Goal: Entertainment & Leisure: Consume media (video, audio)

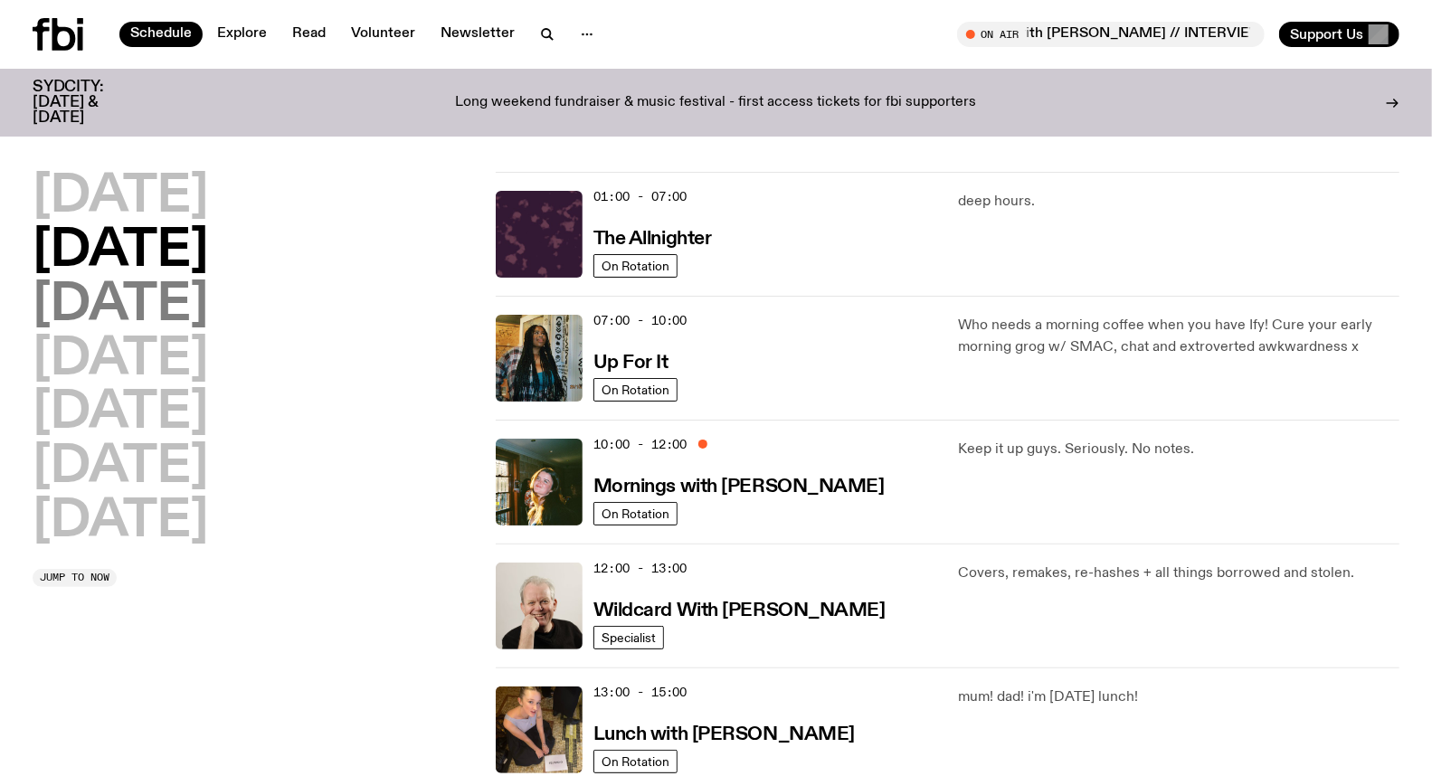
click at [160, 310] on h2 "[DATE]" at bounding box center [121, 305] width 176 height 51
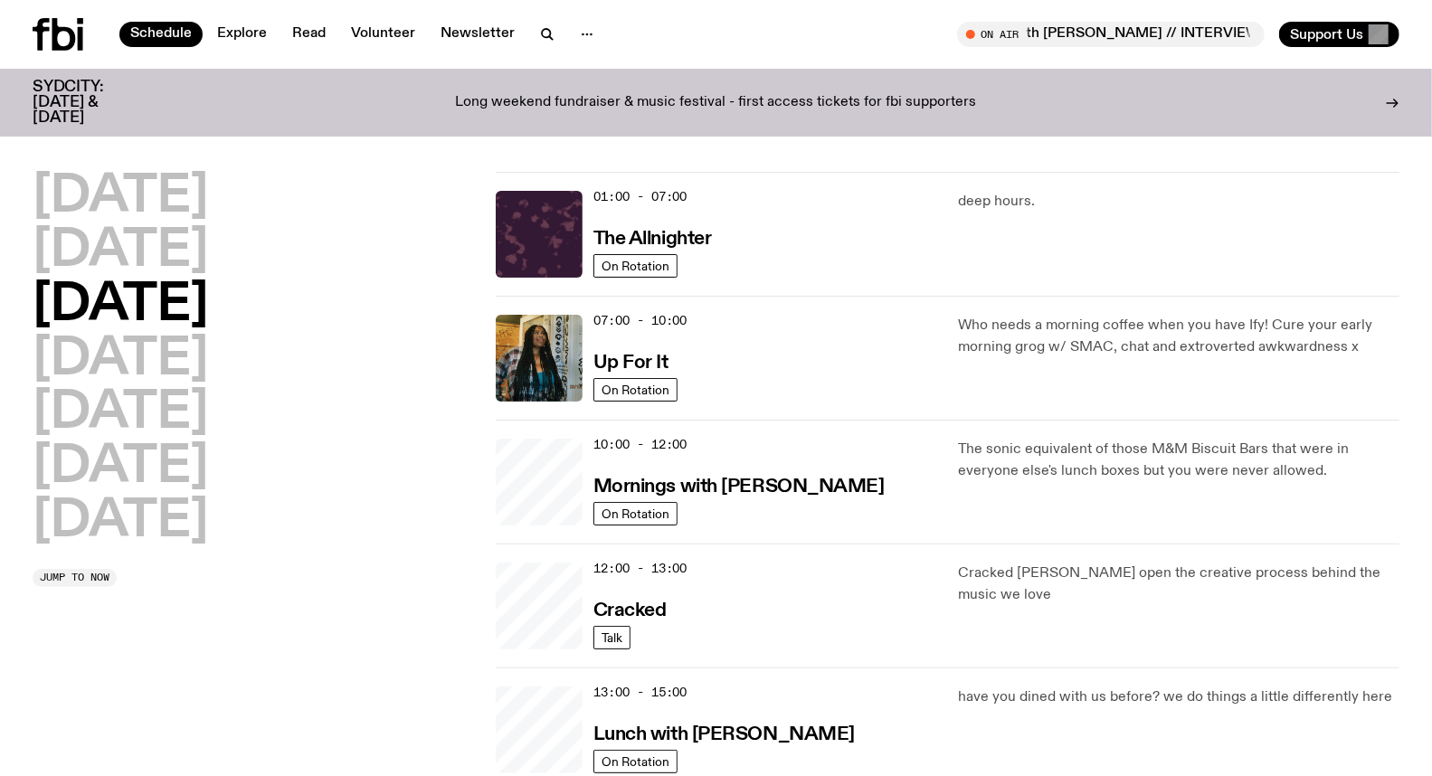
scroll to position [50, 0]
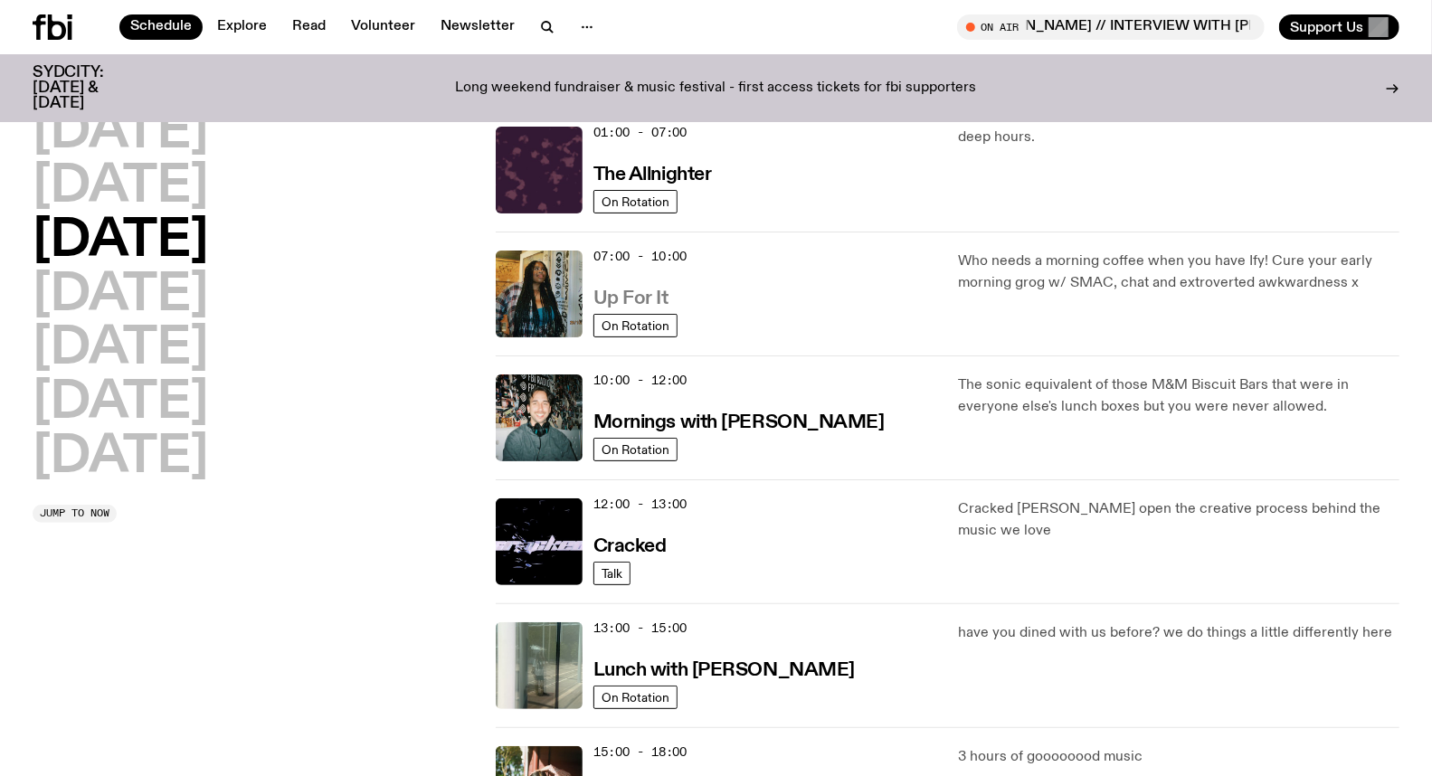
click at [645, 299] on h3 "Up For It" at bounding box center [631, 299] width 75 height 19
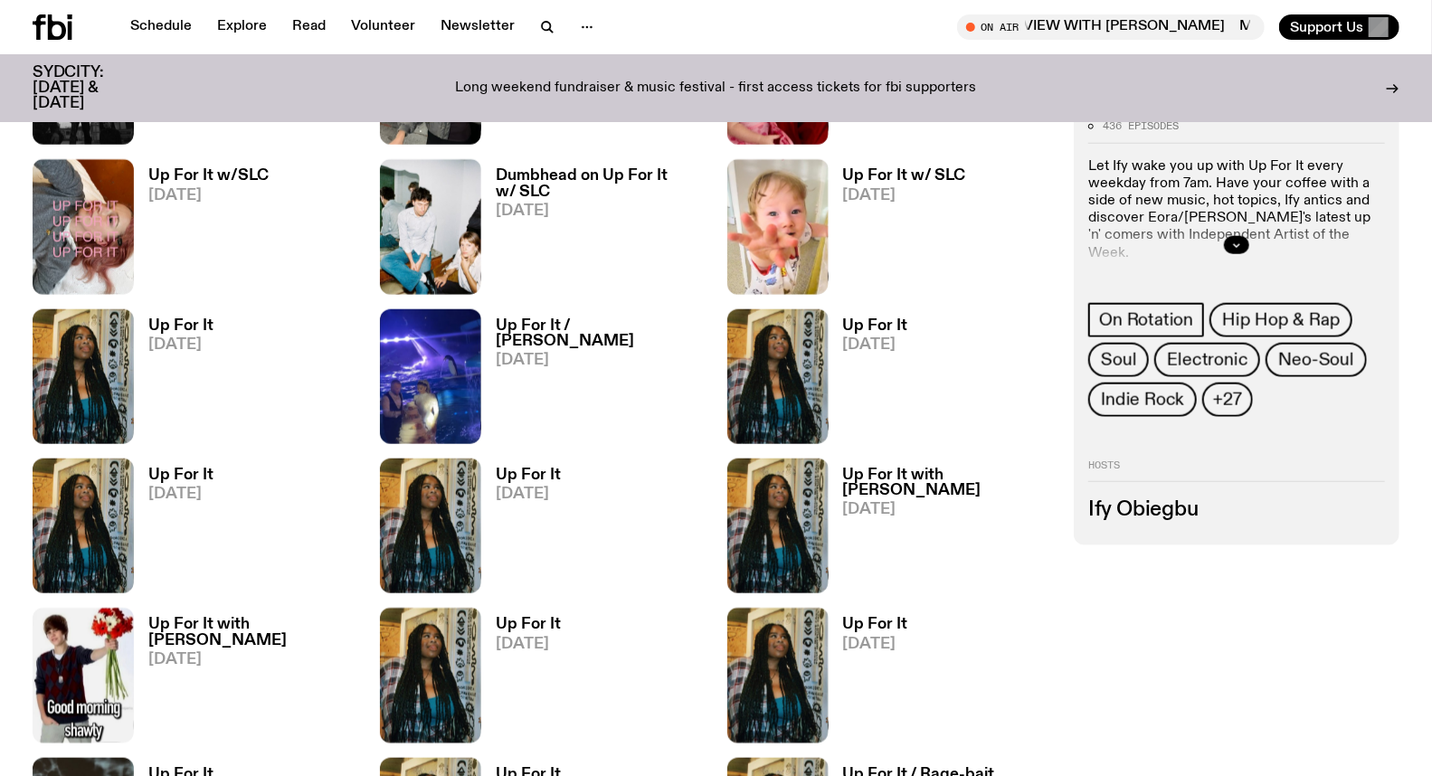
scroll to position [1093, 0]
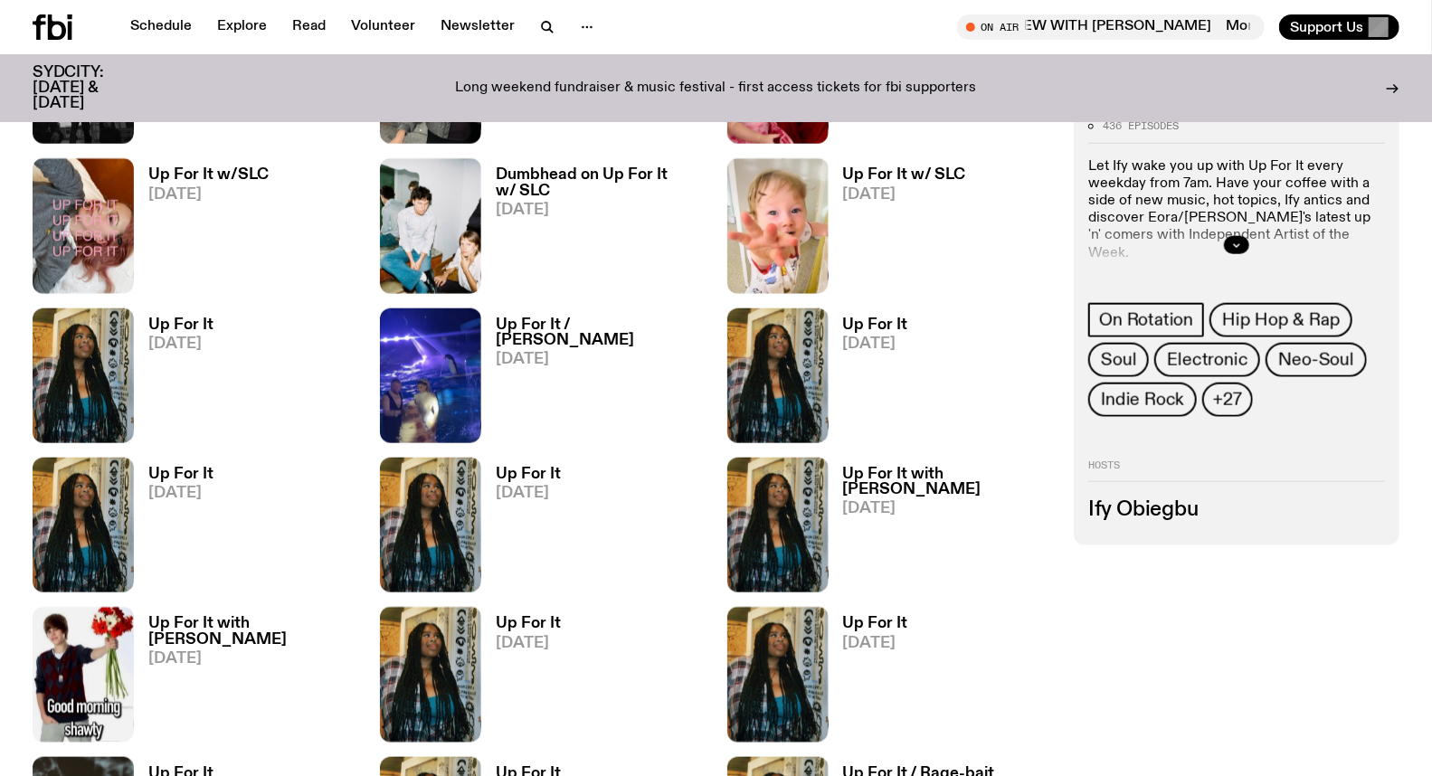
click at [161, 478] on h3 "Up For It" at bounding box center [180, 474] width 65 height 15
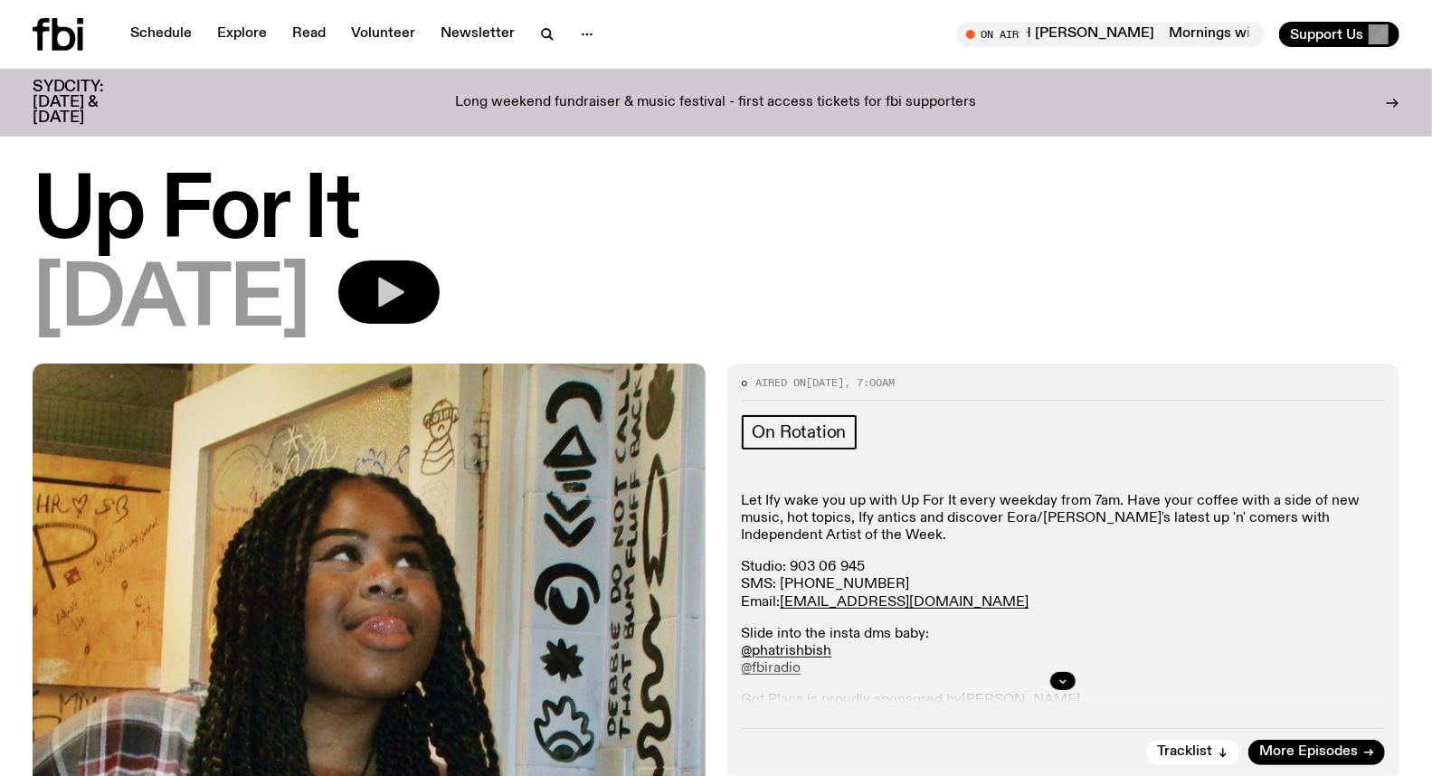
click at [404, 300] on icon "button" at bounding box center [391, 293] width 26 height 30
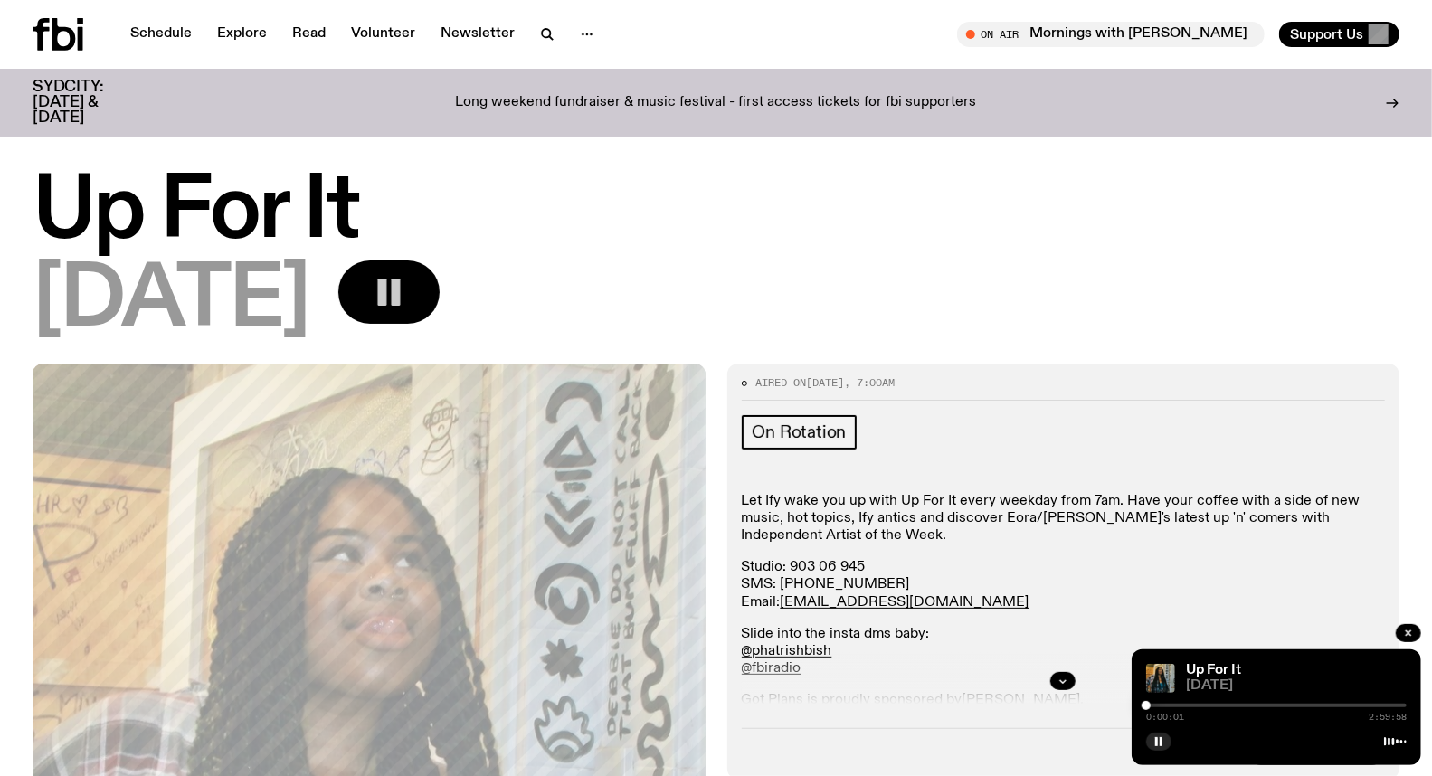
drag, startPoint x: 1298, startPoint y: 612, endPoint x: 1283, endPoint y: 633, distance: 26.6
click at [1298, 612] on div "Let Ify wake you up with Up For It every weekday from 7am. Have your coffee wit…" at bounding box center [1064, 665] width 644 height 345
click at [1162, 738] on rect "button" at bounding box center [1161, 741] width 3 height 9
click at [1162, 739] on icon "button" at bounding box center [1159, 742] width 11 height 11
click at [1161, 703] on div "0:00:03 2:59:58" at bounding box center [1276, 711] width 261 height 22
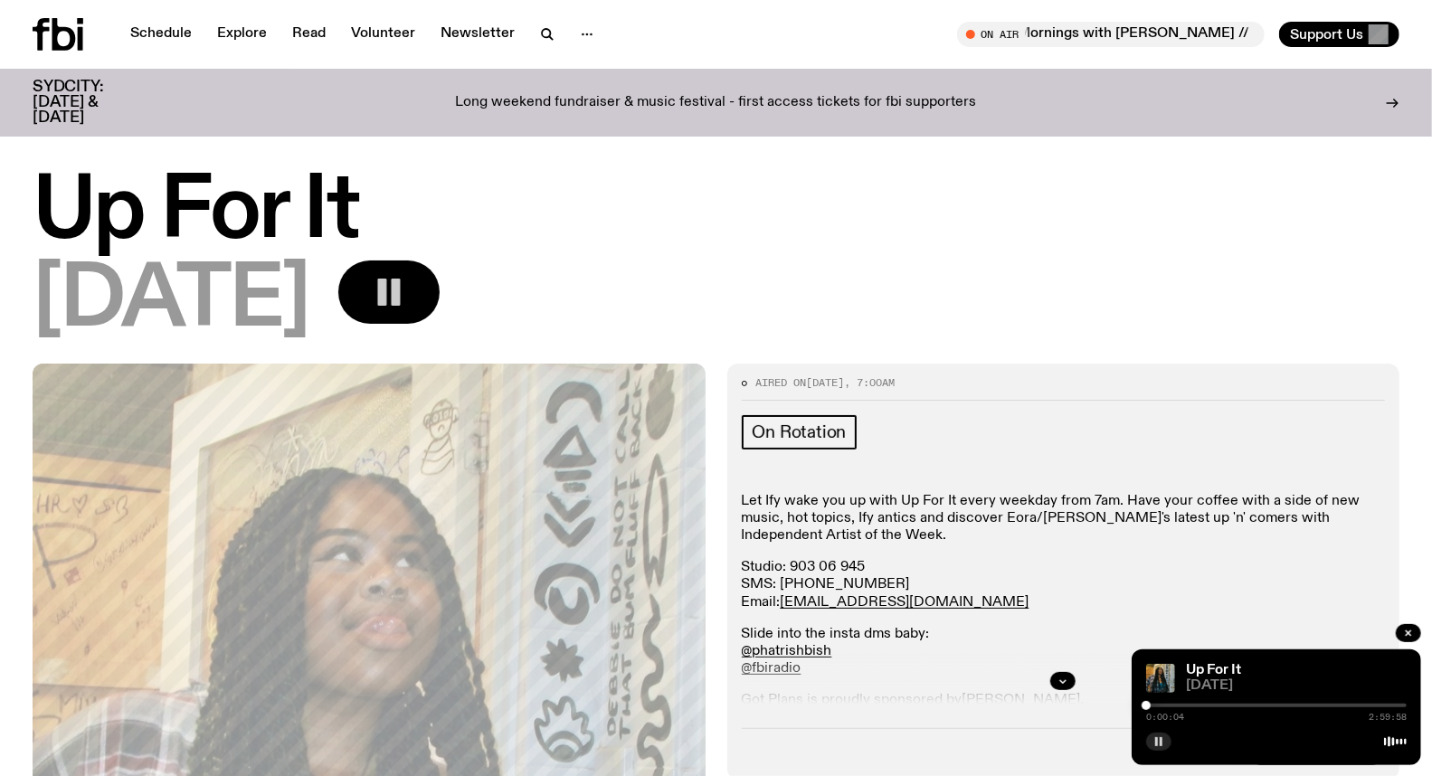
click at [1172, 707] on div at bounding box center [1276, 706] width 261 height 4
click at [1187, 706] on div at bounding box center [1276, 706] width 261 height 4
click at [1193, 704] on div at bounding box center [1276, 706] width 261 height 4
click at [1200, 704] on div "0:31:40 2:59:58" at bounding box center [1276, 711] width 261 height 22
click at [1206, 706] on div at bounding box center [1276, 706] width 261 height 4
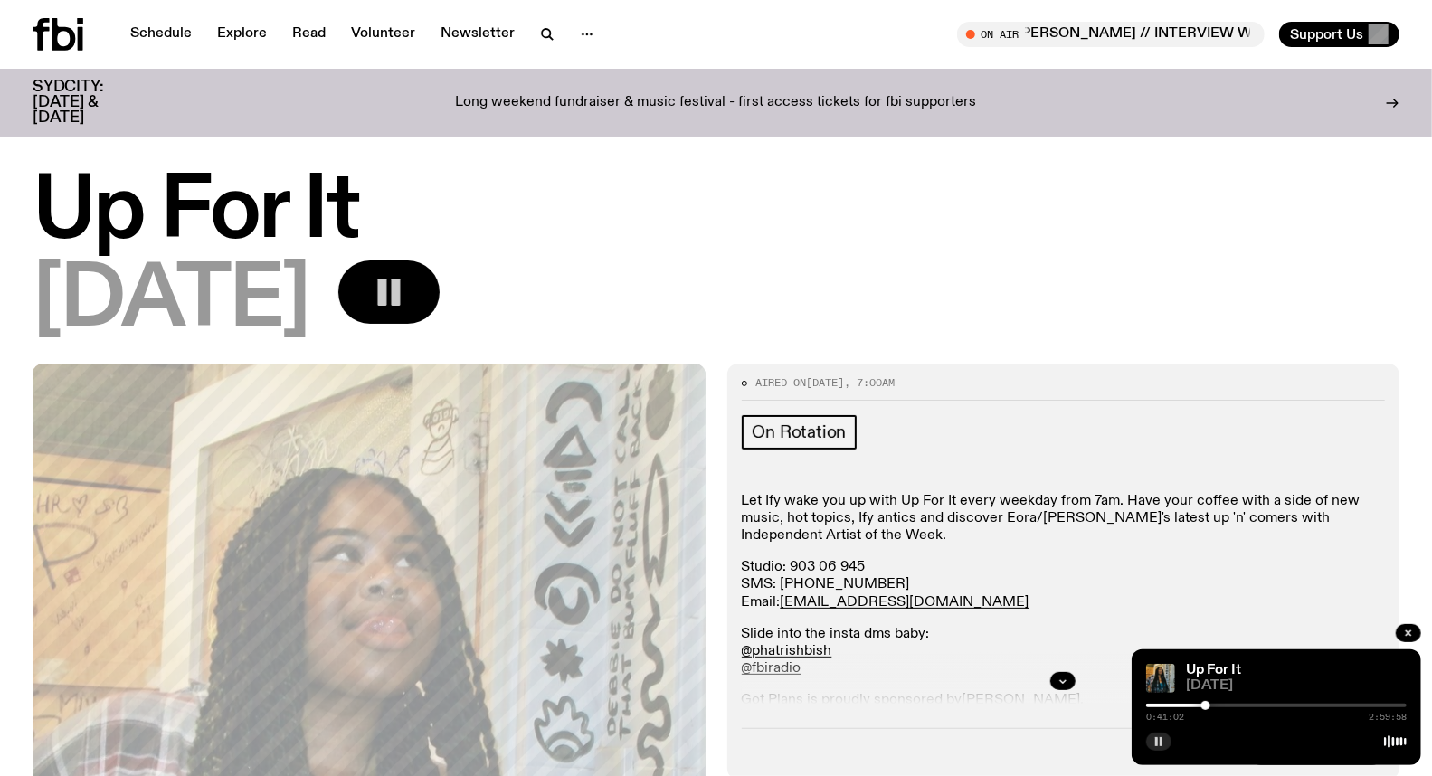
click at [1220, 707] on div at bounding box center [1276, 706] width 261 height 4
click at [1232, 707] on div at bounding box center [1276, 706] width 261 height 4
click at [1236, 706] on div at bounding box center [1232, 705] width 9 height 9
click at [1241, 706] on div at bounding box center [1276, 706] width 261 height 4
click at [1246, 706] on div at bounding box center [1276, 706] width 261 height 4
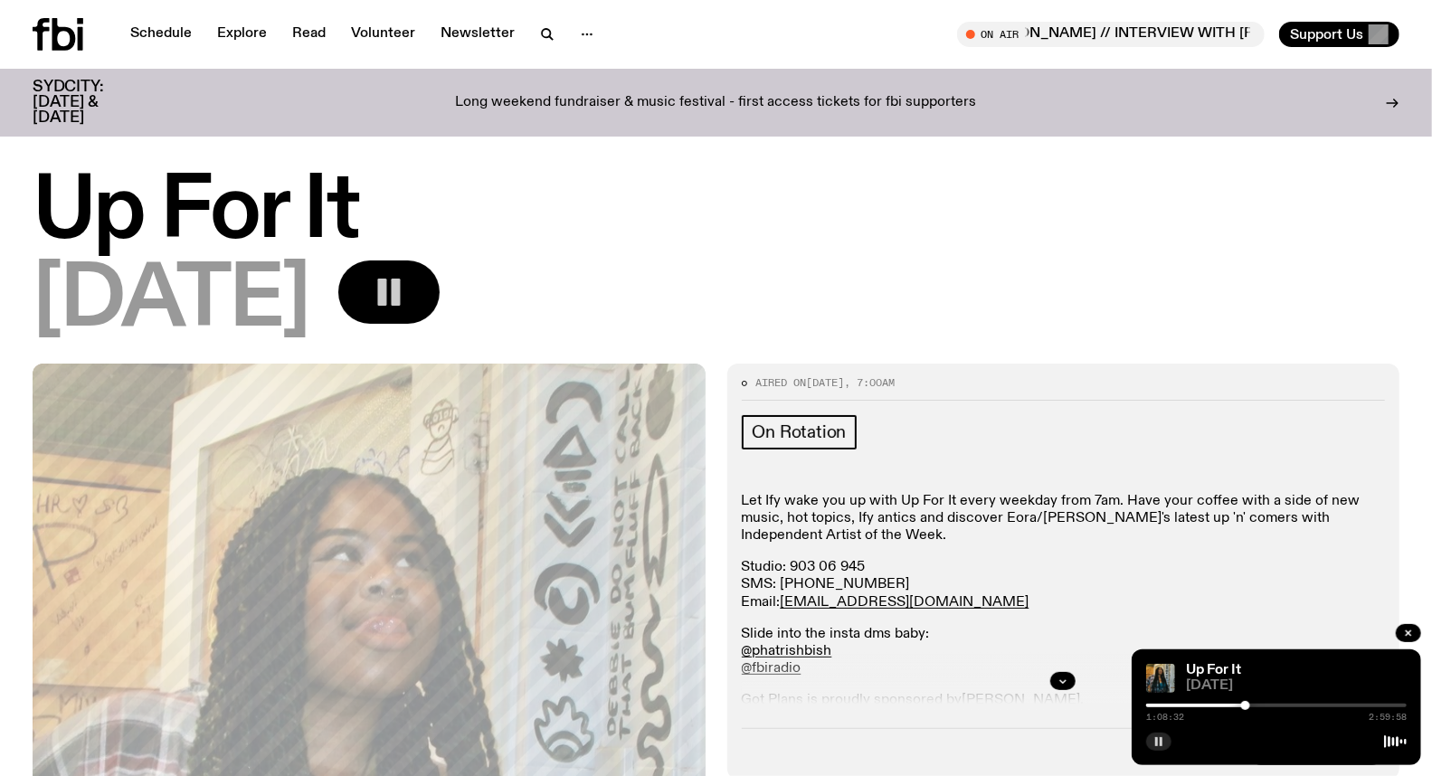
click at [1167, 740] on button "button" at bounding box center [1158, 742] width 25 height 18
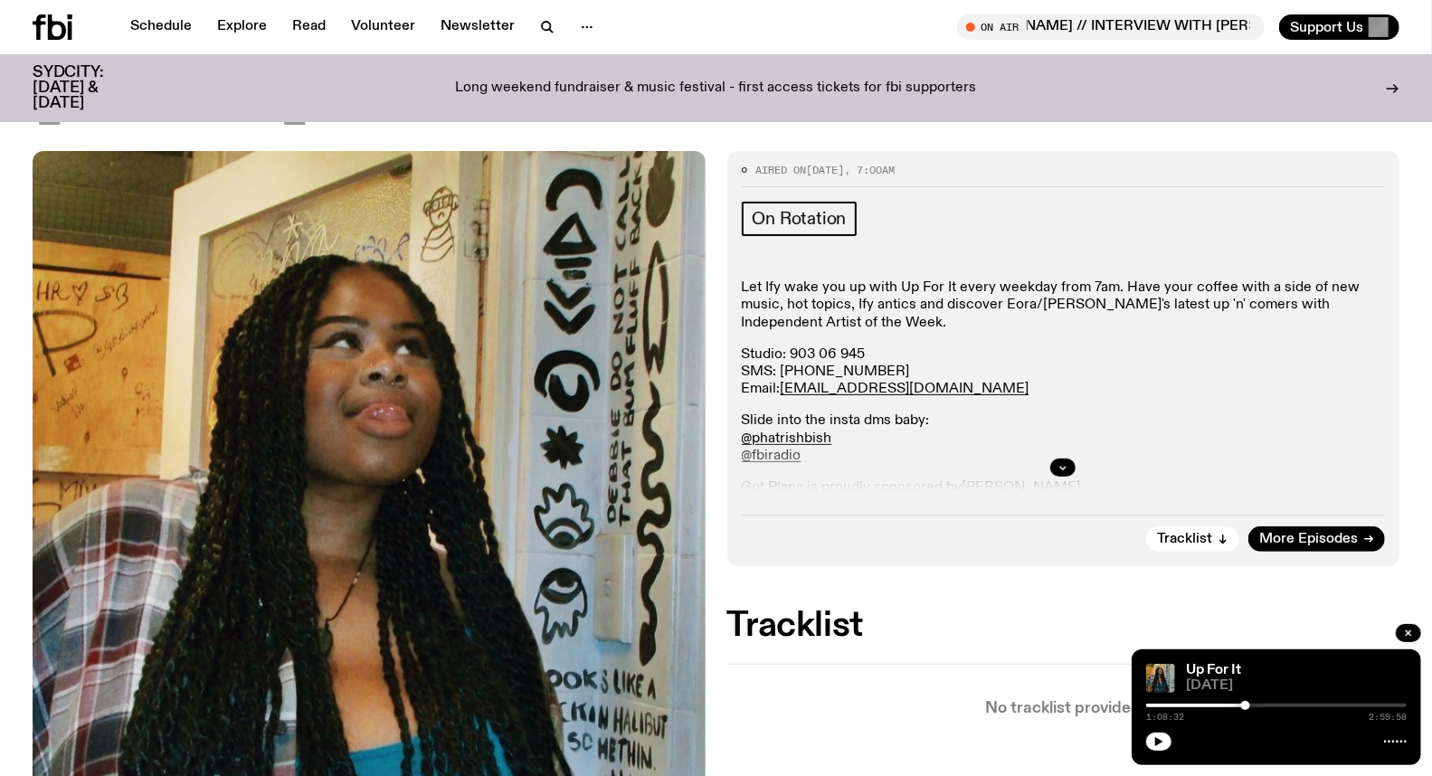
scroll to position [592, 0]
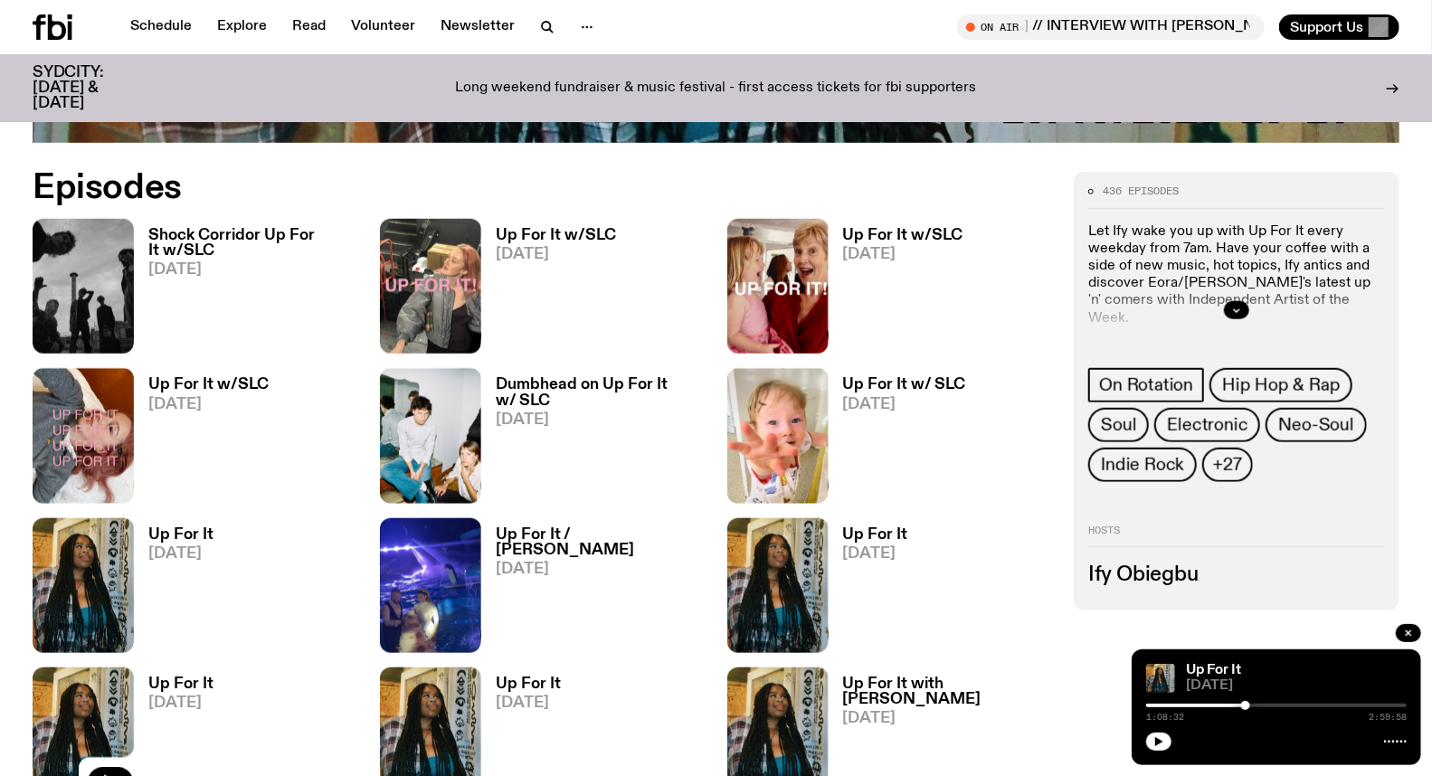
scroll to position [691, 0]
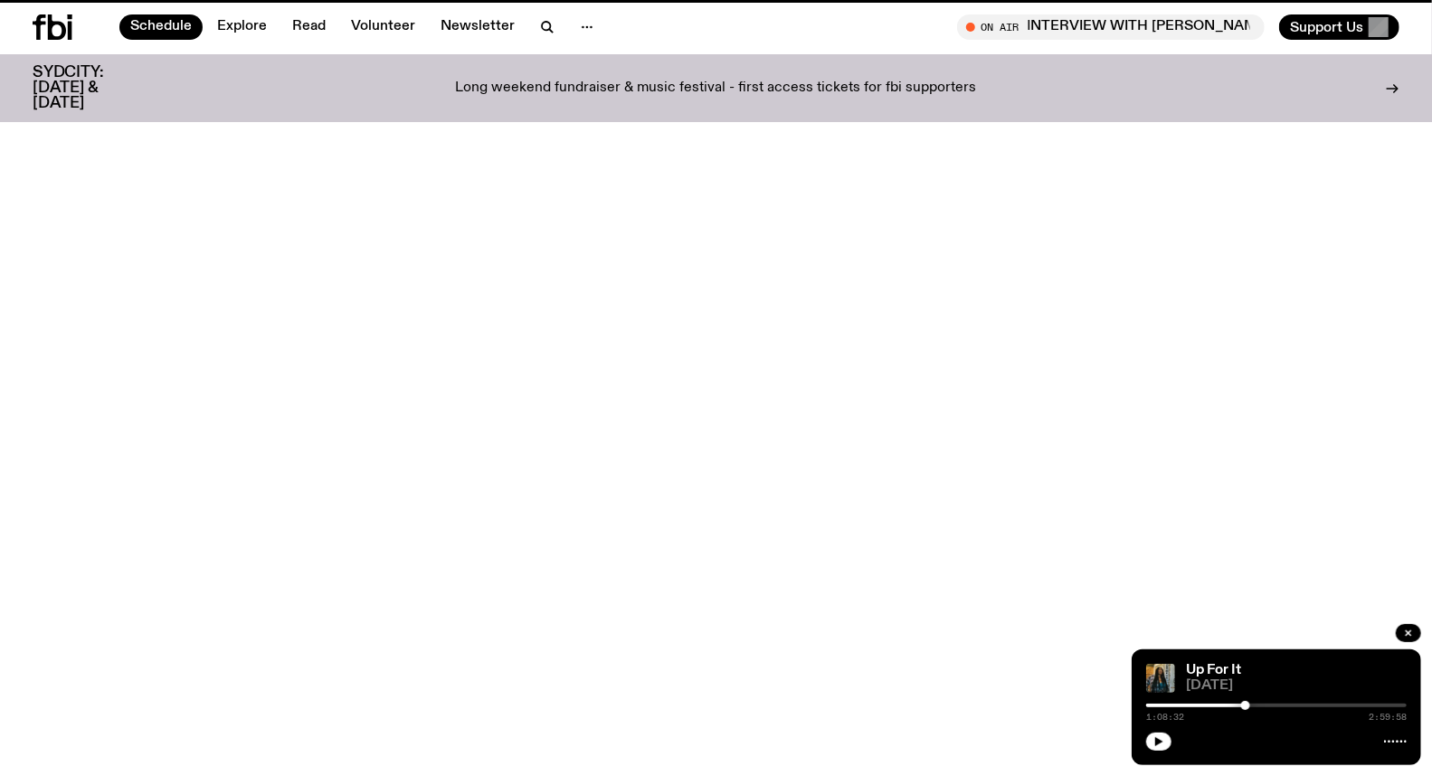
scroll to position [50, 0]
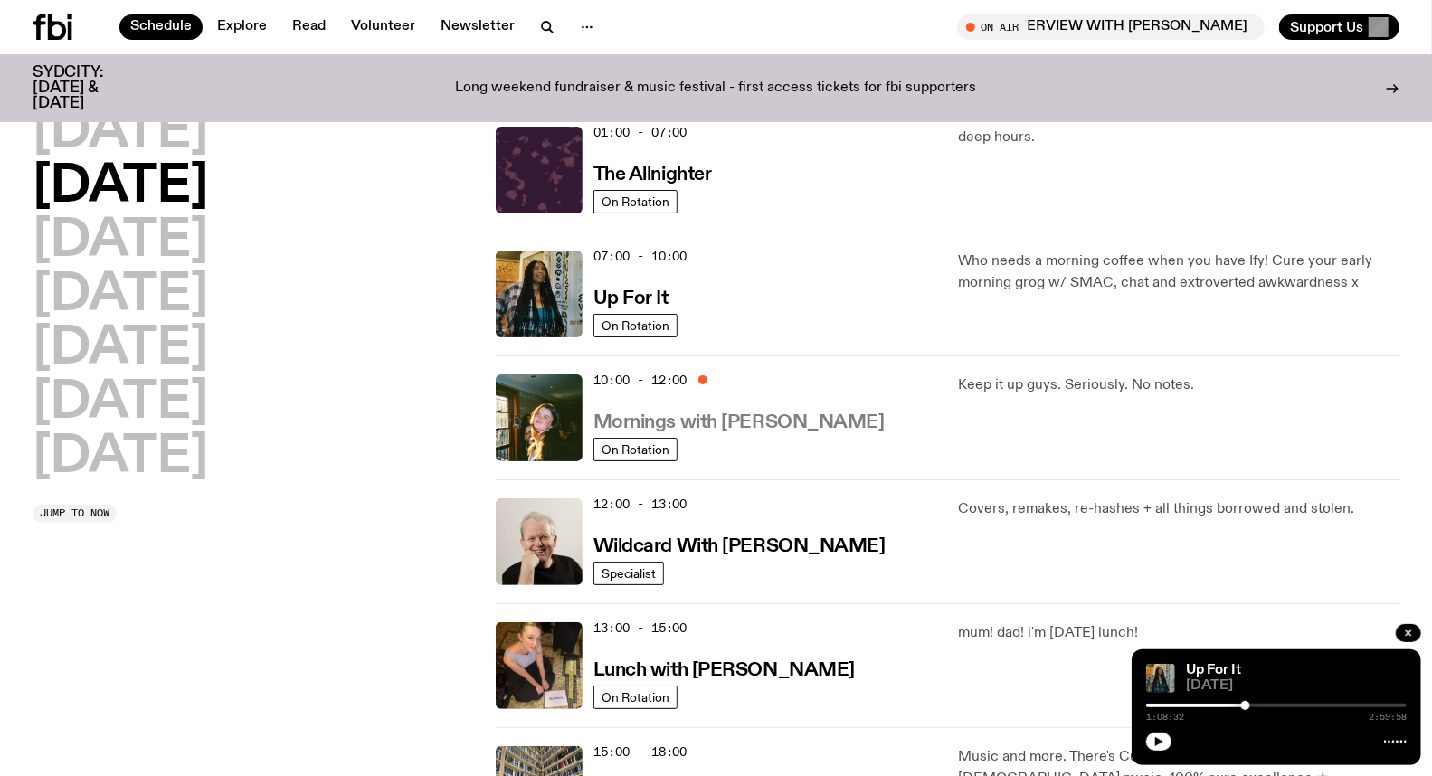
click at [718, 420] on h3 "Mornings with [PERSON_NAME]" at bounding box center [739, 423] width 291 height 19
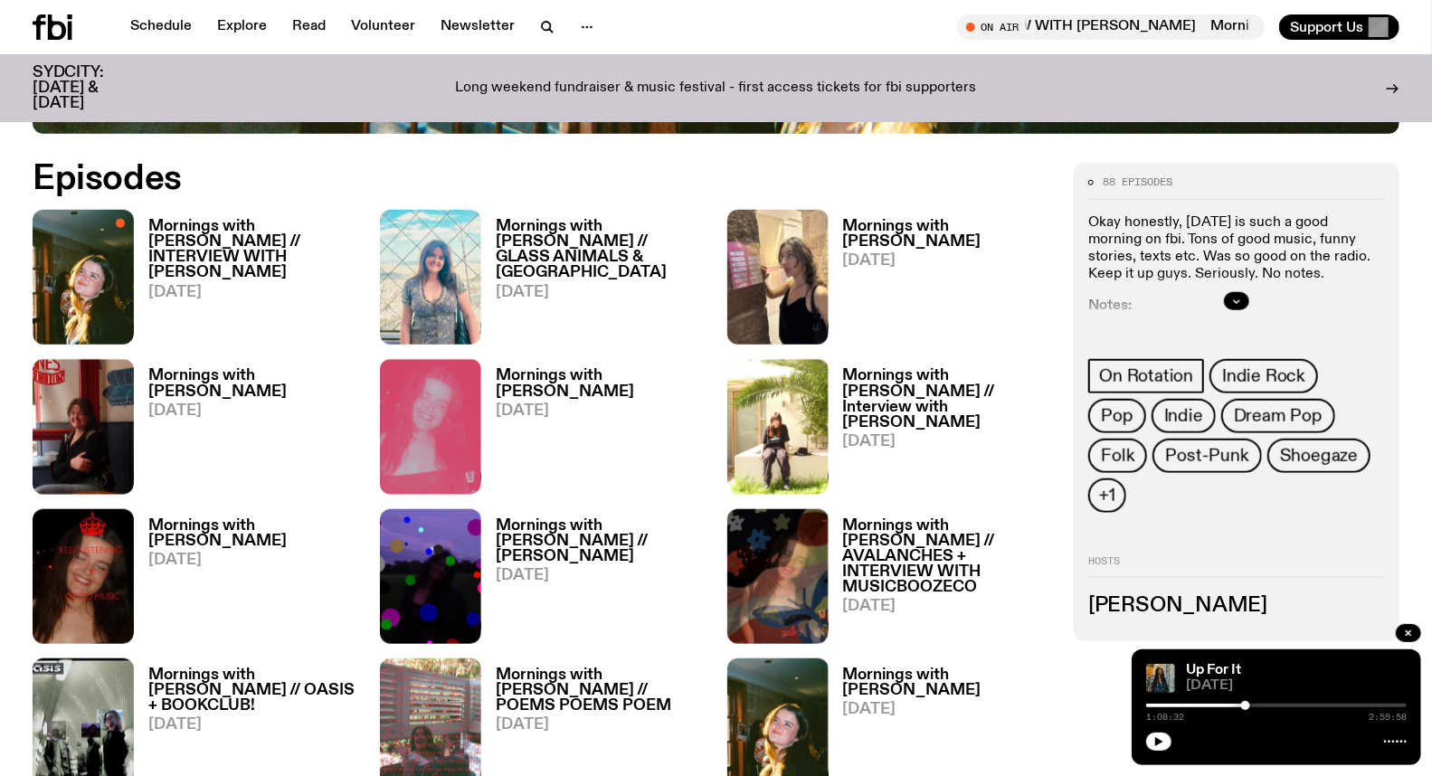
scroll to position [894, 0]
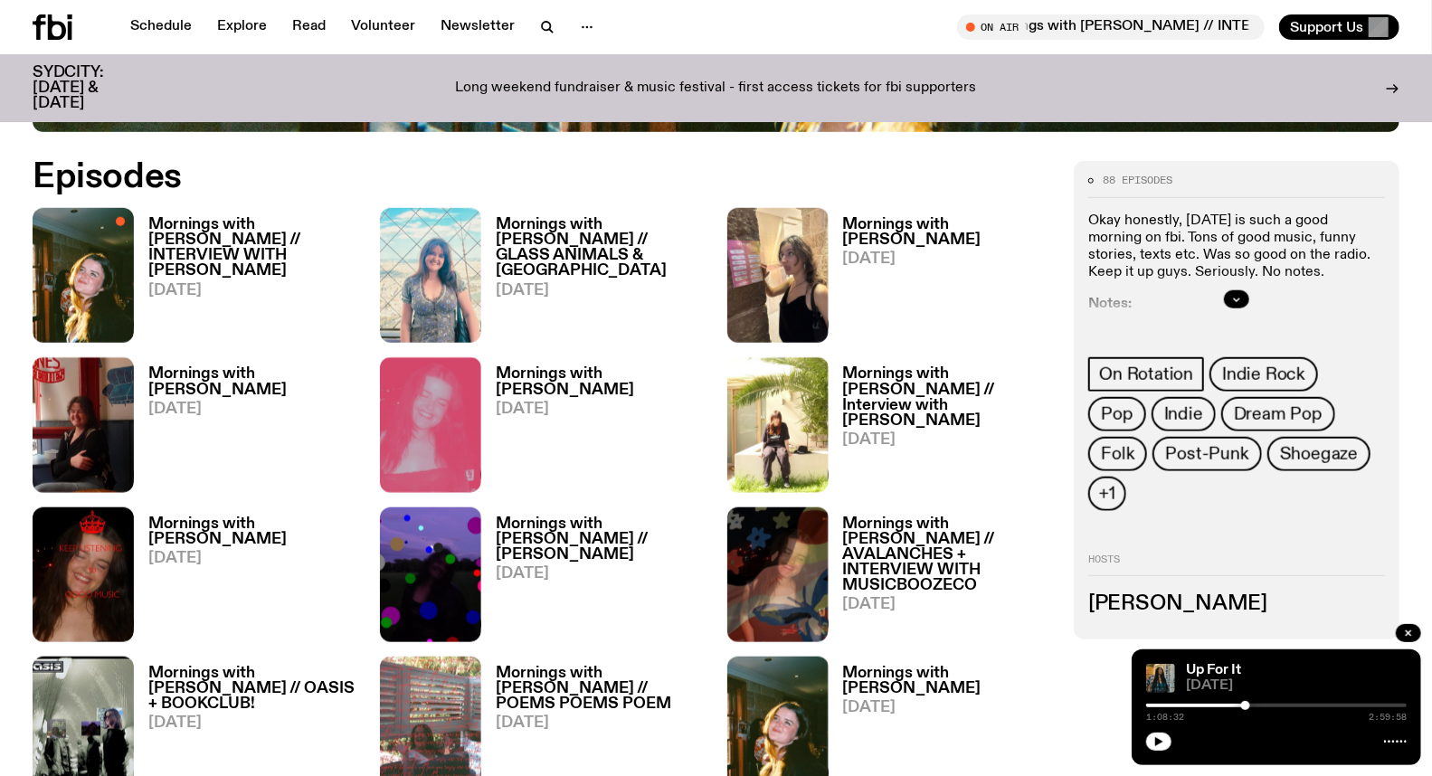
click at [879, 230] on h3 "Mornings with [PERSON_NAME]" at bounding box center [948, 232] width 210 height 31
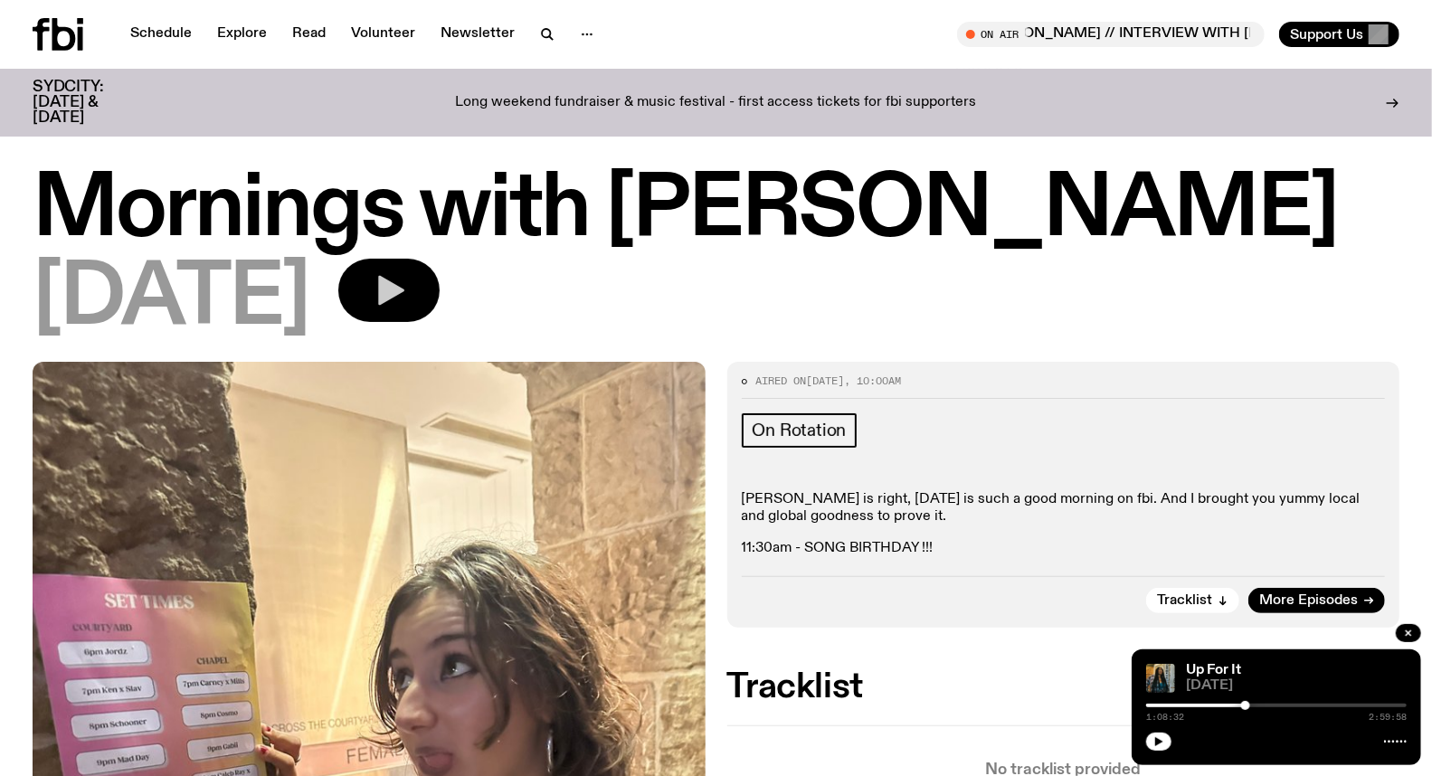
click at [407, 276] on icon "button" at bounding box center [389, 290] width 36 height 36
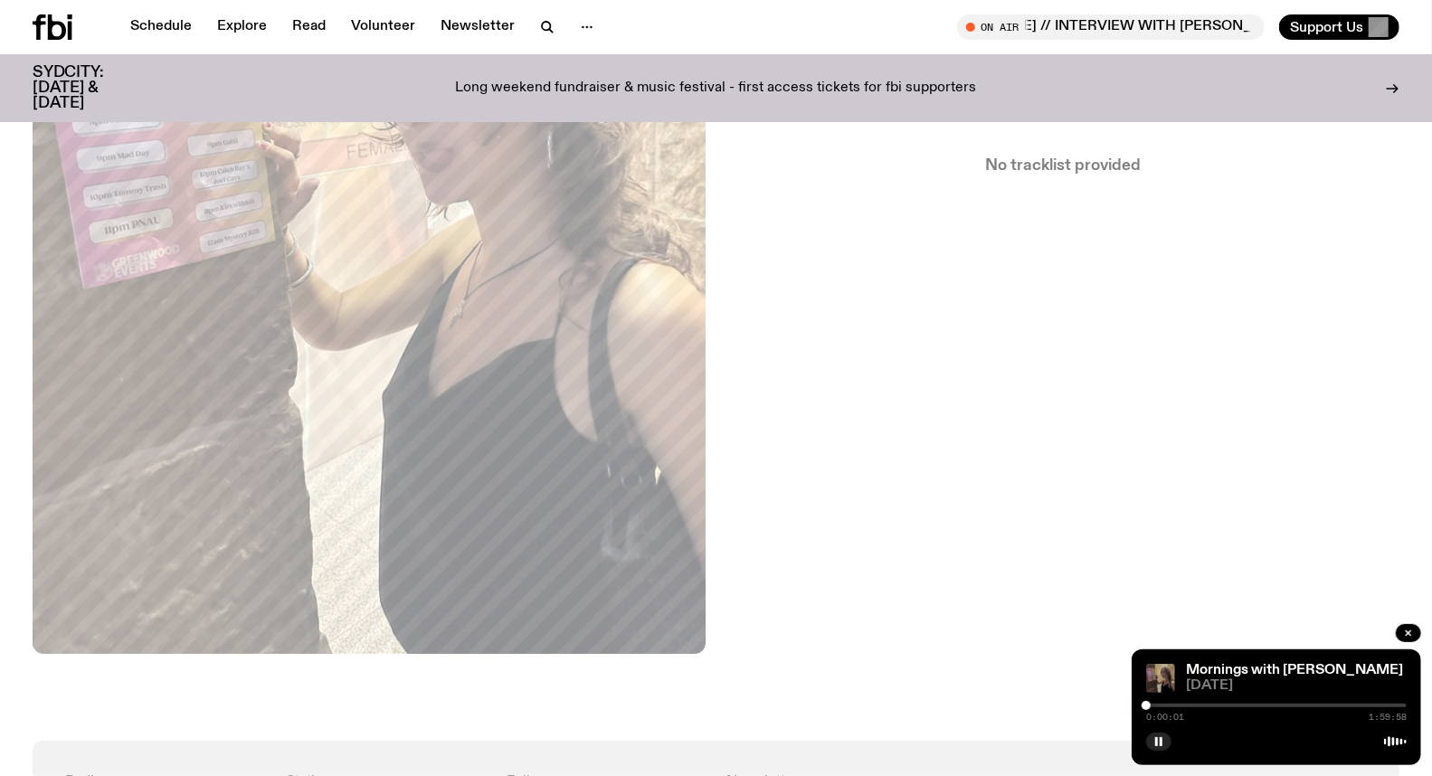
scroll to position [590, 0]
click at [1151, 706] on div at bounding box center [1146, 705] width 9 height 9
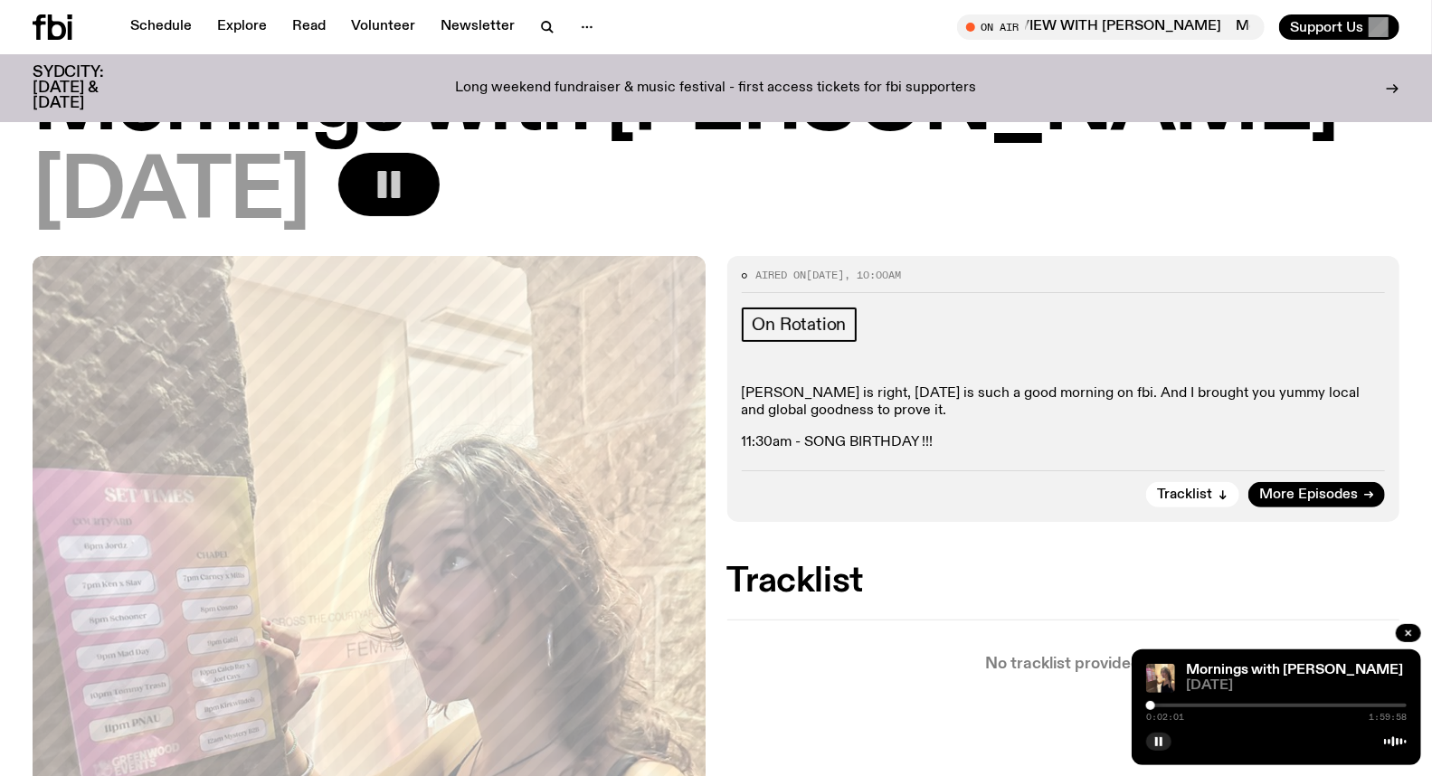
scroll to position [87, 0]
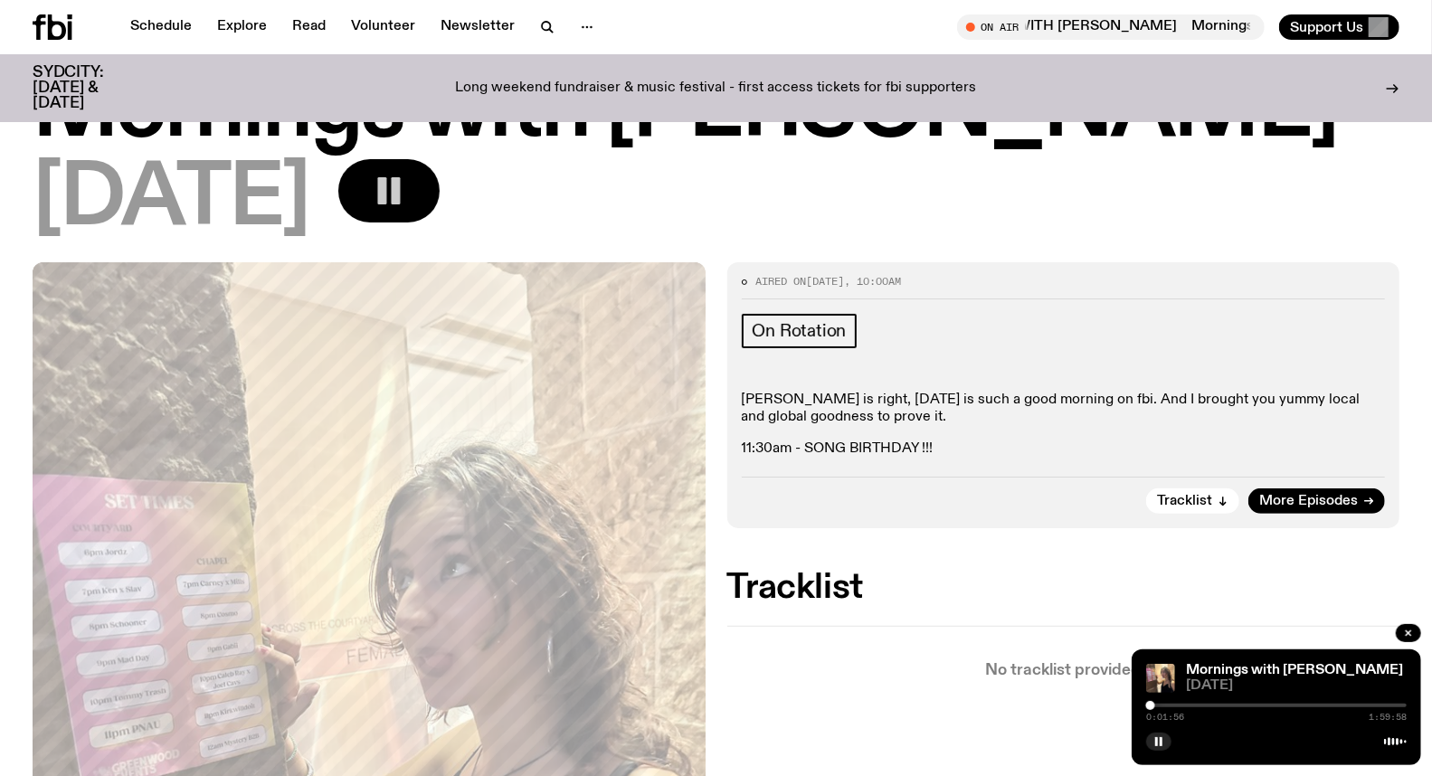
click at [1151, 707] on div at bounding box center [1150, 705] width 9 height 9
click at [1154, 703] on div at bounding box center [1150, 705] width 9 height 9
click at [1153, 706] on div at bounding box center [1152, 705] width 9 height 9
click at [1152, 707] on div at bounding box center [1152, 705] width 9 height 9
click at [1158, 736] on button "button" at bounding box center [1158, 742] width 25 height 18
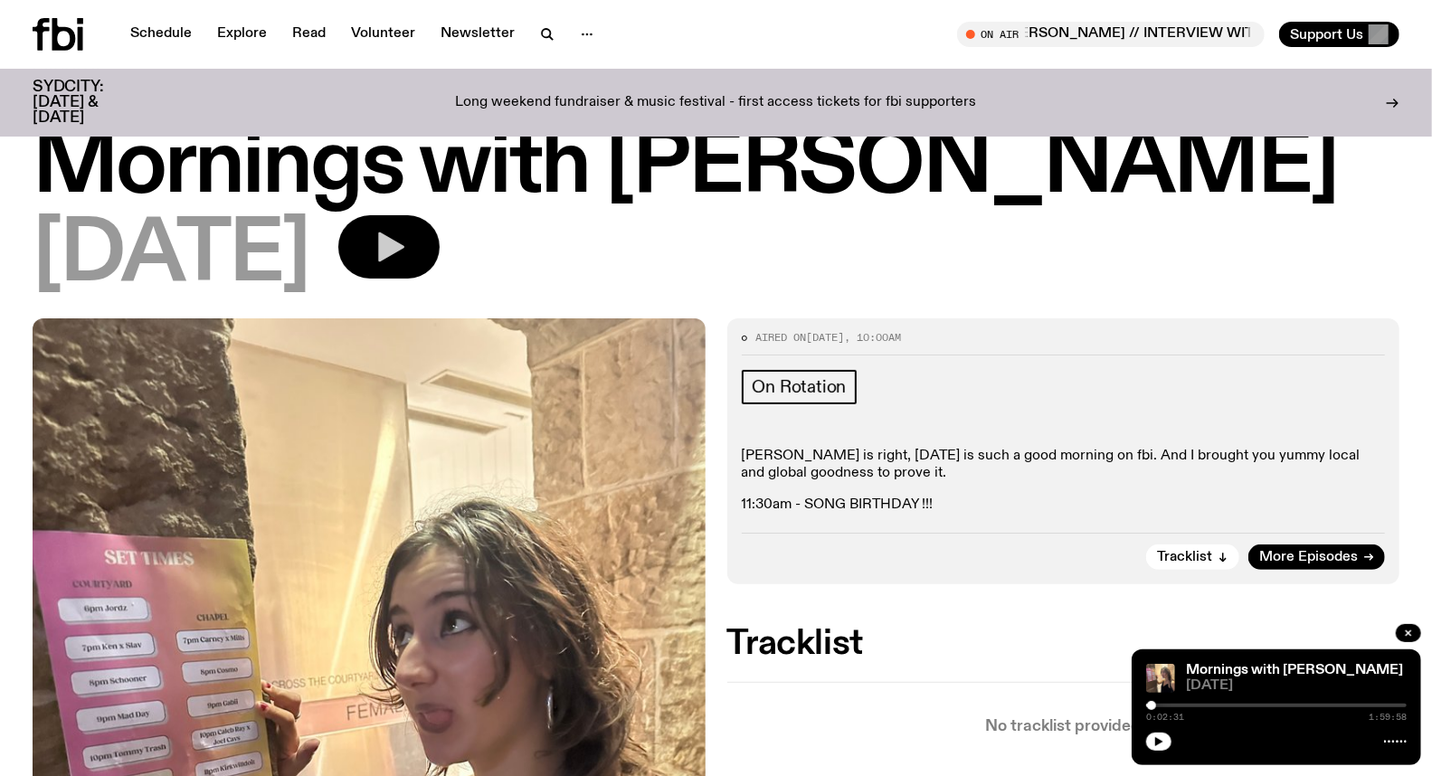
scroll to position [0, 0]
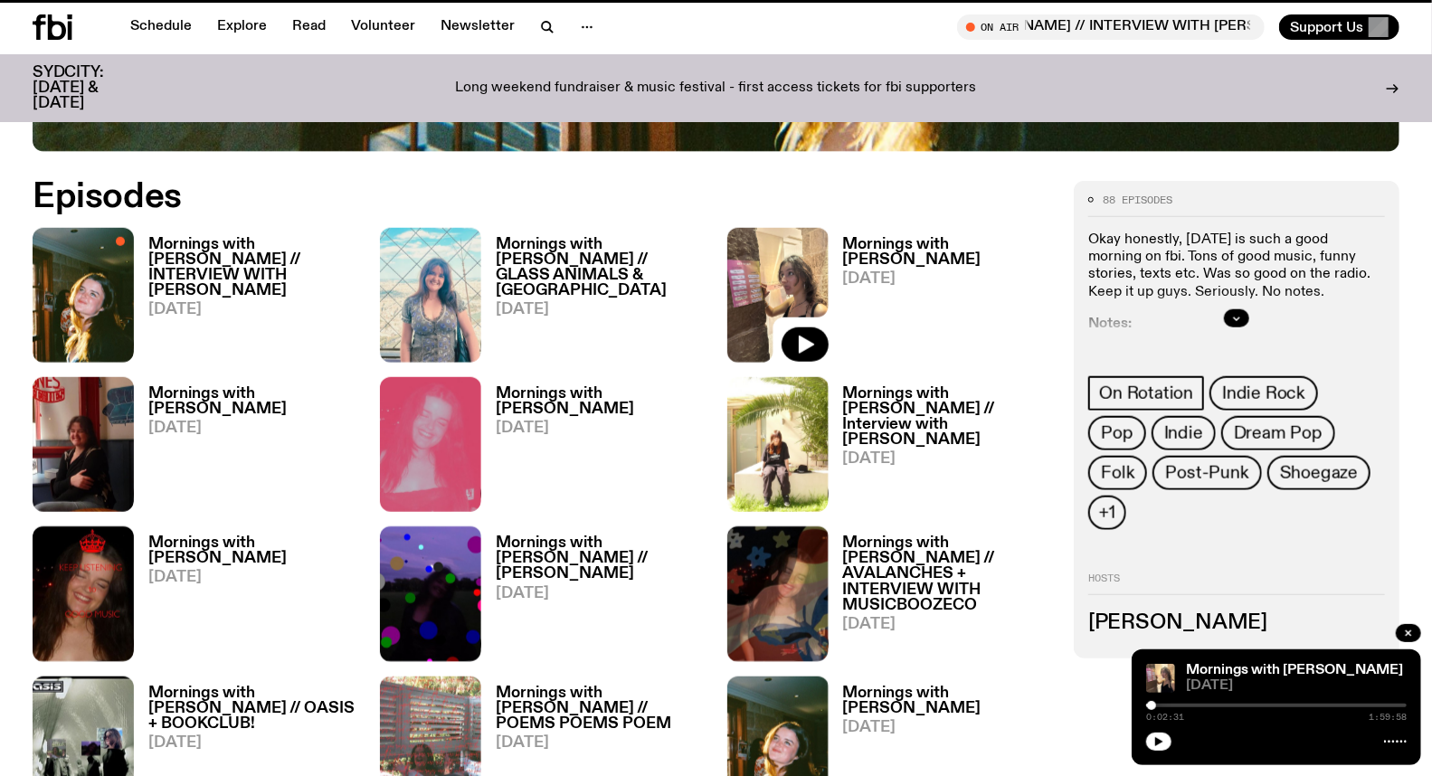
scroll to position [880, 0]
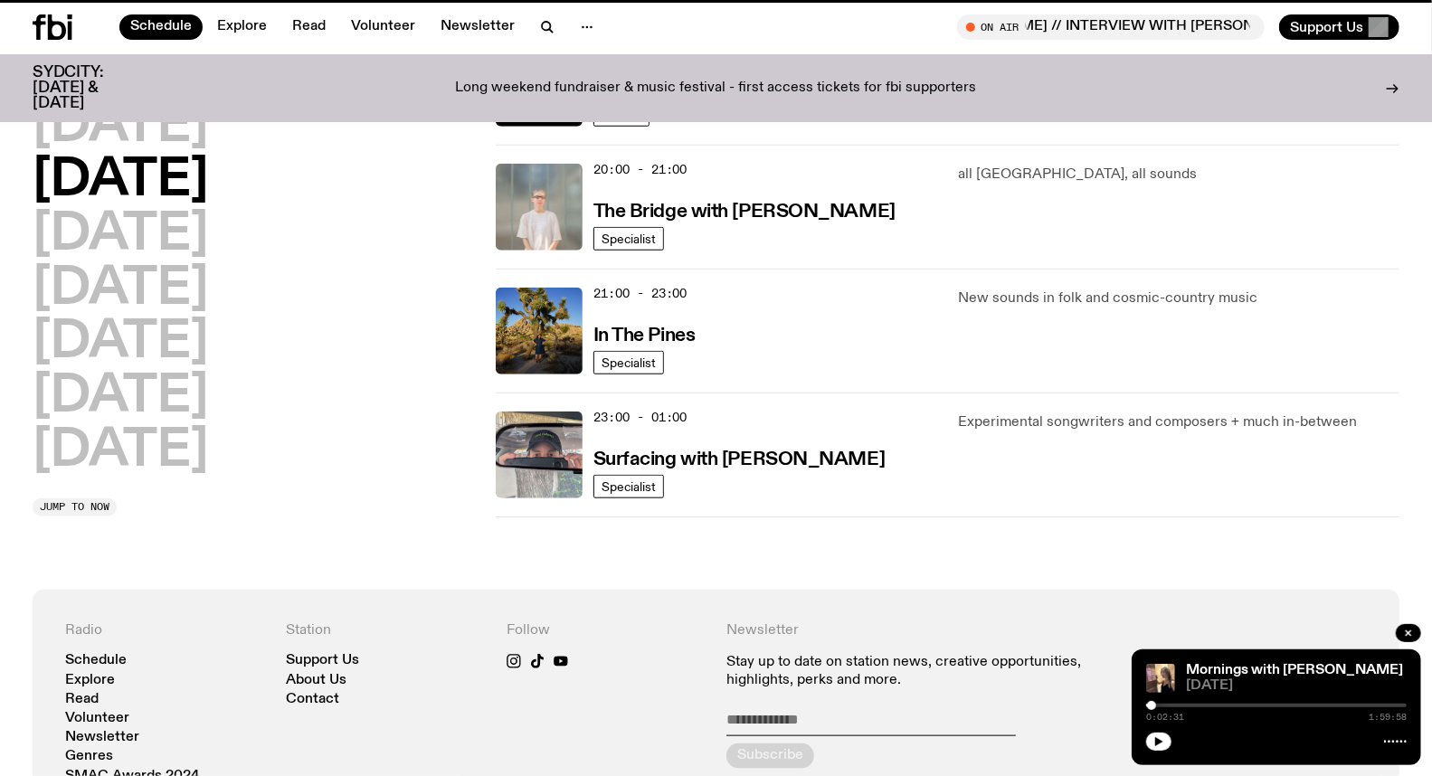
scroll to position [50, 0]
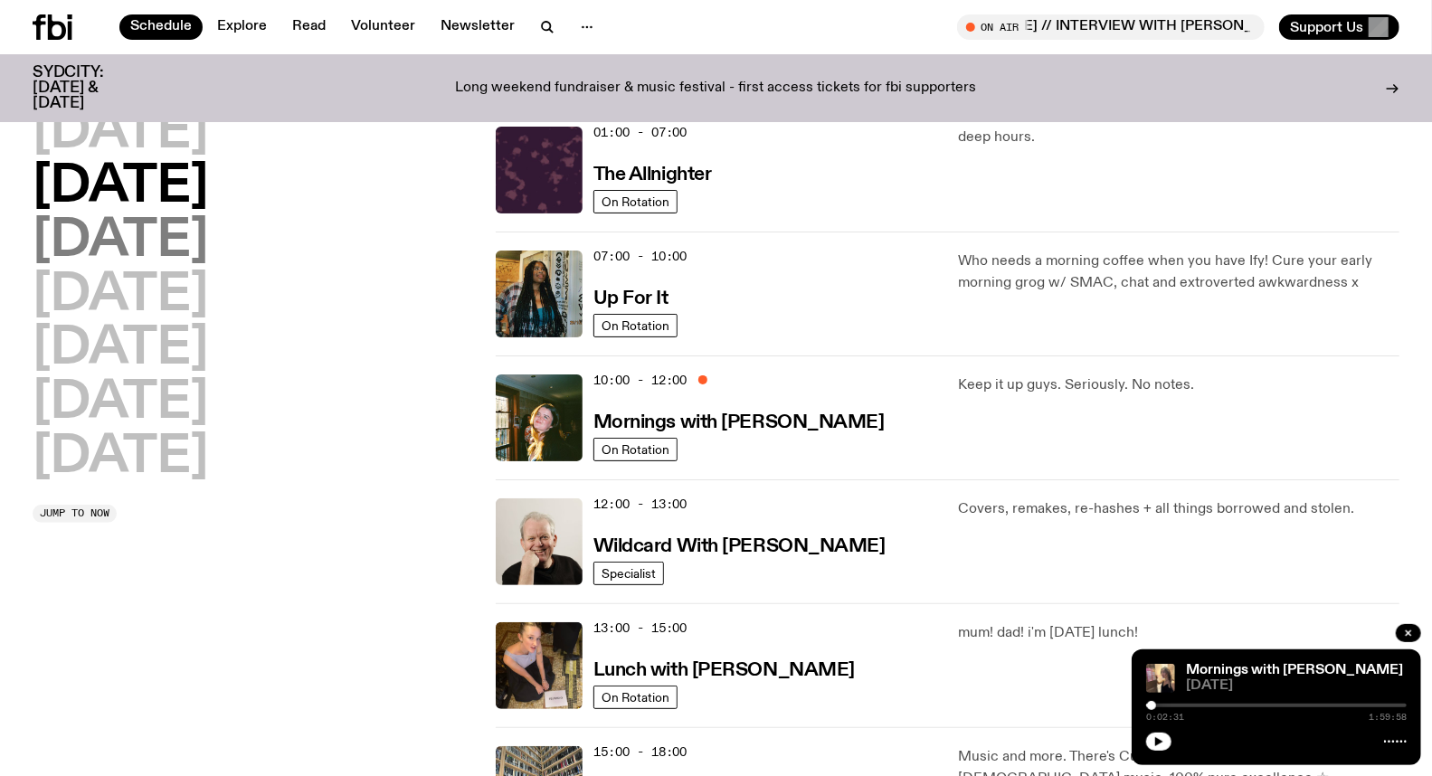
click at [165, 240] on h2 "[DATE]" at bounding box center [121, 241] width 176 height 51
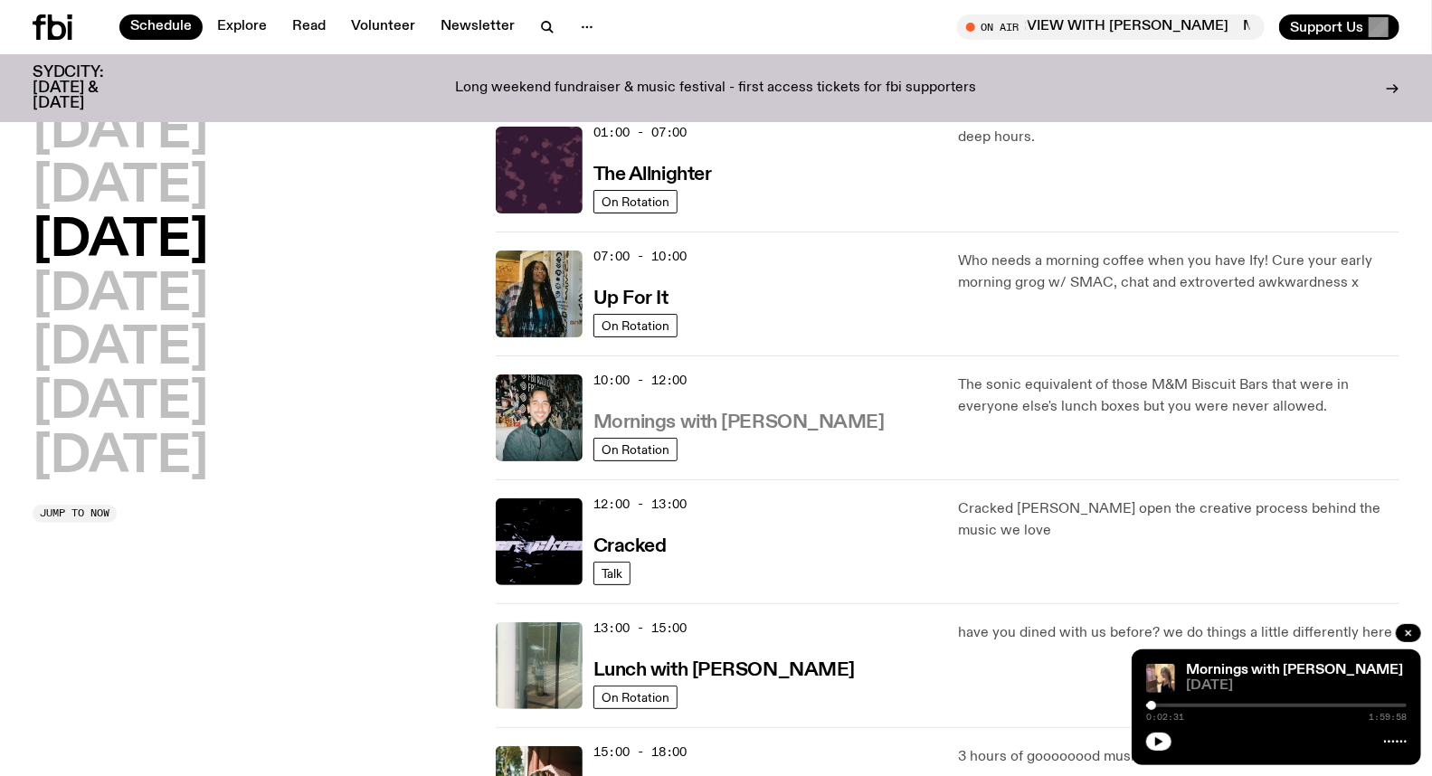
click at [746, 425] on h3 "Mornings with [PERSON_NAME]" at bounding box center [739, 423] width 291 height 19
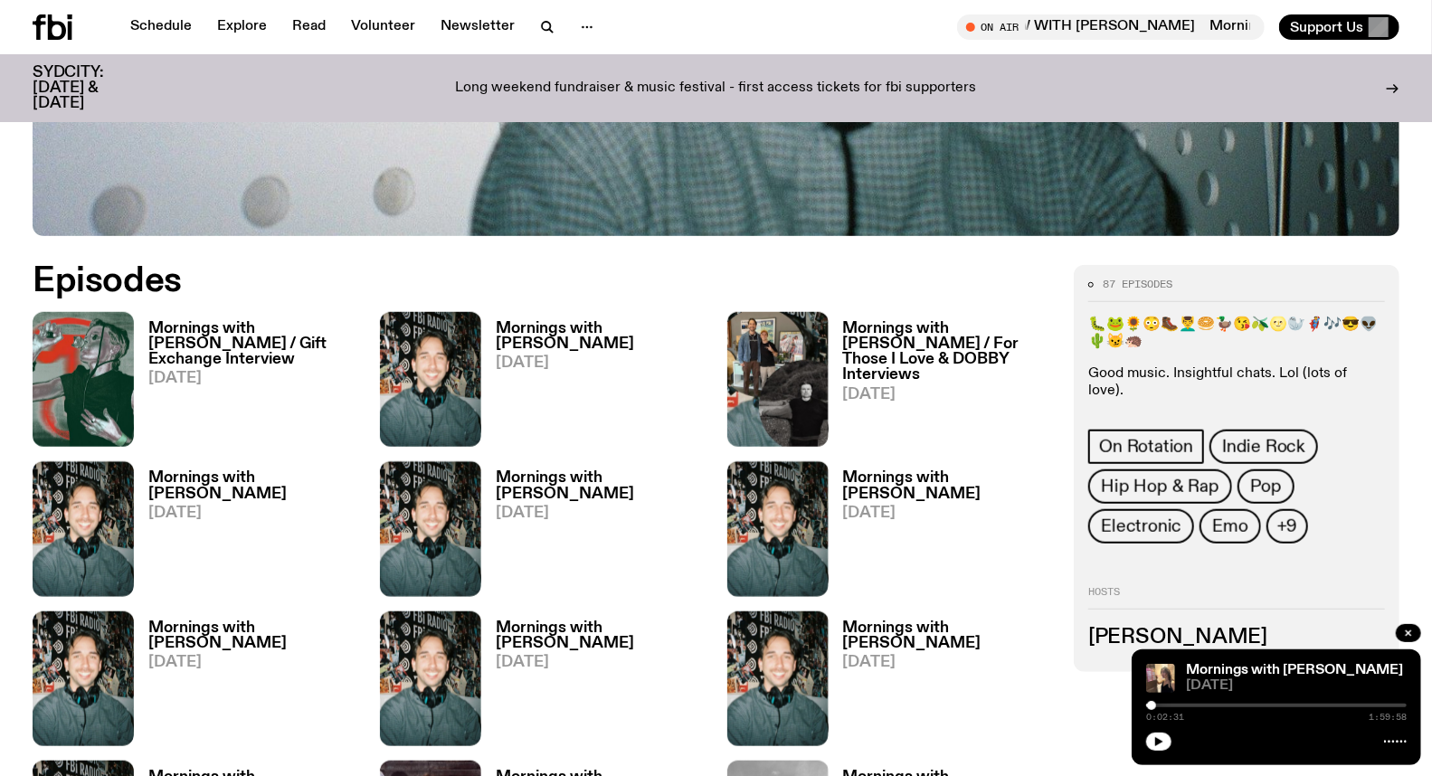
scroll to position [794, 0]
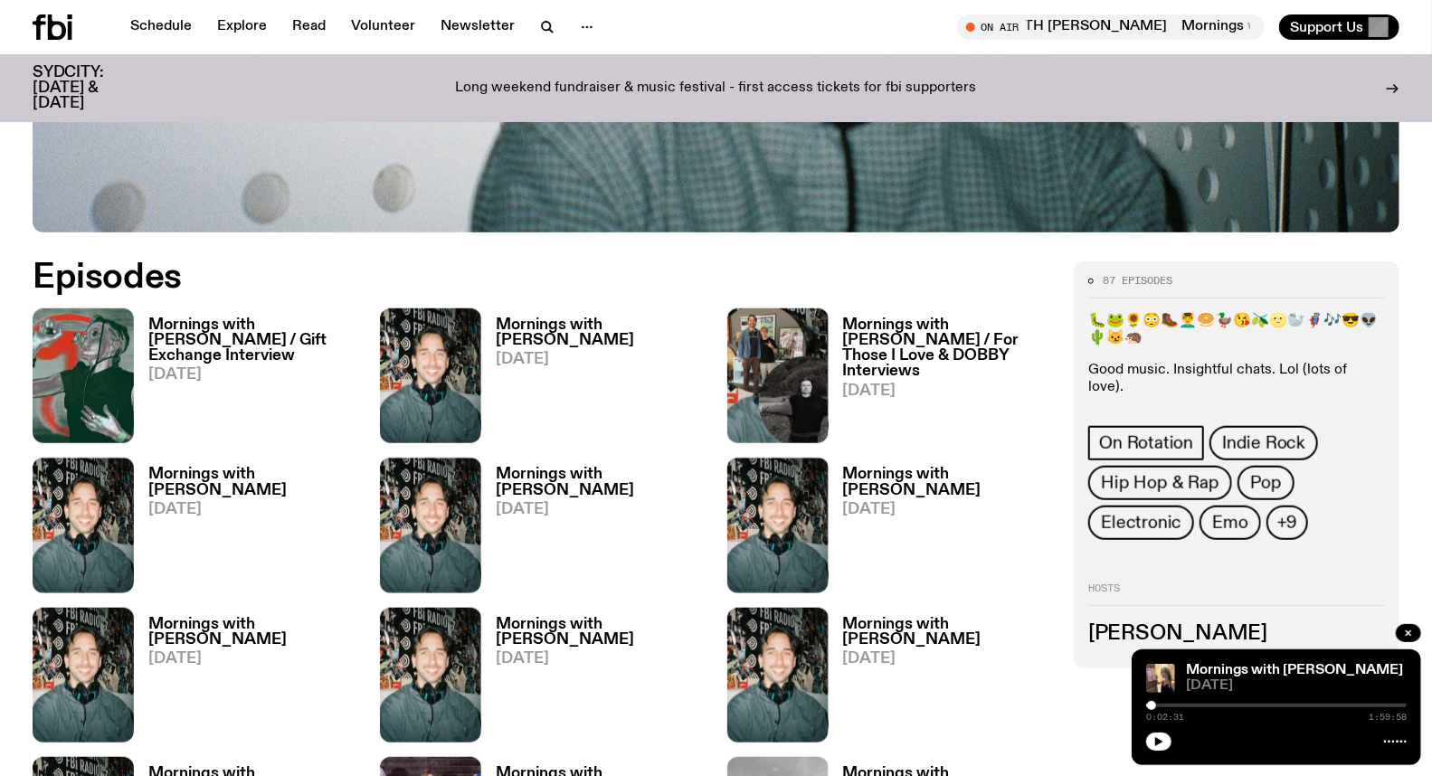
click at [611, 322] on h3 "Mornings with [PERSON_NAME]" at bounding box center [601, 333] width 210 height 31
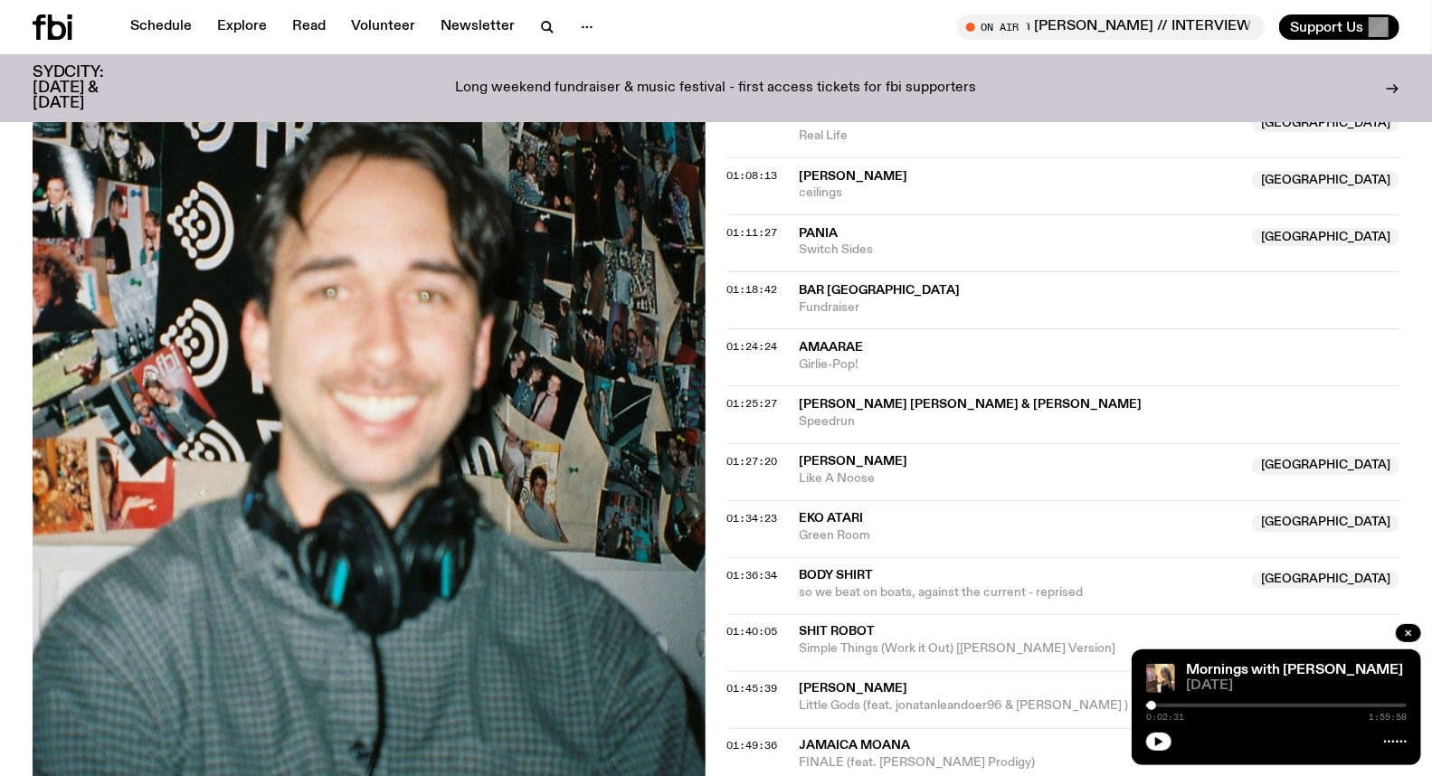
scroll to position [1498, 0]
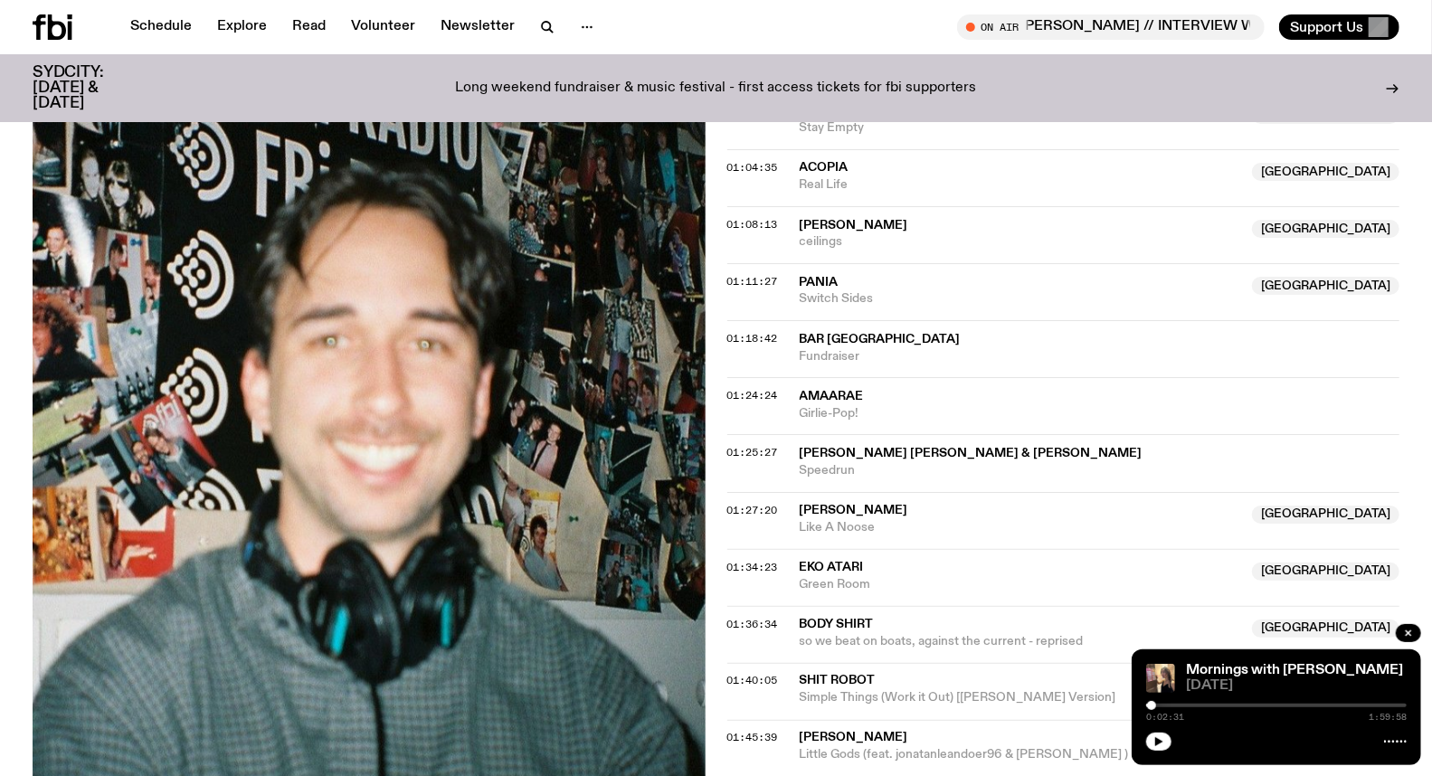
click at [835, 398] on span "Amaarae" at bounding box center [832, 396] width 64 height 13
click at [1277, 703] on div "0:02:31 1:59:58" at bounding box center [1276, 711] width 261 height 22
click at [1276, 706] on div at bounding box center [1276, 706] width 261 height 4
drag, startPoint x: 1276, startPoint y: 706, endPoint x: 1328, endPoint y: 703, distance: 52.6
click at [1328, 703] on div at bounding box center [1328, 705] width 9 height 9
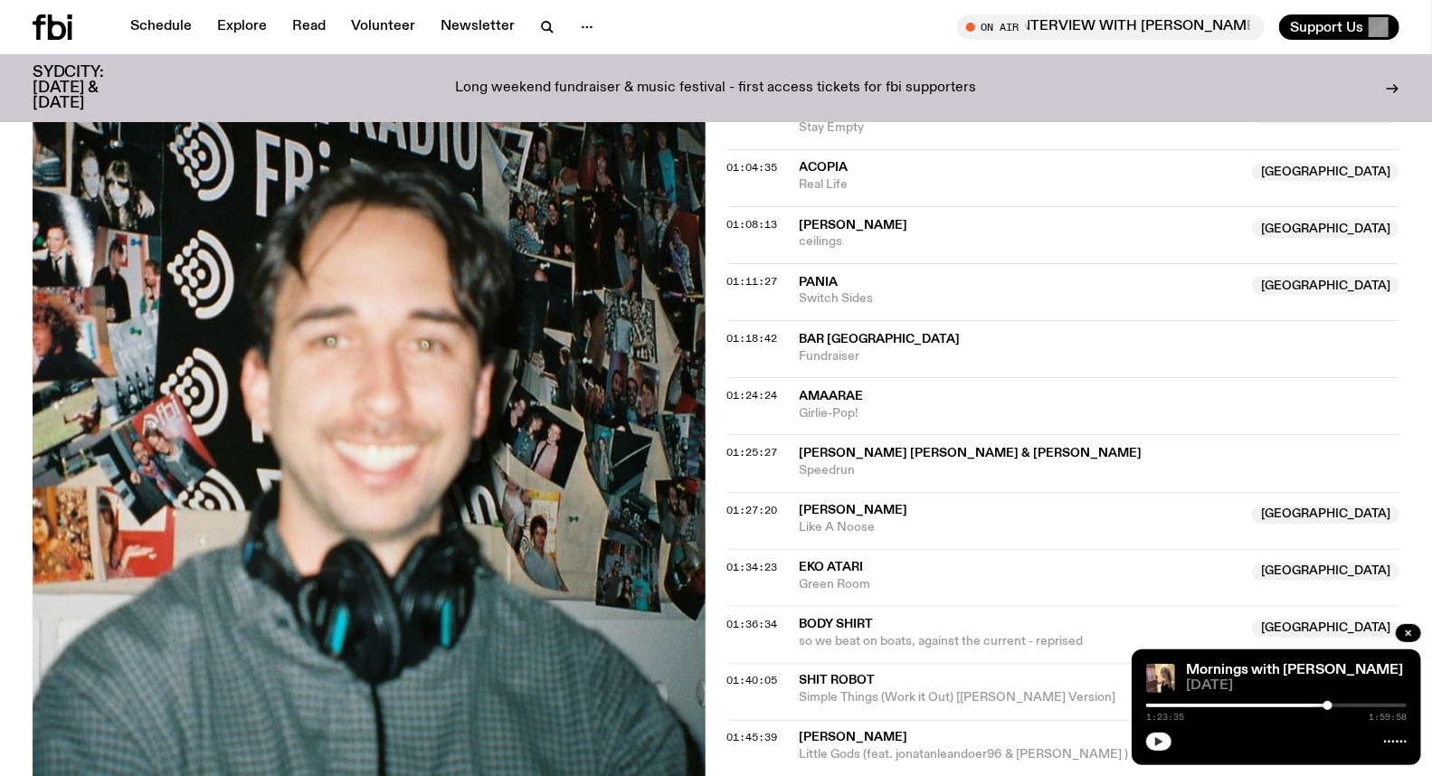
click at [1161, 738] on icon "button" at bounding box center [1159, 742] width 11 height 11
drag, startPoint x: 1160, startPoint y: 744, endPoint x: 813, endPoint y: 487, distance: 432.2
click at [1160, 740] on icon "button" at bounding box center [1159, 742] width 11 height 11
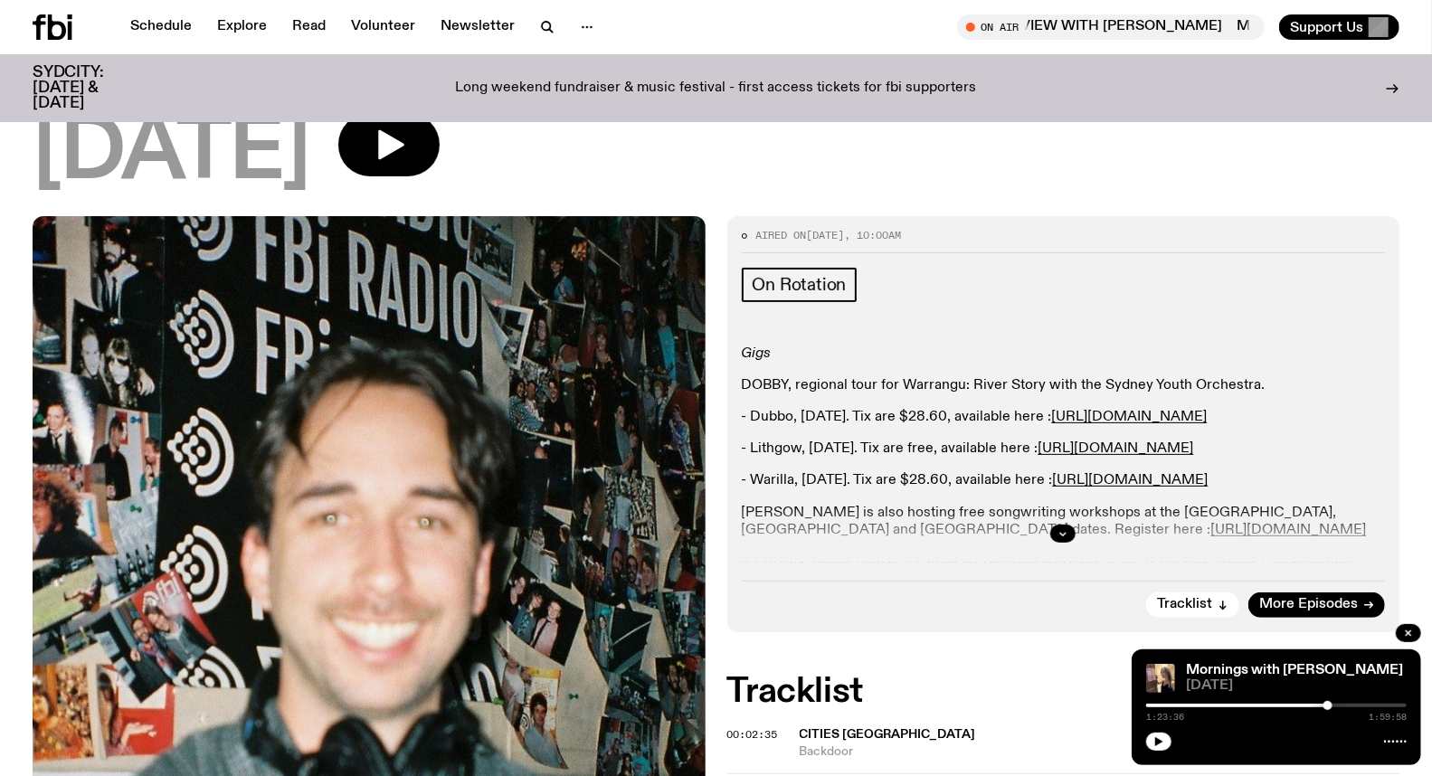
scroll to position [0, 0]
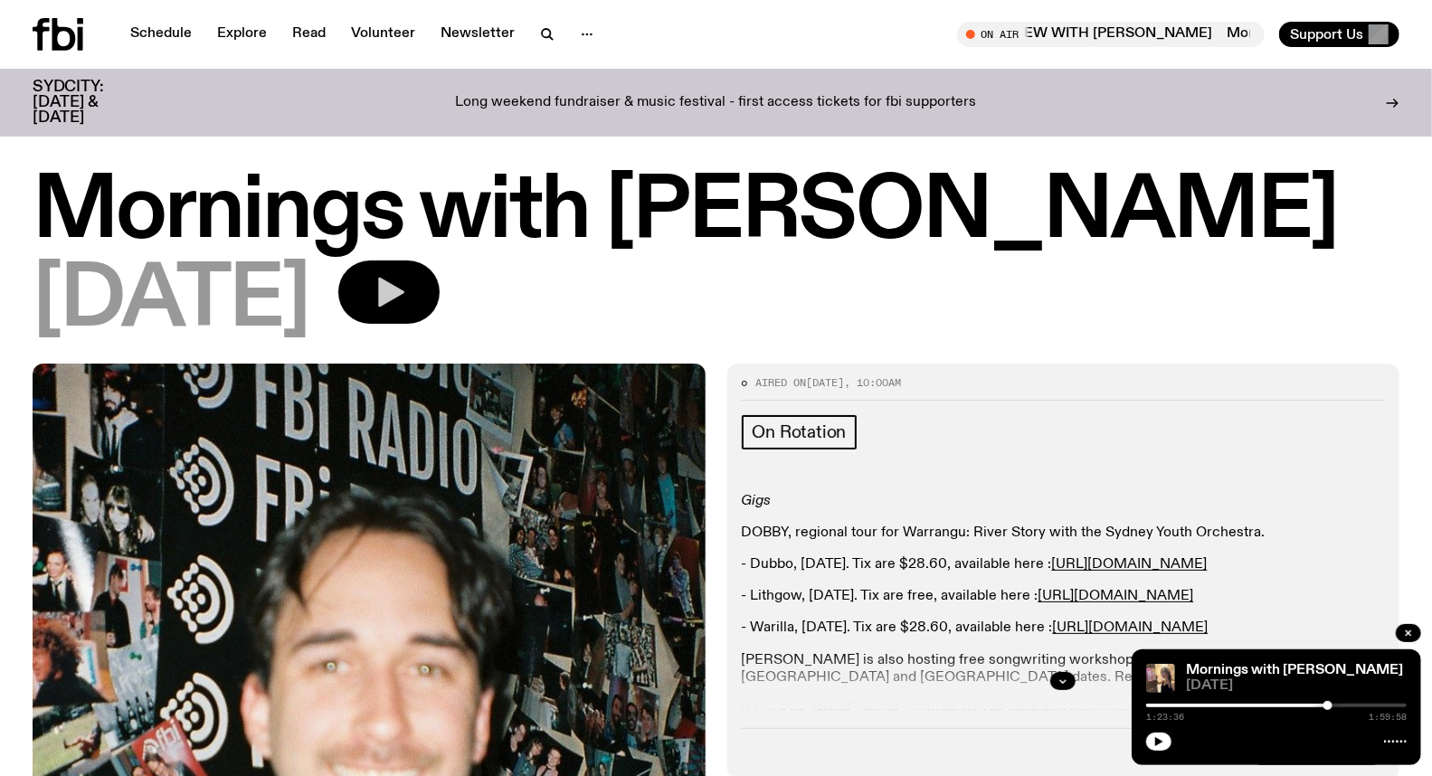
click at [404, 294] on icon "button" at bounding box center [391, 293] width 26 height 30
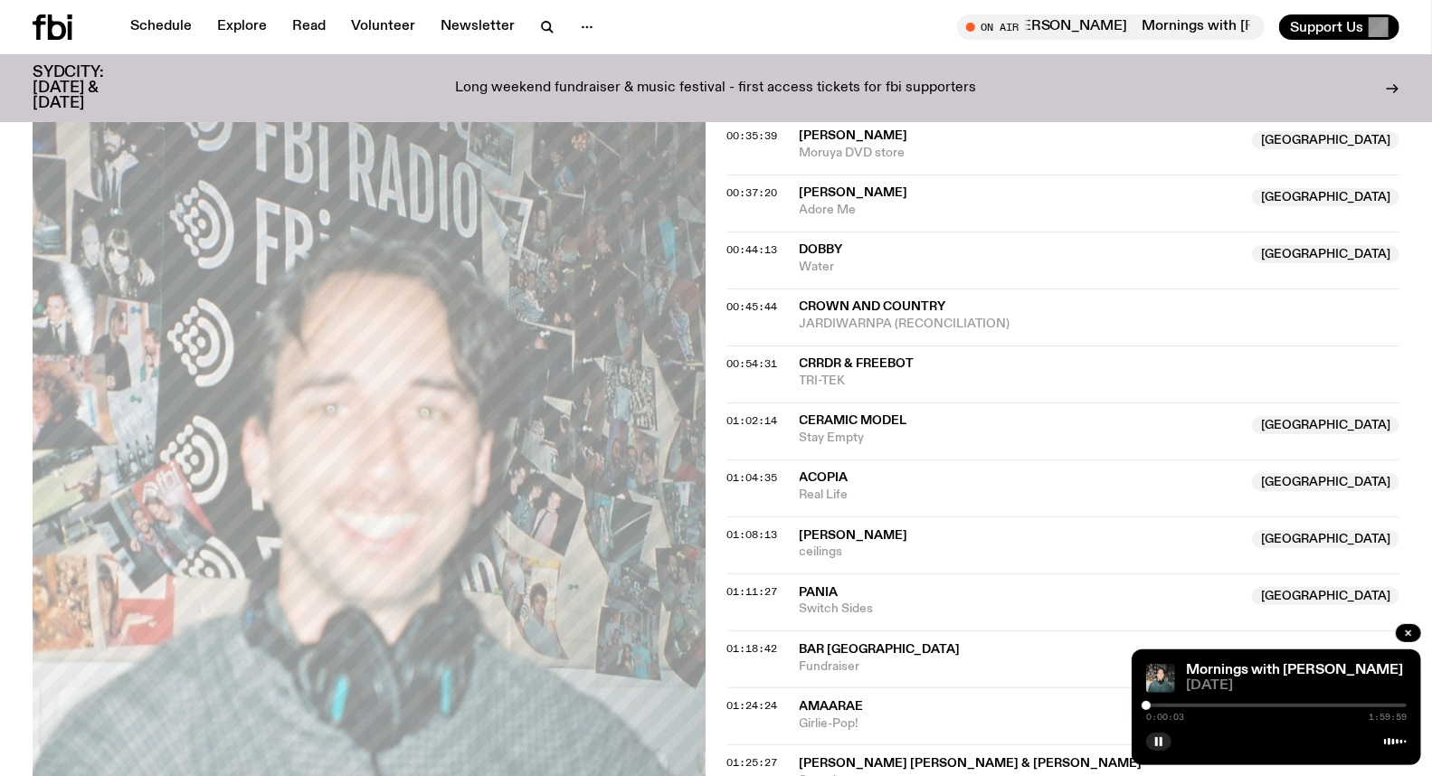
scroll to position [1304, 0]
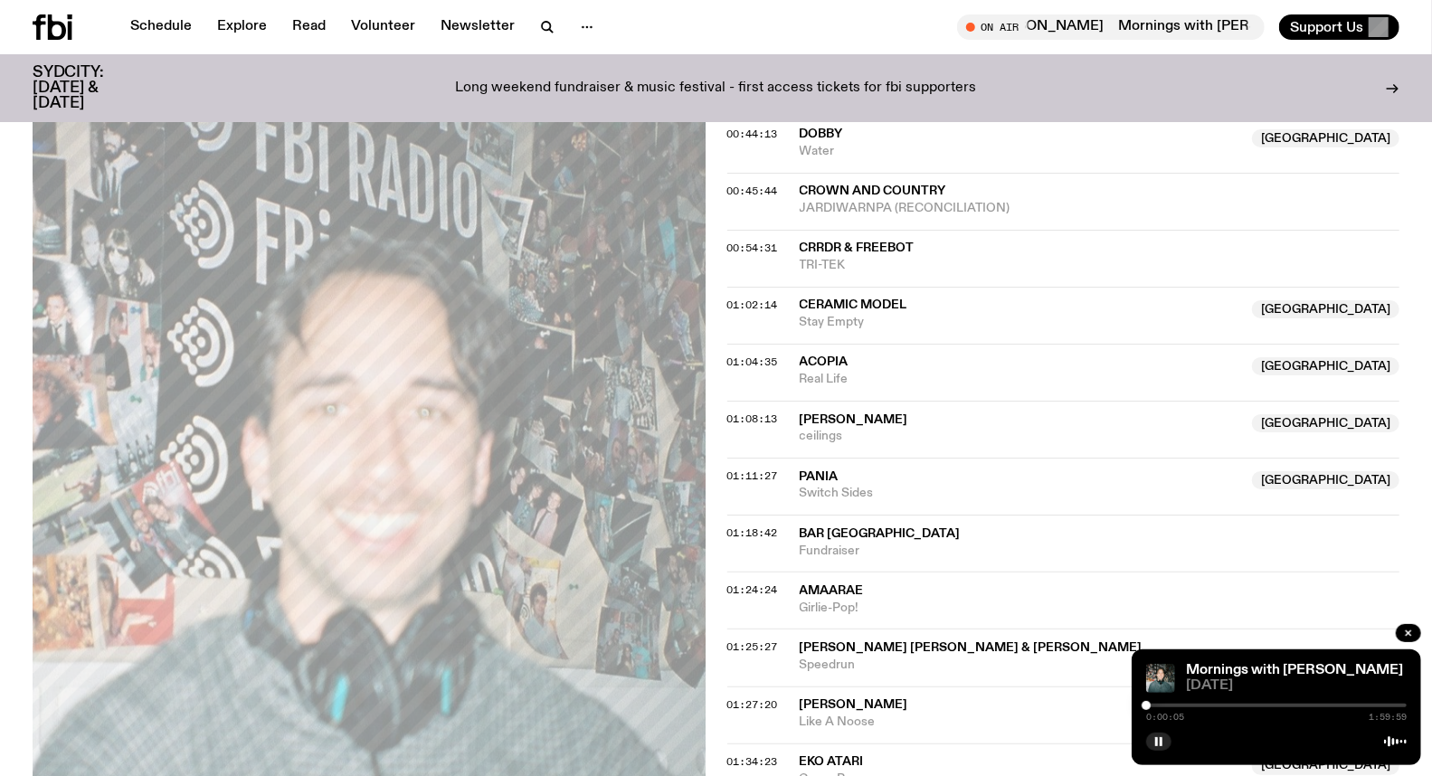
click at [1256, 702] on div "0:00:05 1:59:59" at bounding box center [1276, 711] width 261 height 22
click at [1260, 707] on div at bounding box center [1276, 706] width 261 height 4
click at [1271, 704] on div at bounding box center [1276, 706] width 261 height 4
click at [1278, 703] on div "0:57:21 1:59:59" at bounding box center [1276, 711] width 261 height 22
click at [1289, 707] on div at bounding box center [1276, 706] width 261 height 4
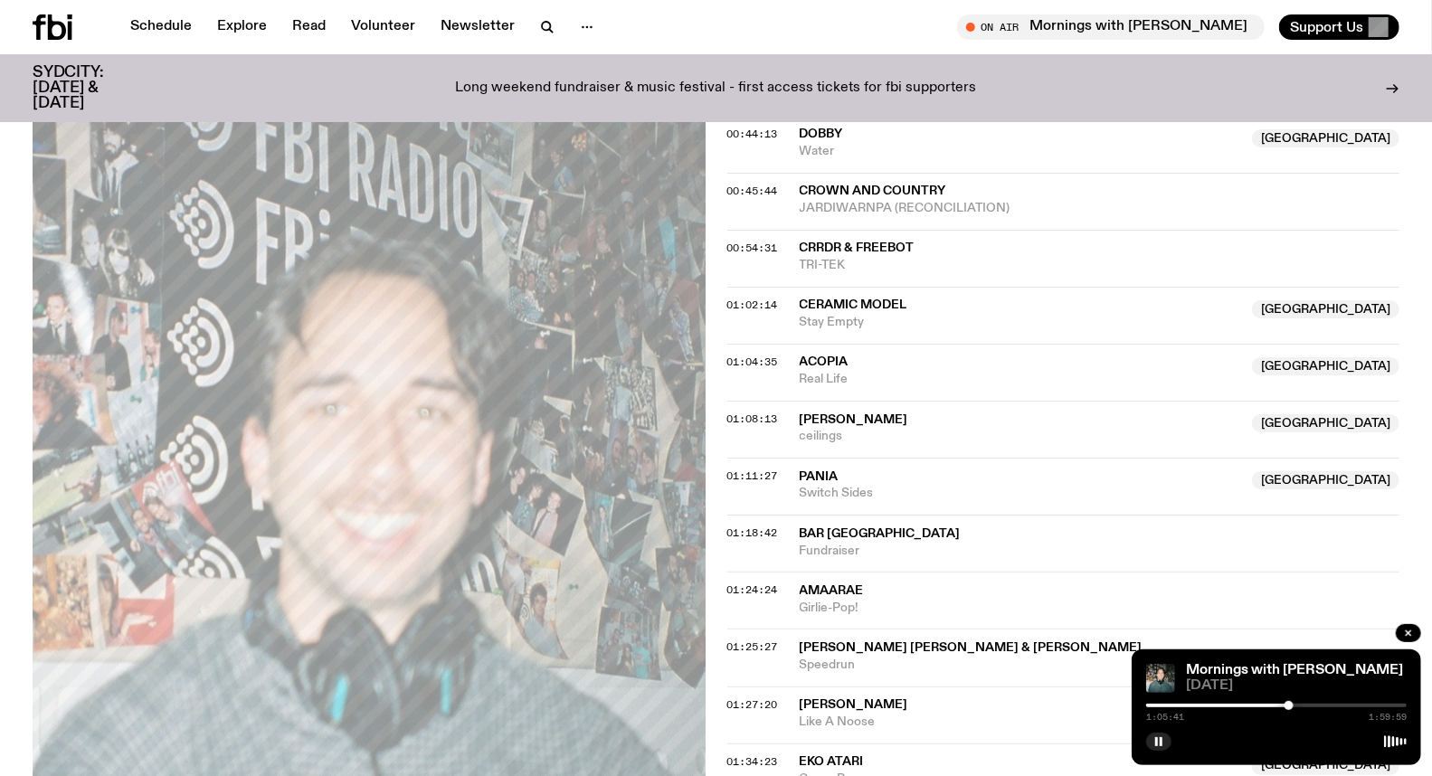
click at [1299, 704] on div at bounding box center [1276, 706] width 261 height 4
click at [1307, 703] on div "1:10:16 1:59:59" at bounding box center [1276, 711] width 261 height 22
click at [1307, 708] on div at bounding box center [1276, 706] width 261 height 4
click at [1315, 708] on div at bounding box center [1276, 706] width 261 height 4
click at [1318, 704] on div at bounding box center [1314, 705] width 9 height 9
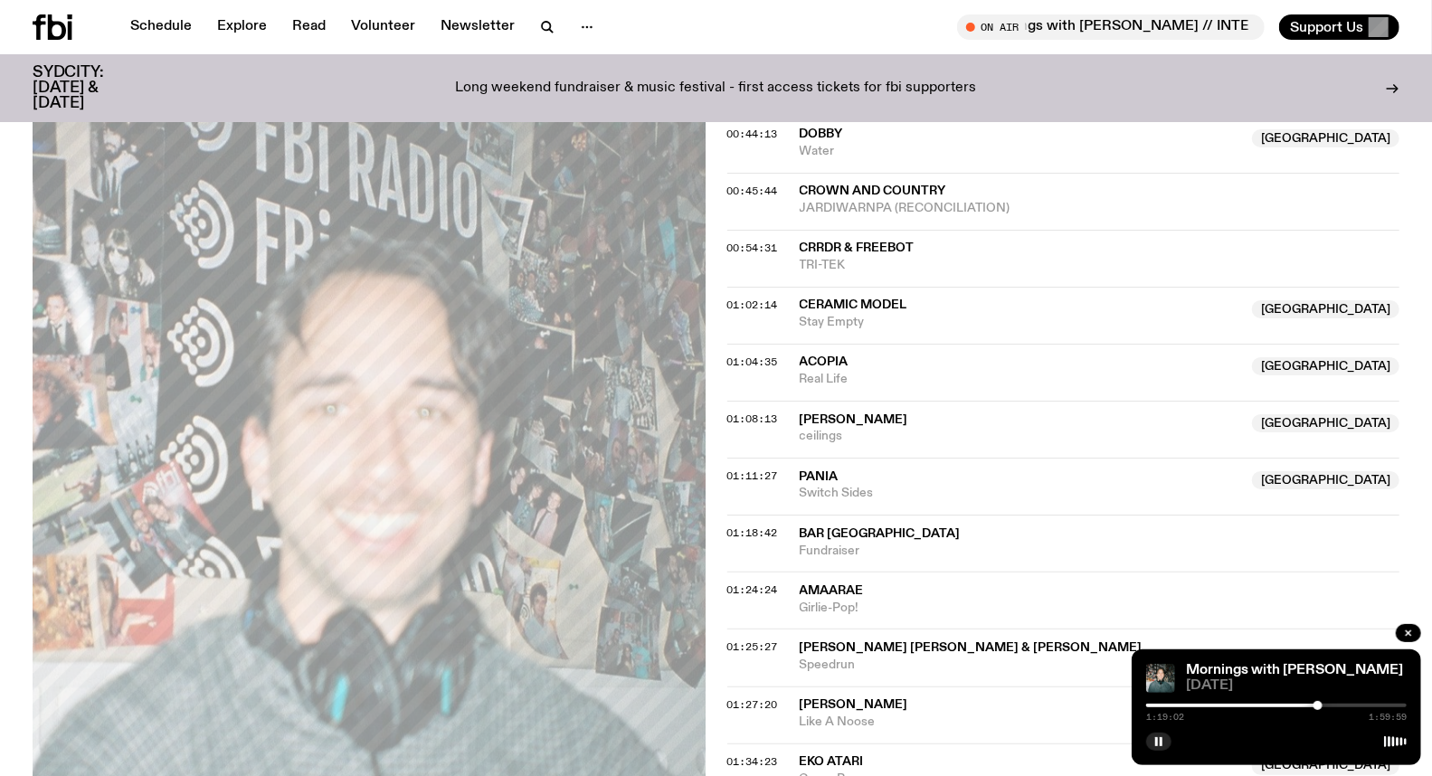
click at [1319, 706] on div at bounding box center [1318, 705] width 9 height 9
click at [1319, 706] on div at bounding box center [1319, 705] width 9 height 9
click at [1324, 707] on div at bounding box center [1276, 706] width 261 height 4
click at [1326, 706] on div at bounding box center [1323, 705] width 9 height 9
click at [1331, 706] on div at bounding box center [1276, 706] width 261 height 4
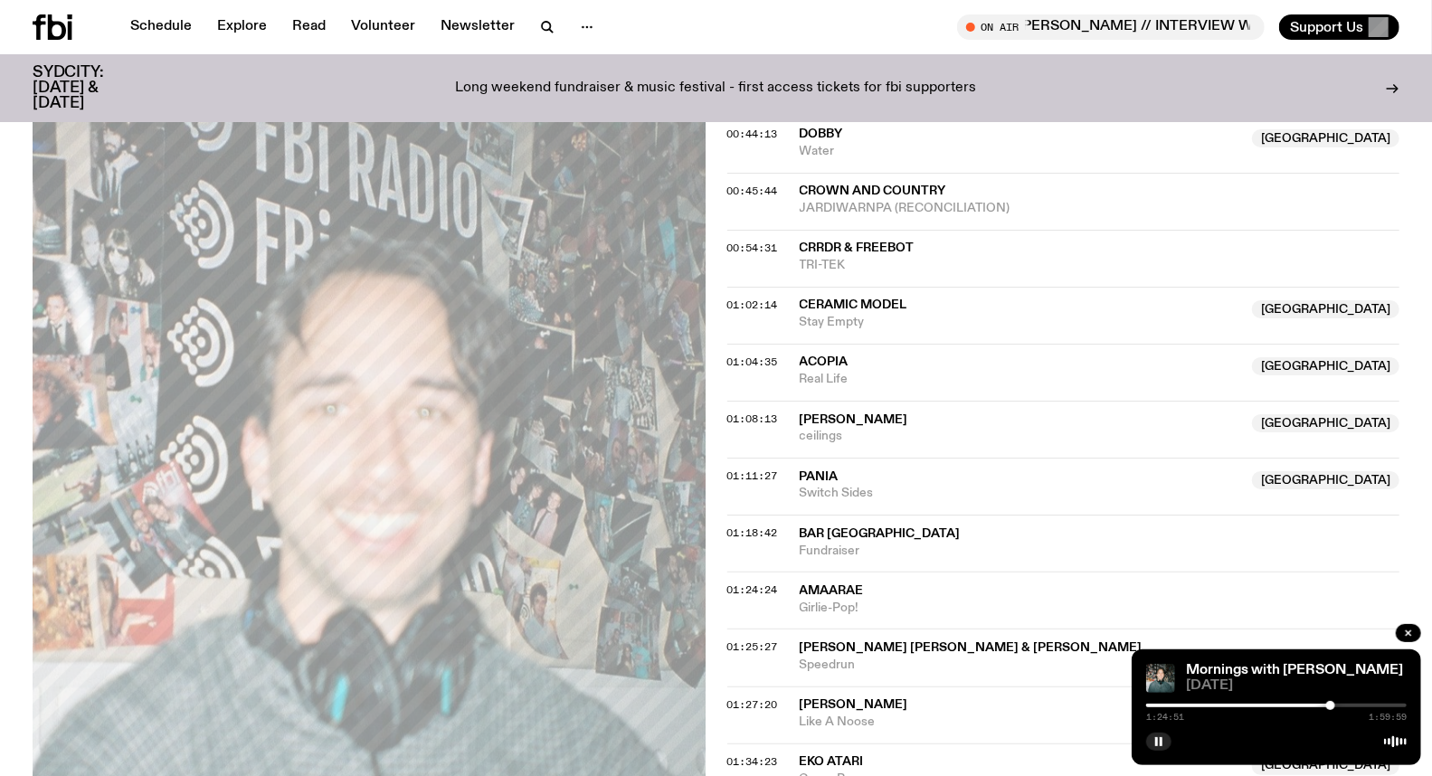
click at [1326, 706] on div at bounding box center [1330, 705] width 9 height 9
click at [1328, 706] on div at bounding box center [1328, 705] width 9 height 9
click at [1165, 739] on button "button" at bounding box center [1158, 742] width 25 height 18
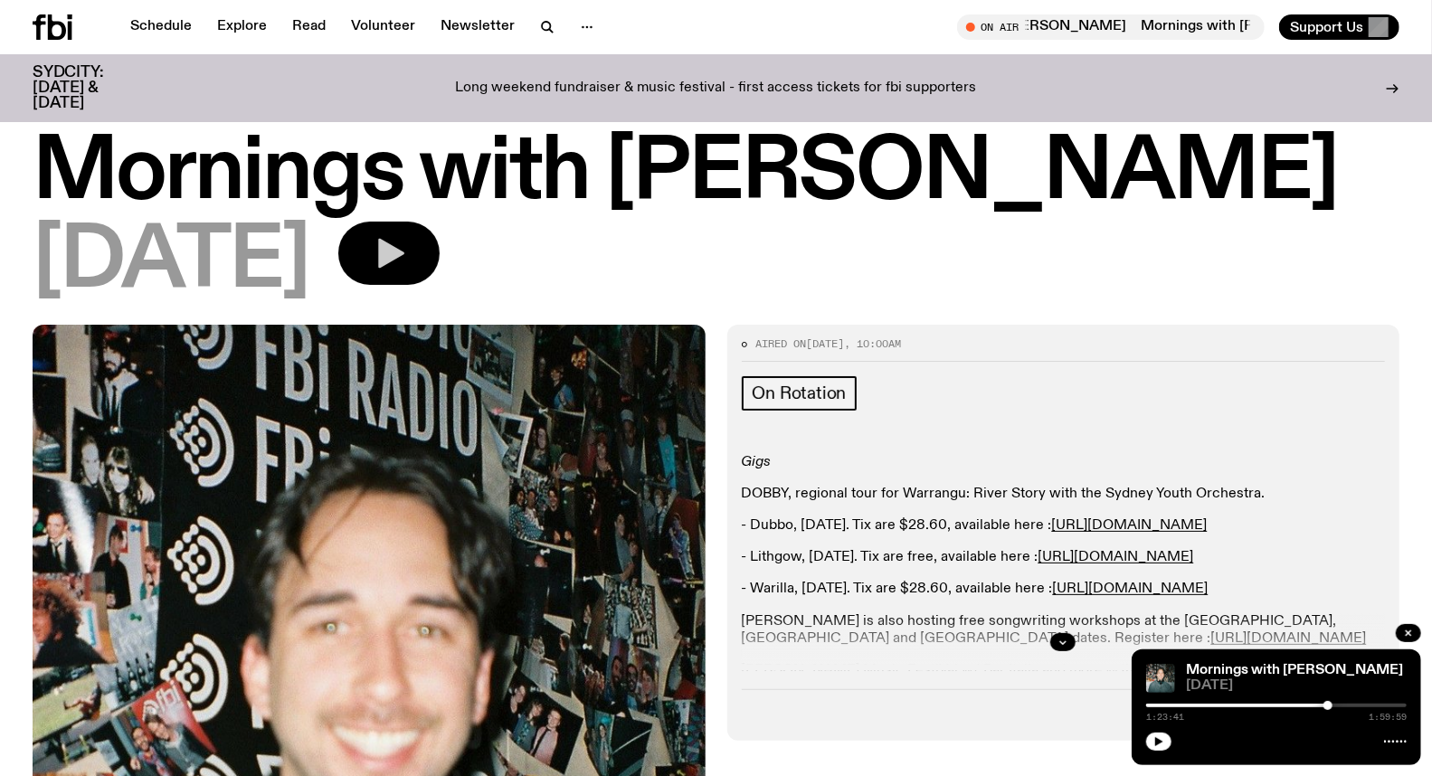
scroll to position [0, 0]
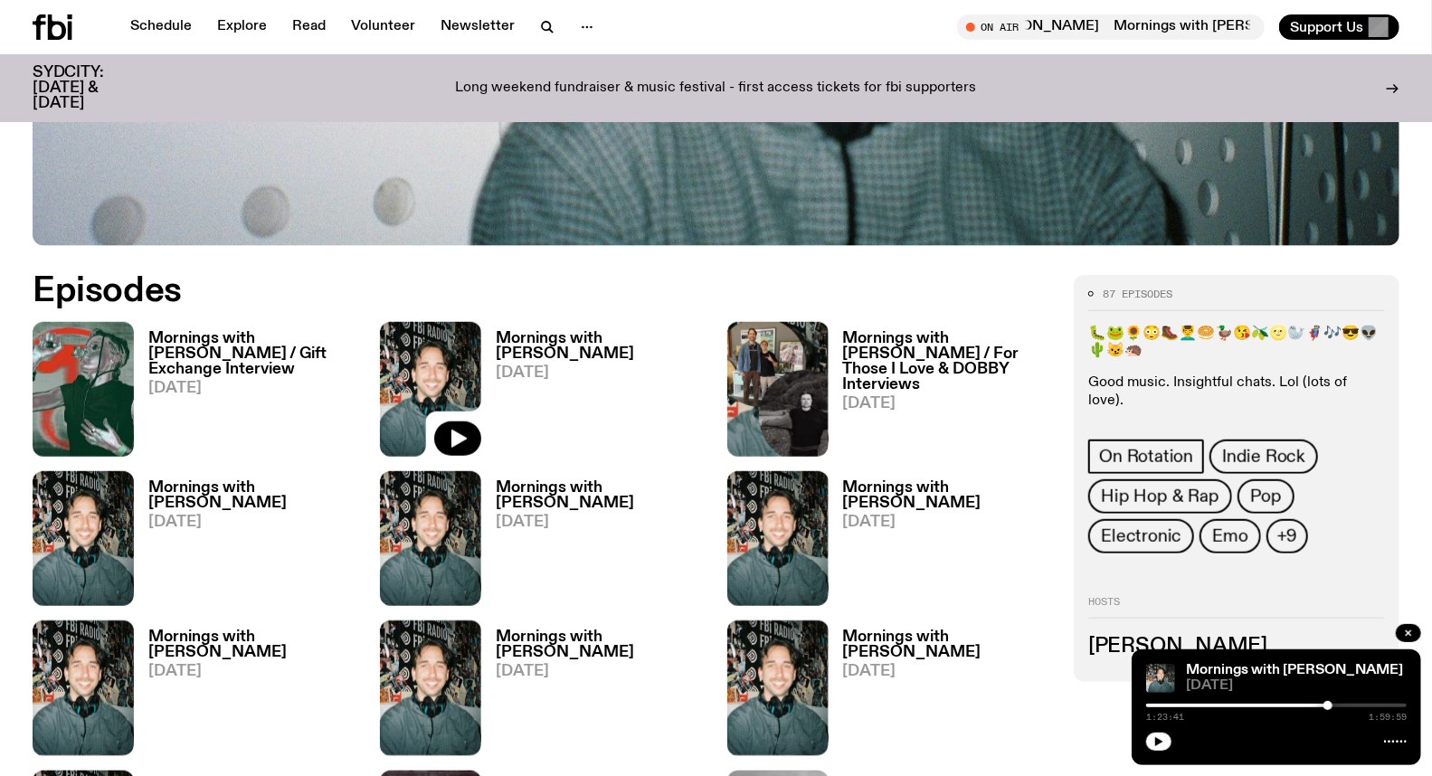
scroll to position [780, 0]
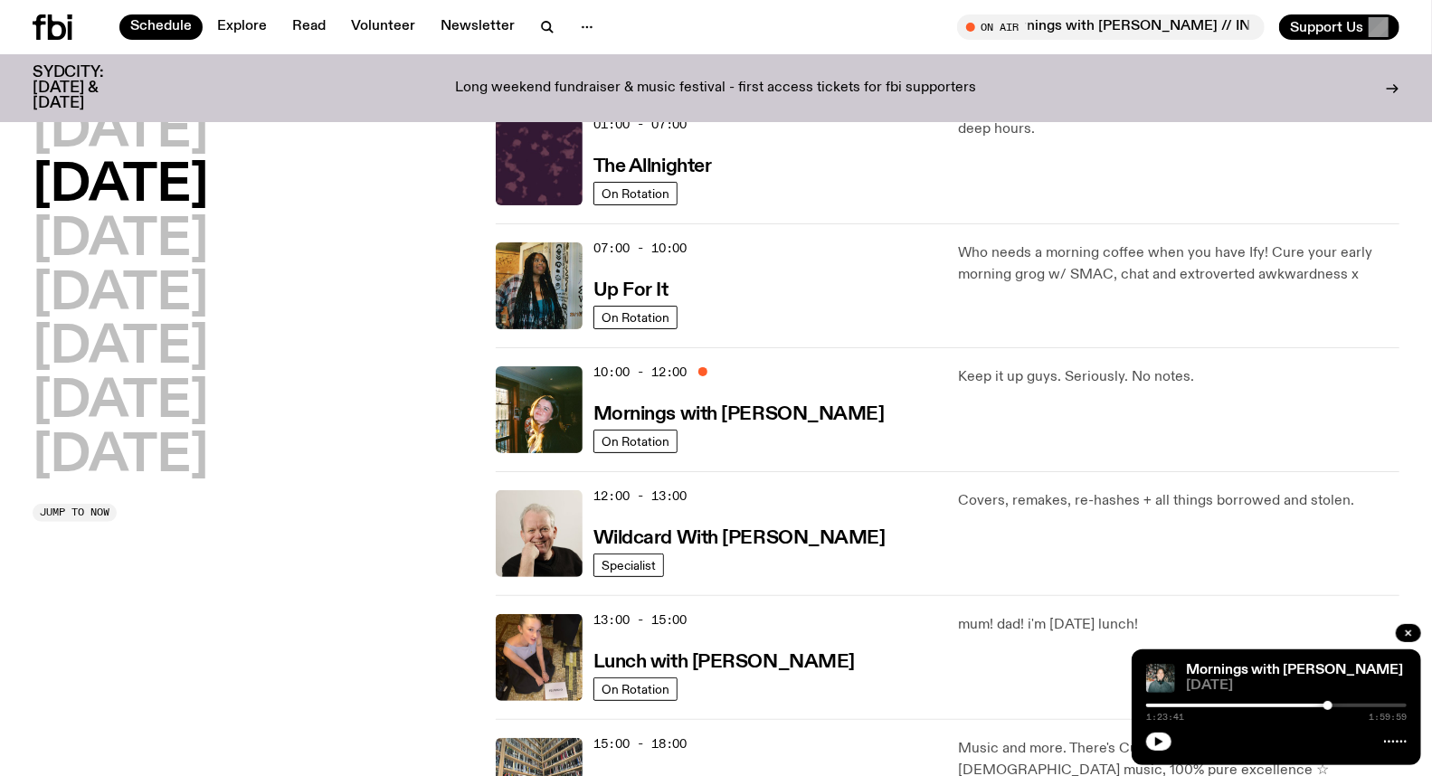
scroll to position [50, 0]
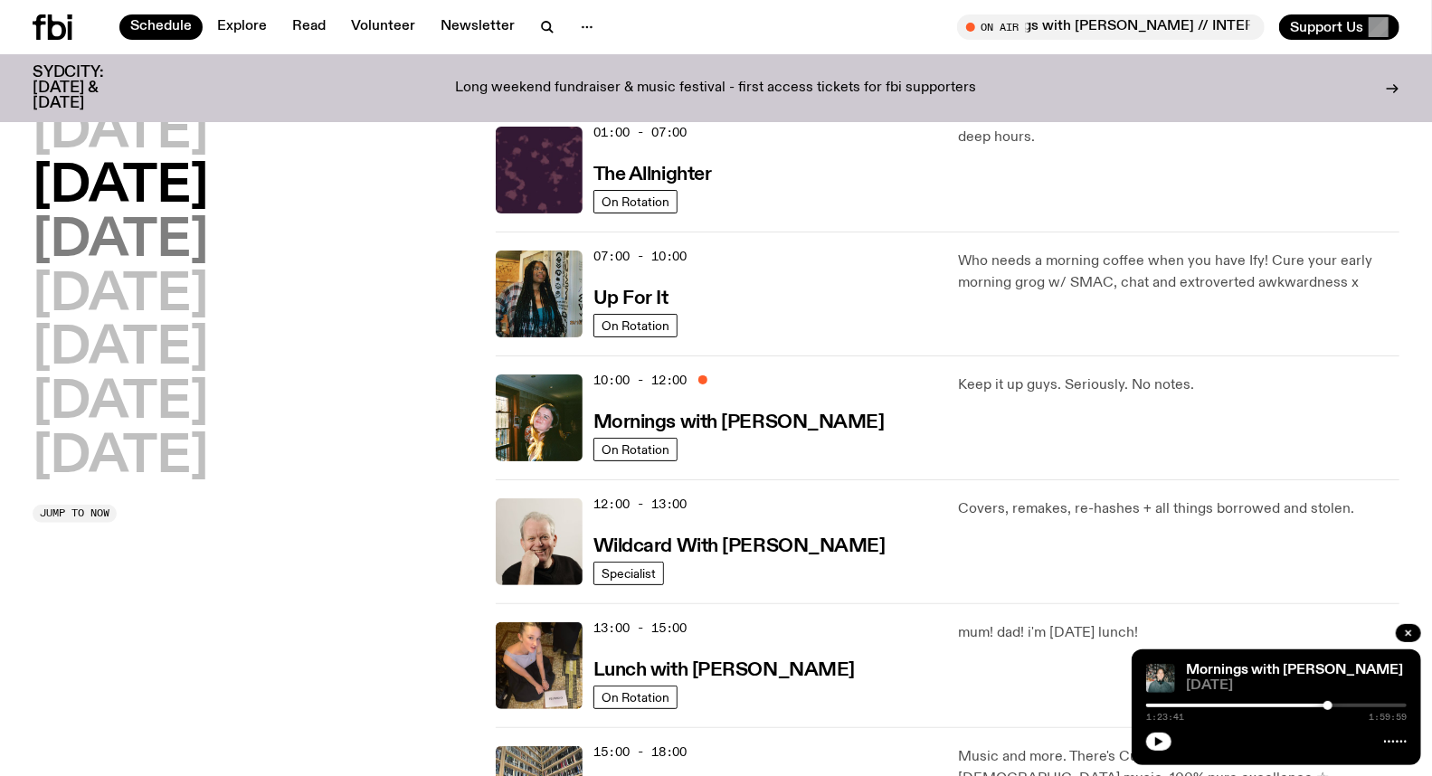
click at [208, 230] on h2 "[DATE]" at bounding box center [121, 241] width 176 height 51
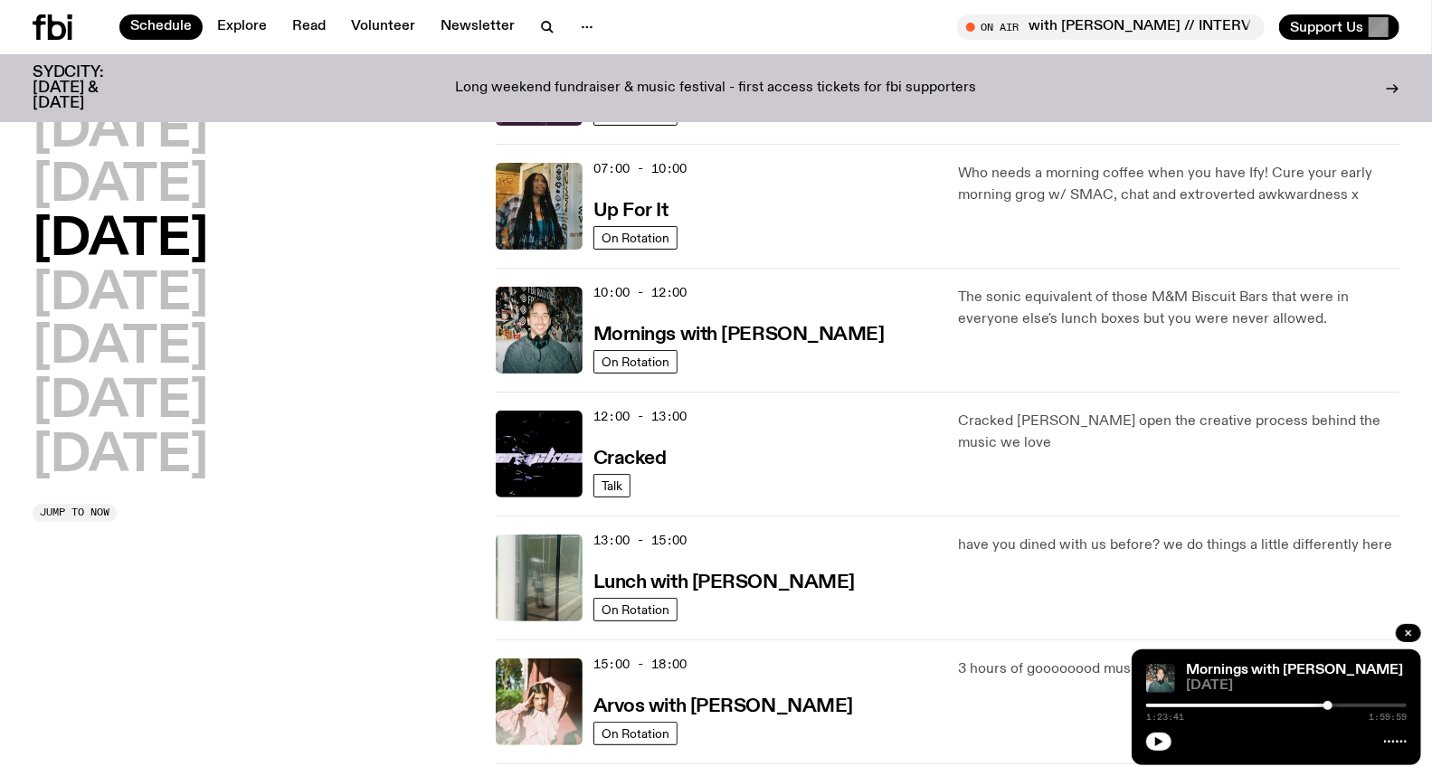
scroll to position [251, 0]
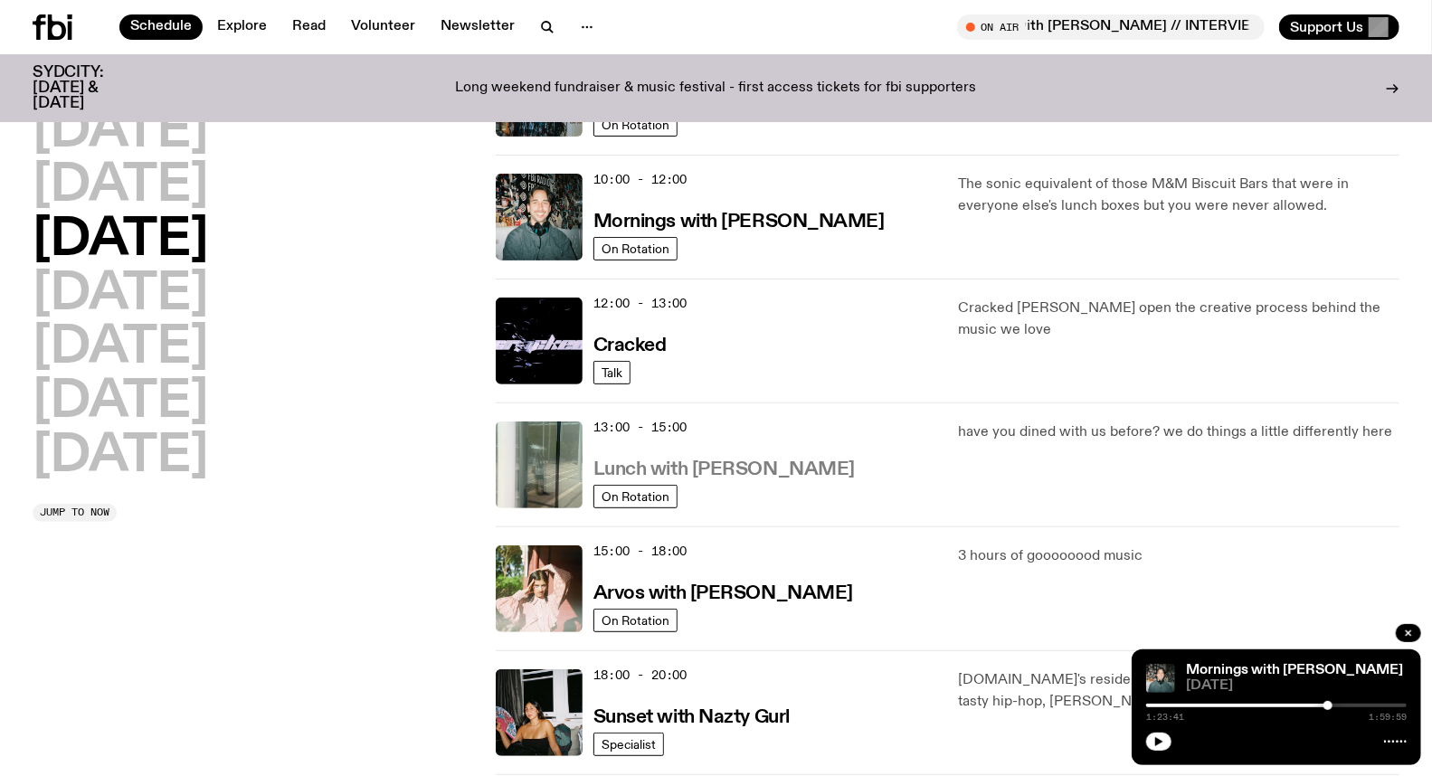
click at [756, 464] on h3 "Lunch with [PERSON_NAME]" at bounding box center [724, 470] width 261 height 19
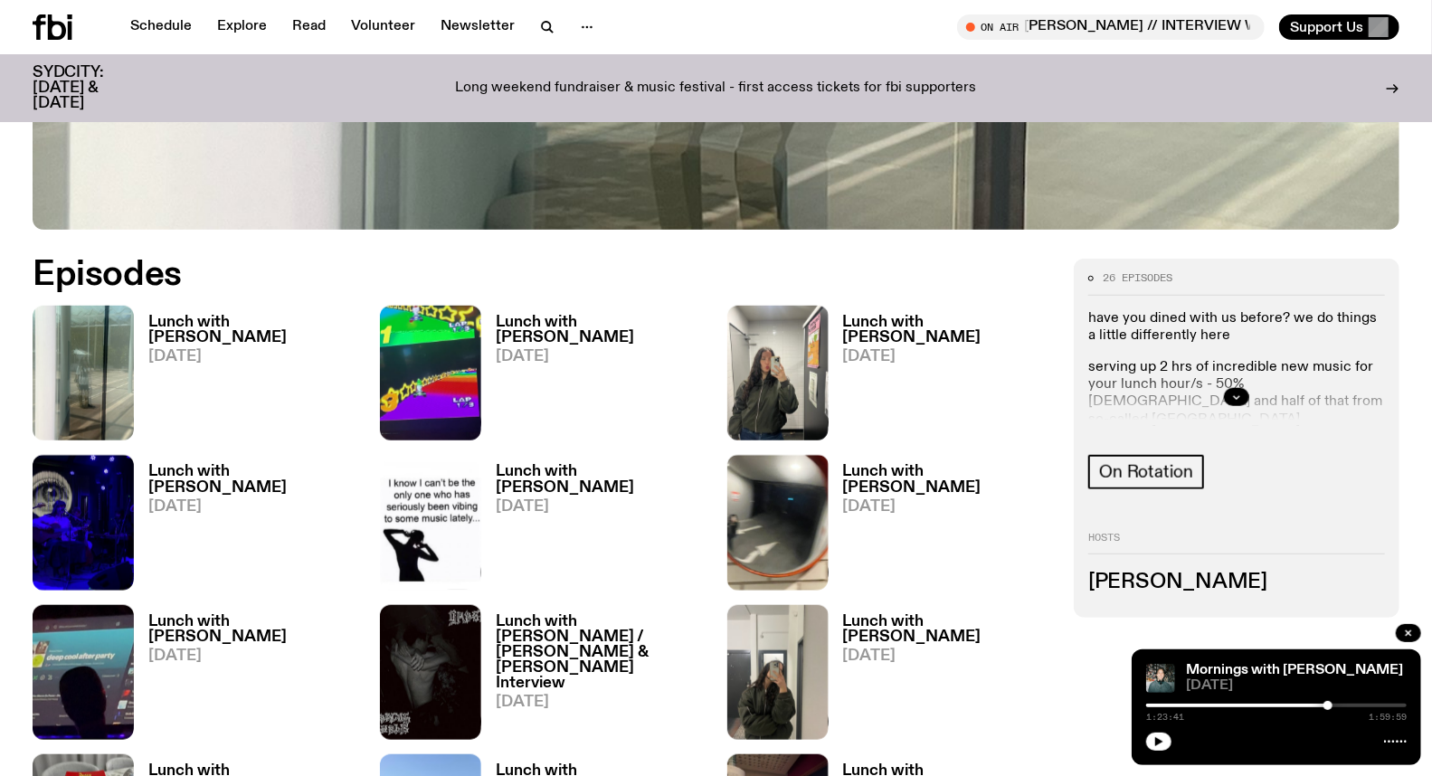
scroll to position [894, 0]
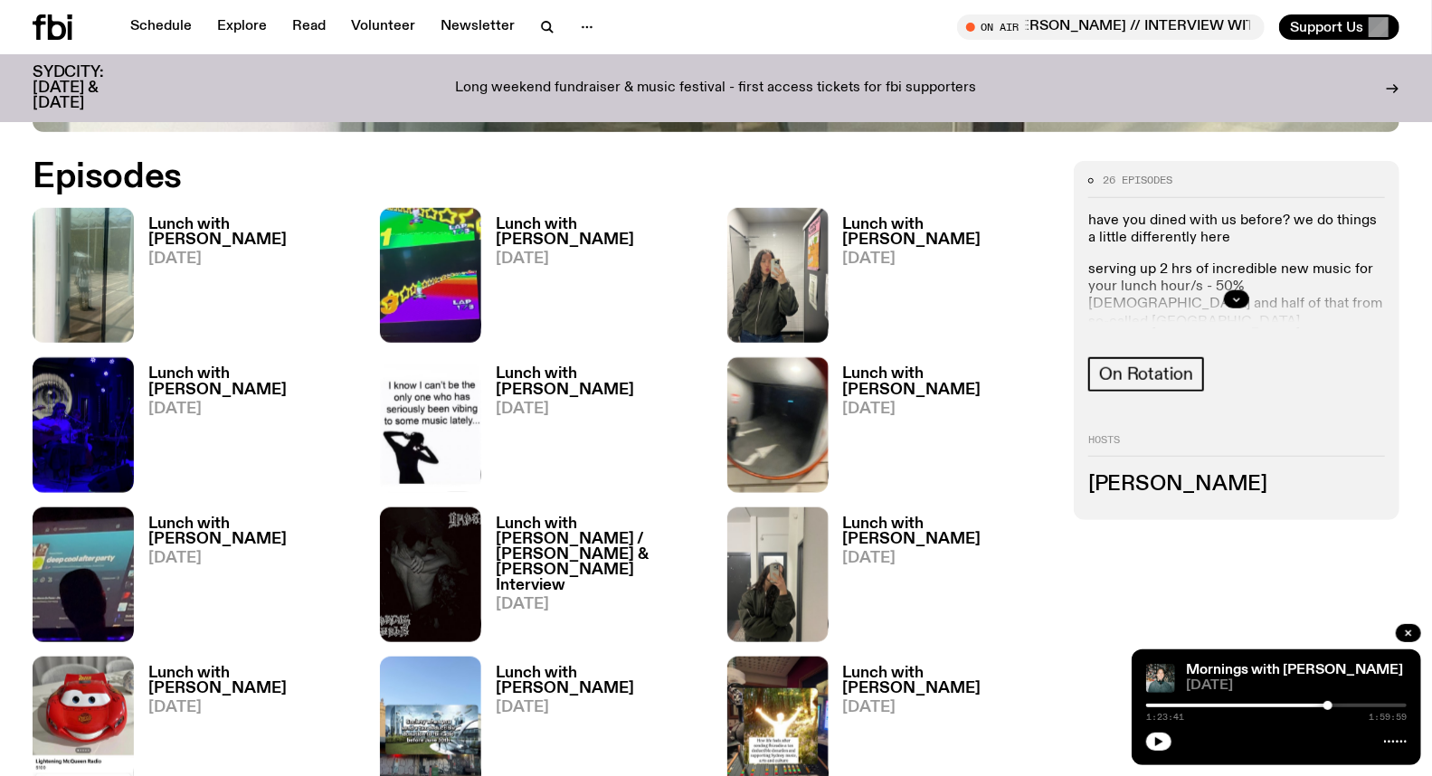
click at [566, 228] on h3 "Lunch with [PERSON_NAME]" at bounding box center [601, 232] width 210 height 31
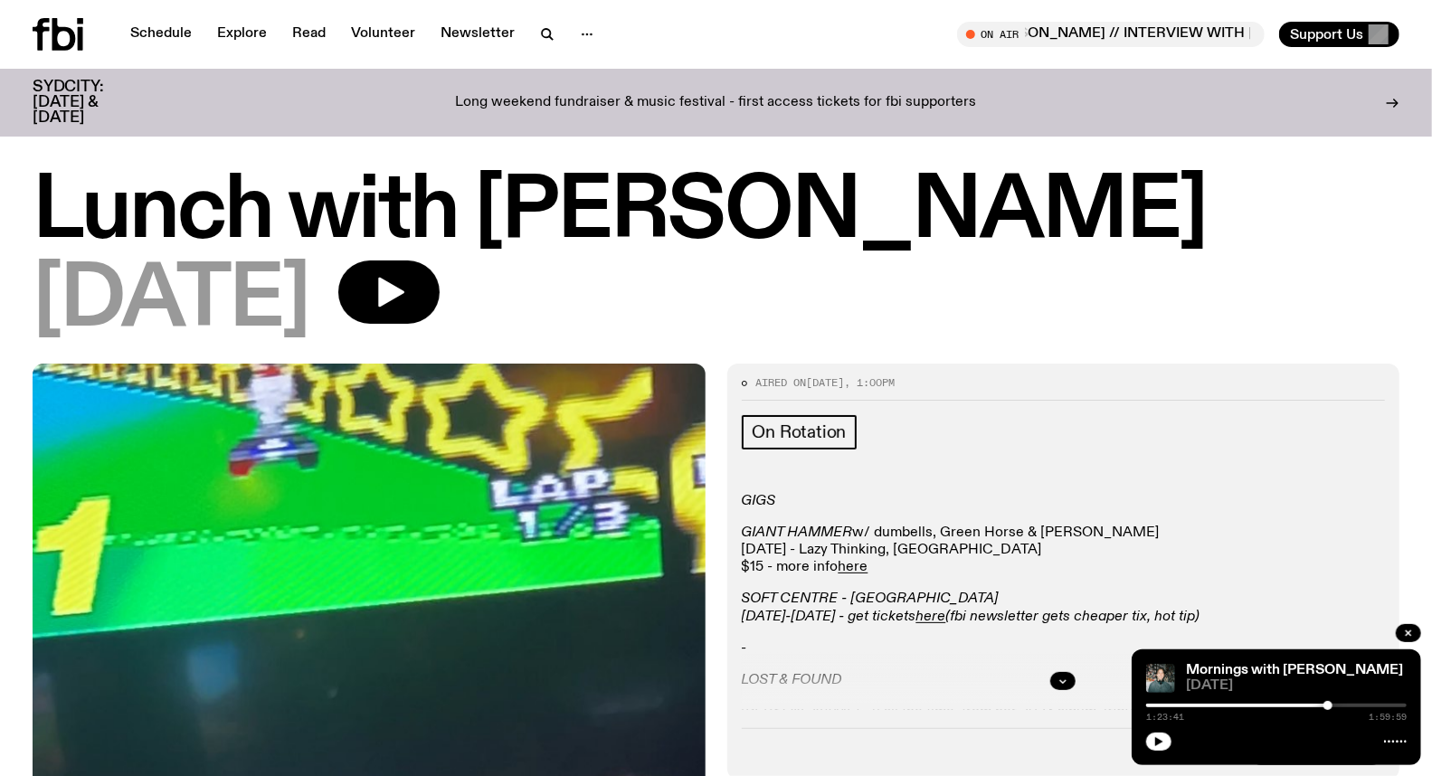
click at [449, 257] on div "Lunch with [PERSON_NAME] [DATE]" at bounding box center [716, 257] width 1367 height 170
click at [404, 288] on icon "button" at bounding box center [391, 293] width 26 height 30
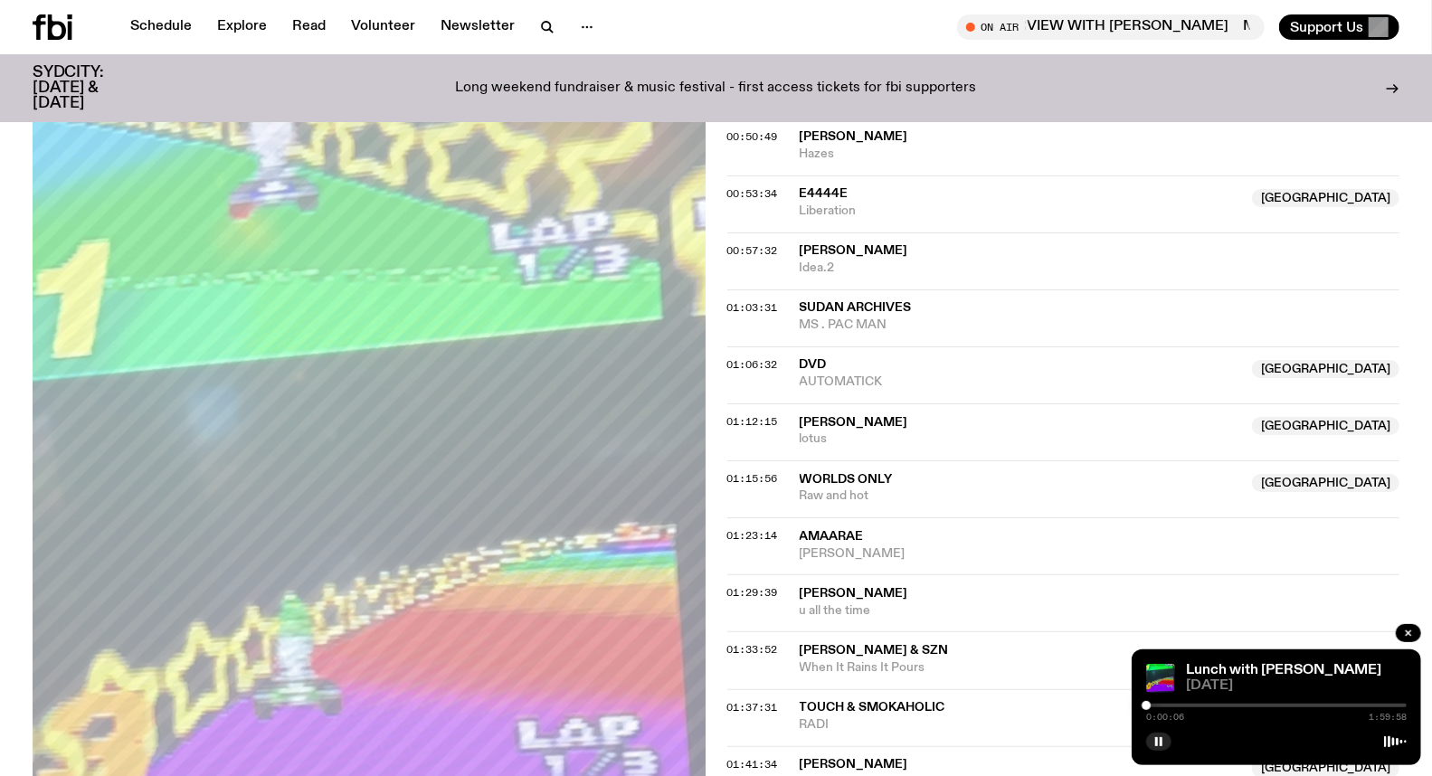
scroll to position [1307, 0]
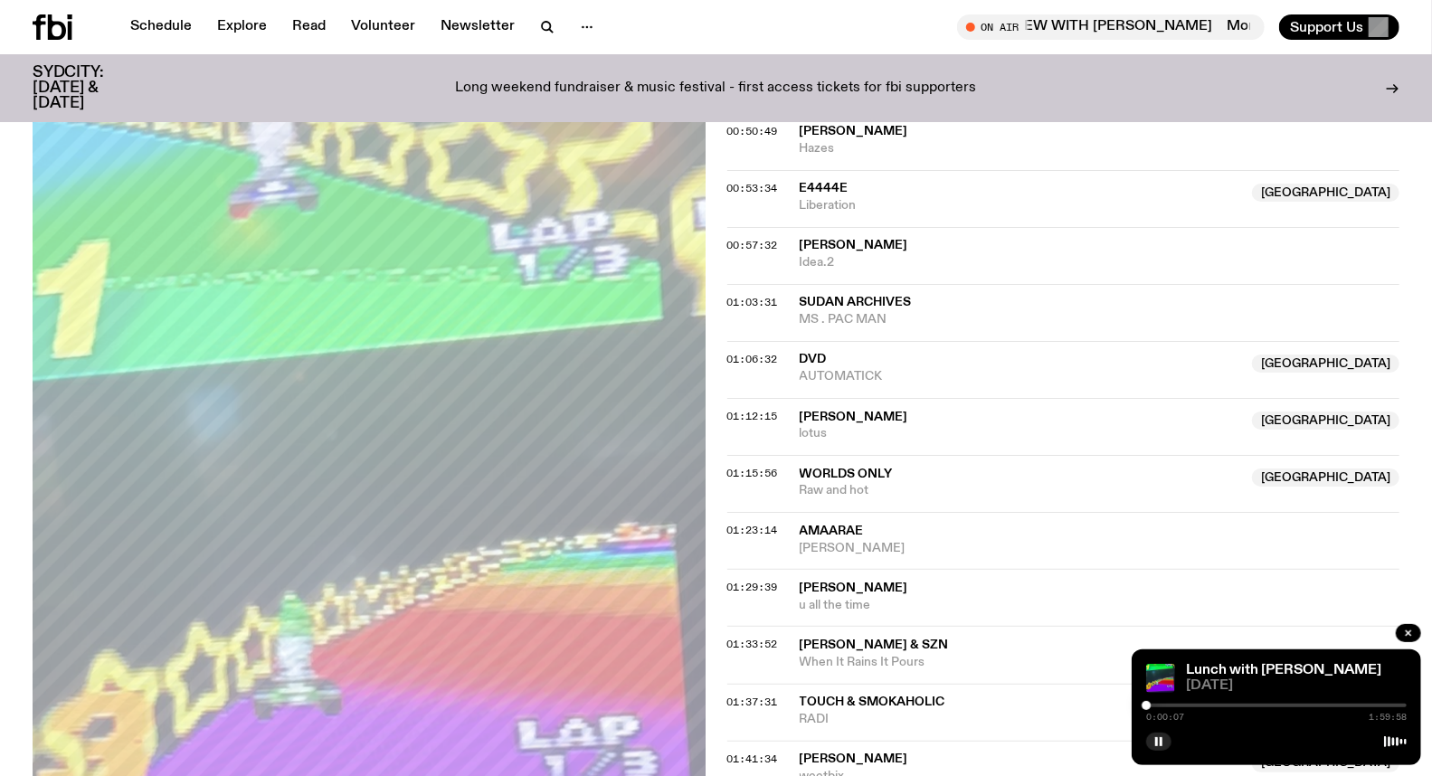
click at [1260, 704] on div at bounding box center [1276, 706] width 261 height 4
click at [1269, 704] on div at bounding box center [1276, 706] width 261 height 4
click at [1278, 704] on div at bounding box center [1276, 706] width 261 height 4
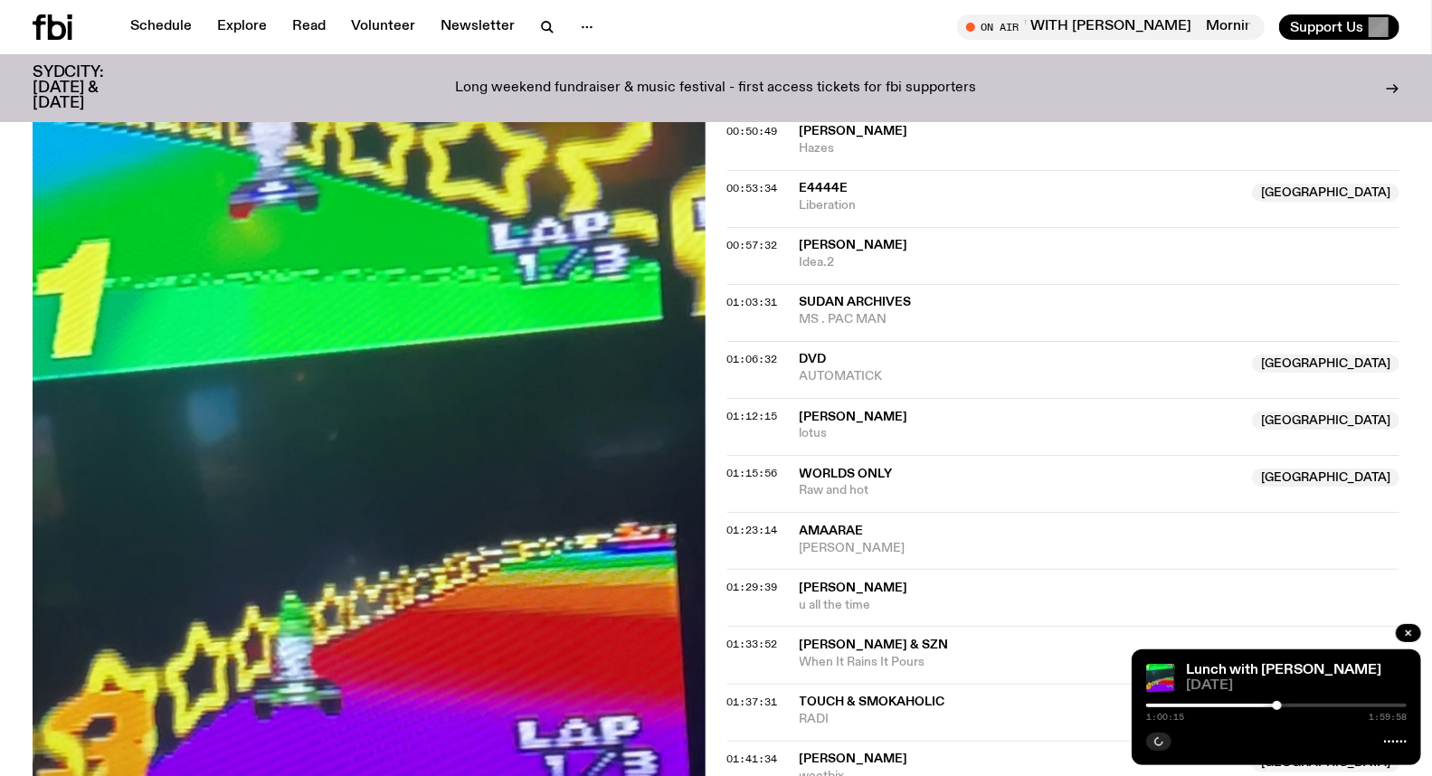
click at [1287, 703] on div "1:00:15 1:59:58" at bounding box center [1276, 711] width 261 height 22
click at [1298, 703] on div "1:00:16 1:59:58" at bounding box center [1276, 711] width 261 height 22
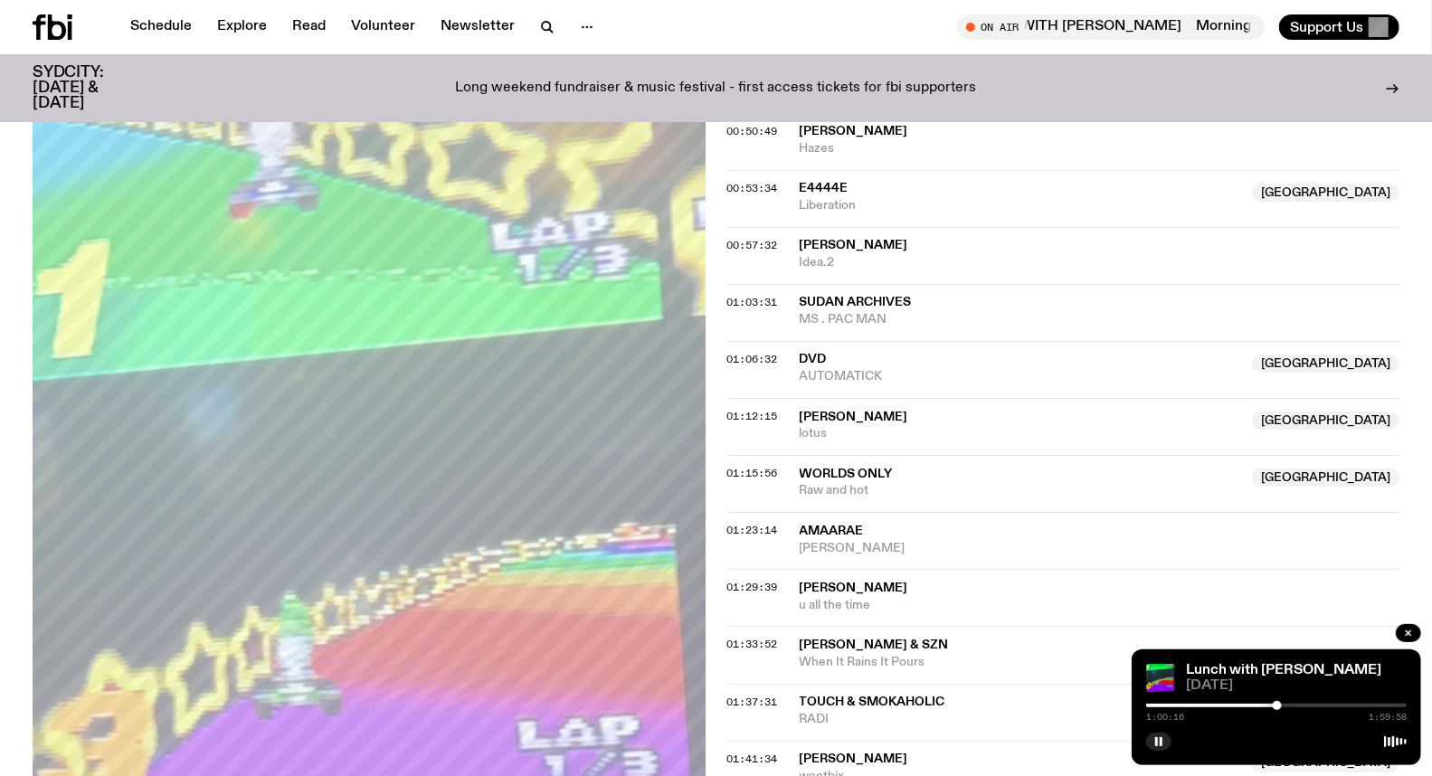
click at [1298, 707] on div at bounding box center [1276, 706] width 261 height 4
click at [1306, 706] on div at bounding box center [1276, 706] width 261 height 4
click at [1315, 706] on div at bounding box center [1276, 706] width 261 height 4
click at [1321, 704] on div at bounding box center [1276, 706] width 261 height 4
click at [1328, 699] on div "Lunch with [PERSON_NAME] [DATE] 1:20:15 1:59:58" at bounding box center [1277, 708] width 290 height 116
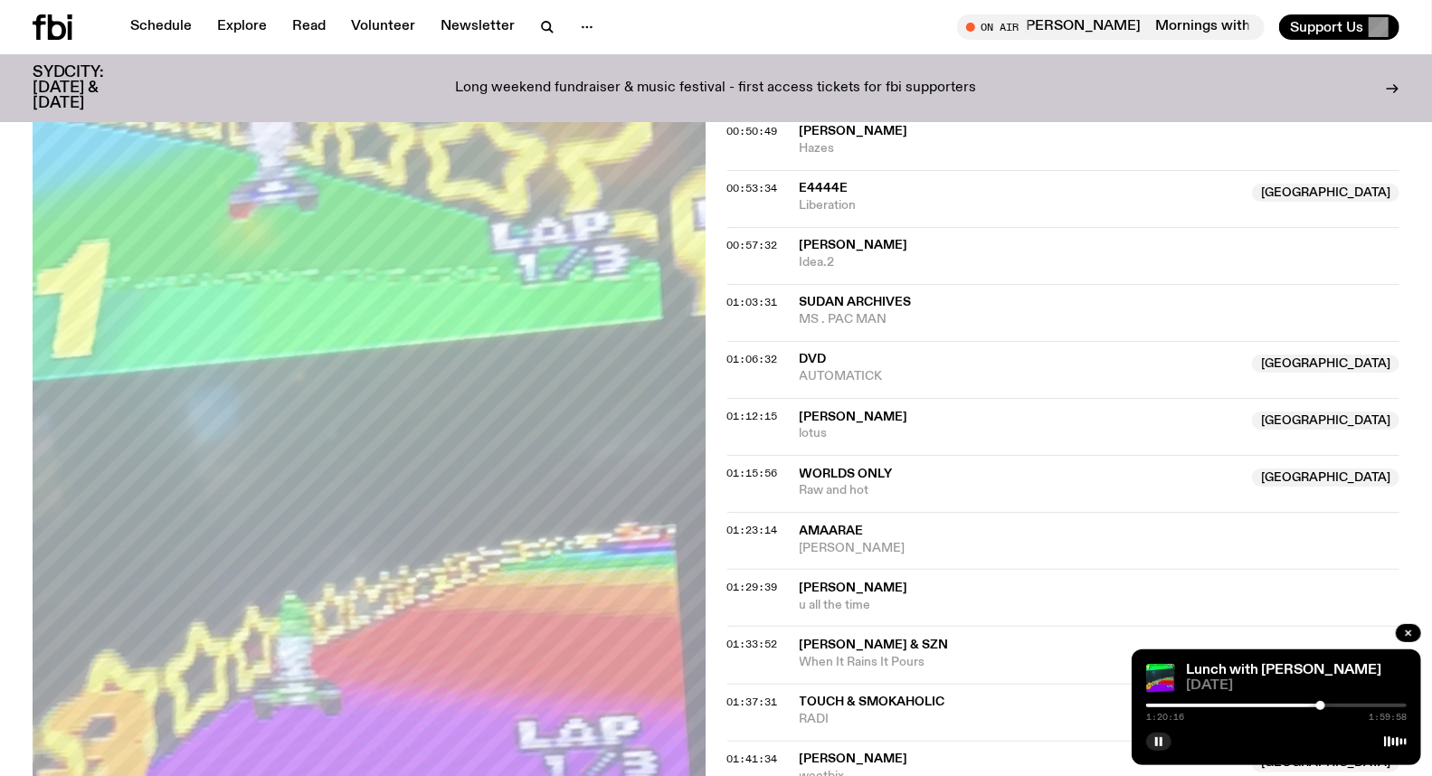
click at [1328, 704] on div at bounding box center [1276, 706] width 261 height 4
click at [1325, 707] on div at bounding box center [1324, 705] width 9 height 9
click at [1158, 739] on rect "button" at bounding box center [1156, 741] width 3 height 9
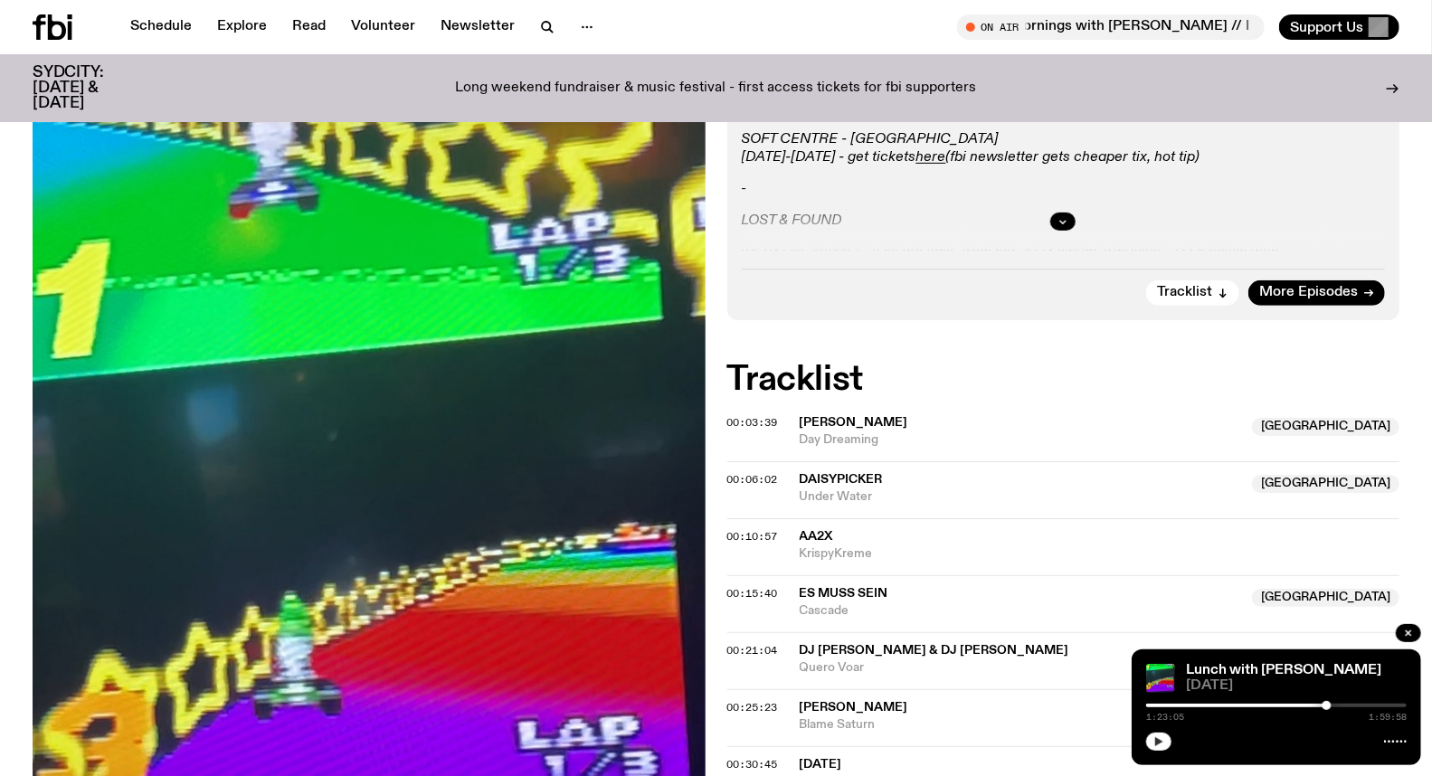
scroll to position [494, 0]
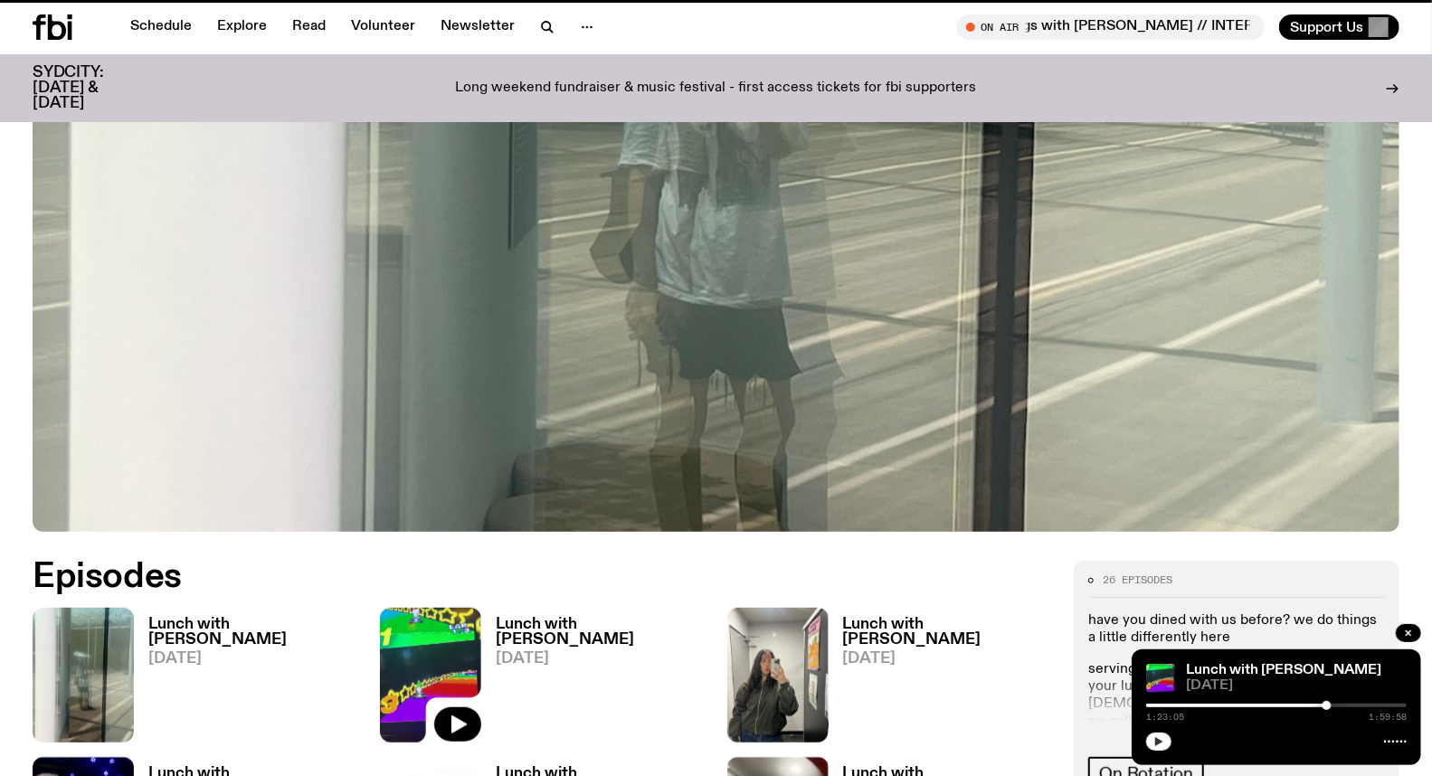
scroll to position [894, 0]
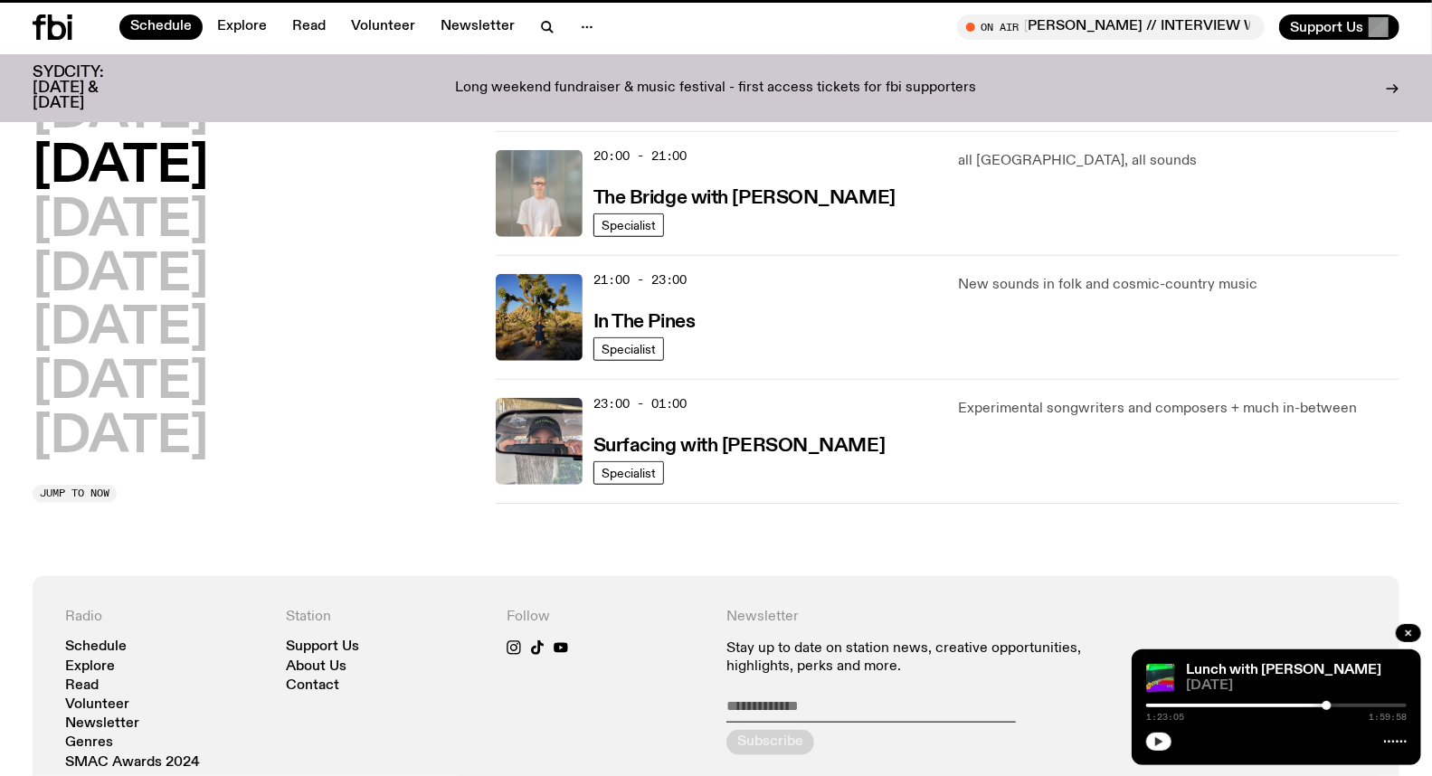
scroll to position [251, 0]
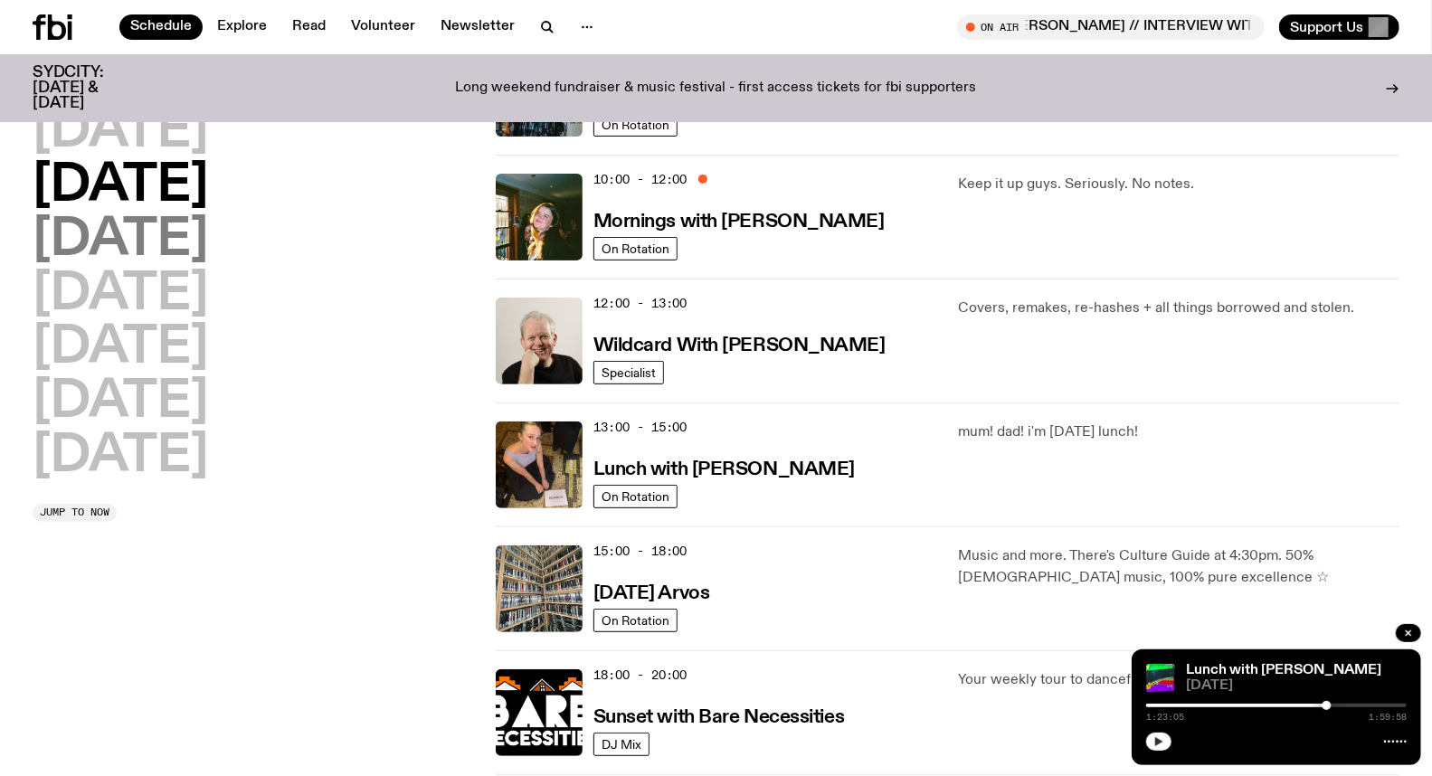
click at [157, 244] on h2 "[DATE]" at bounding box center [121, 240] width 176 height 51
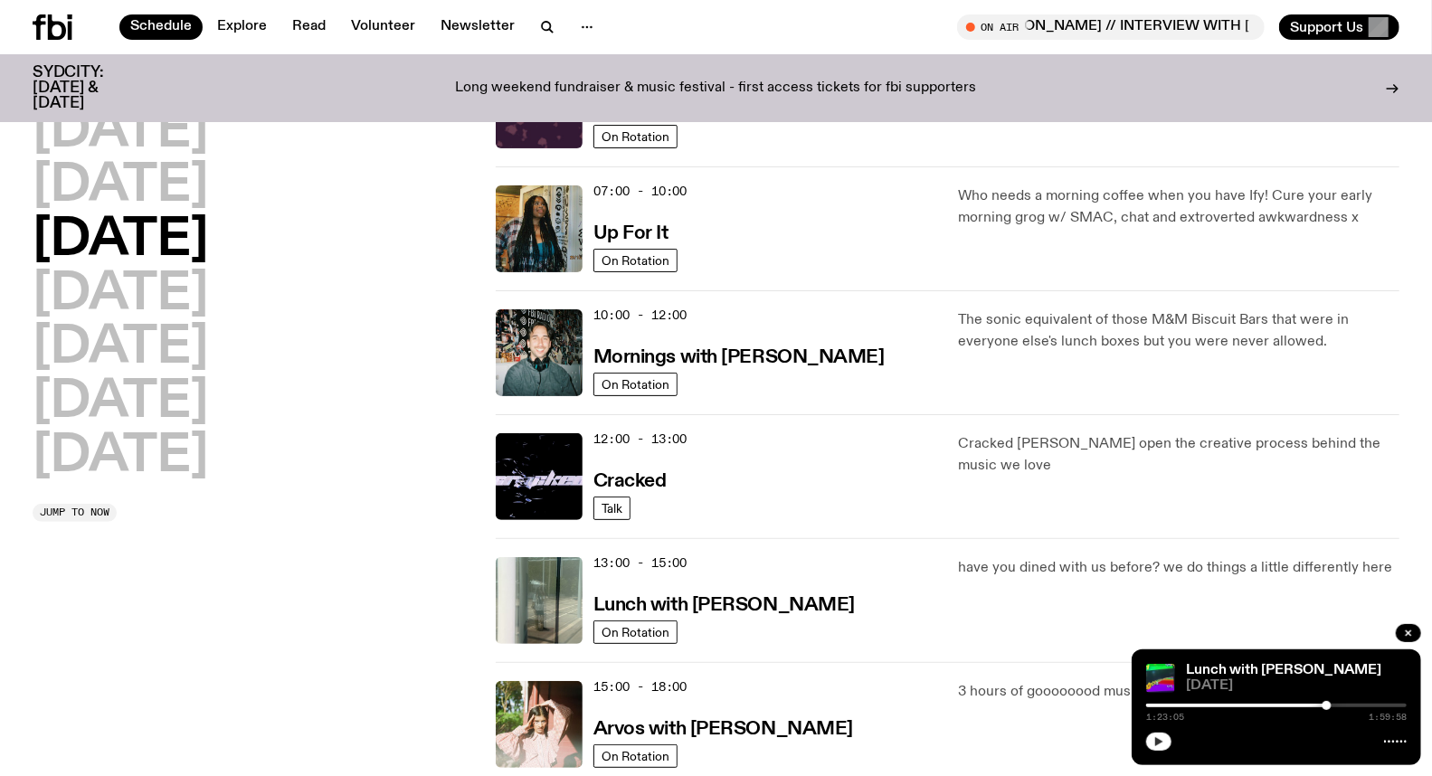
scroll to position [150, 0]
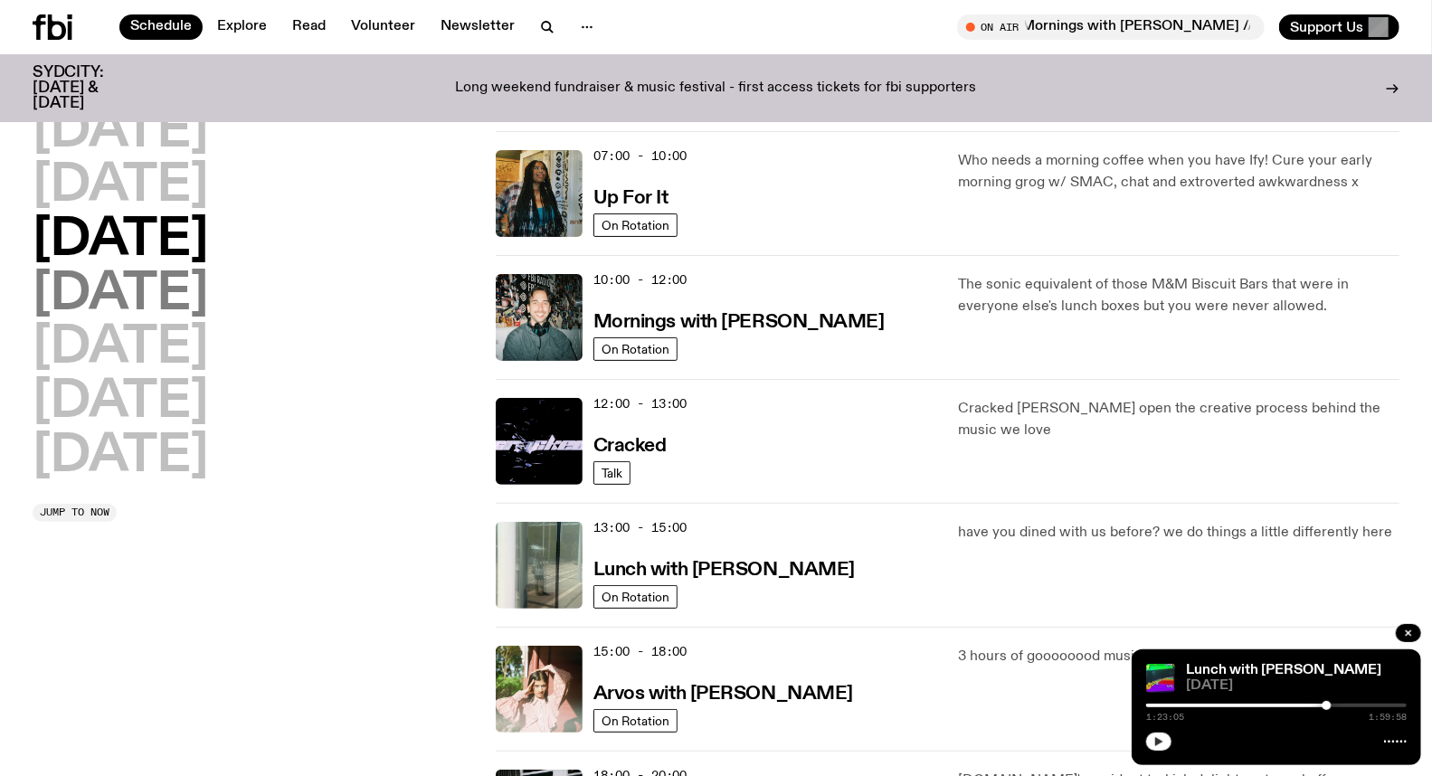
click at [208, 303] on h2 "[DATE]" at bounding box center [121, 295] width 176 height 51
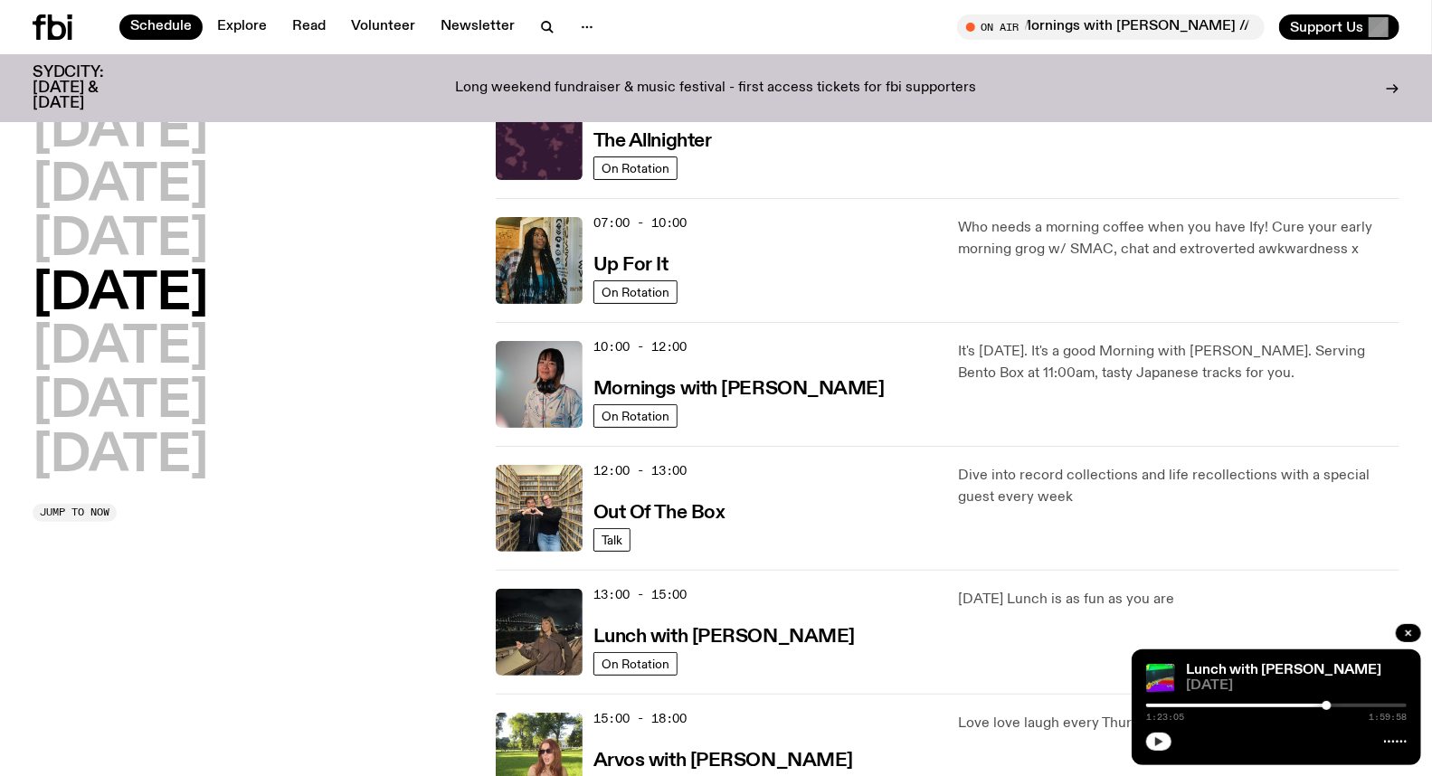
scroll to position [50, 0]
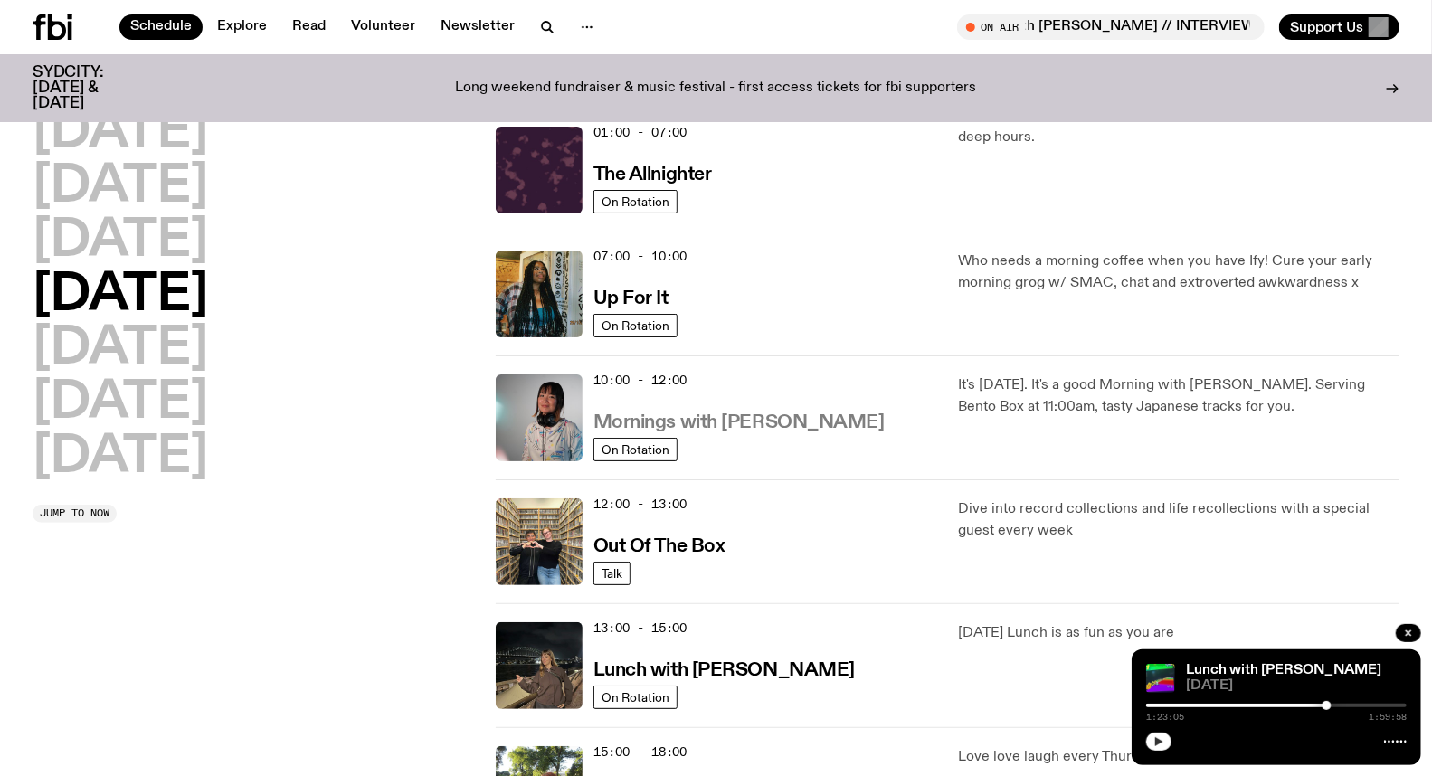
click at [673, 427] on h3 "Mornings with [PERSON_NAME]" at bounding box center [739, 423] width 291 height 19
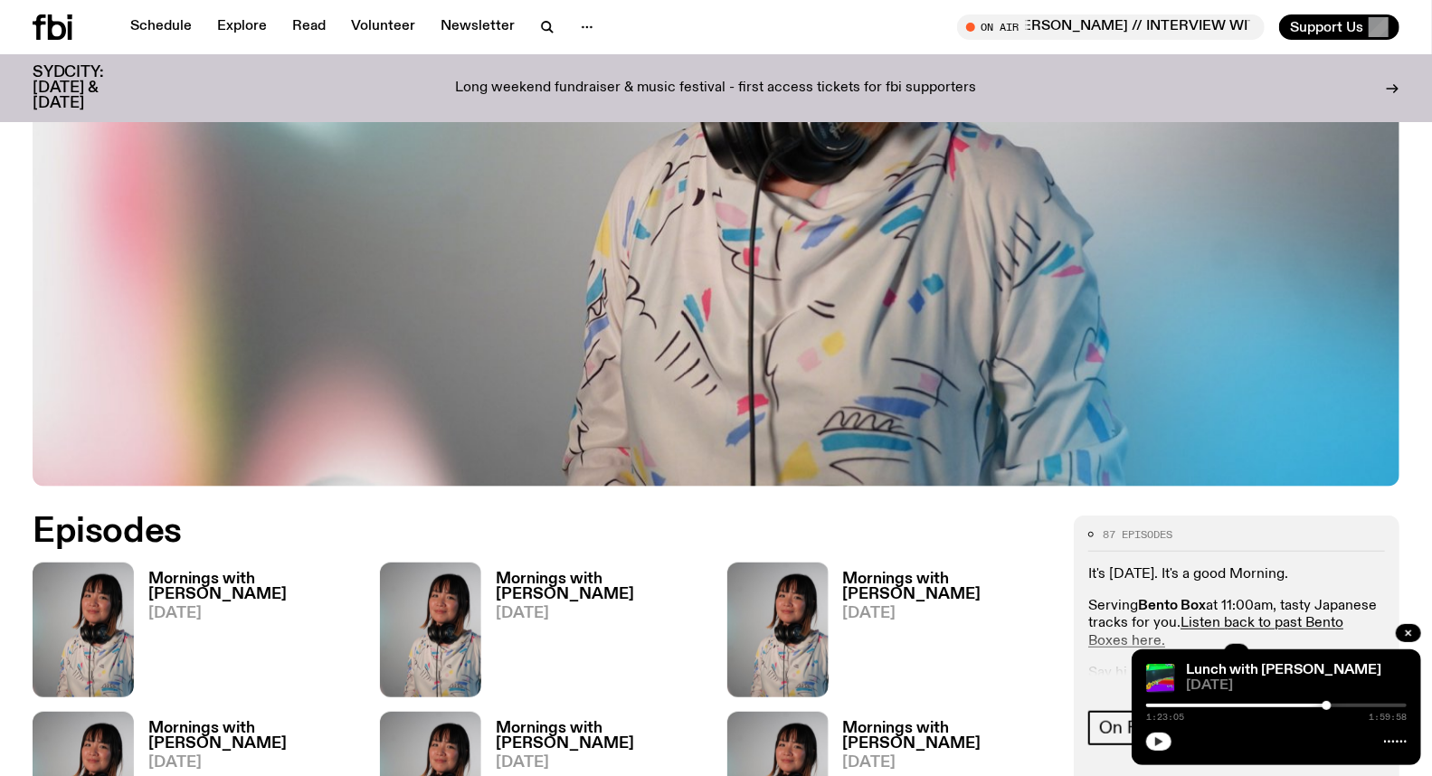
scroll to position [591, 0]
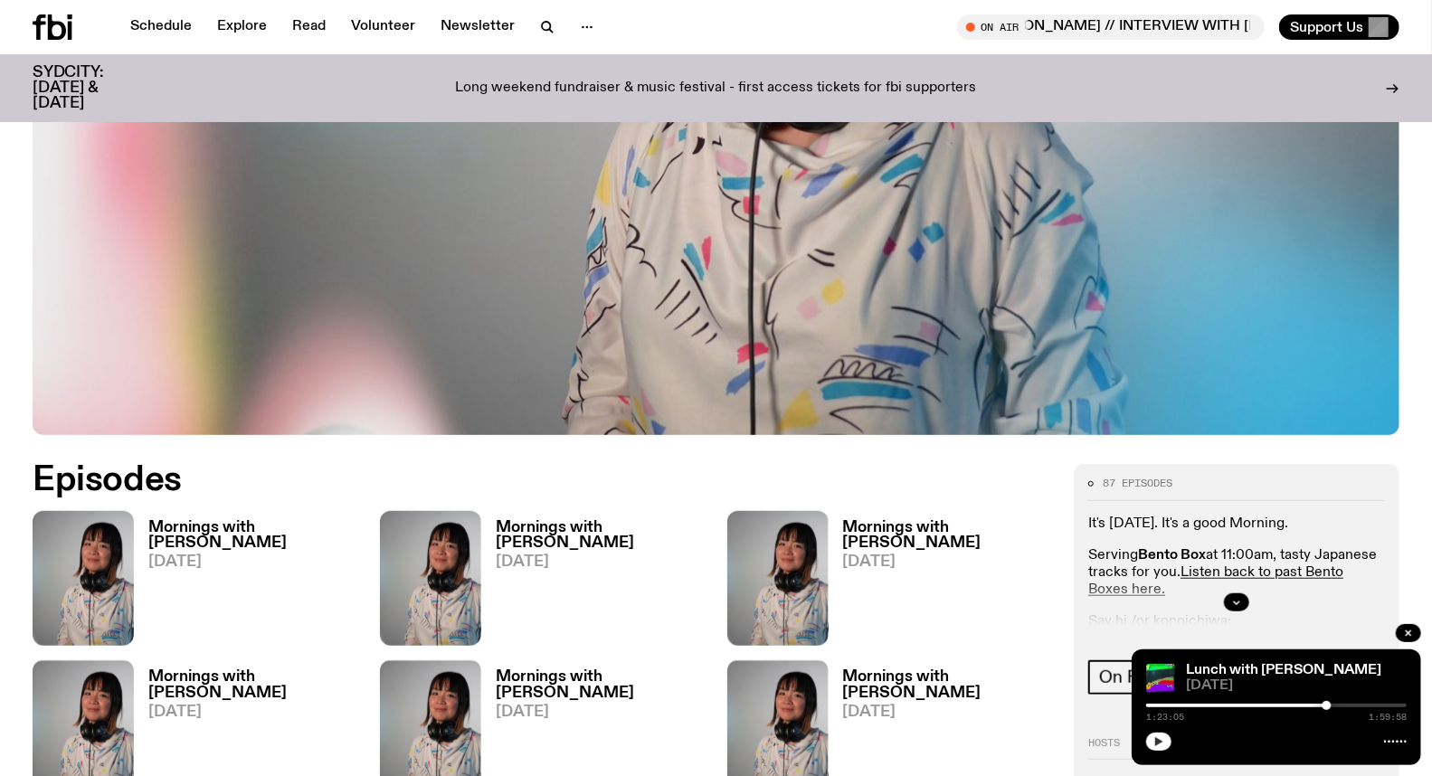
click at [576, 521] on h3 "Mornings with [PERSON_NAME]" at bounding box center [601, 535] width 210 height 31
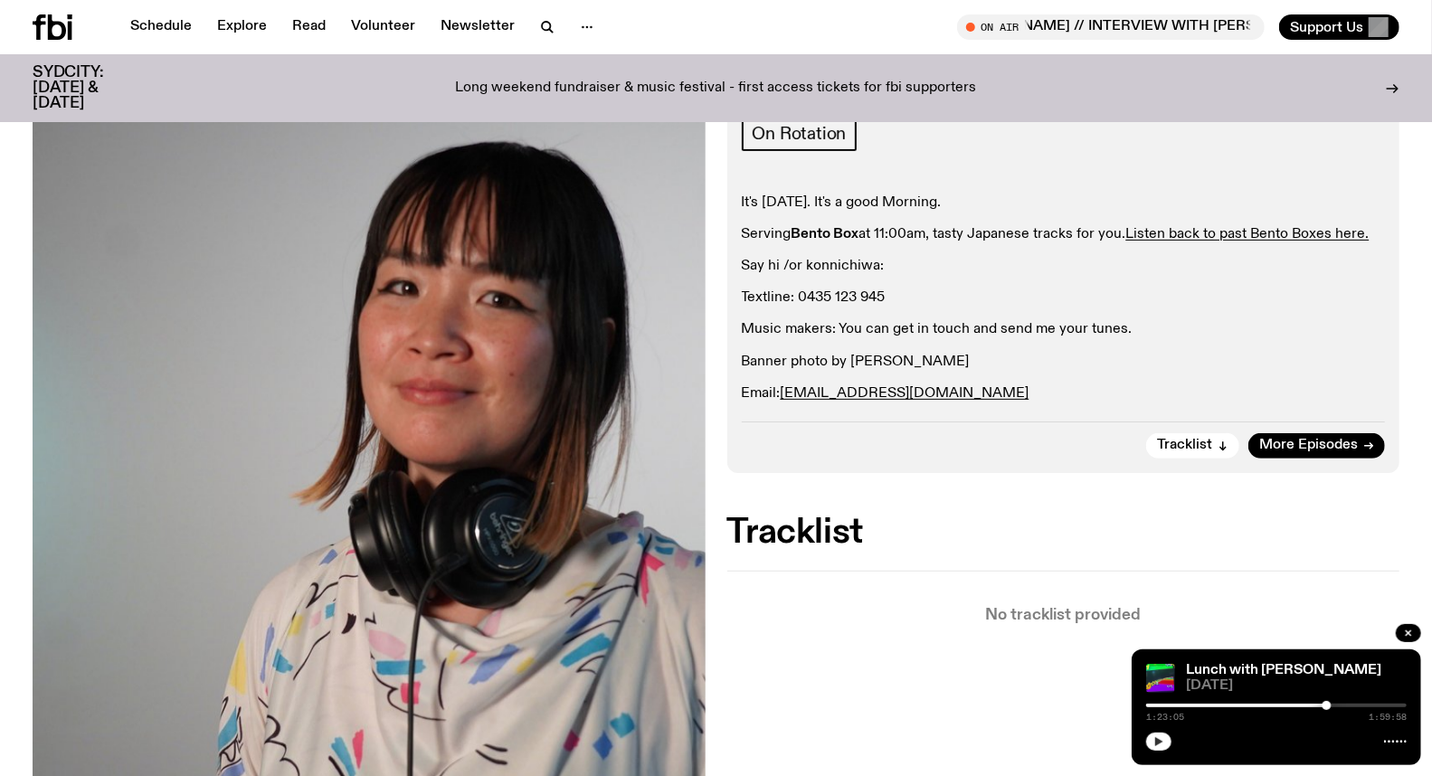
scroll to position [90, 0]
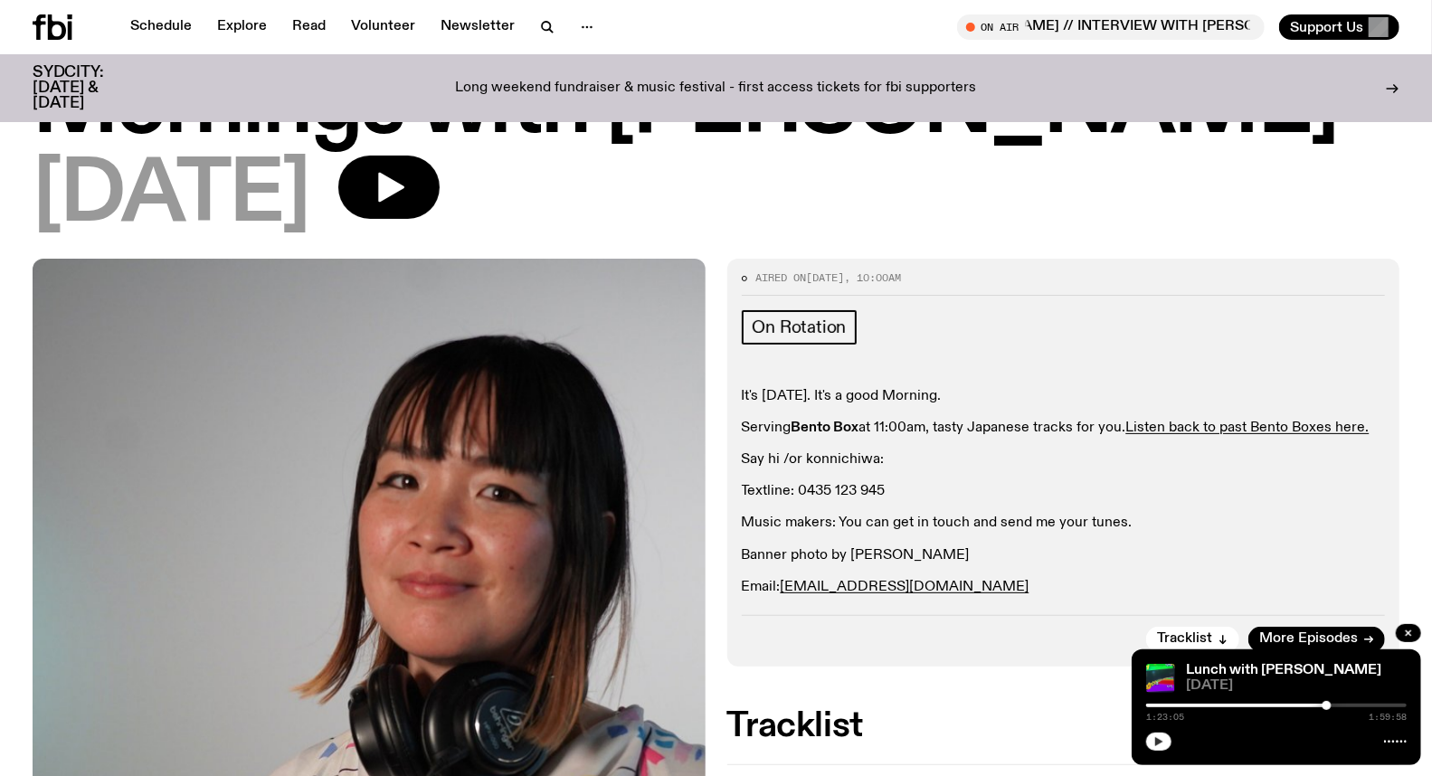
click at [498, 196] on div "[DATE]" at bounding box center [716, 196] width 1367 height 81
click at [404, 190] on icon "button" at bounding box center [391, 188] width 26 height 30
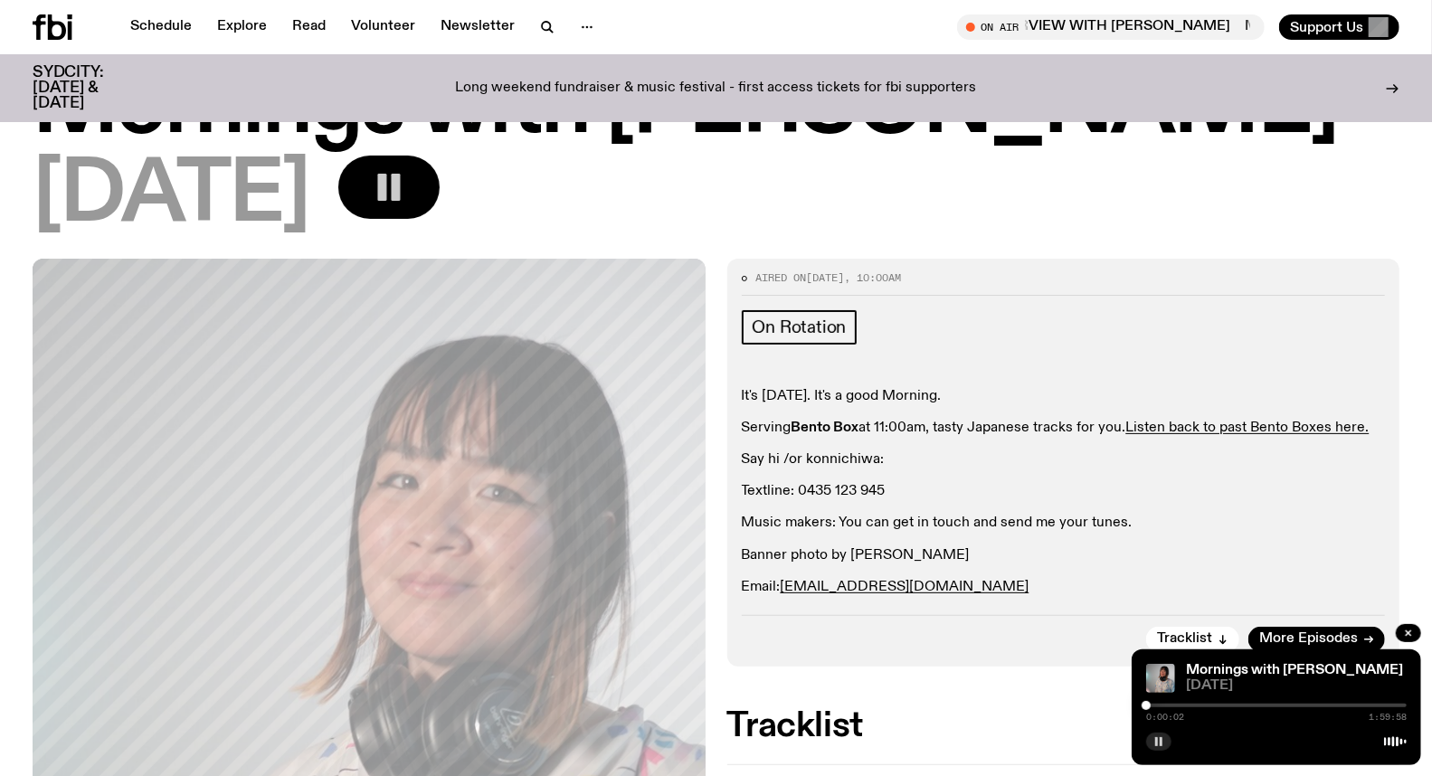
click at [1151, 707] on div at bounding box center [1146, 705] width 9 height 9
click at [1150, 706] on div at bounding box center [1150, 705] width 9 height 9
click at [1146, 706] on div at bounding box center [1150, 705] width 9 height 9
click at [1147, 706] on div at bounding box center [1147, 705] width 9 height 9
click at [1146, 706] on div at bounding box center [1146, 705] width 9 height 9
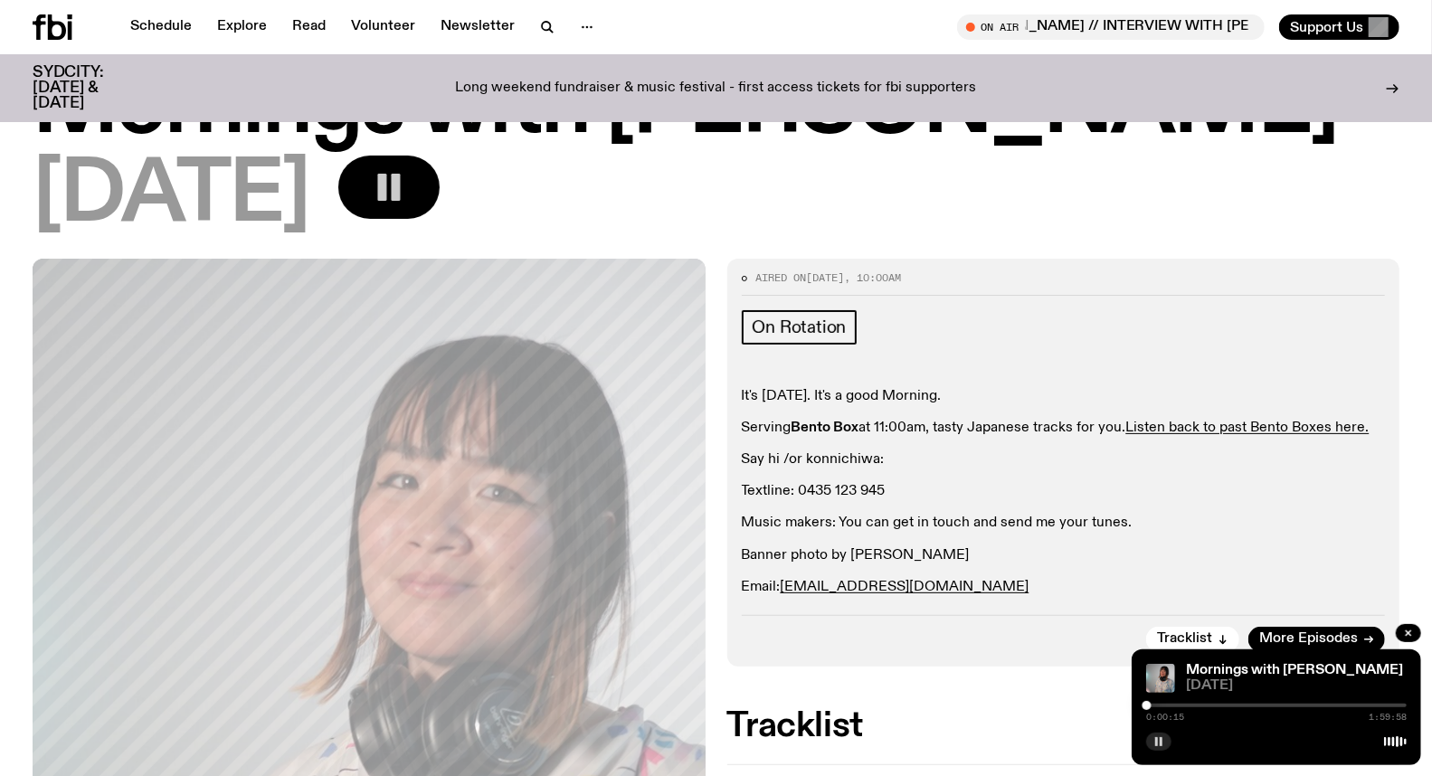
click at [1171, 704] on div at bounding box center [1276, 706] width 261 height 4
click at [1178, 704] on div at bounding box center [1276, 706] width 261 height 4
click at [1185, 706] on div at bounding box center [1276, 706] width 261 height 4
click at [1194, 706] on div at bounding box center [1276, 706] width 261 height 4
click at [1188, 706] on div at bounding box center [1064, 706] width 261 height 4
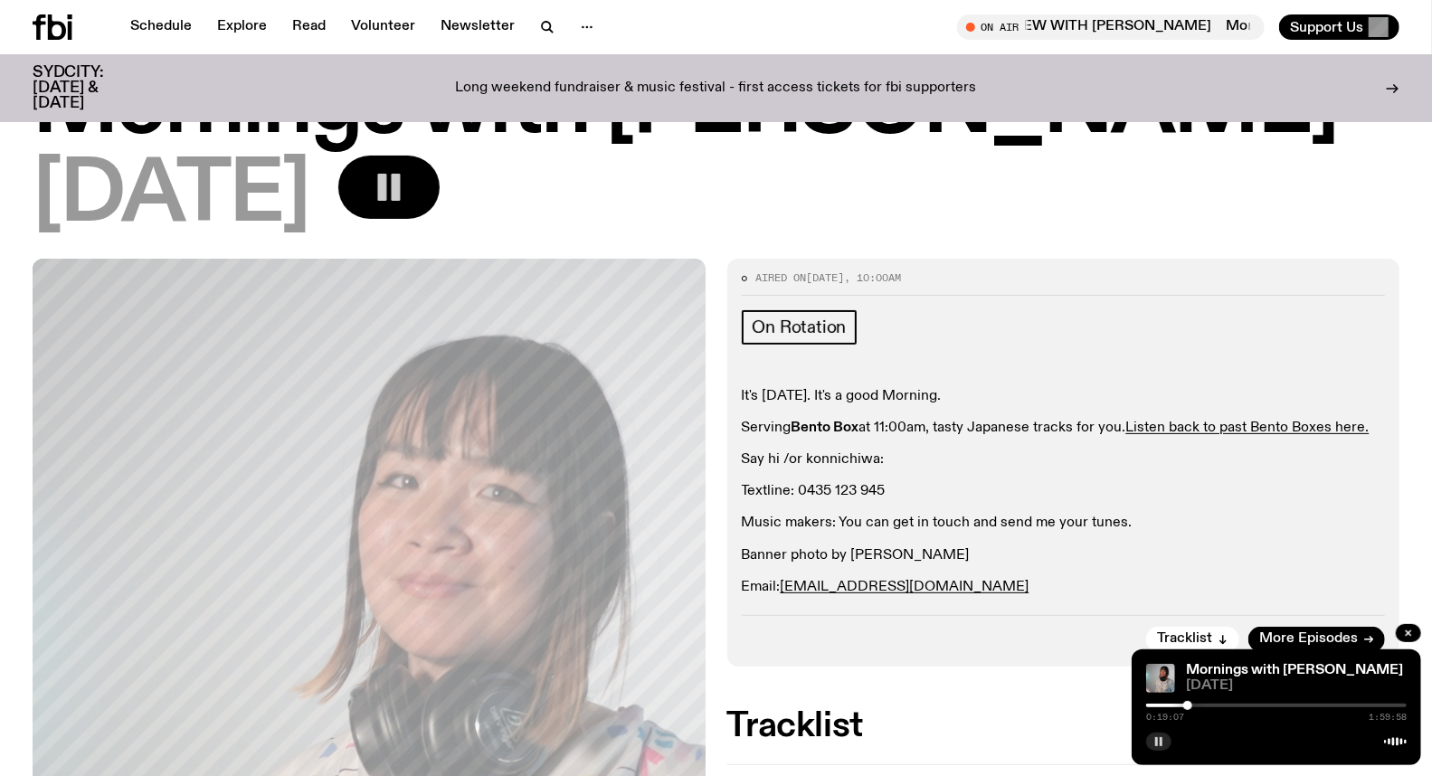
click at [1189, 706] on div at bounding box center [1188, 705] width 9 height 9
click at [1190, 706] on div at bounding box center [1189, 705] width 9 height 9
click at [1192, 706] on div at bounding box center [1191, 705] width 9 height 9
click at [1194, 706] on div at bounding box center [1194, 705] width 9 height 9
click at [1196, 706] on div at bounding box center [1196, 705] width 9 height 9
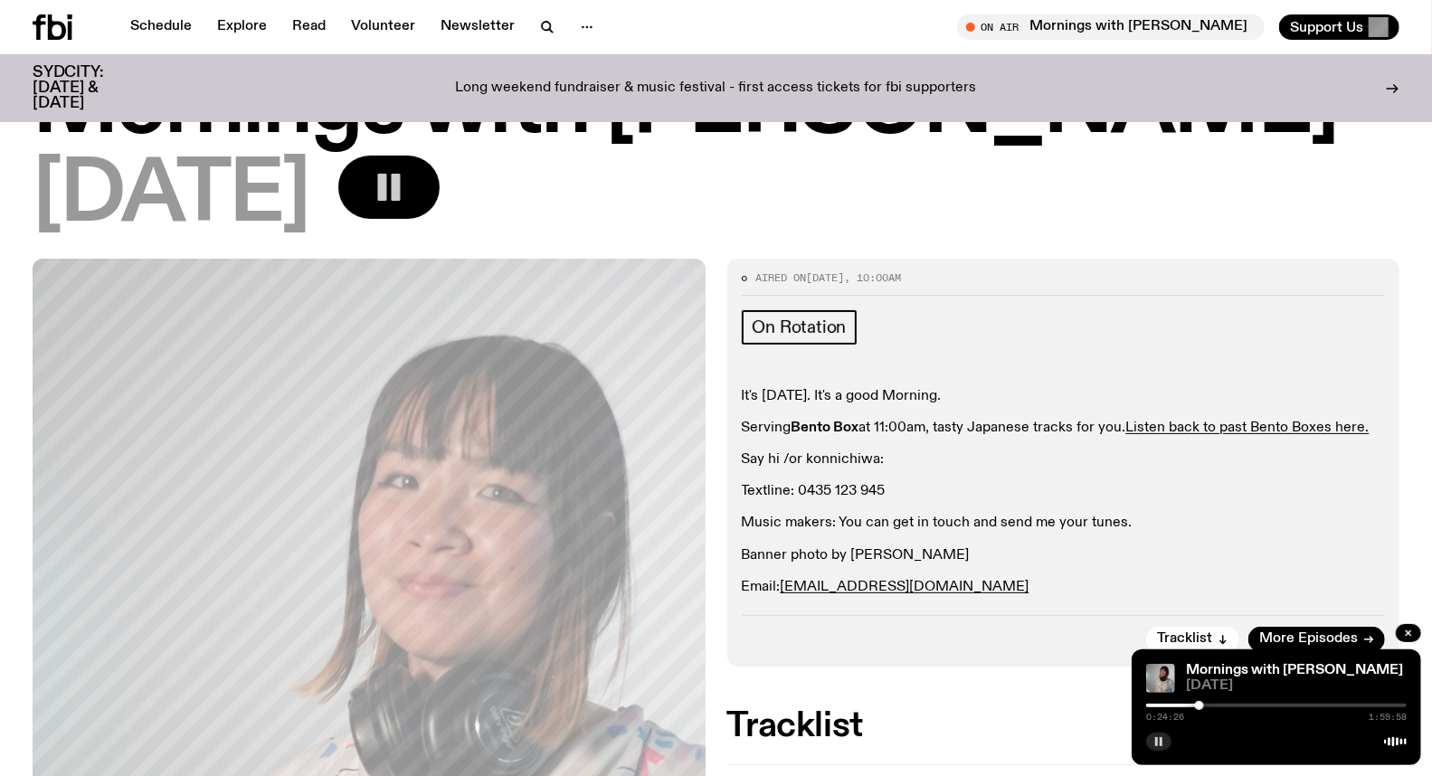
click at [1200, 706] on div at bounding box center [1199, 705] width 9 height 9
click at [1205, 704] on div at bounding box center [1276, 706] width 261 height 4
click at [1209, 704] on div at bounding box center [1208, 705] width 9 height 9
click at [1220, 704] on div at bounding box center [1276, 706] width 261 height 4
click at [1231, 704] on div at bounding box center [1276, 706] width 261 height 4
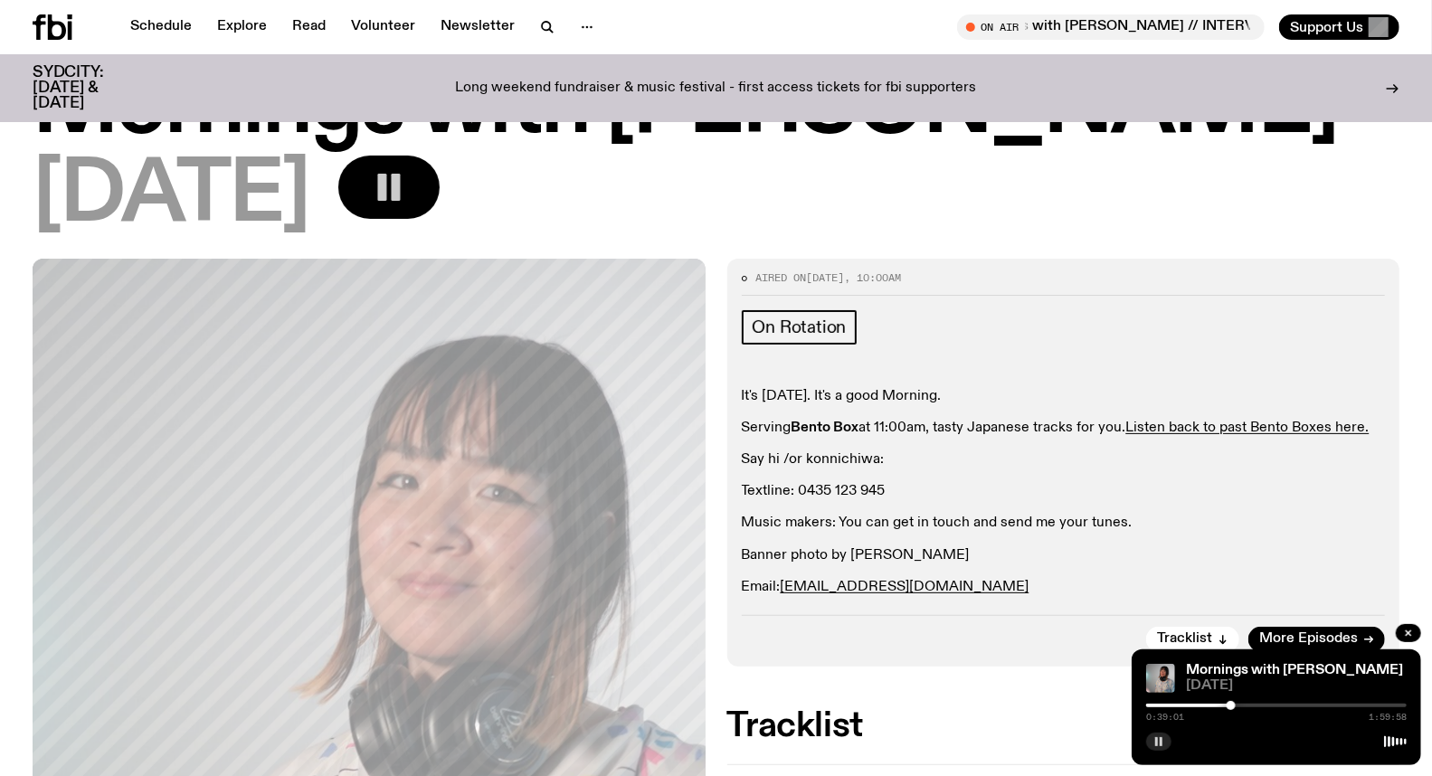
click at [1237, 704] on div at bounding box center [1276, 706] width 261 height 4
click at [1246, 704] on div at bounding box center [1276, 706] width 261 height 4
click at [1238, 704] on div at bounding box center [1115, 706] width 261 height 4
click at [1232, 706] on div at bounding box center [1232, 705] width 9 height 9
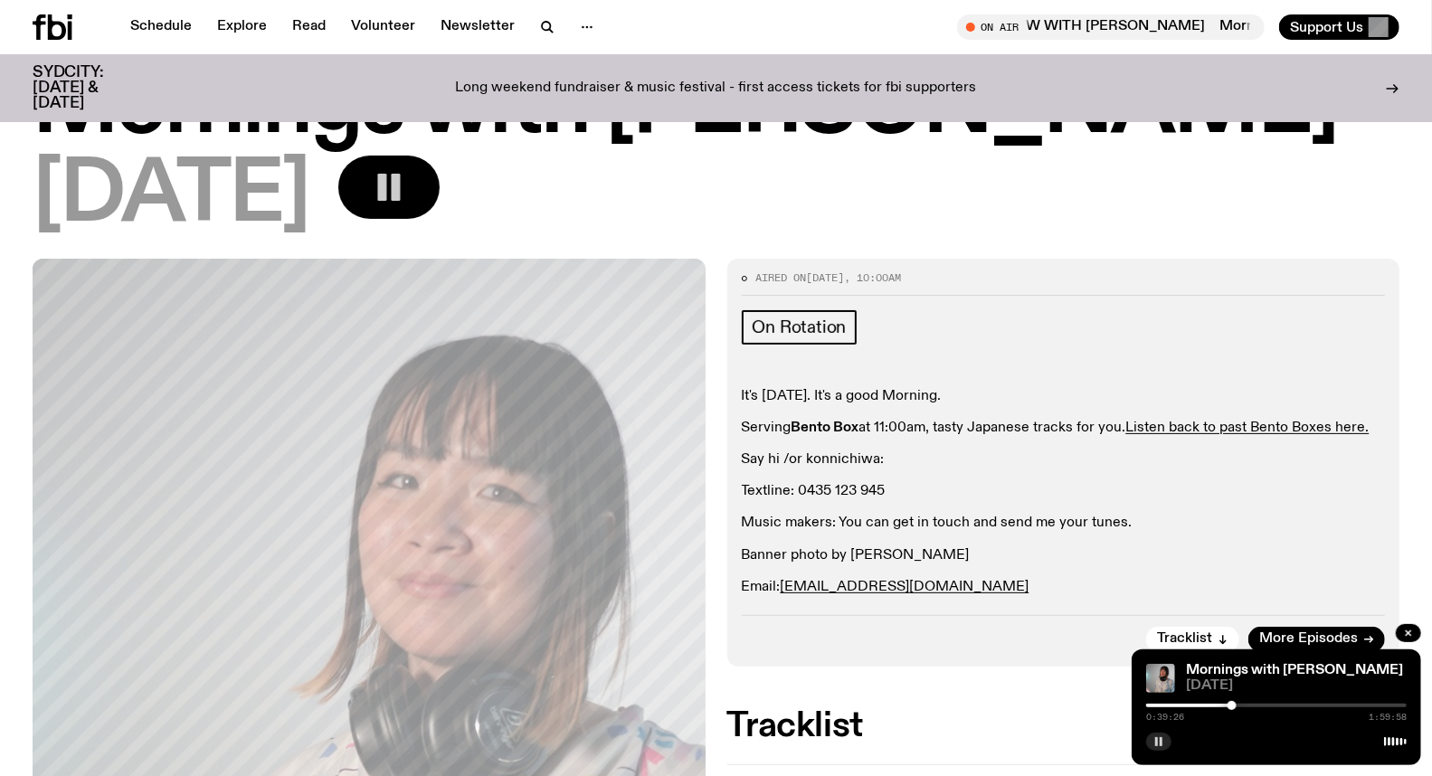
click at [1232, 706] on div at bounding box center [1232, 705] width 9 height 9
click at [1234, 707] on div at bounding box center [1232, 705] width 9 height 9
click at [1232, 706] on div at bounding box center [1232, 705] width 9 height 9
click at [1234, 706] on div at bounding box center [1232, 705] width 9 height 9
click at [1231, 707] on div at bounding box center [1231, 705] width 9 height 9
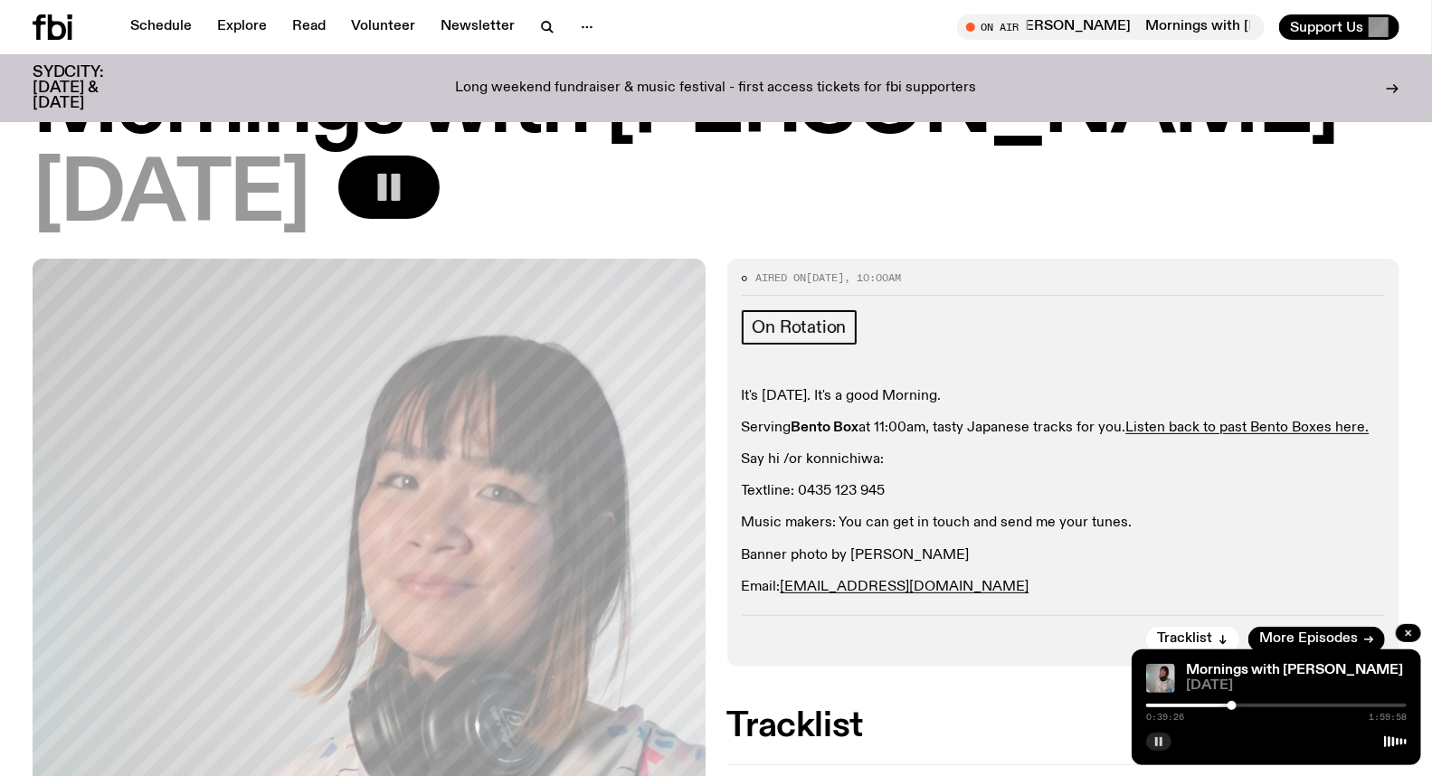
click at [1232, 707] on div at bounding box center [1232, 705] width 9 height 9
click at [1235, 707] on div at bounding box center [1235, 705] width 9 height 9
click at [1233, 707] on div at bounding box center [1233, 705] width 9 height 9
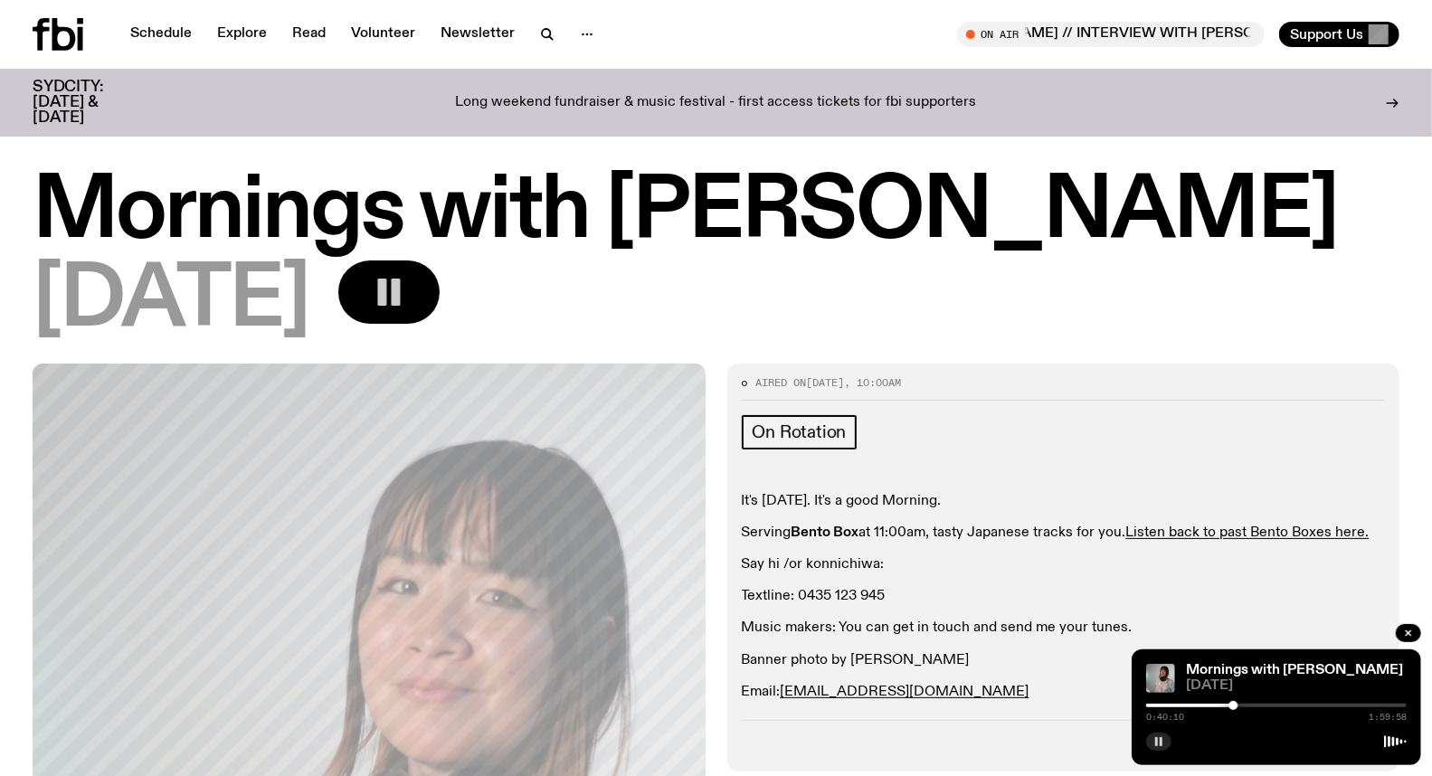
click at [1158, 745] on rect "button" at bounding box center [1156, 741] width 3 height 9
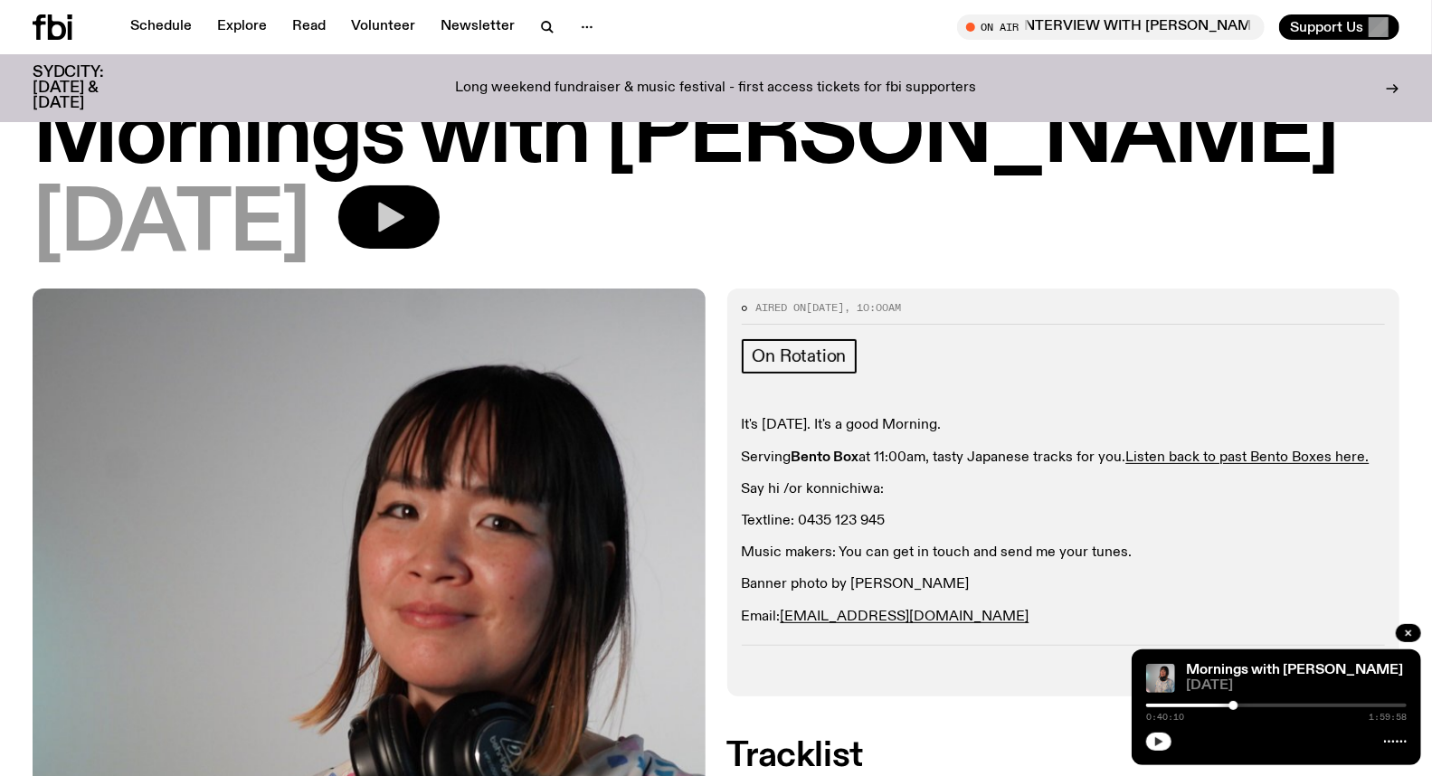
scroll to position [100, 0]
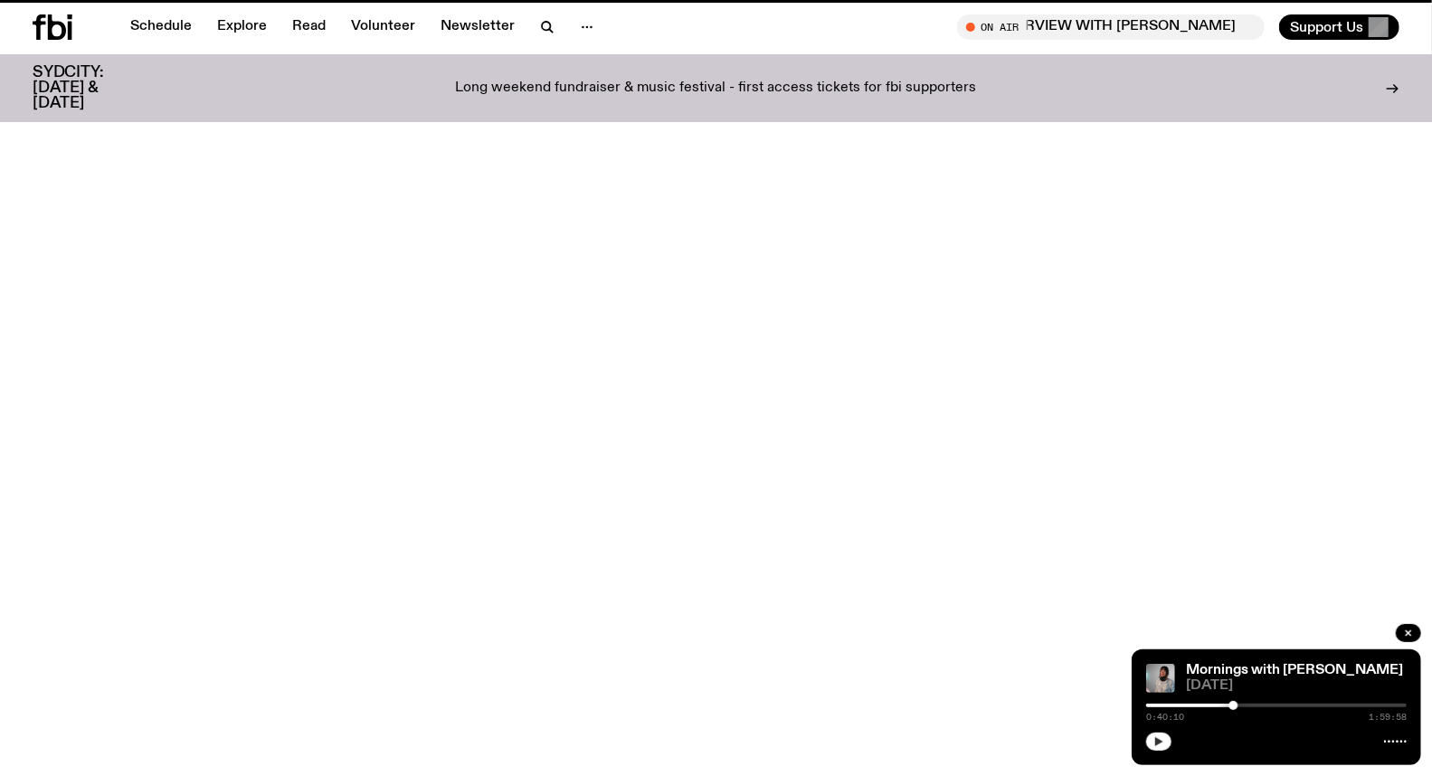
scroll to position [591, 0]
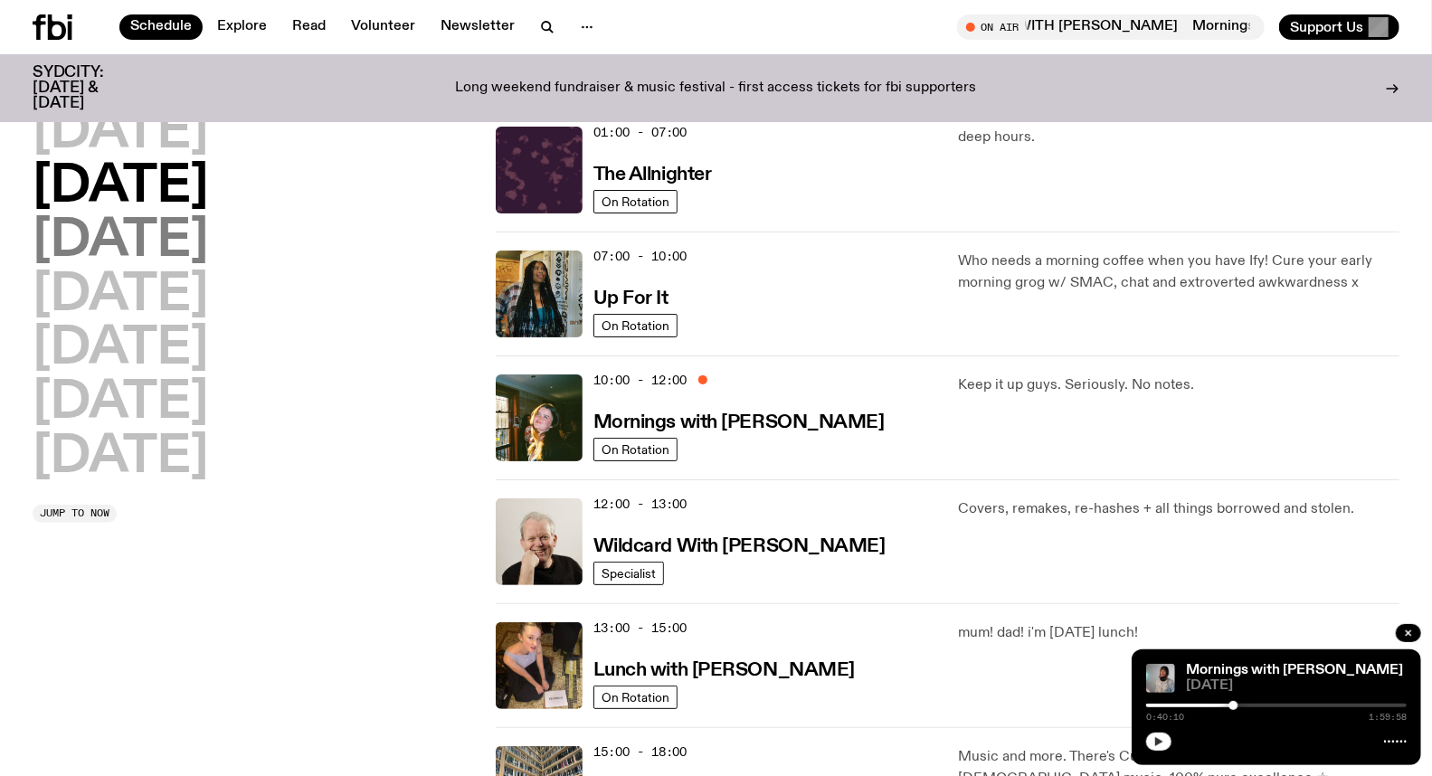
click at [203, 254] on h2 "[DATE]" at bounding box center [121, 241] width 176 height 51
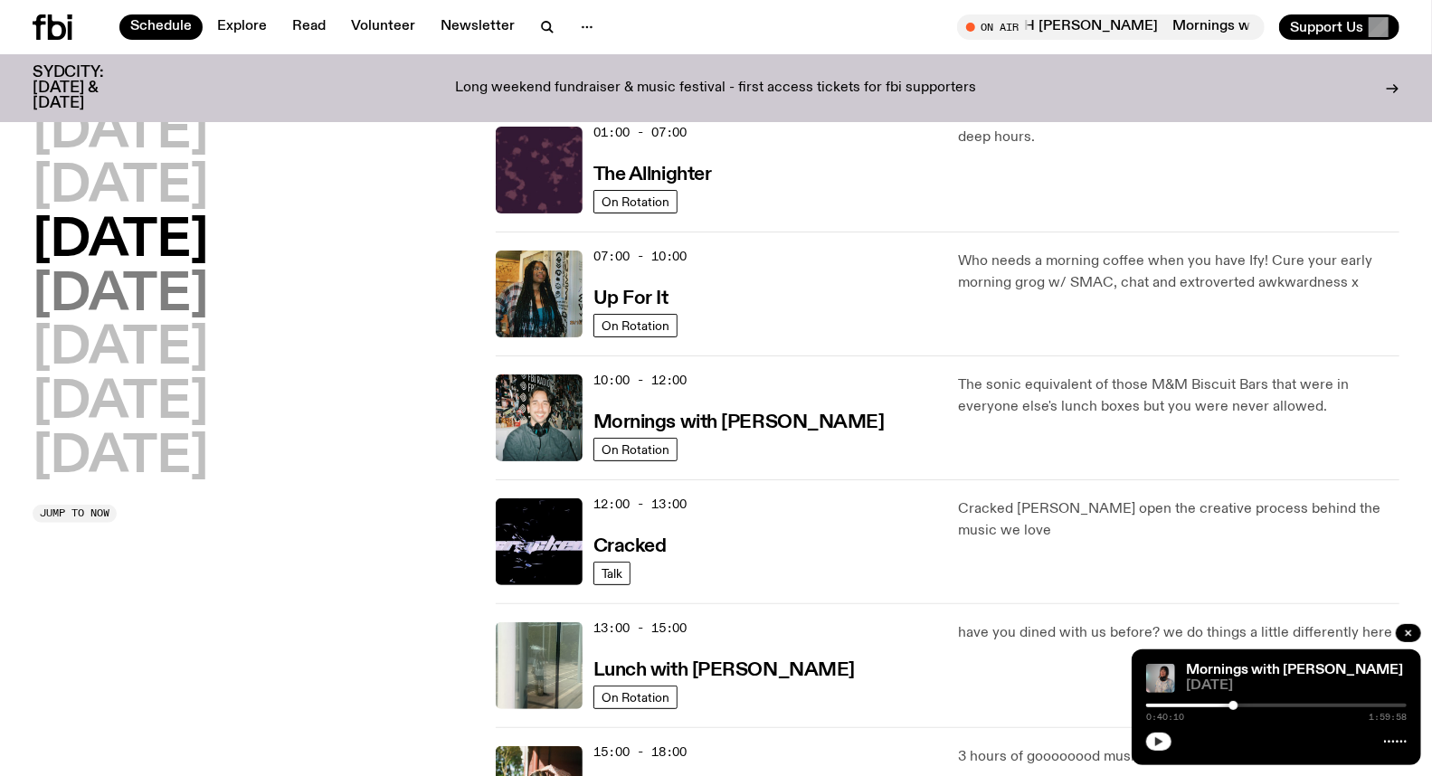
click at [208, 303] on h2 "[DATE]" at bounding box center [121, 296] width 176 height 51
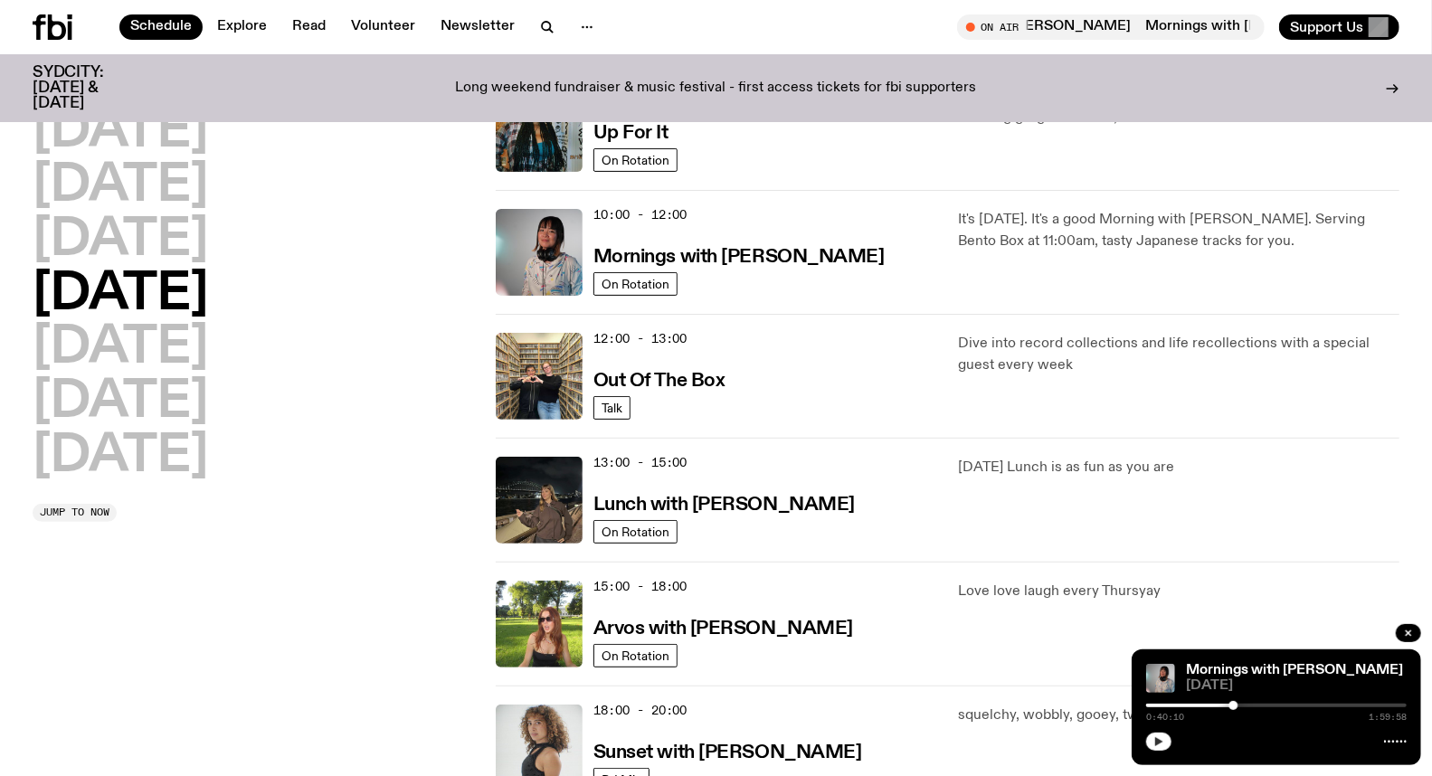
scroll to position [251, 0]
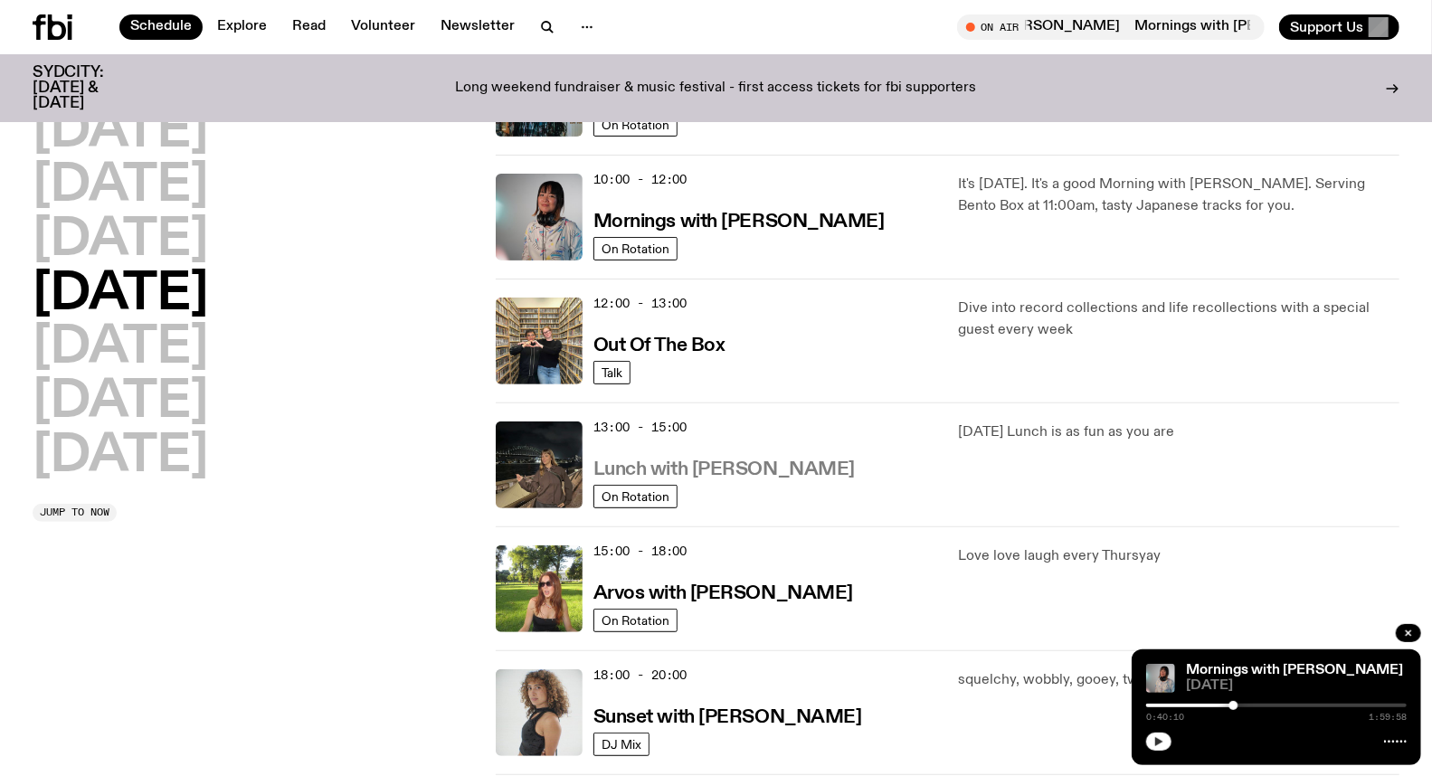
click at [701, 475] on h3 "Lunch with [PERSON_NAME]" at bounding box center [724, 470] width 261 height 19
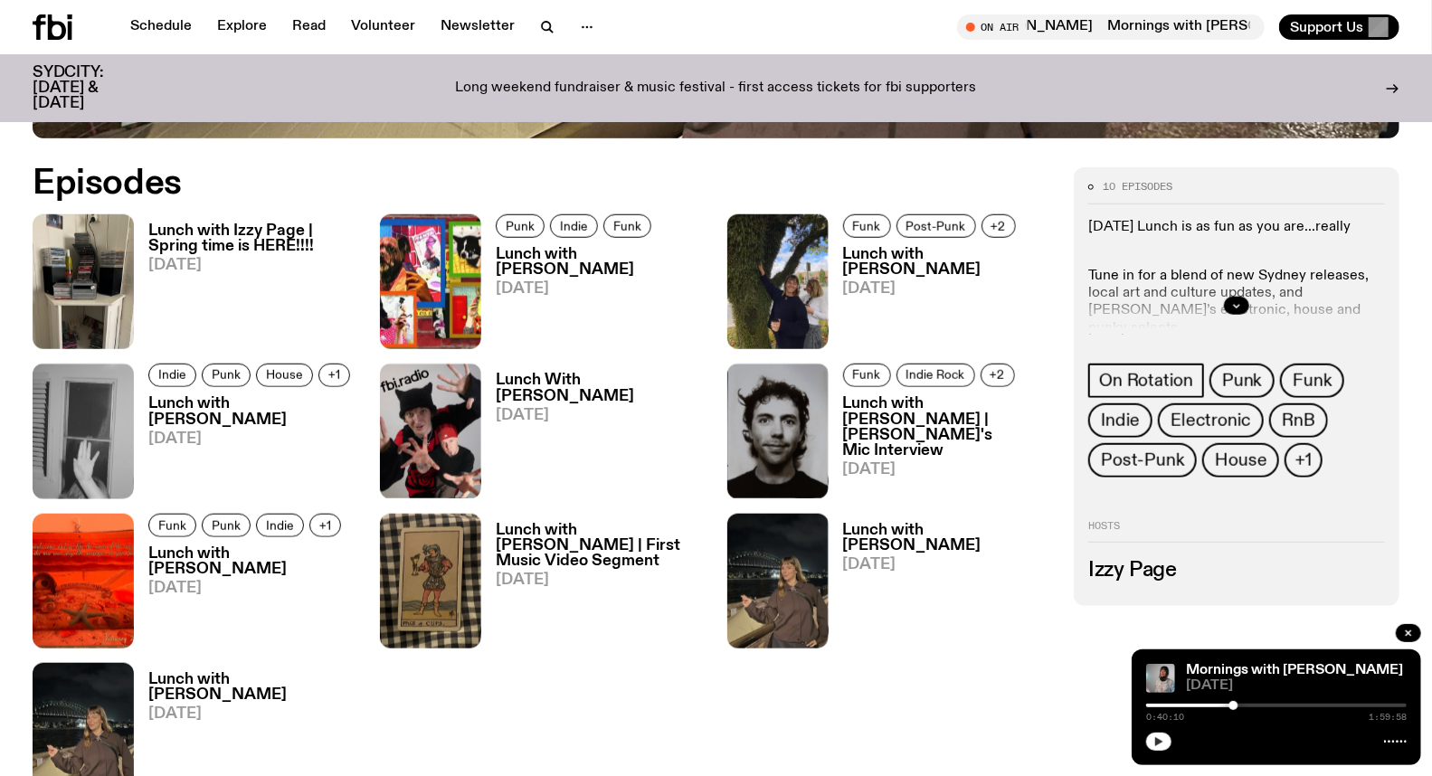
scroll to position [894, 0]
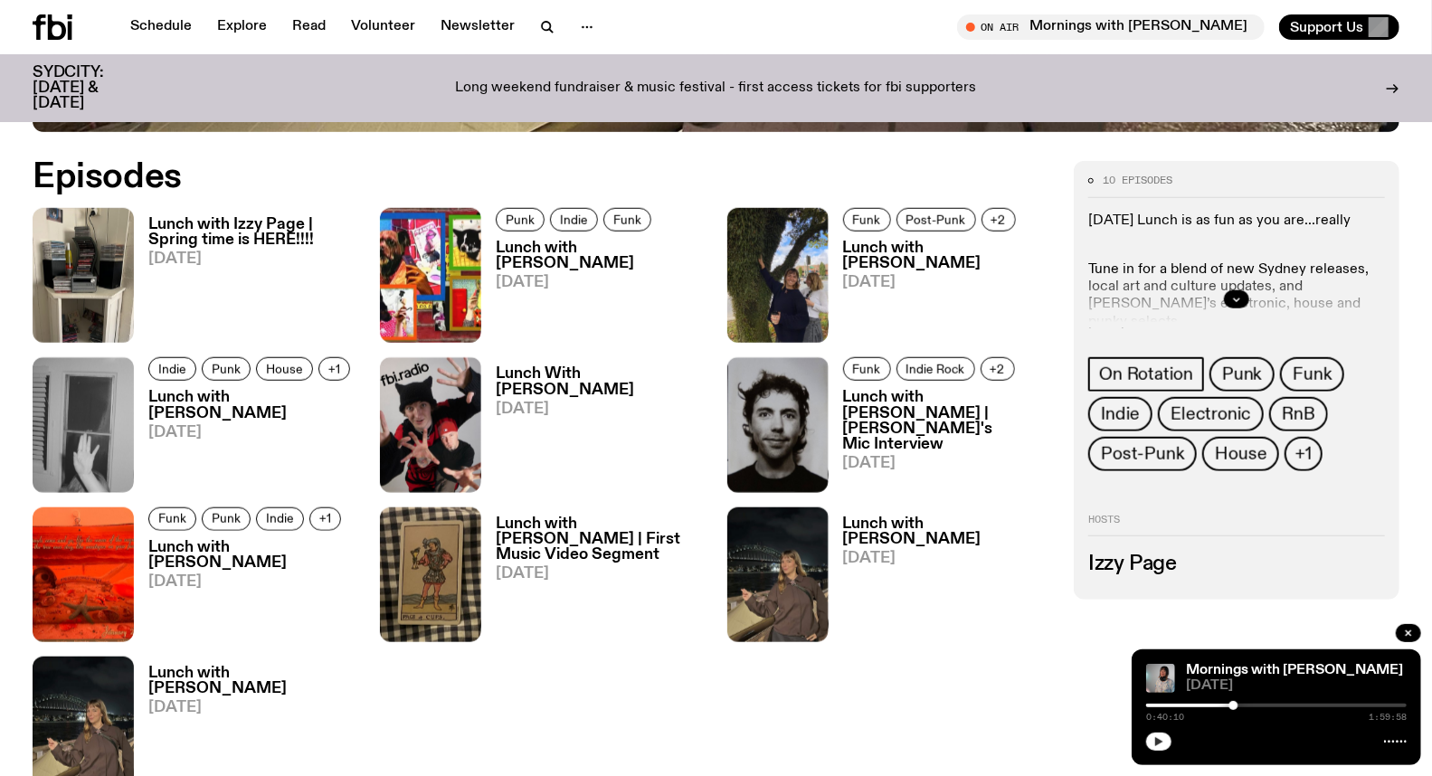
click at [597, 247] on h3 "Lunch with [PERSON_NAME]" at bounding box center [601, 256] width 210 height 31
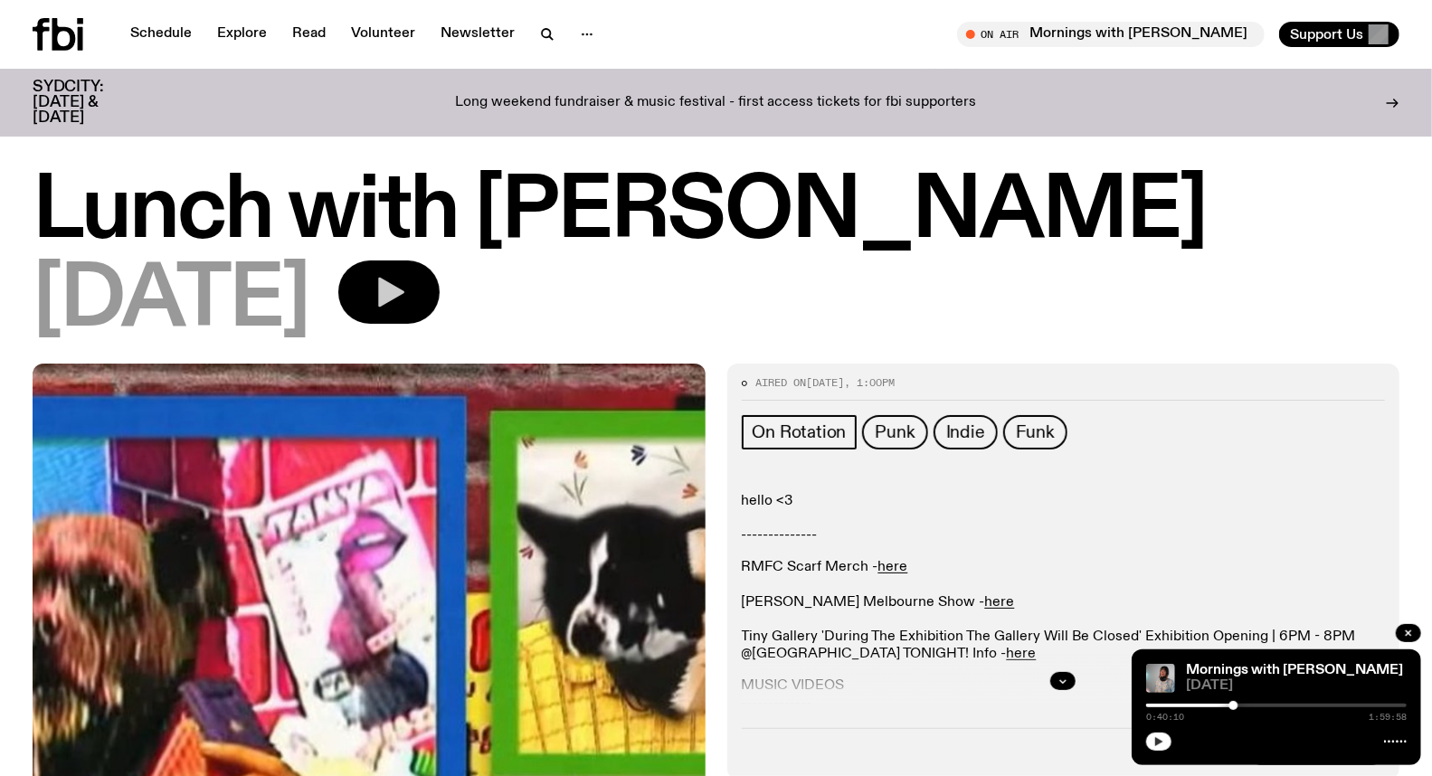
drag, startPoint x: 443, startPoint y: 280, endPoint x: 463, endPoint y: 277, distance: 20.2
click at [407, 280] on icon "button" at bounding box center [389, 292] width 36 height 36
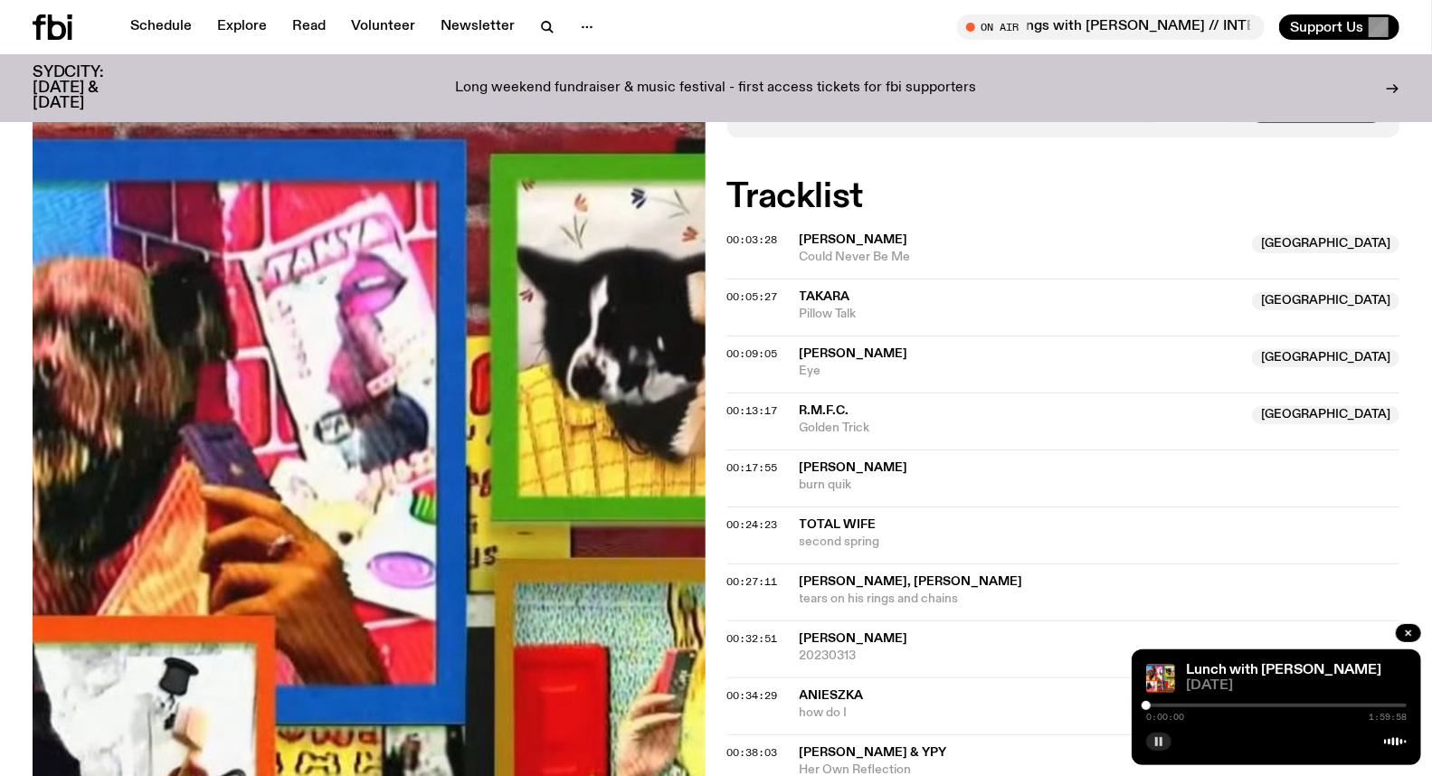
scroll to position [691, 0]
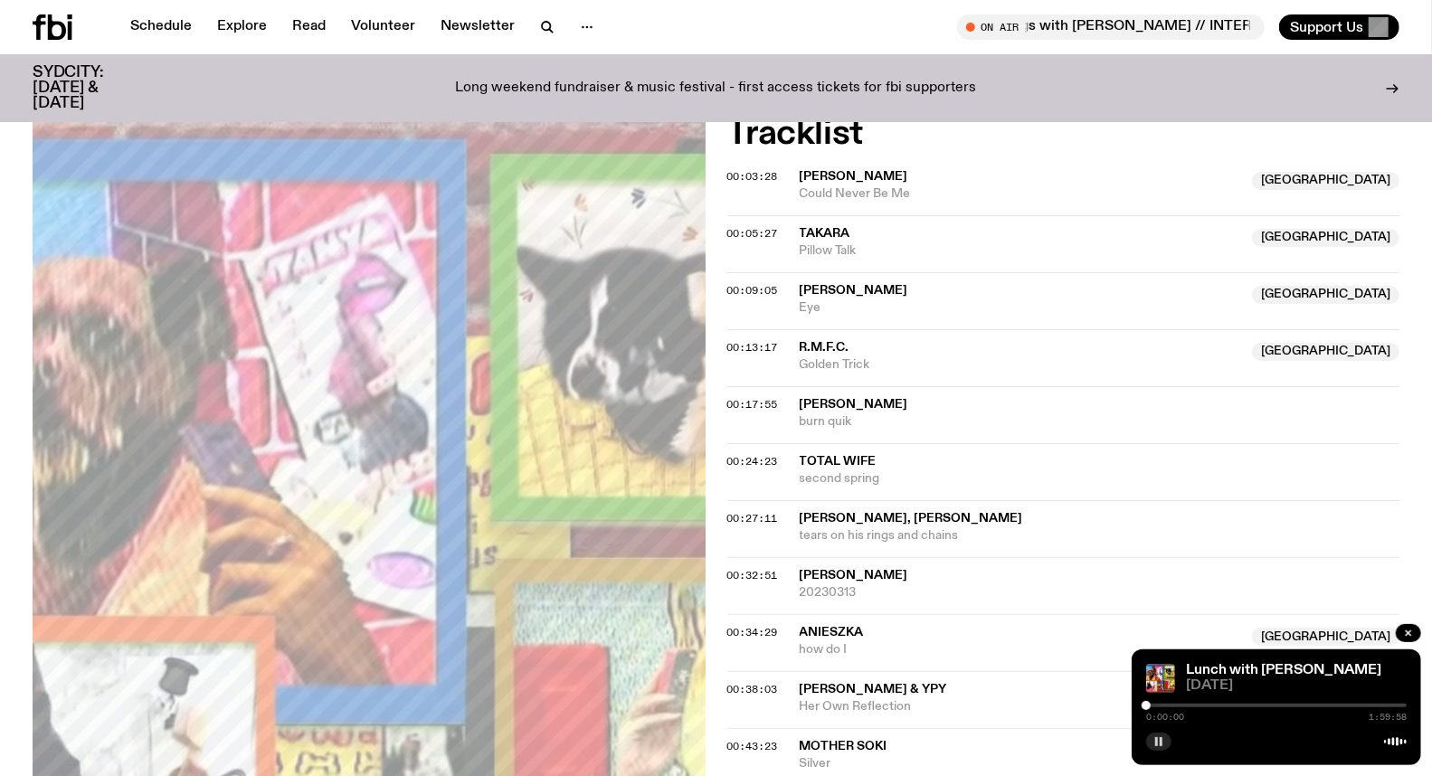
click at [1162, 746] on rect "button" at bounding box center [1161, 741] width 3 height 9
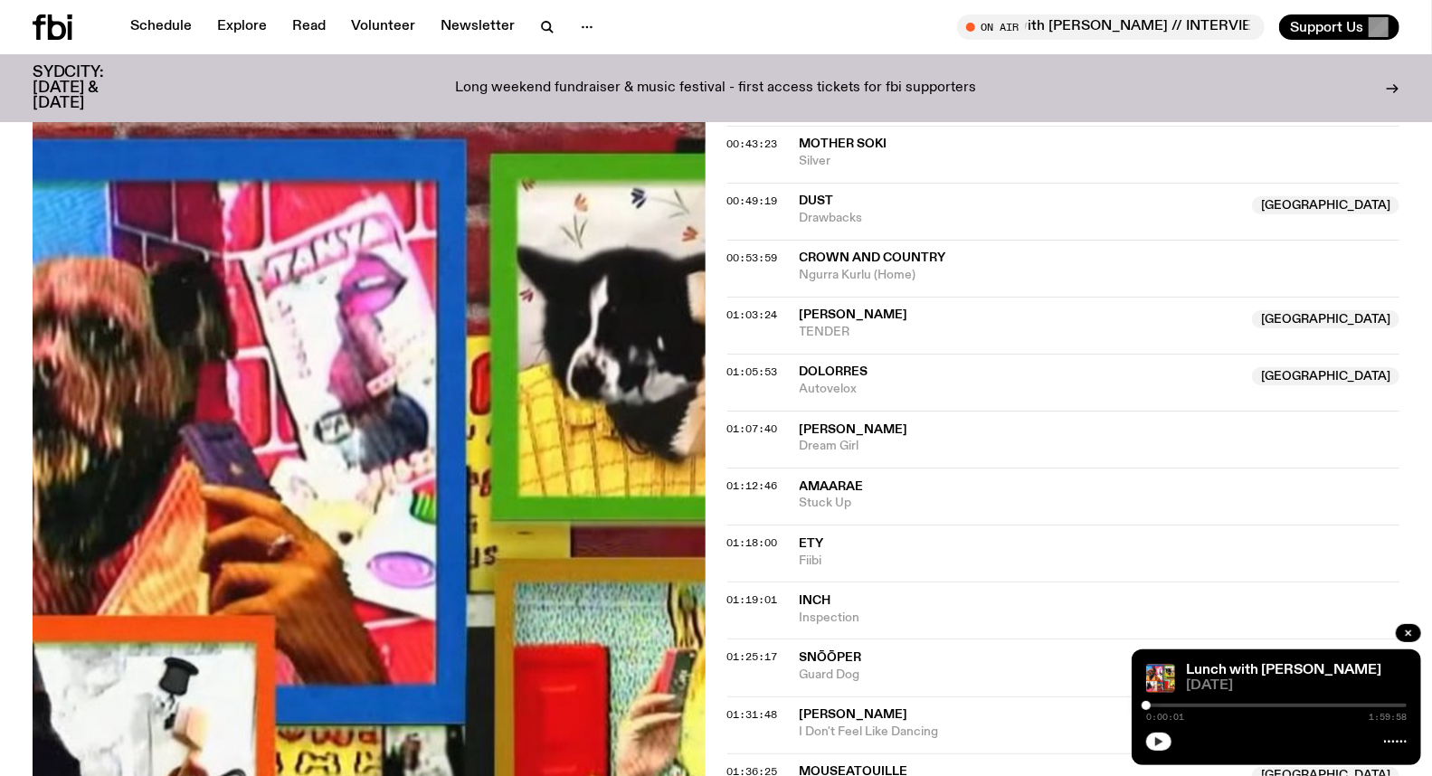
scroll to position [1295, 0]
click at [1220, 707] on div at bounding box center [1276, 706] width 261 height 4
drag, startPoint x: 1233, startPoint y: 707, endPoint x: 1304, endPoint y: 703, distance: 70.7
click at [1304, 703] on div at bounding box center [1303, 705] width 9 height 9
click at [1165, 739] on button "button" at bounding box center [1158, 742] width 25 height 18
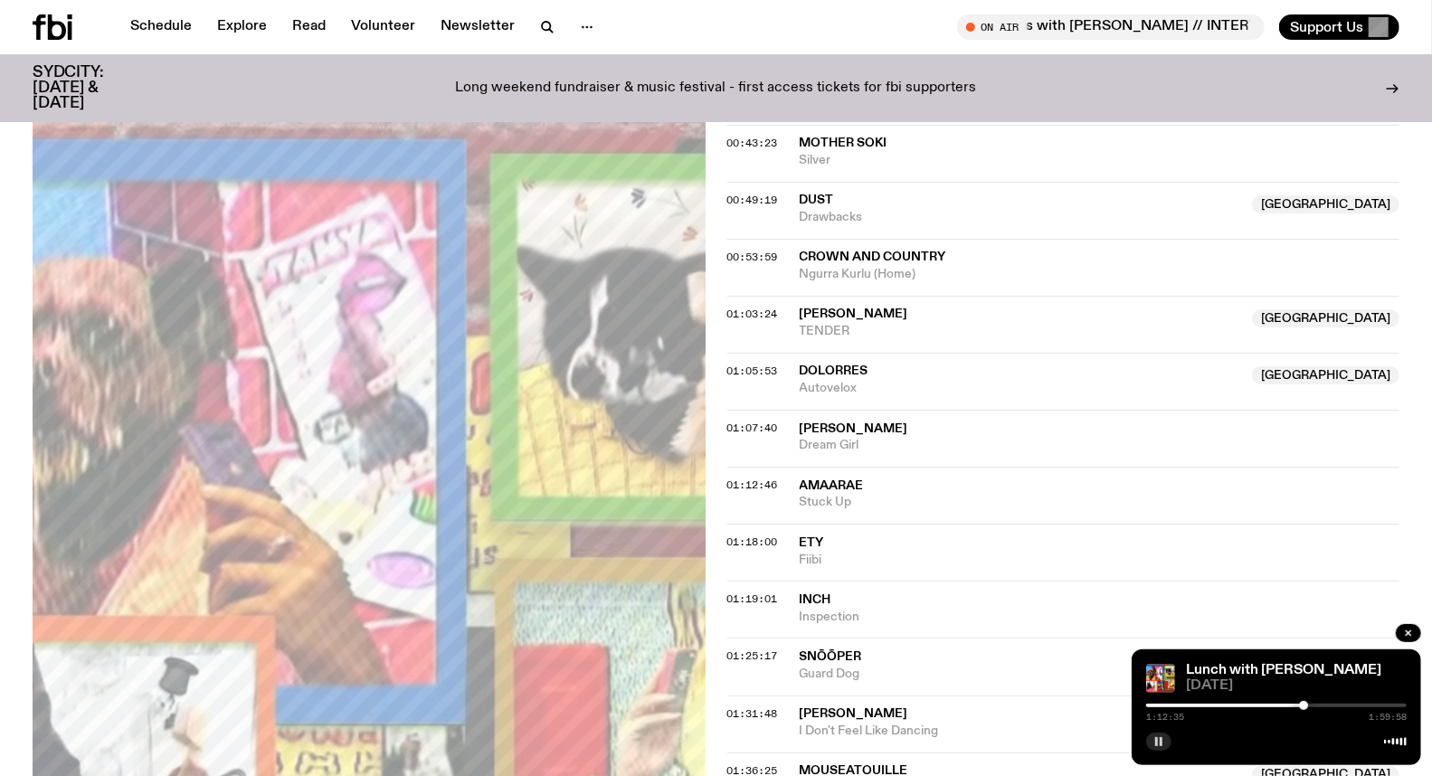
click at [1156, 745] on rect "button" at bounding box center [1156, 741] width 3 height 9
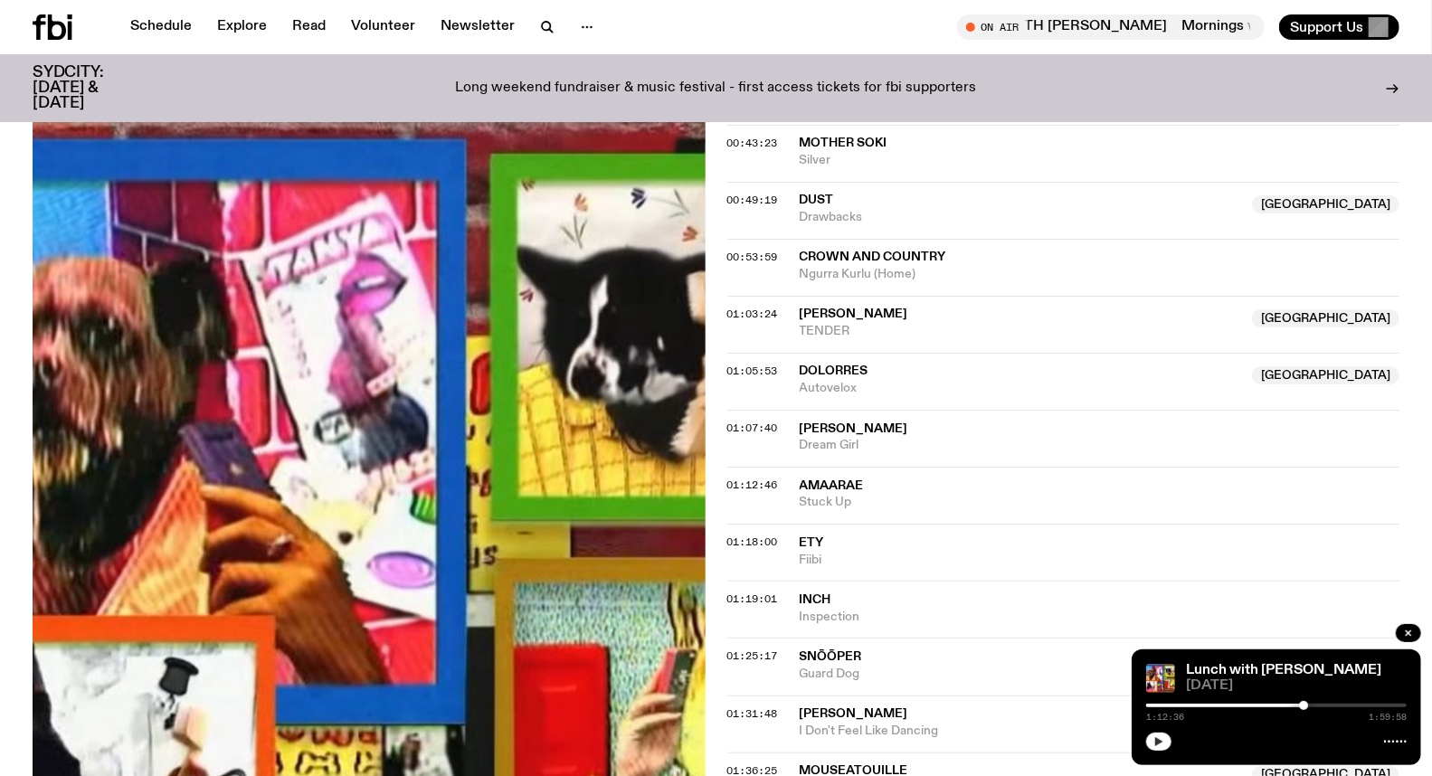
click at [1183, 695] on div "Lunch with Izzy Page [DATE] 1:12:36 1:59:58" at bounding box center [1277, 708] width 290 height 116
click at [1188, 708] on div at bounding box center [1173, 706] width 261 height 4
drag, startPoint x: 1178, startPoint y: 708, endPoint x: 1191, endPoint y: 706, distance: 13.0
click at [1191, 706] on div "0:19:01 1:59:58" at bounding box center [1276, 711] width 261 height 22
click at [1155, 746] on icon "button" at bounding box center [1159, 742] width 11 height 11
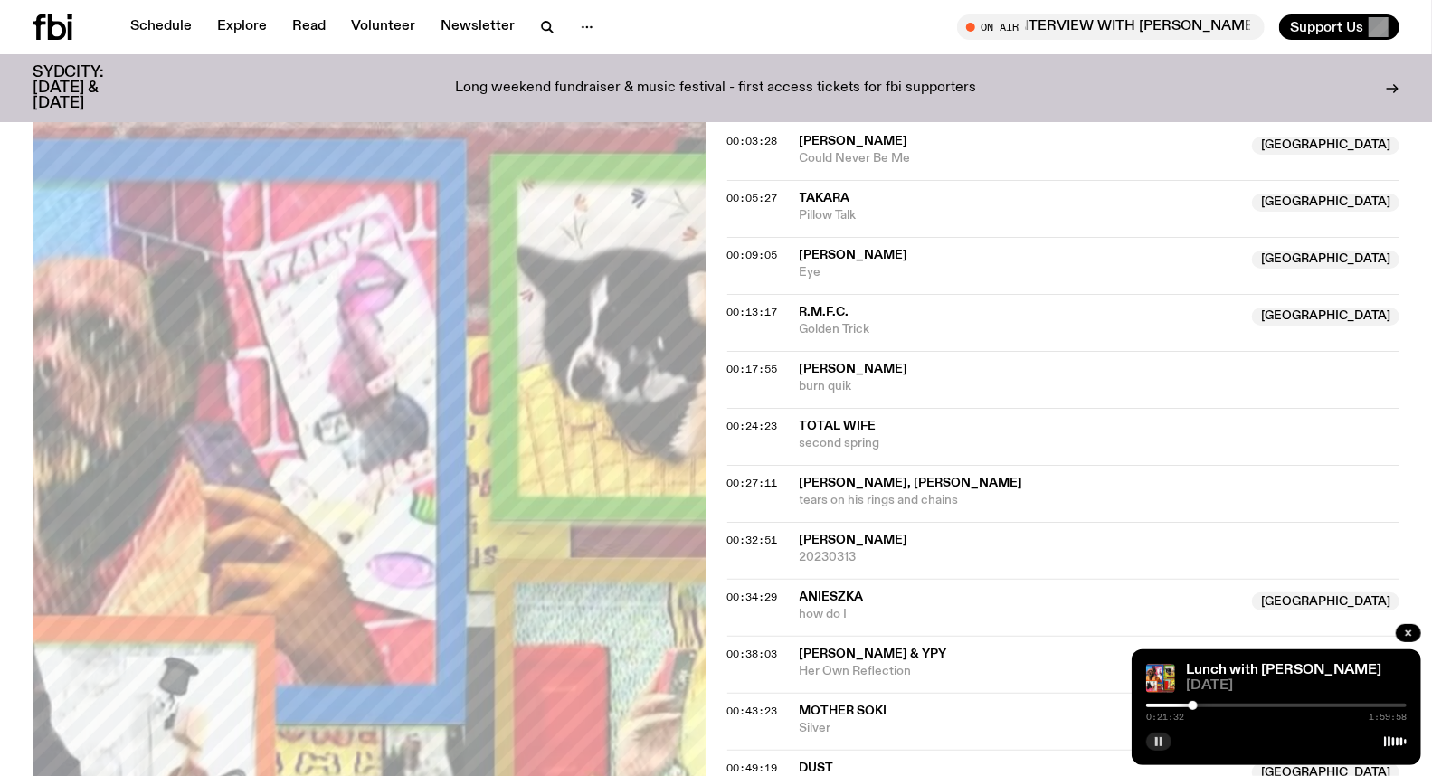
scroll to position [691, 0]
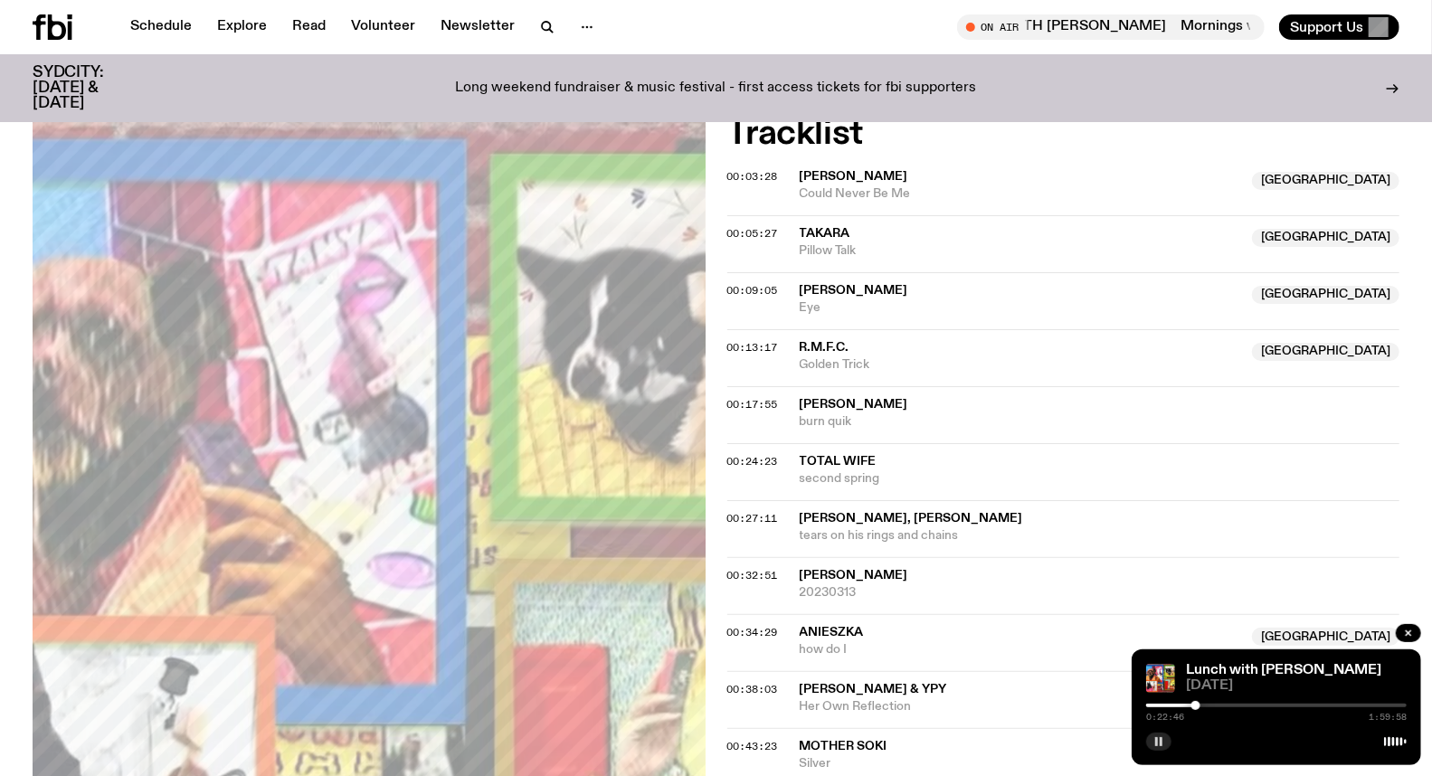
click at [1196, 707] on div at bounding box center [1196, 705] width 9 height 9
click at [1195, 707] on div at bounding box center [1195, 705] width 9 height 9
click at [1193, 707] on div at bounding box center [1195, 705] width 9 height 9
click at [1193, 707] on div at bounding box center [1192, 705] width 9 height 9
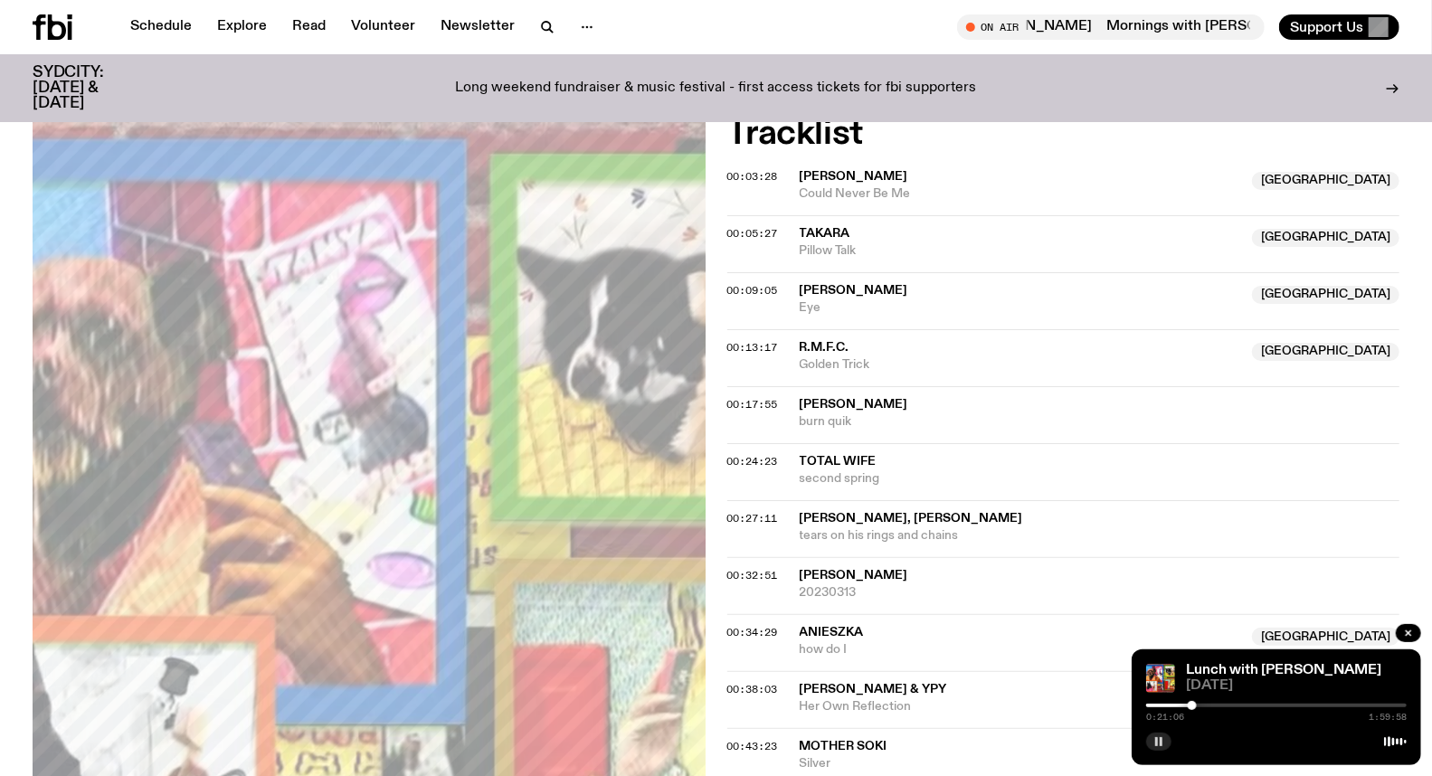
click at [1195, 707] on div at bounding box center [1192, 705] width 9 height 9
click at [1195, 706] on div at bounding box center [1195, 705] width 9 height 9
click at [1193, 707] on div at bounding box center [1192, 705] width 9 height 9
click at [1161, 742] on rect "button" at bounding box center [1161, 741] width 3 height 9
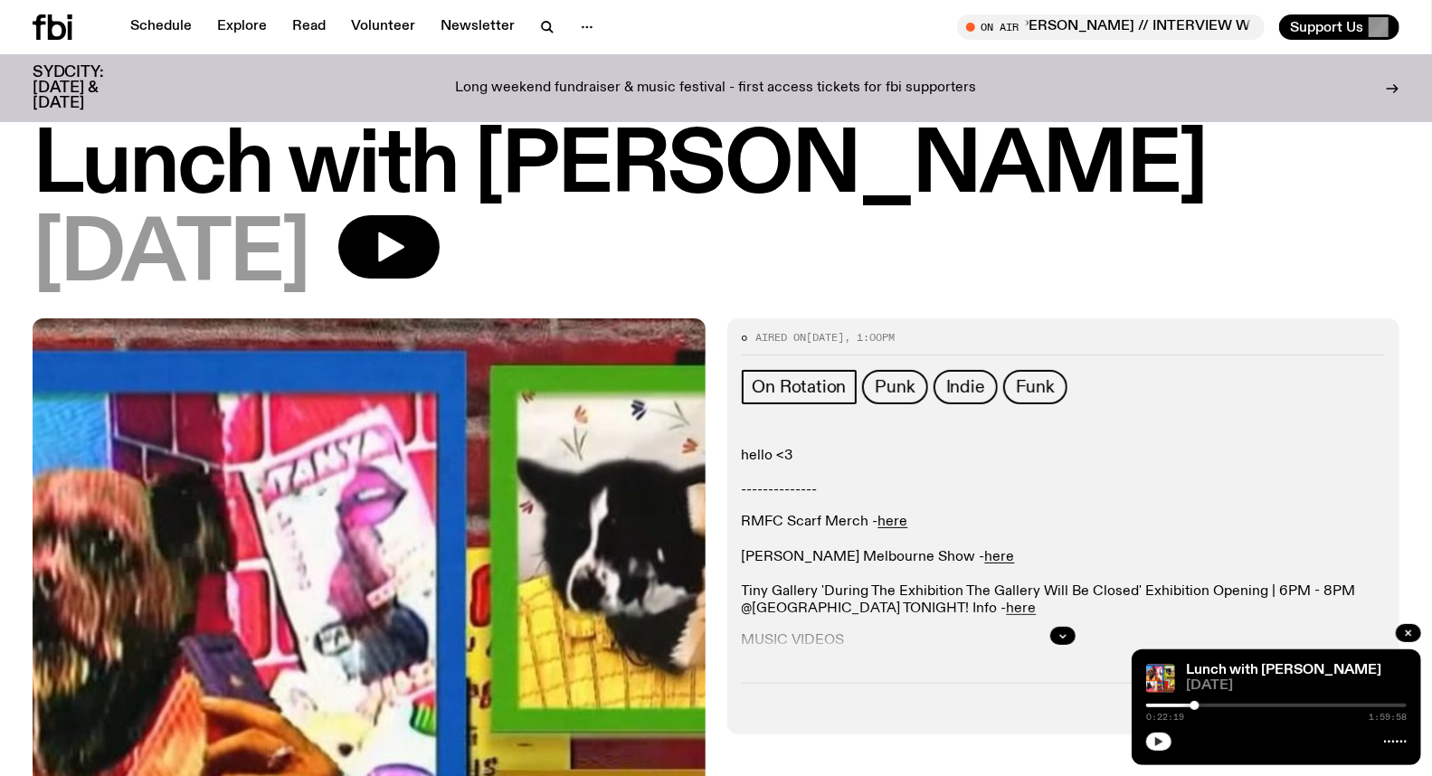
scroll to position [0, 0]
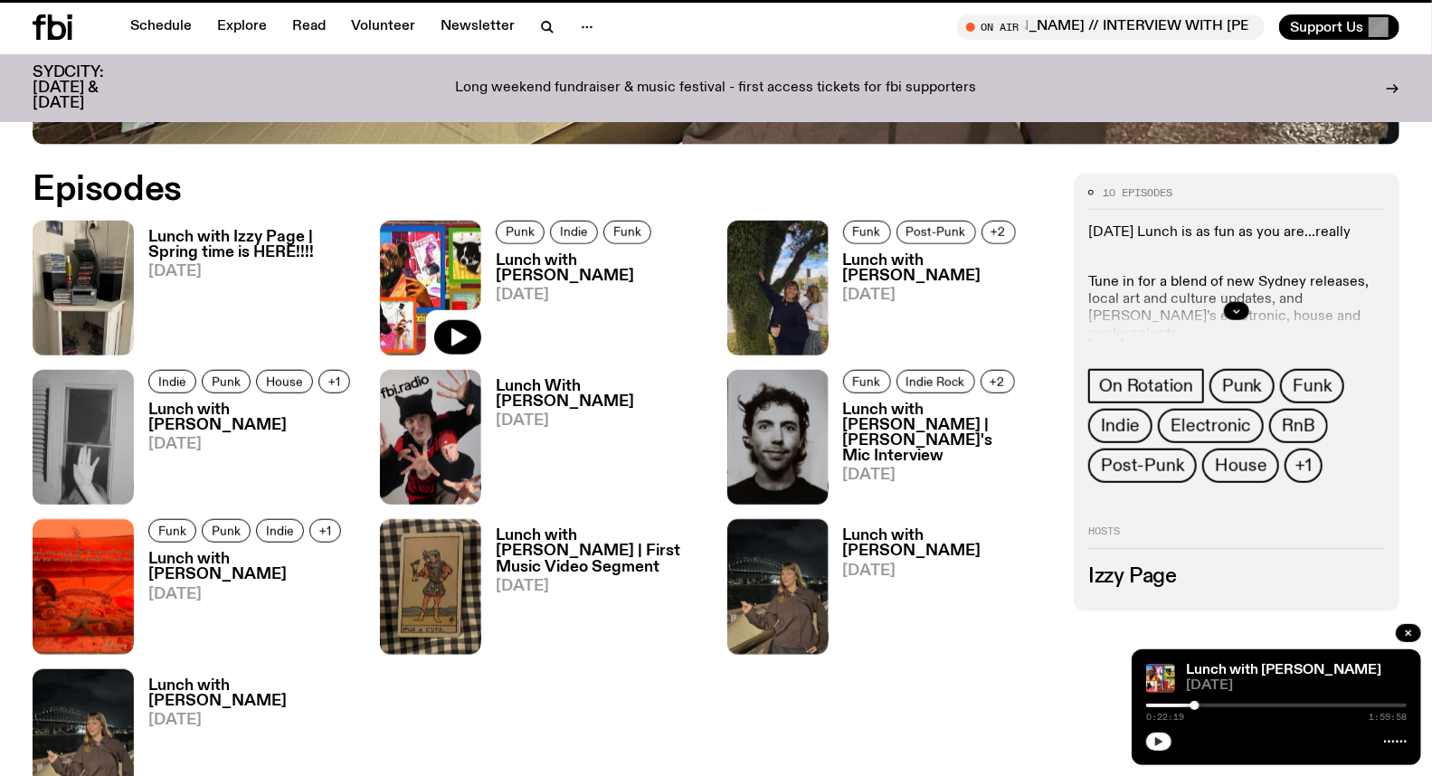
scroll to position [880, 0]
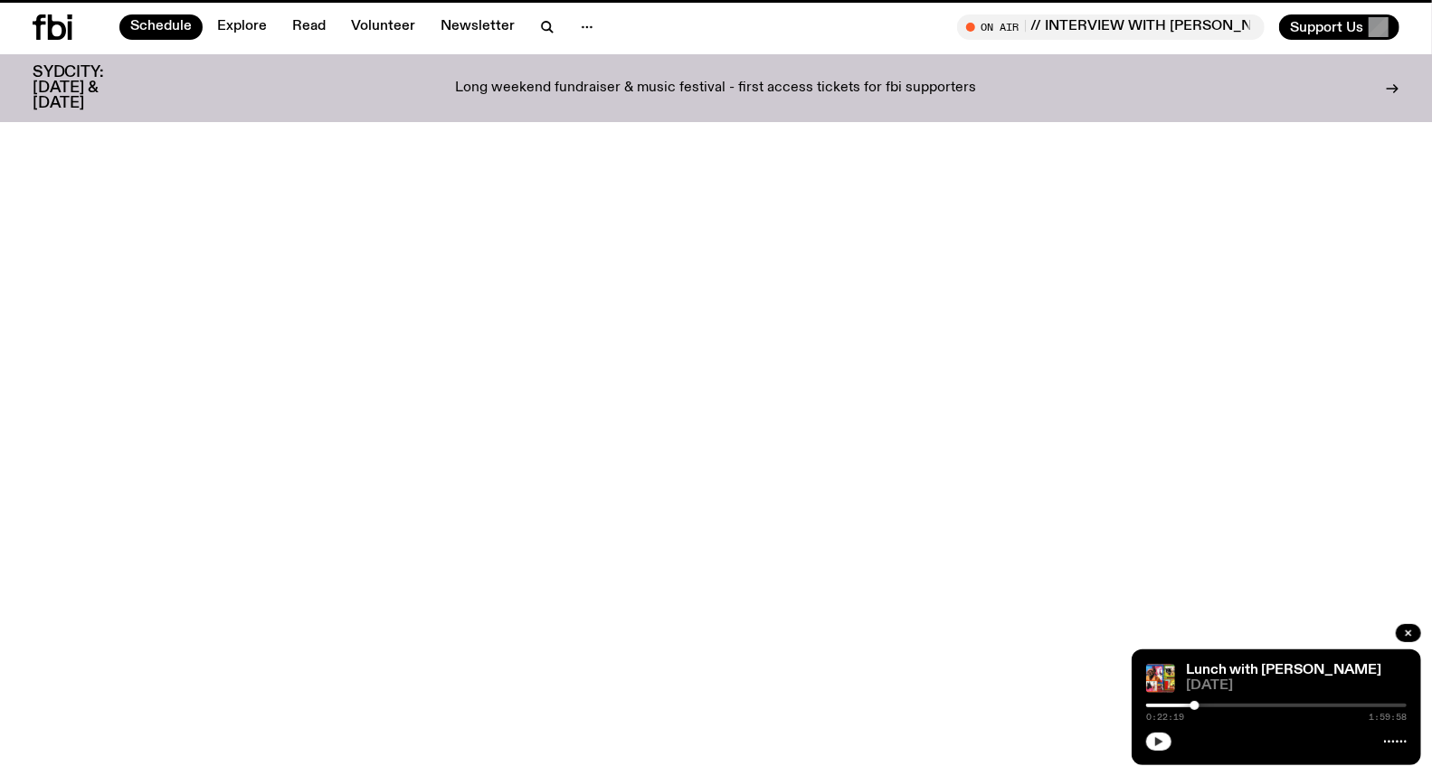
scroll to position [251, 0]
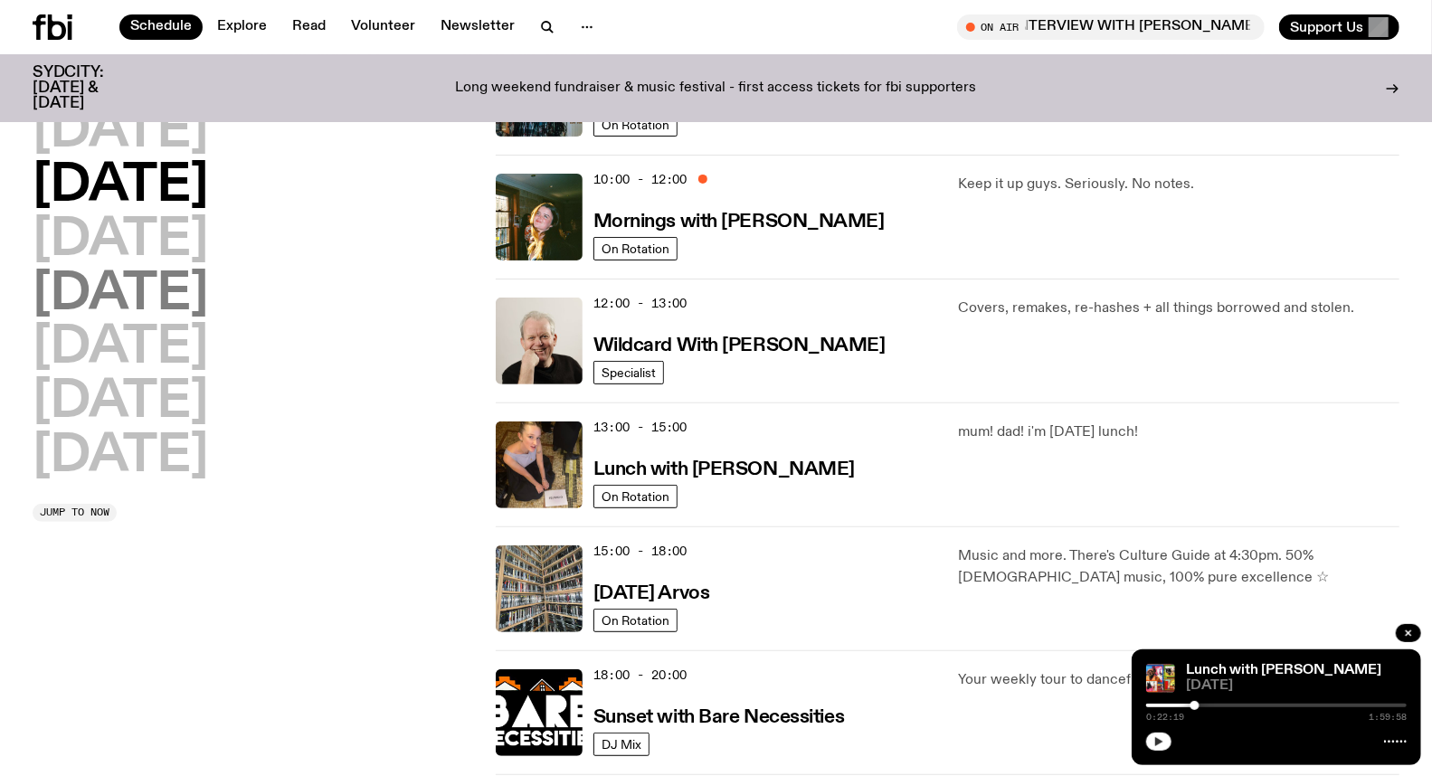
click at [196, 300] on h2 "[DATE]" at bounding box center [121, 295] width 176 height 51
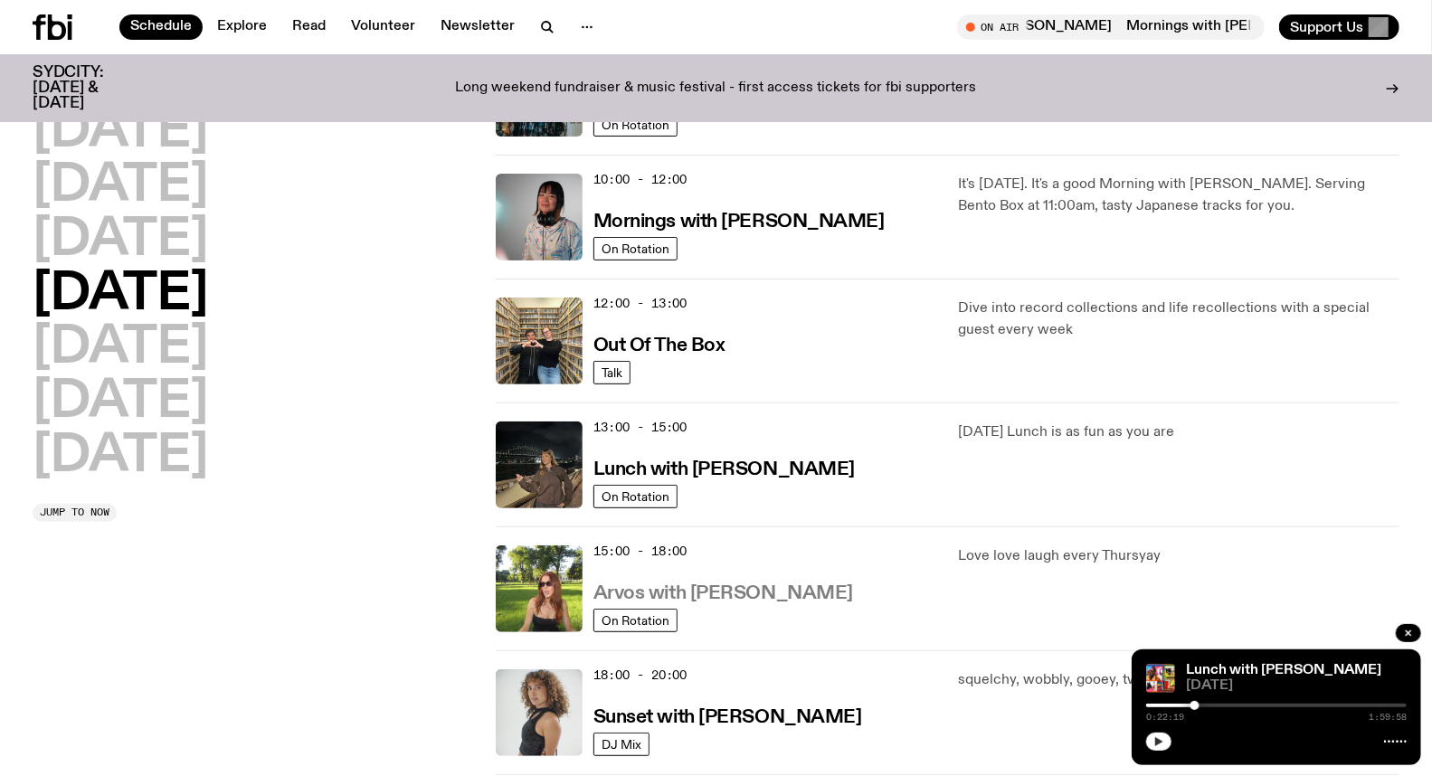
click at [734, 588] on h3 "Arvos with [PERSON_NAME]" at bounding box center [724, 594] width 260 height 19
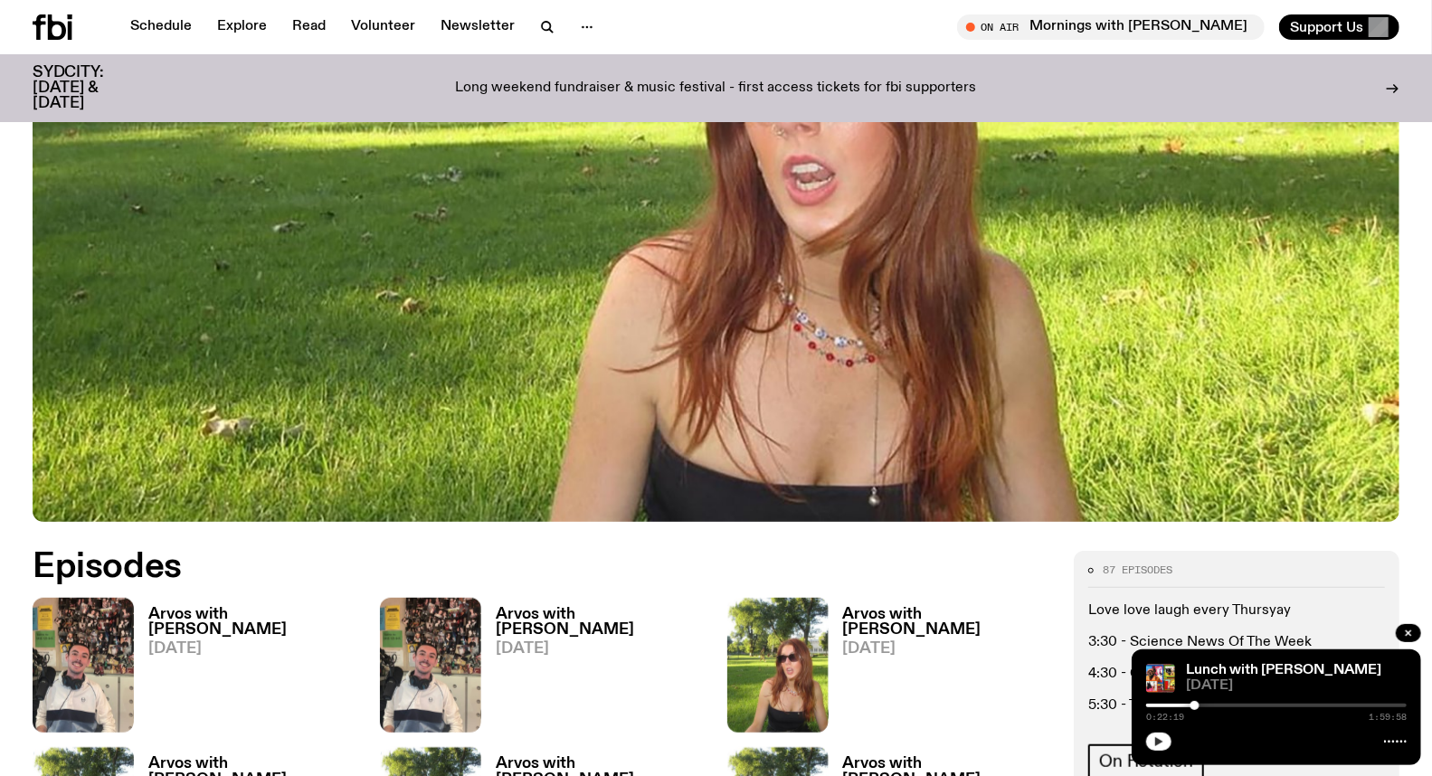
scroll to position [593, 0]
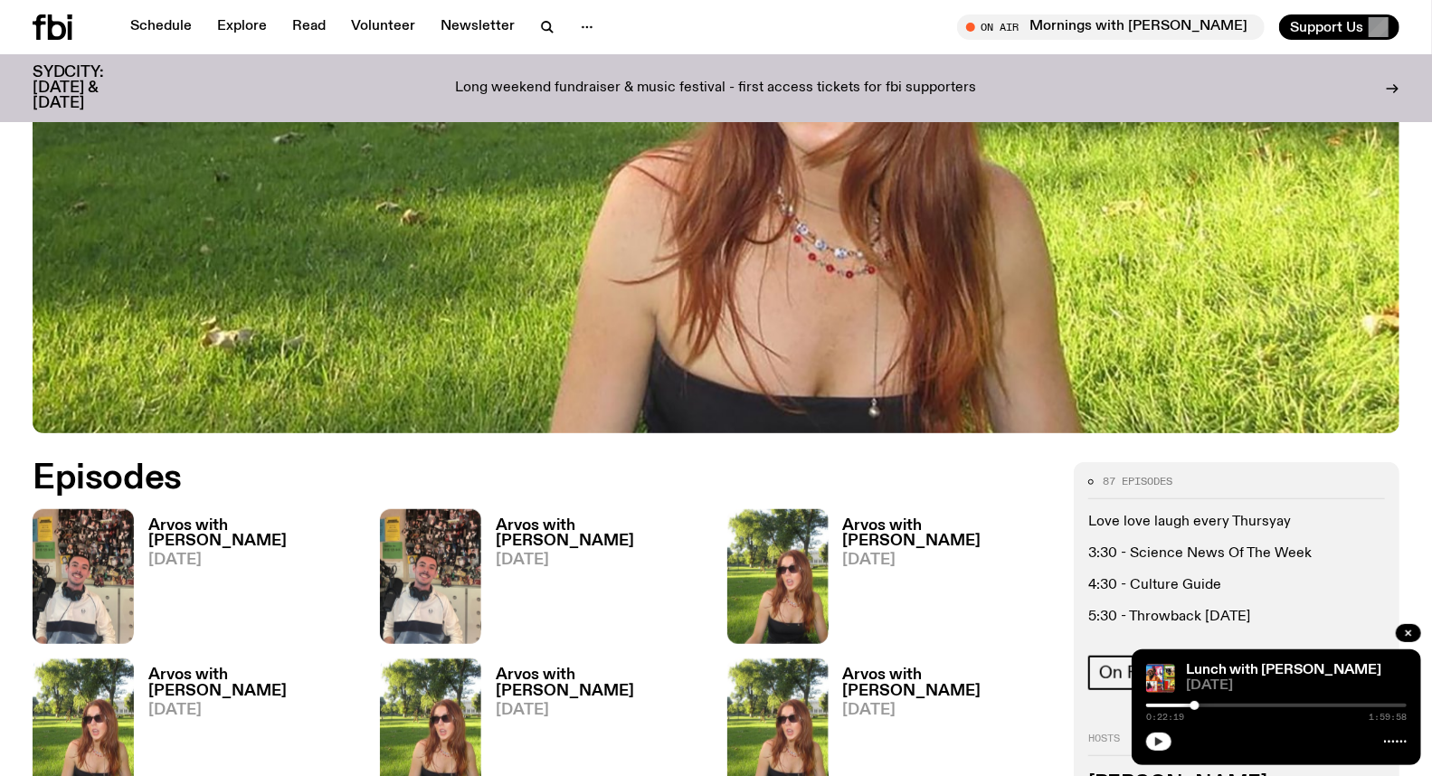
click at [546, 523] on h3 "Arvos with [PERSON_NAME]" at bounding box center [601, 533] width 210 height 31
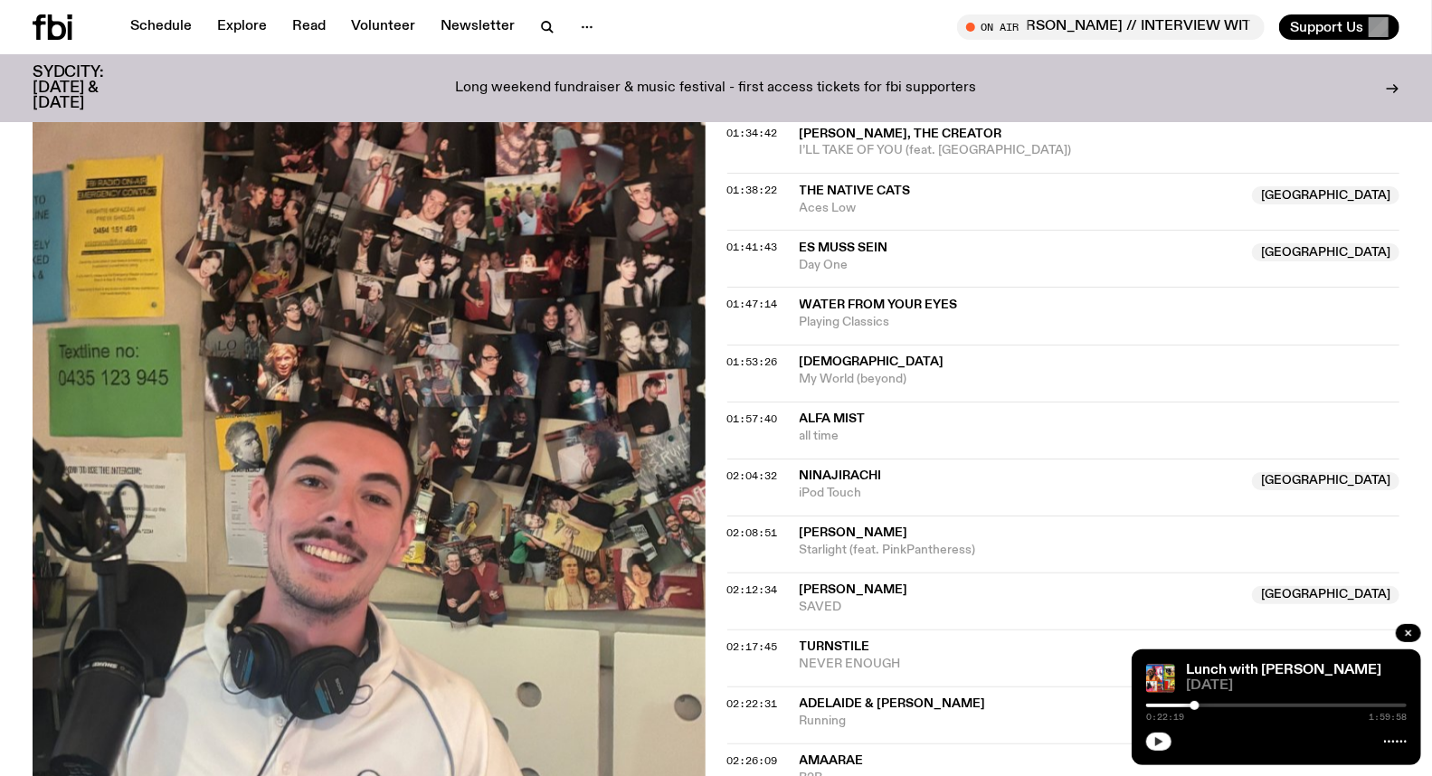
scroll to position [2211, 0]
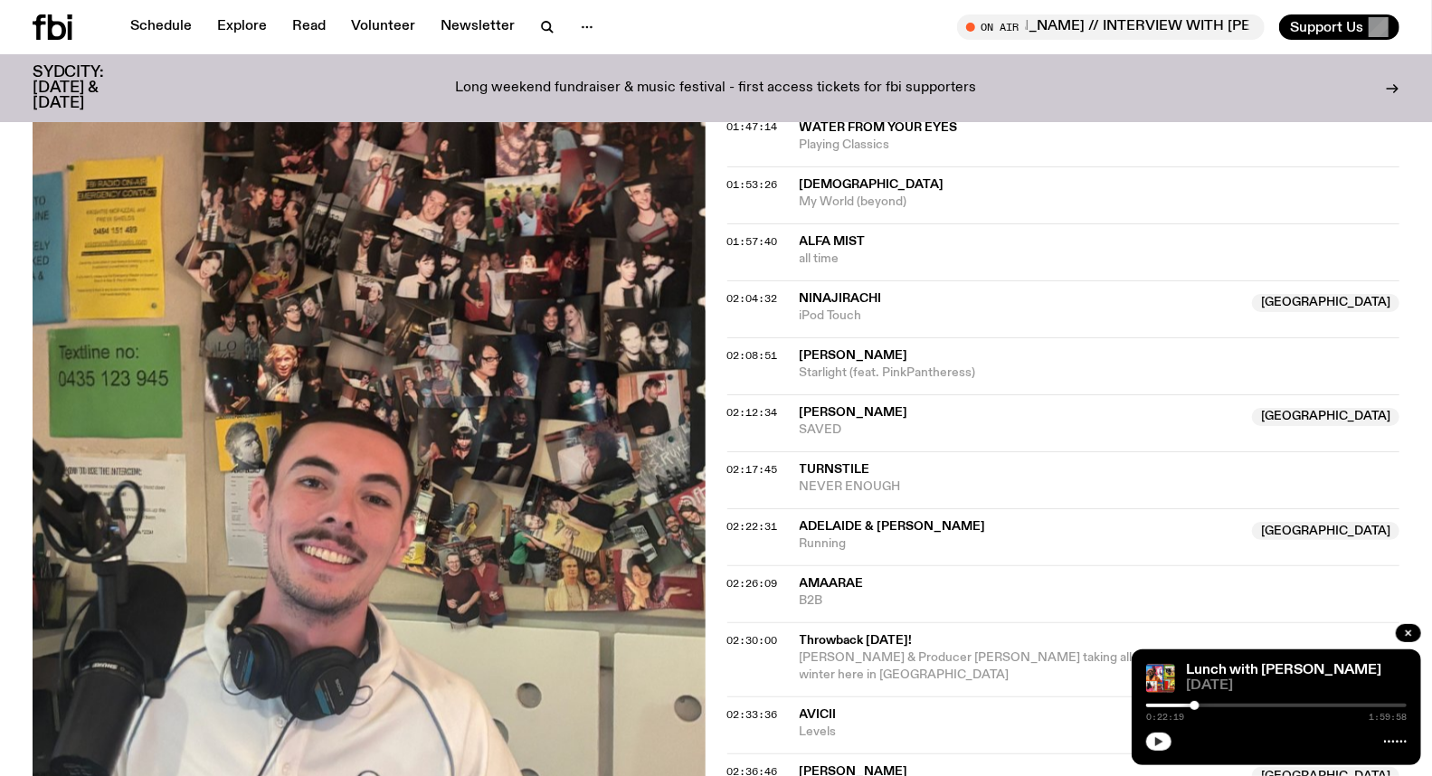
click at [832, 577] on span "Amaarae" at bounding box center [832, 583] width 64 height 13
click at [737, 576] on span "02:26:09" at bounding box center [752, 583] width 51 height 14
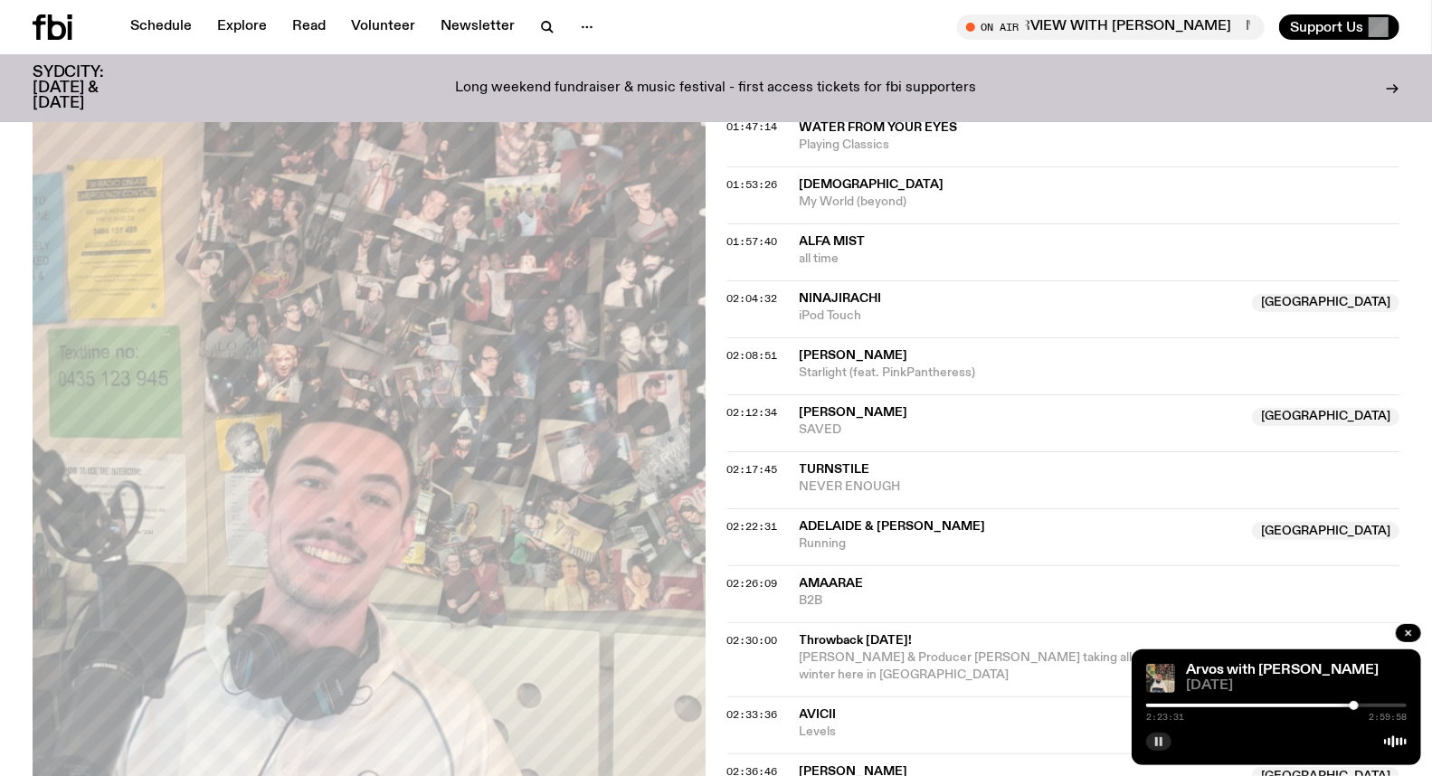
click at [1355, 707] on div at bounding box center [1354, 705] width 9 height 9
click at [1358, 708] on div at bounding box center [1358, 705] width 9 height 9
click at [1357, 708] on div at bounding box center [1357, 705] width 9 height 9
click at [1159, 740] on icon "button" at bounding box center [1159, 742] width 11 height 11
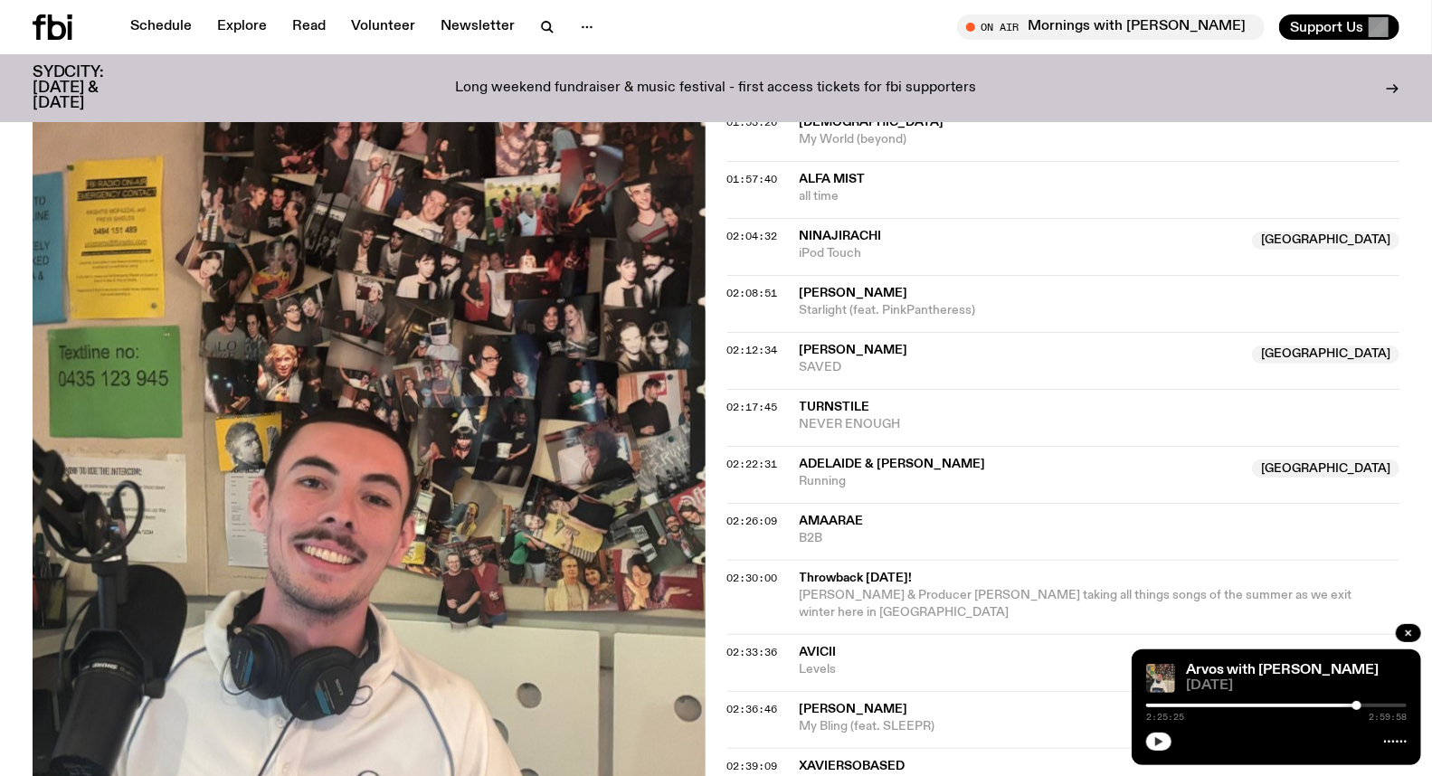
scroll to position [2312, 0]
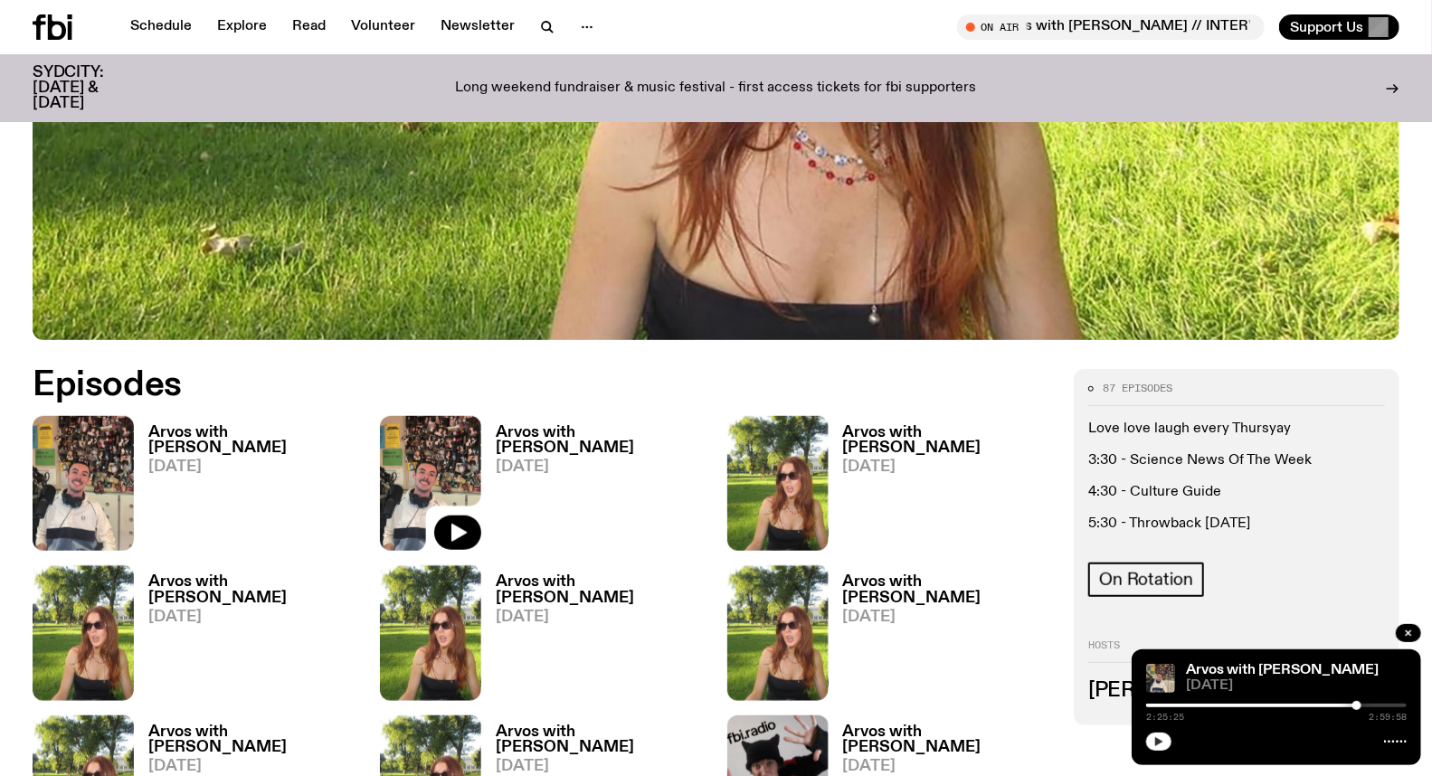
scroll to position [693, 0]
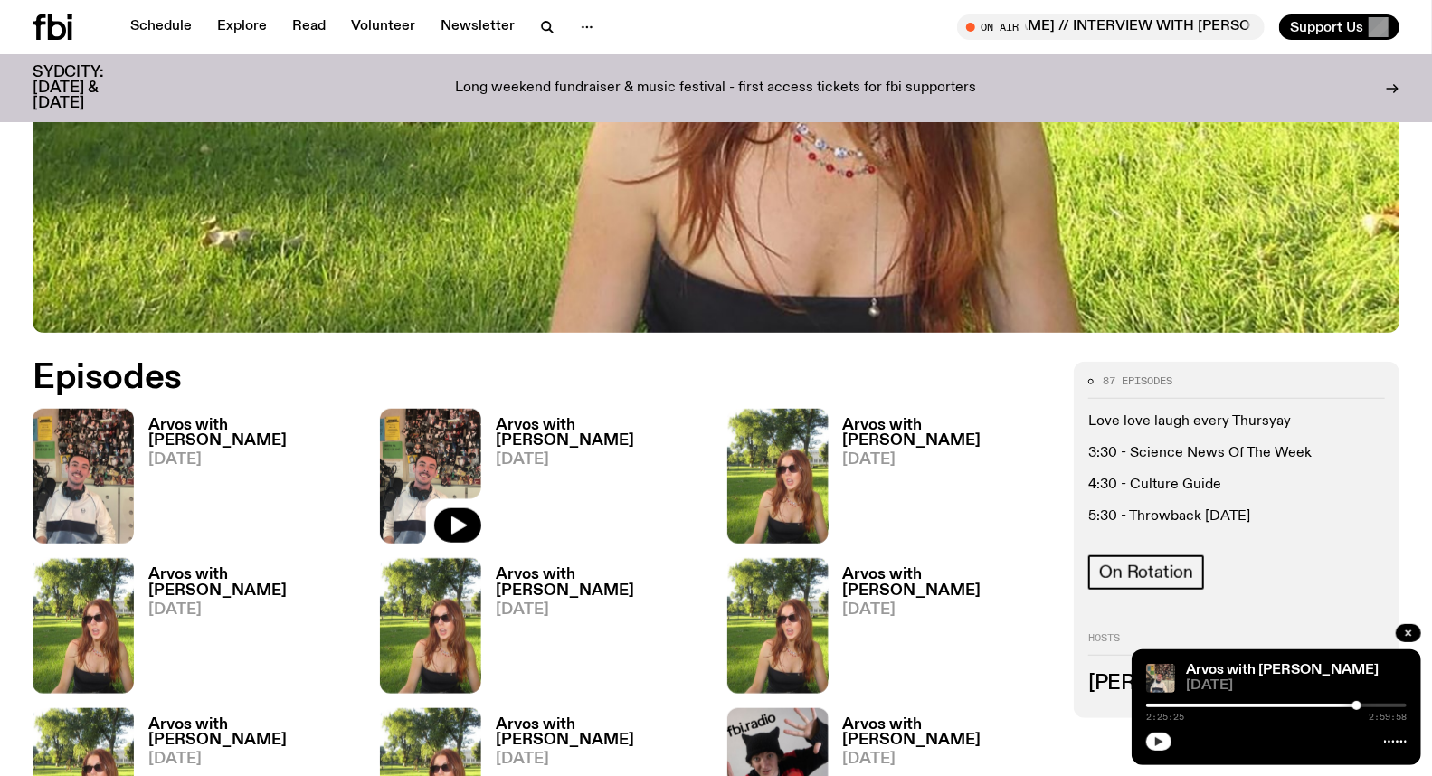
click at [1184, 701] on div "2:25:25 2:59:58" at bounding box center [1276, 711] width 261 height 22
click at [1187, 709] on div "2:25:25 2:59:58" at bounding box center [1276, 711] width 261 height 22
click at [1189, 708] on div "2:25:25 2:59:58" at bounding box center [1276, 711] width 261 height 22
click at [1190, 706] on div at bounding box center [1227, 706] width 261 height 4
drag, startPoint x: 1190, startPoint y: 706, endPoint x: 1180, endPoint y: 706, distance: 10.0
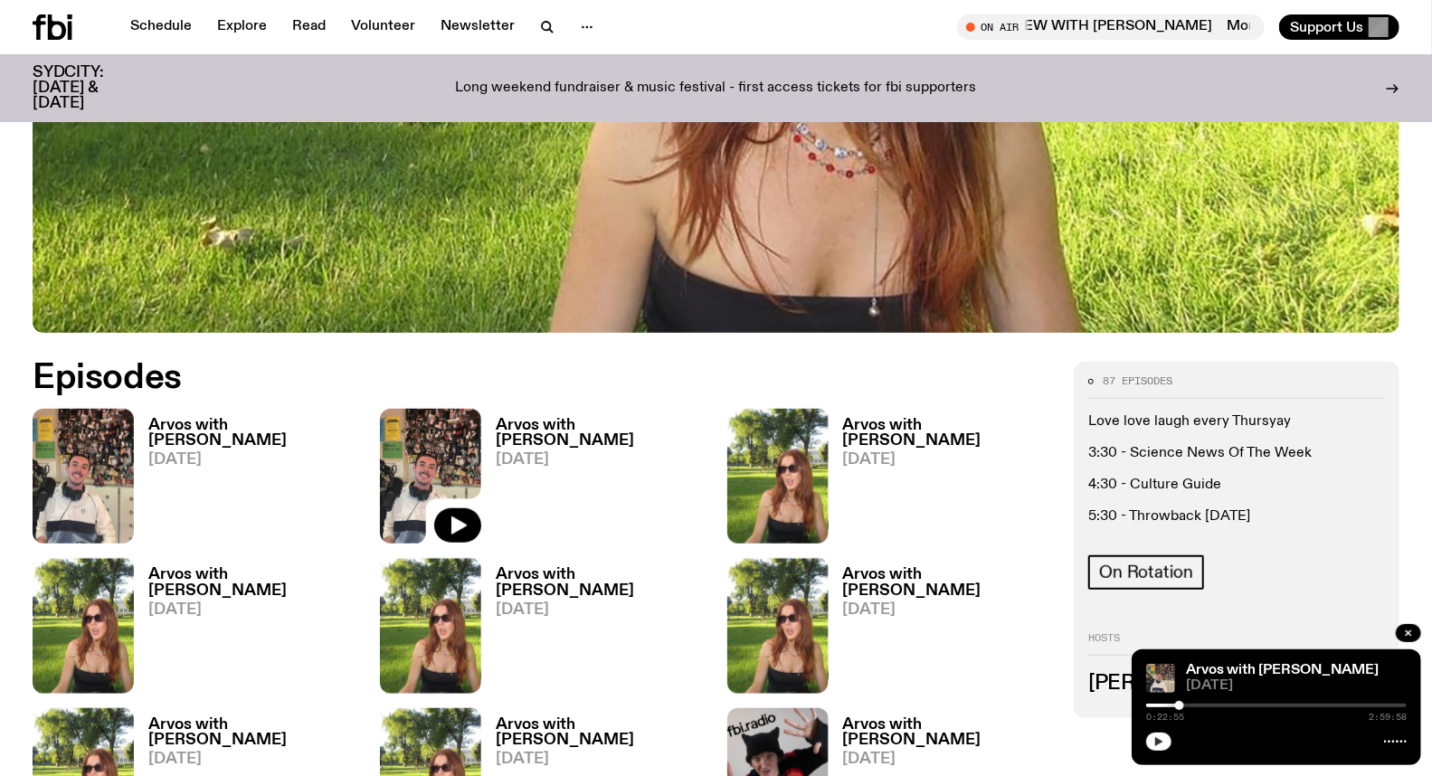
click at [1180, 706] on div at bounding box center [1179, 705] width 9 height 9
click at [1179, 707] on div at bounding box center [1178, 705] width 9 height 9
click at [1176, 707] on div at bounding box center [1176, 705] width 9 height 9
click at [1172, 708] on div at bounding box center [1171, 705] width 9 height 9
click at [1174, 706] on div at bounding box center [1171, 705] width 9 height 9
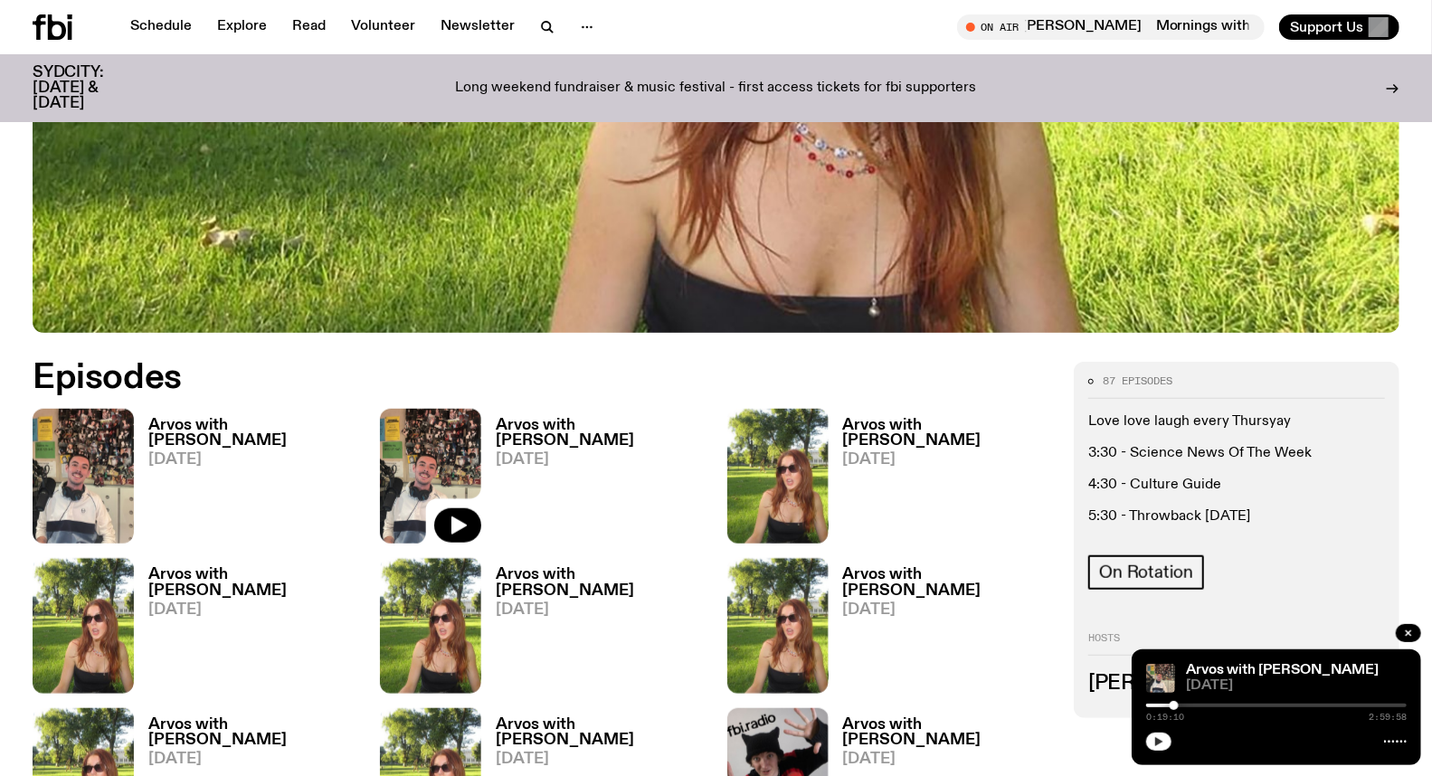
click at [1162, 748] on button "button" at bounding box center [1158, 742] width 25 height 18
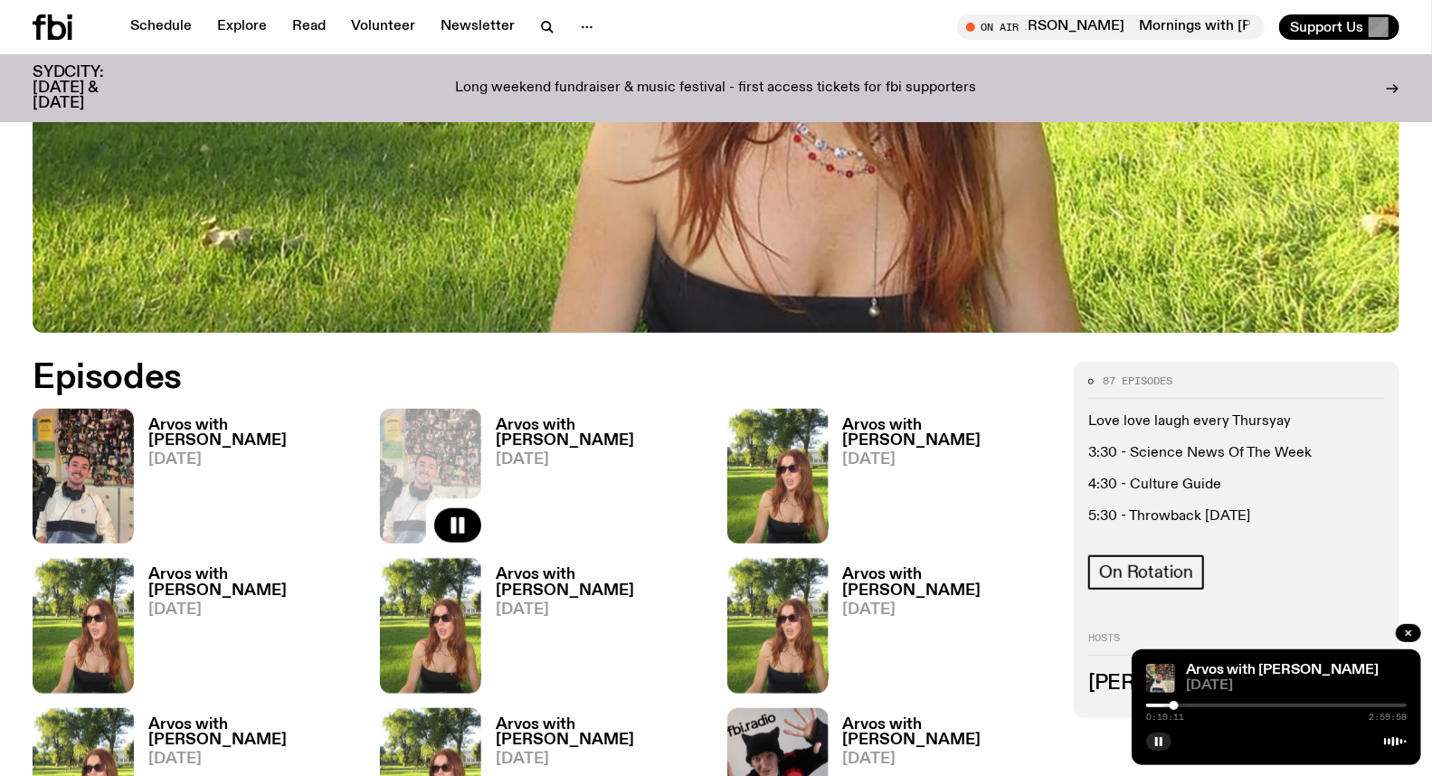
click at [564, 431] on h3 "Arvos with [PERSON_NAME]" at bounding box center [601, 433] width 210 height 31
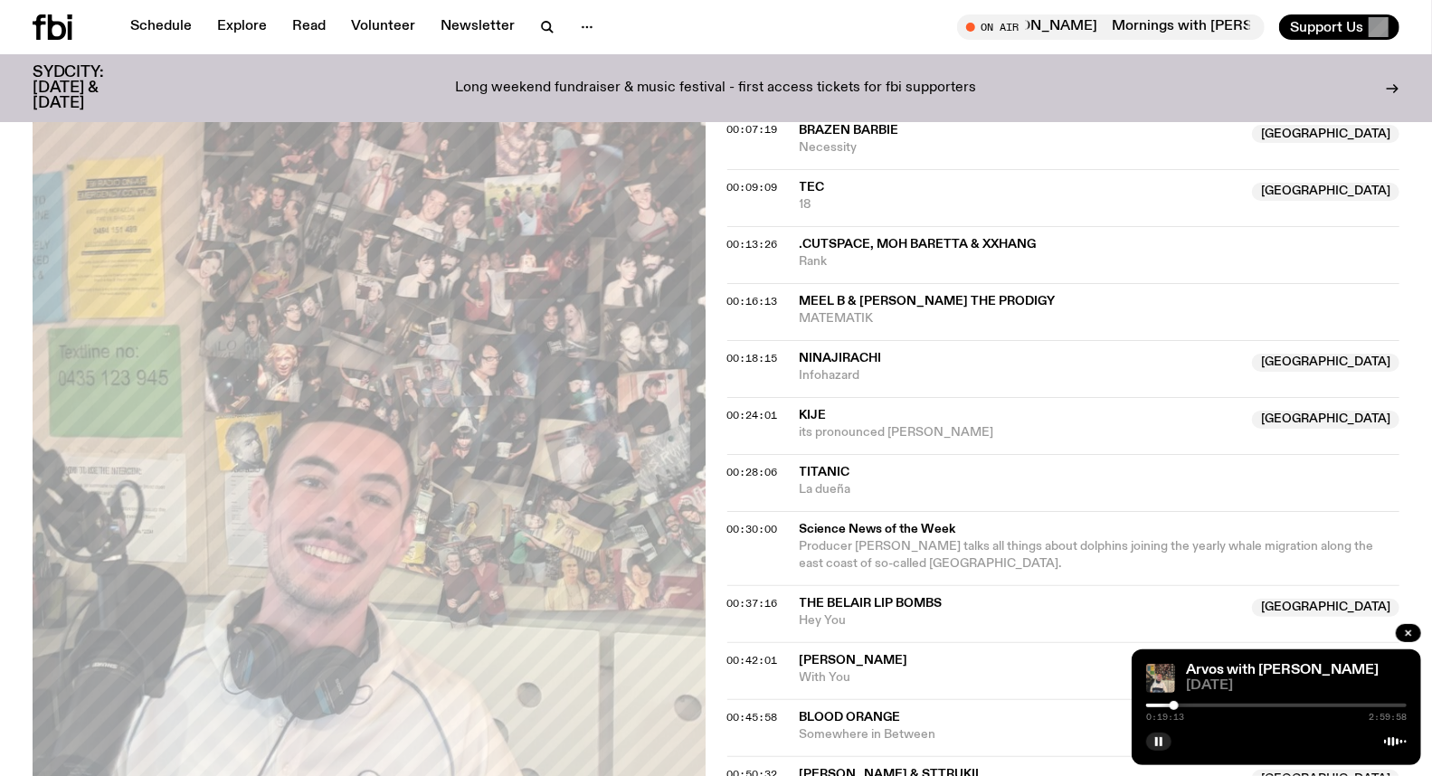
scroll to position [693, 0]
click at [1174, 706] on div at bounding box center [1174, 705] width 9 height 9
click at [1174, 707] on div at bounding box center [1174, 705] width 9 height 9
click at [1178, 707] on div at bounding box center [1174, 705] width 9 height 9
click at [1174, 707] on div at bounding box center [1178, 705] width 9 height 9
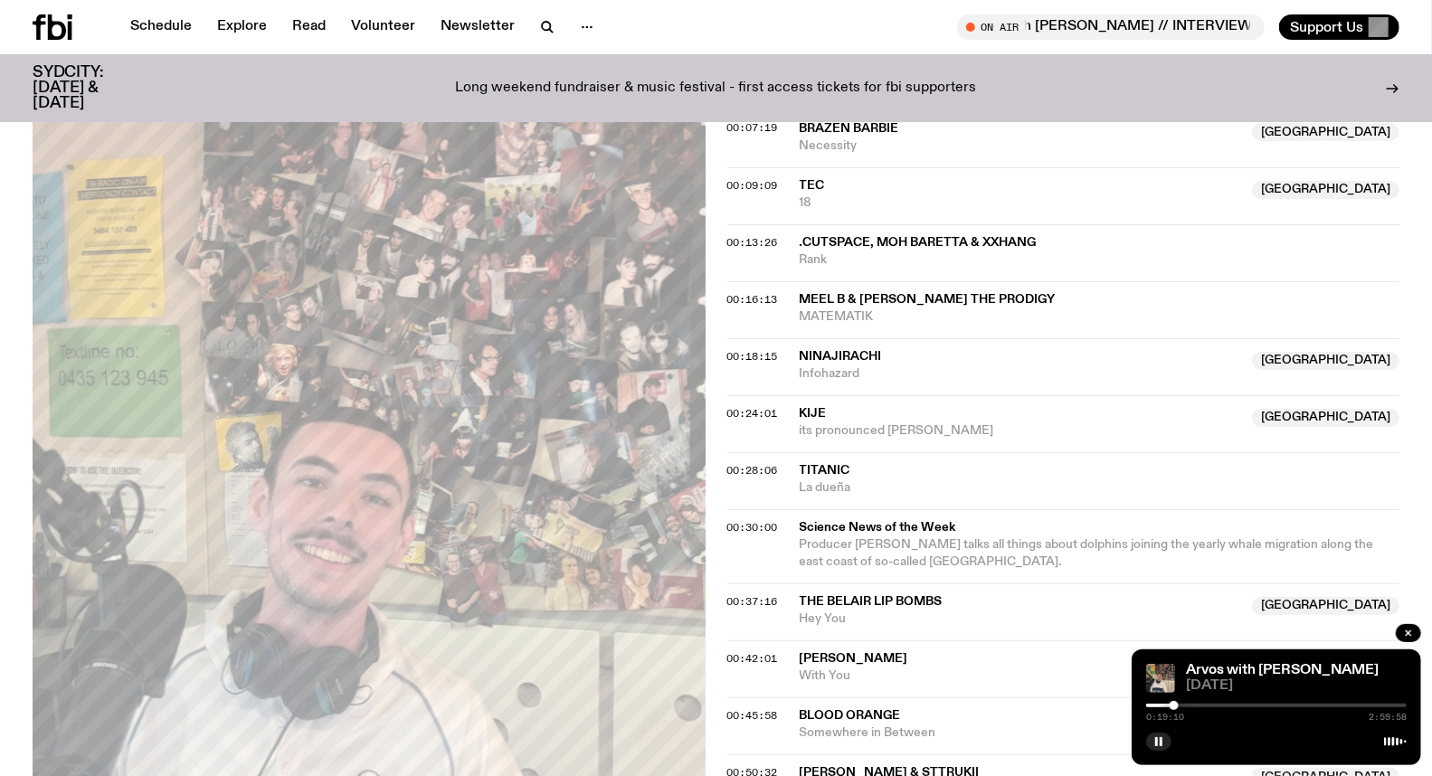
click at [1174, 707] on div at bounding box center [1174, 705] width 9 height 9
click at [1177, 708] on div at bounding box center [1174, 705] width 9 height 9
click at [1174, 708] on div at bounding box center [1177, 705] width 9 height 9
click at [1176, 707] on div at bounding box center [1173, 705] width 9 height 9
click at [1178, 707] on div at bounding box center [1178, 705] width 9 height 9
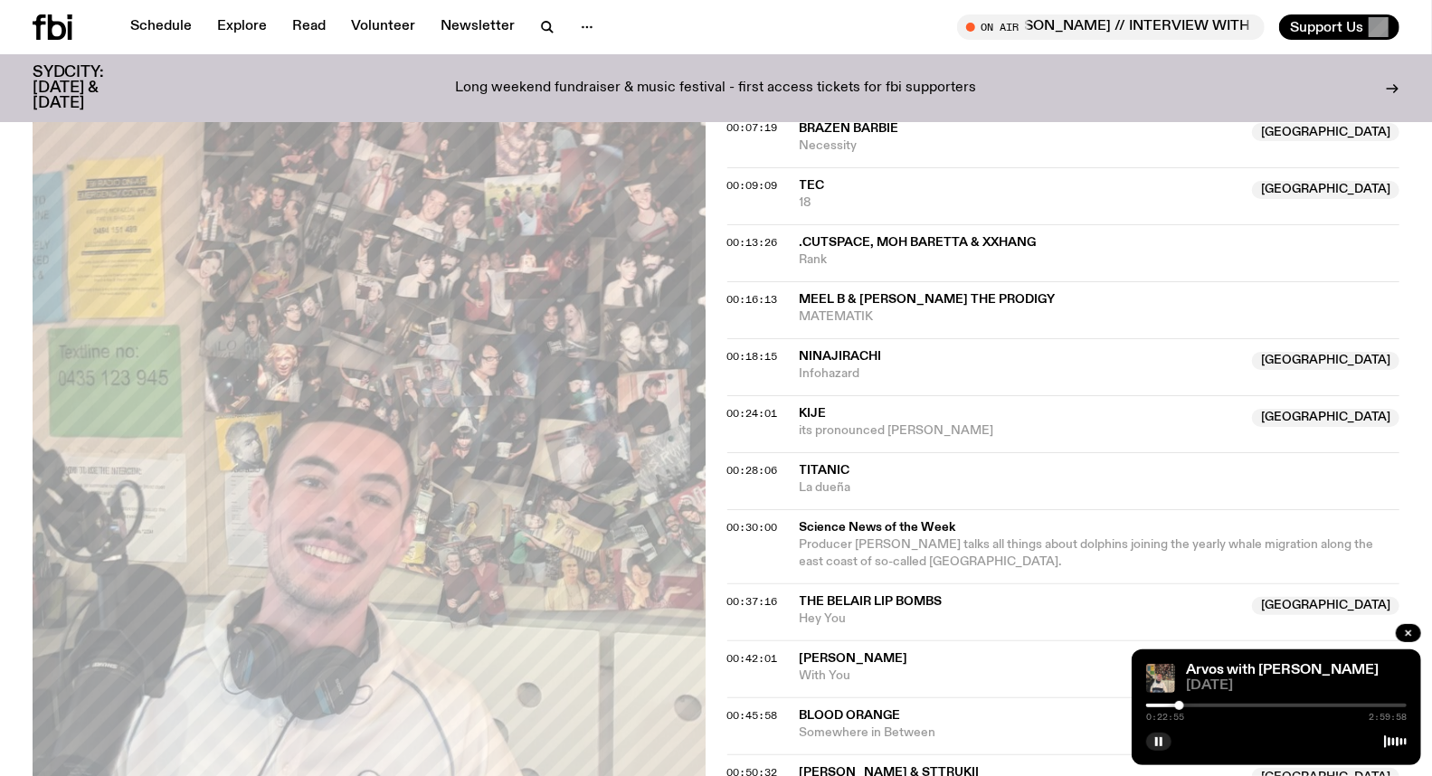
click at [1180, 707] on div at bounding box center [1179, 705] width 9 height 9
click at [1177, 707] on div at bounding box center [1177, 705] width 9 height 9
click at [1161, 749] on button "button" at bounding box center [1158, 742] width 25 height 18
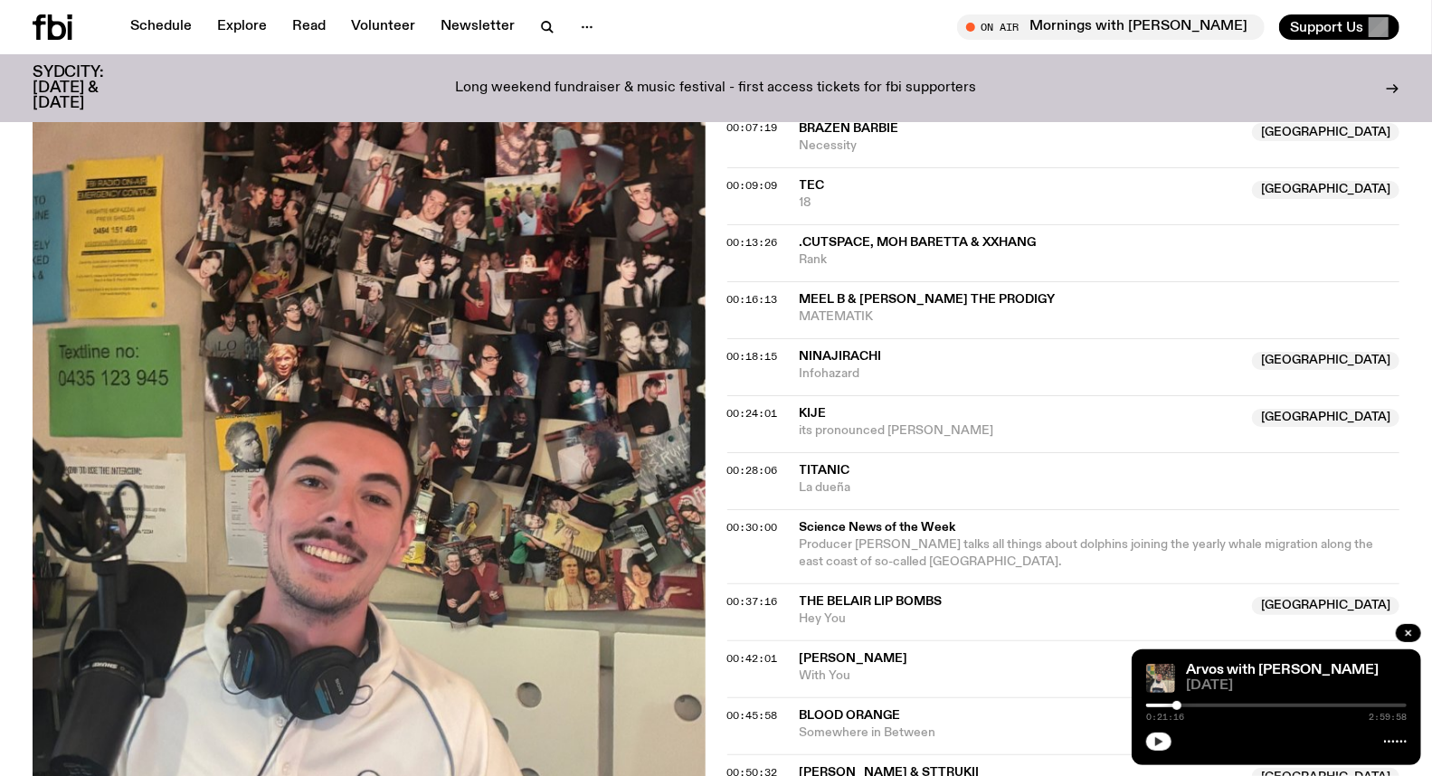
click at [1167, 746] on button "button" at bounding box center [1158, 742] width 25 height 18
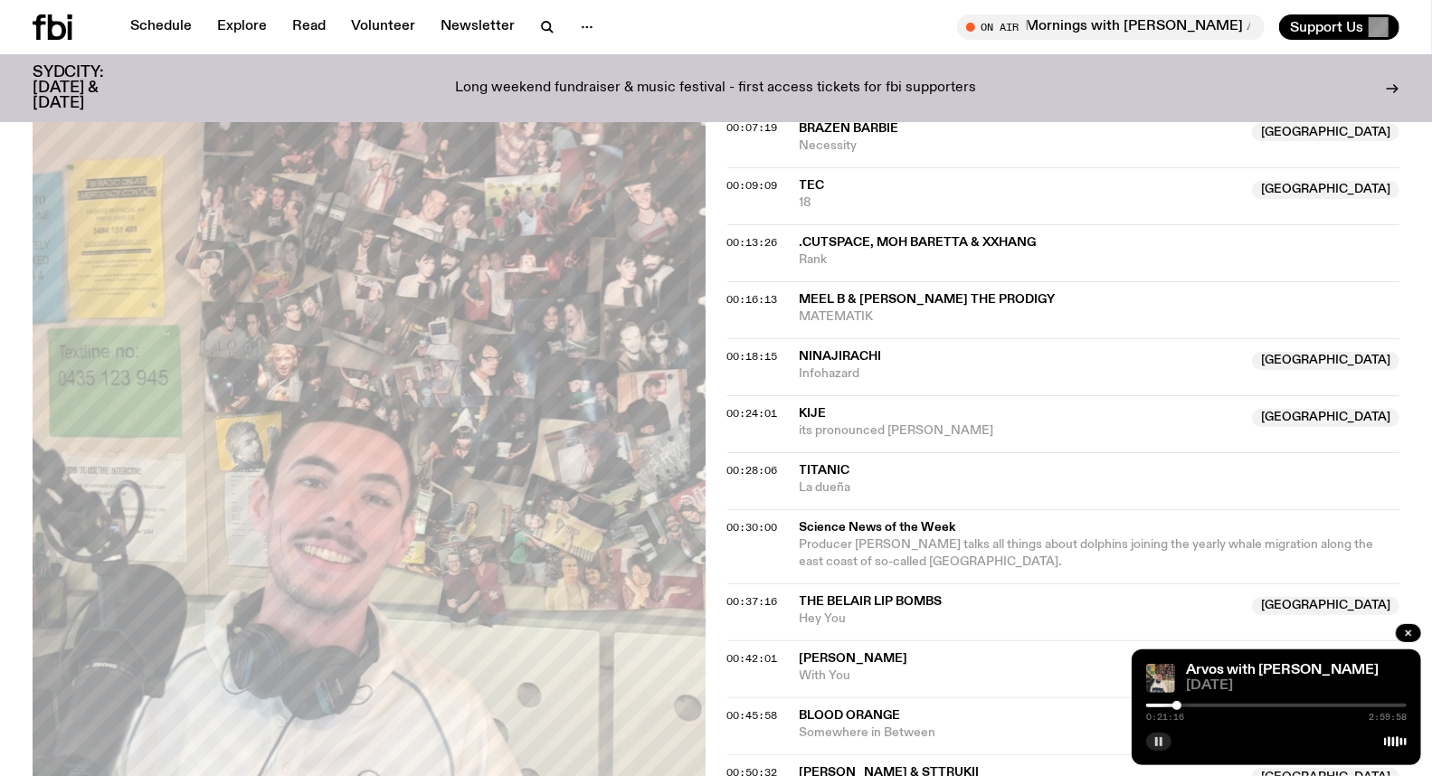
drag, startPoint x: 1163, startPoint y: 744, endPoint x: 1228, endPoint y: 767, distance: 69.3
click at [1164, 743] on icon "button" at bounding box center [1159, 742] width 11 height 11
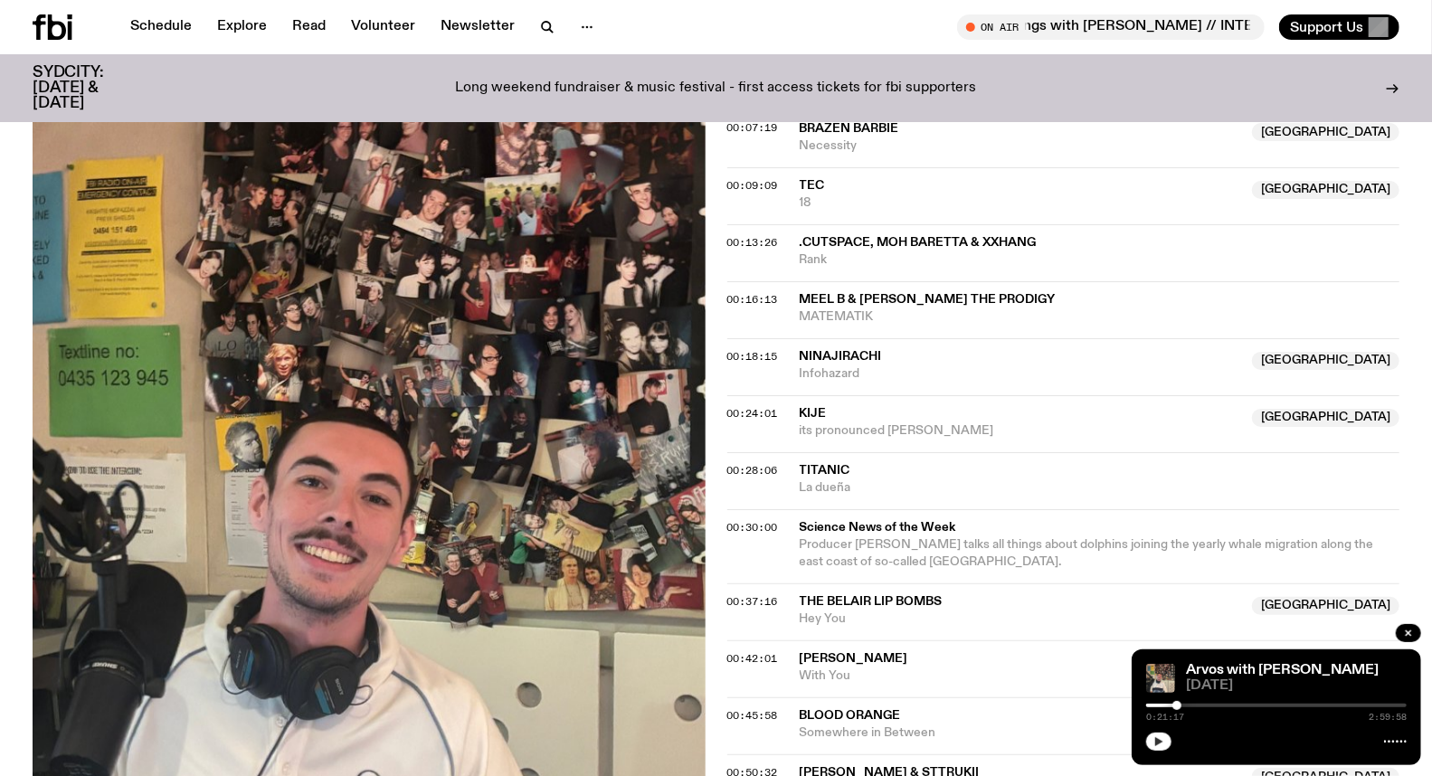
click at [1169, 742] on button "button" at bounding box center [1158, 742] width 25 height 18
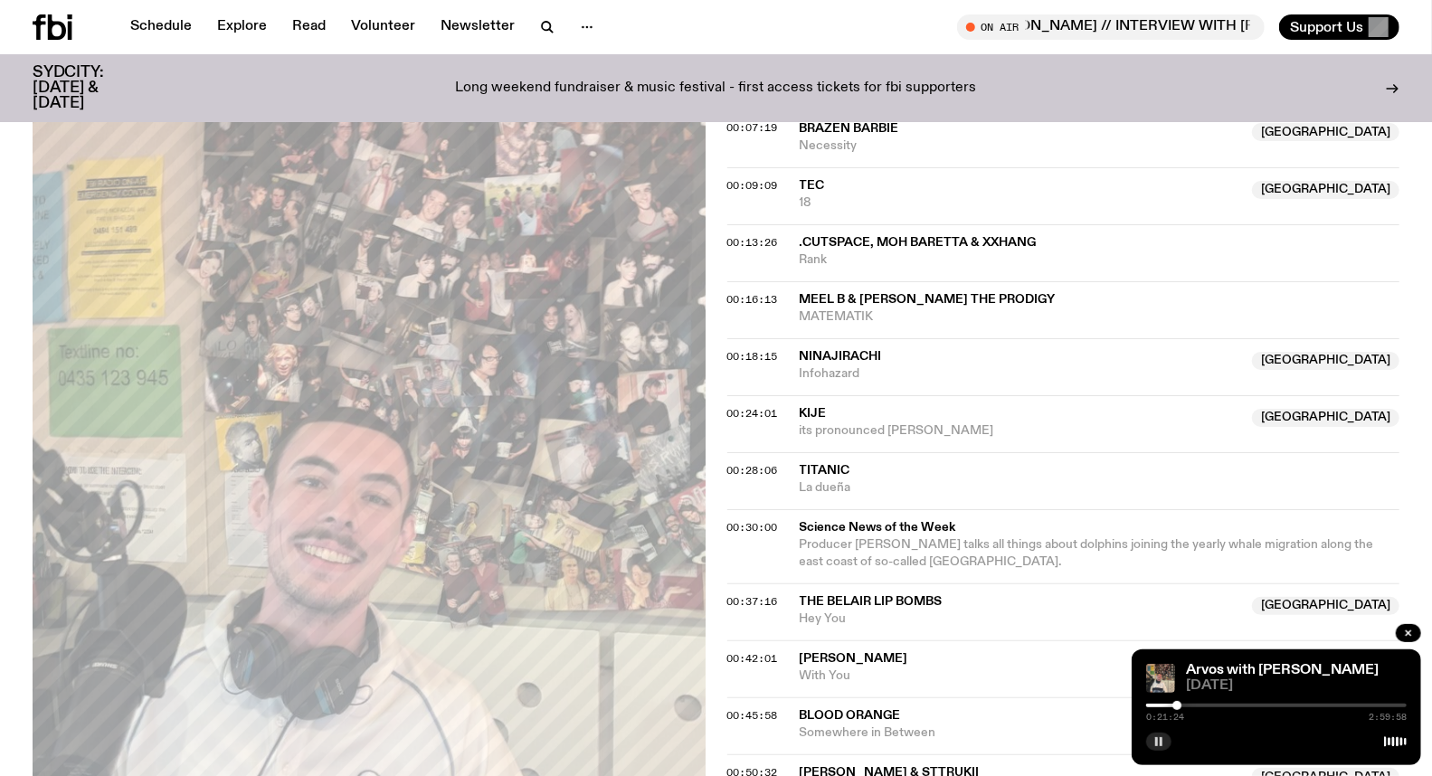
click at [1165, 745] on button "button" at bounding box center [1158, 742] width 25 height 18
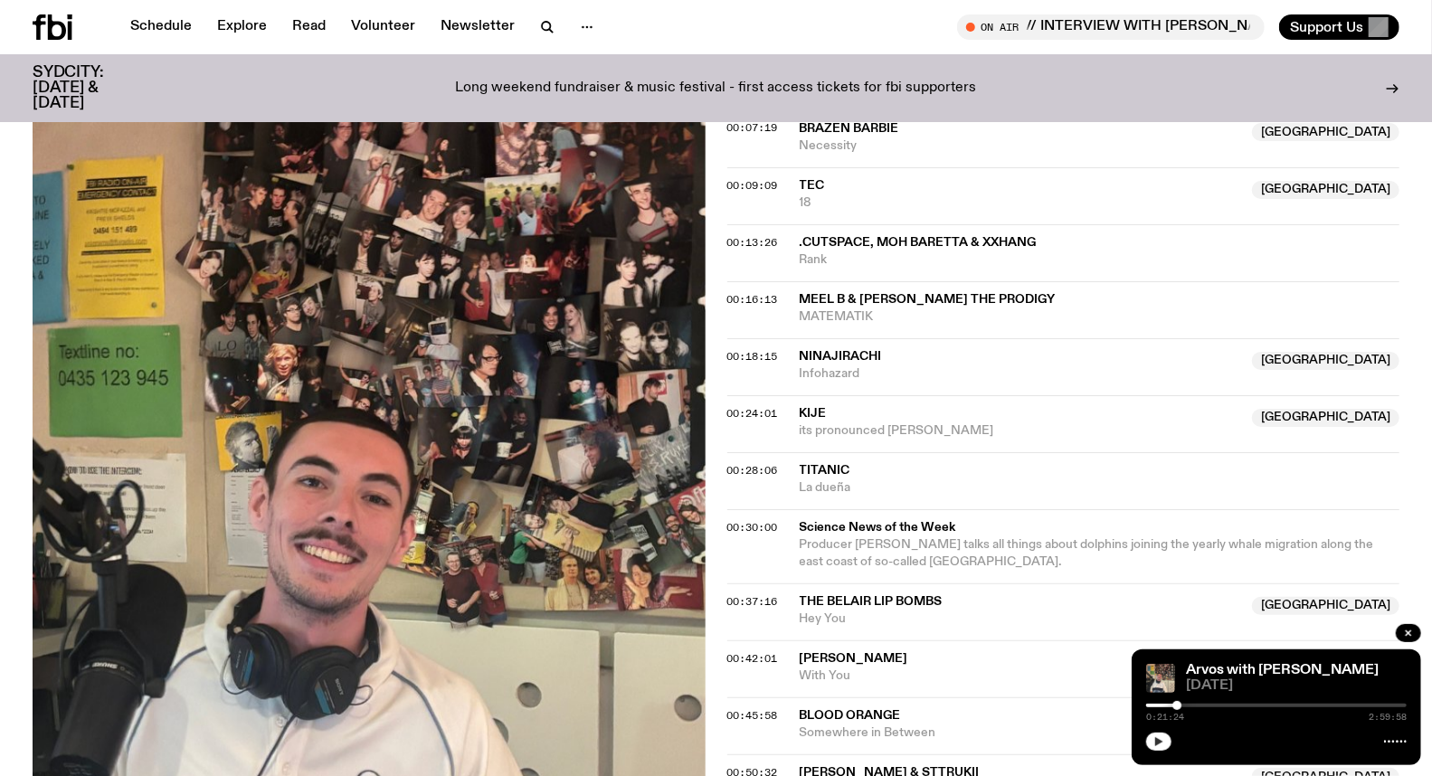
click at [1159, 745] on icon "button" at bounding box center [1159, 741] width 8 height 9
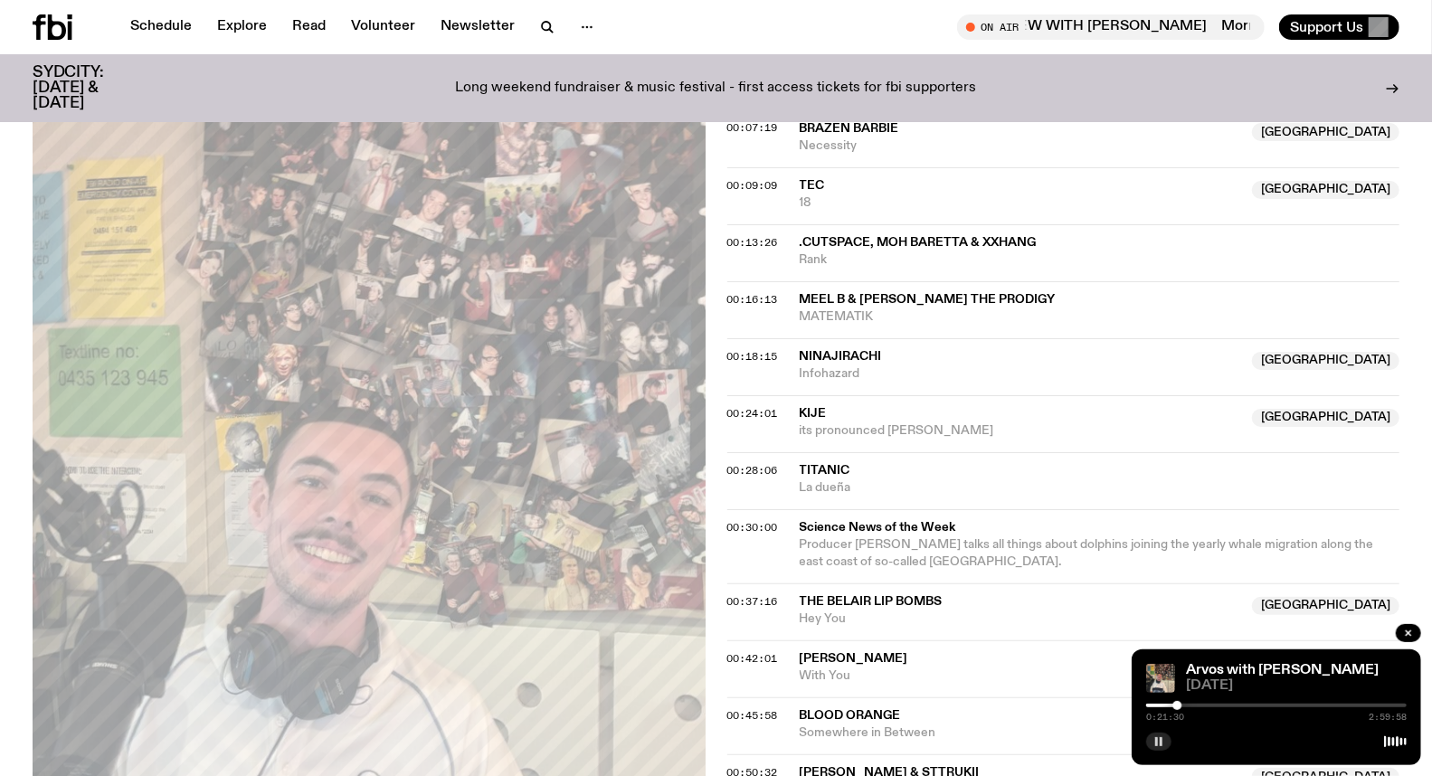
click at [1163, 742] on rect "button" at bounding box center [1161, 741] width 3 height 9
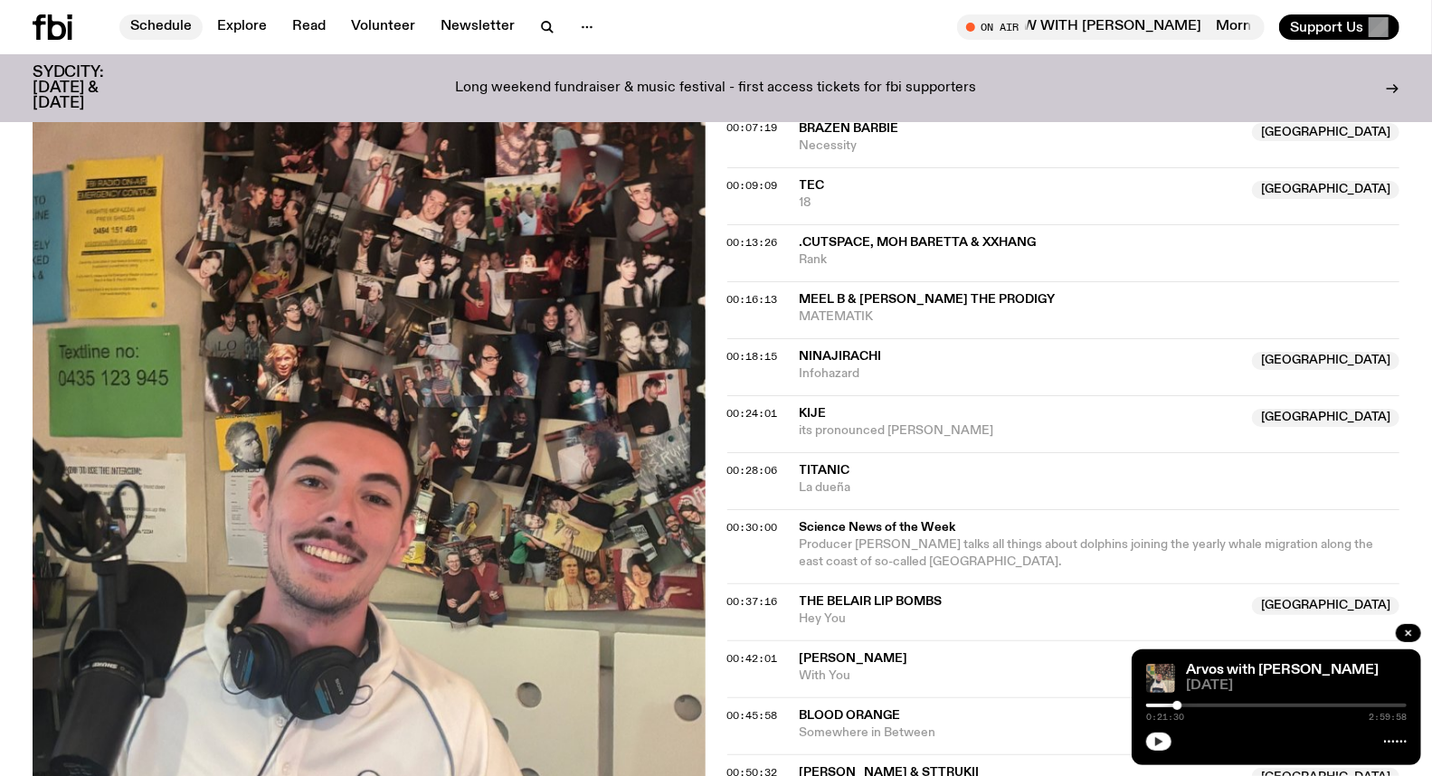
click at [143, 22] on link "Schedule" at bounding box center [160, 26] width 83 height 25
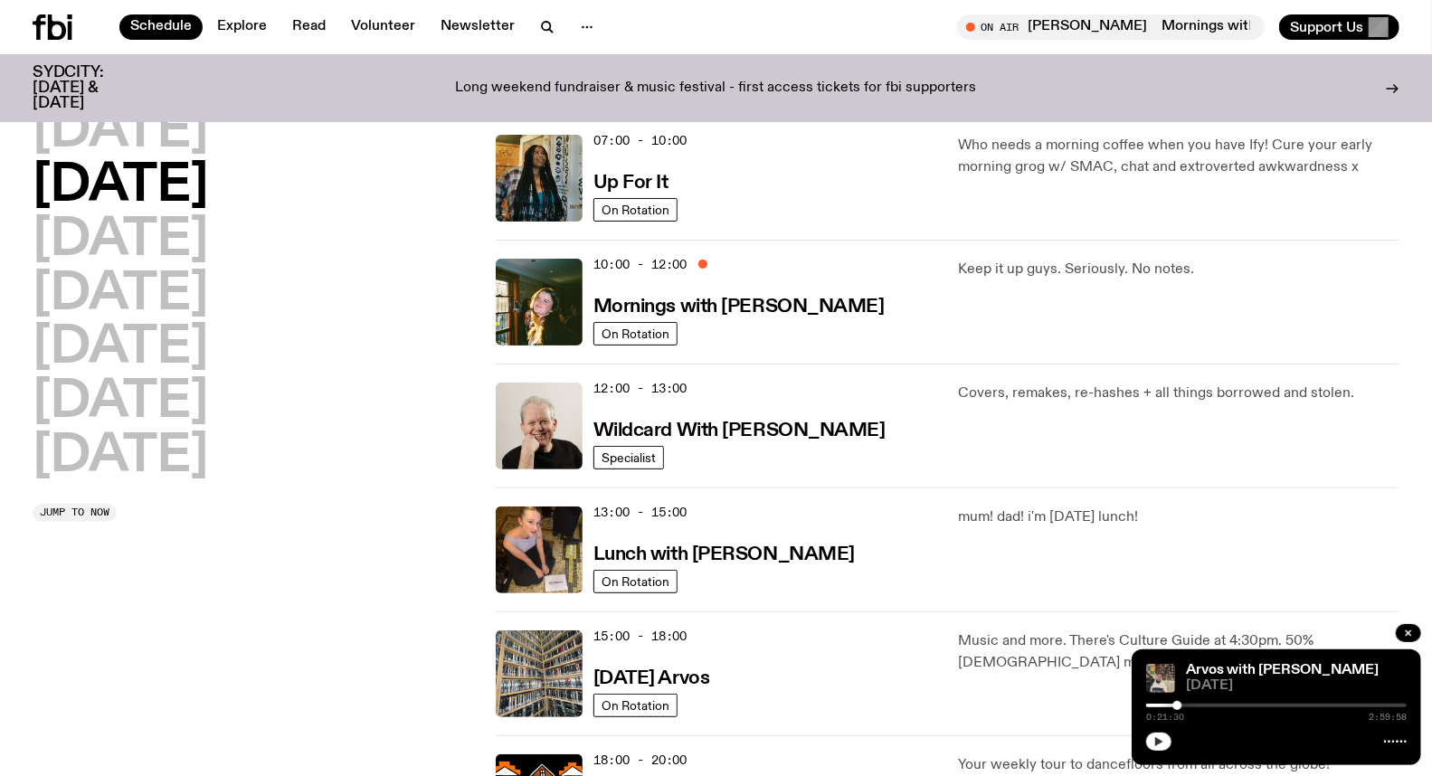
scroll to position [201, 0]
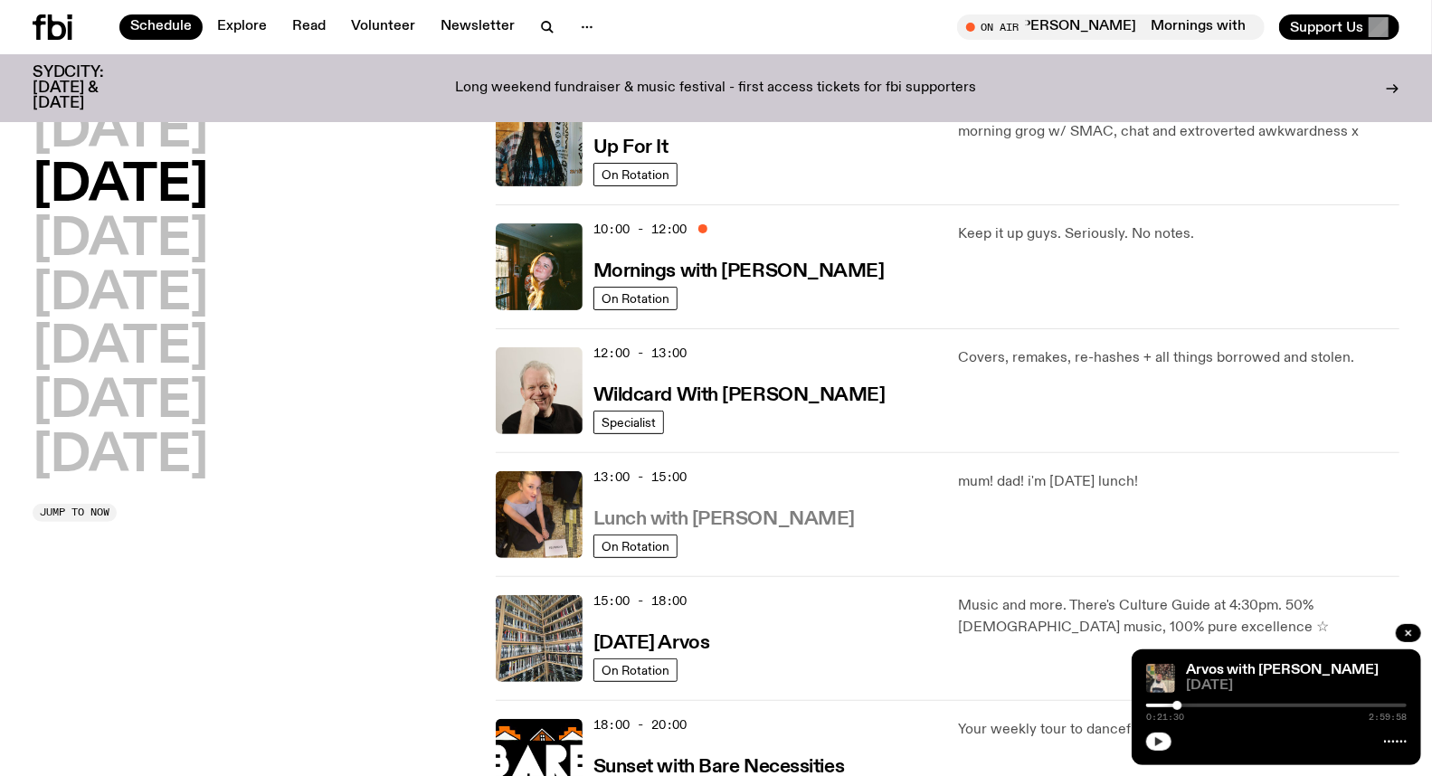
click at [757, 521] on h3 "Lunch with [PERSON_NAME]" at bounding box center [724, 519] width 261 height 19
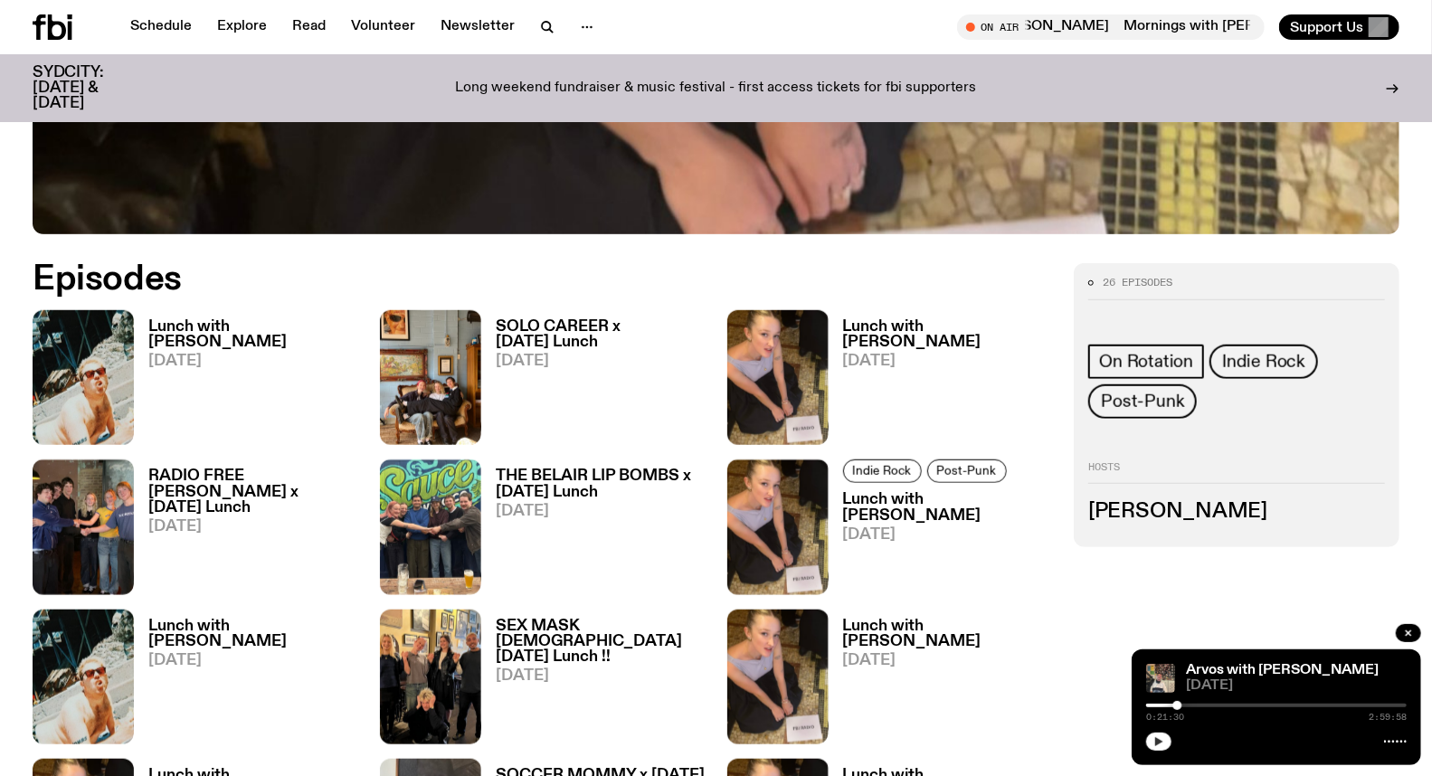
scroll to position [794, 0]
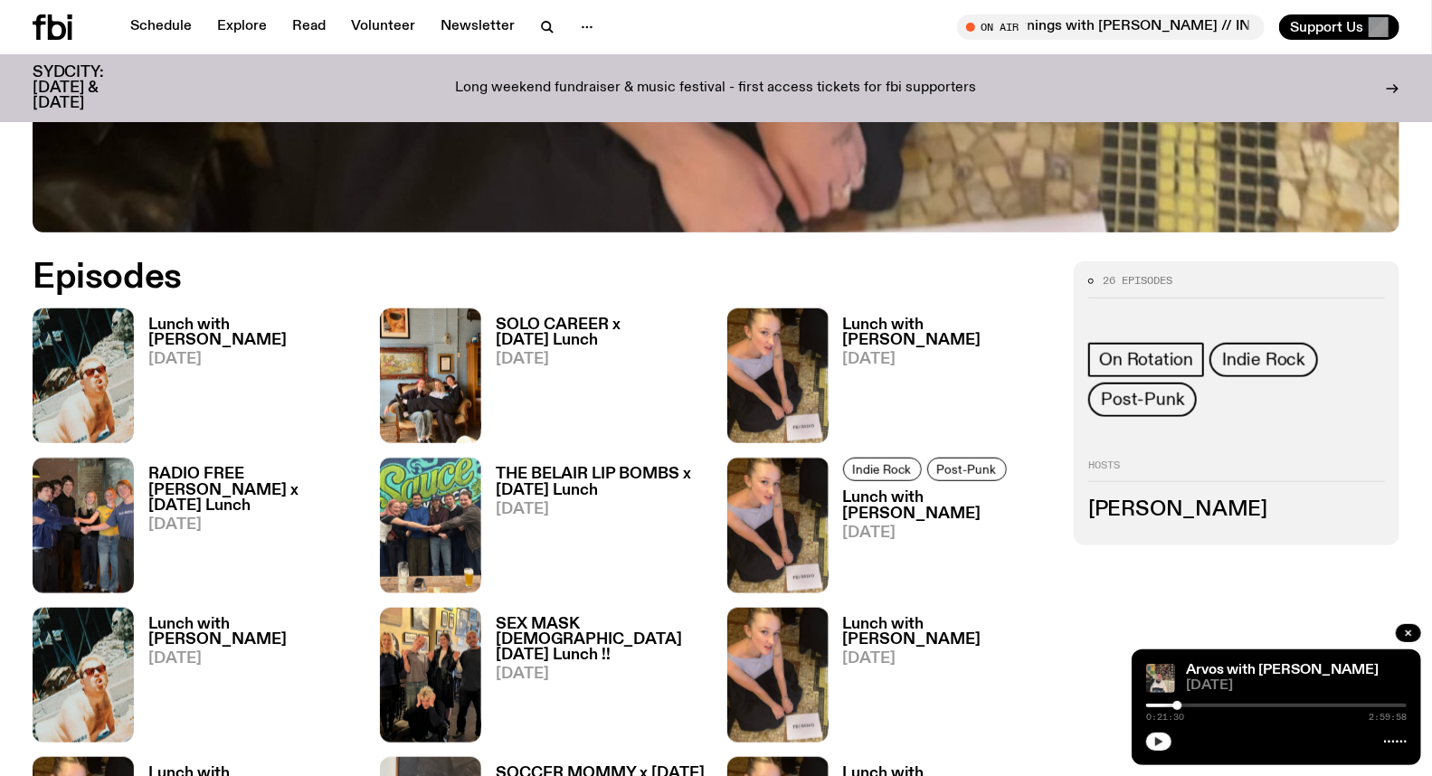
click at [329, 332] on link "Lunch with [PERSON_NAME] [DATE]" at bounding box center [246, 381] width 224 height 126
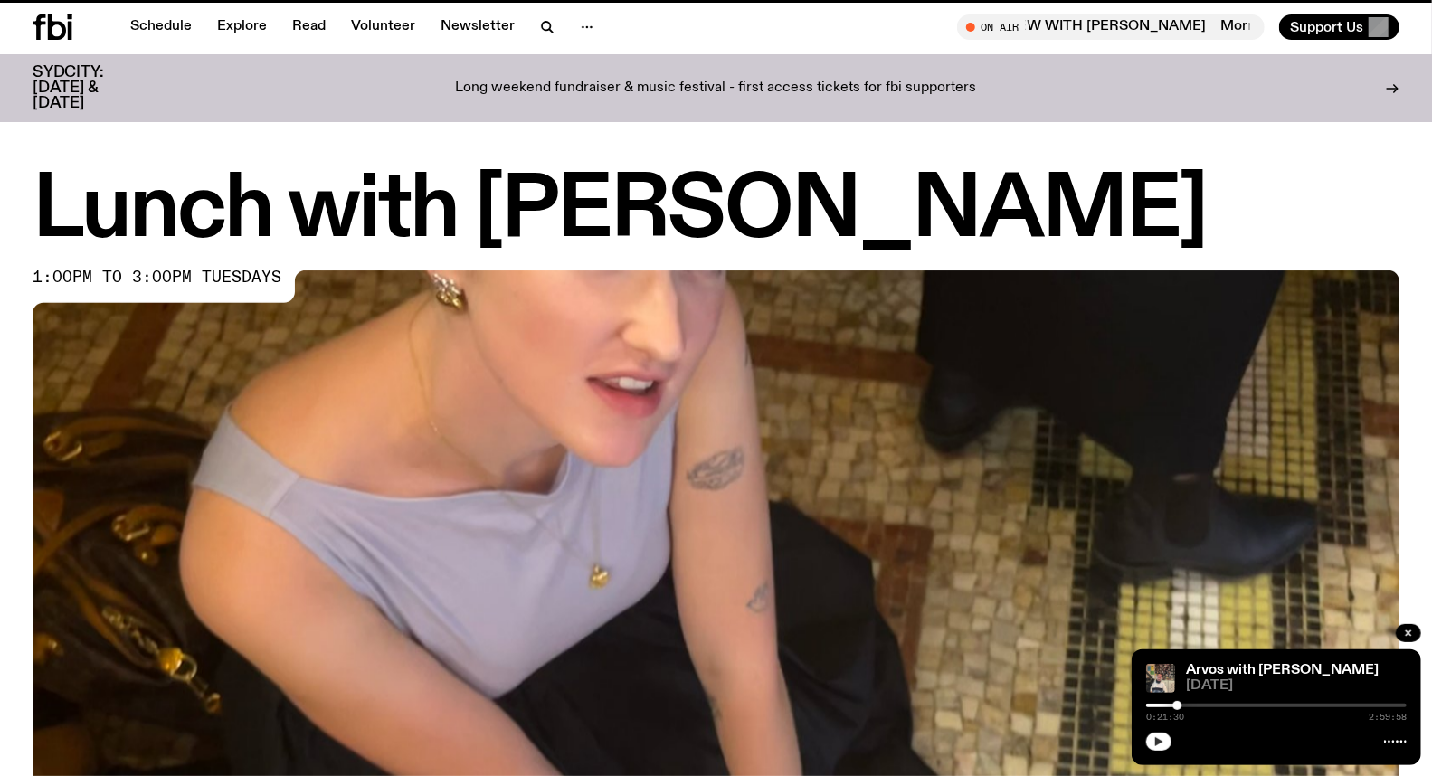
scroll to position [780, 0]
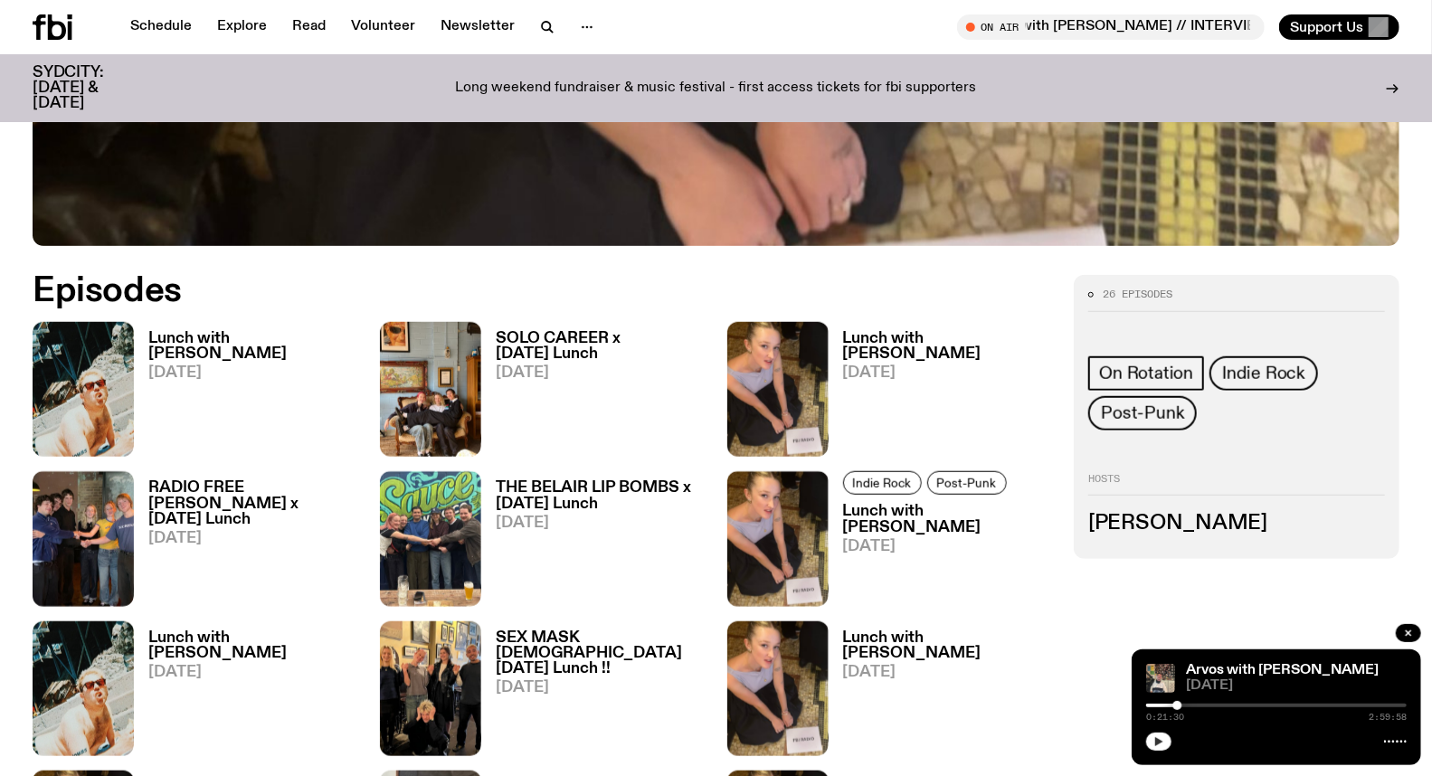
click at [1164, 739] on icon "button" at bounding box center [1159, 742] width 11 height 11
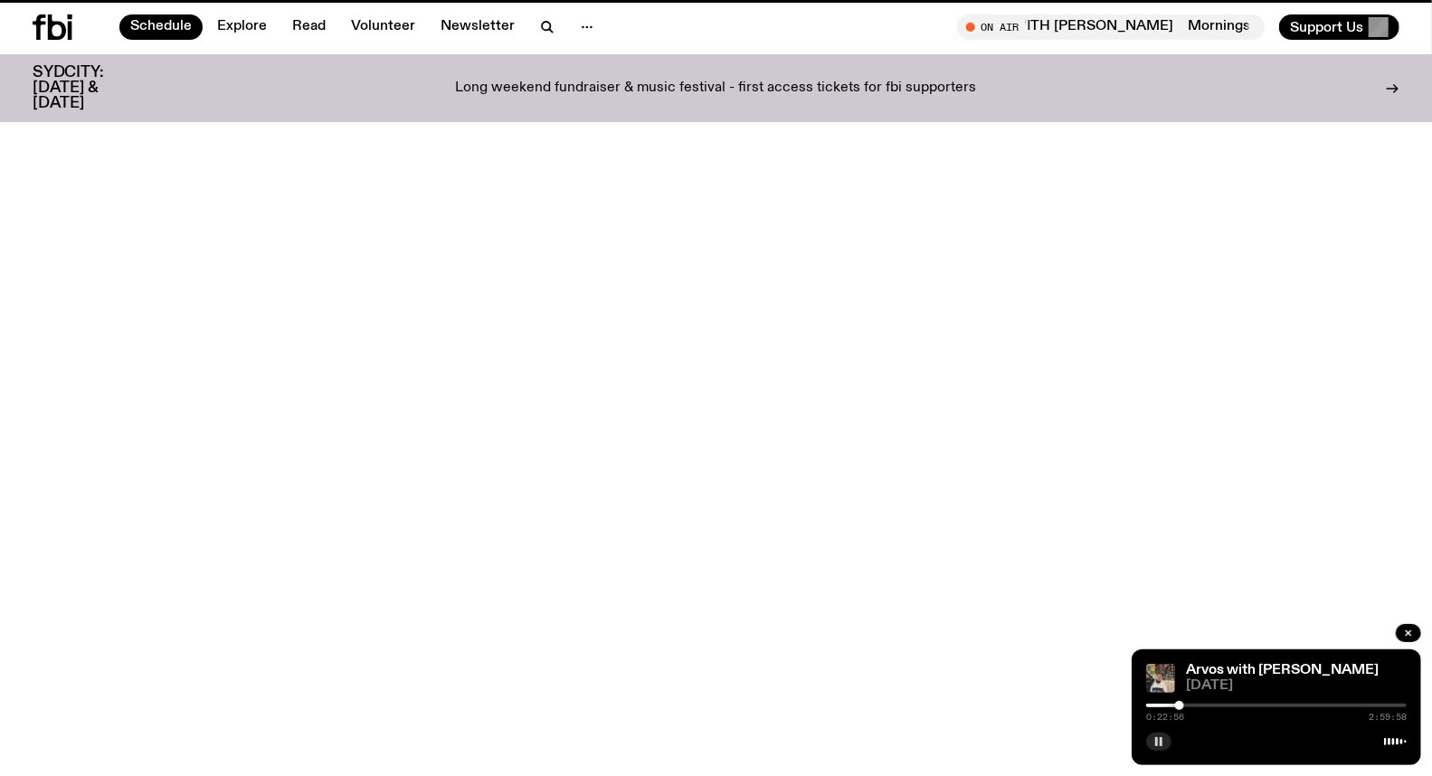
scroll to position [201, 0]
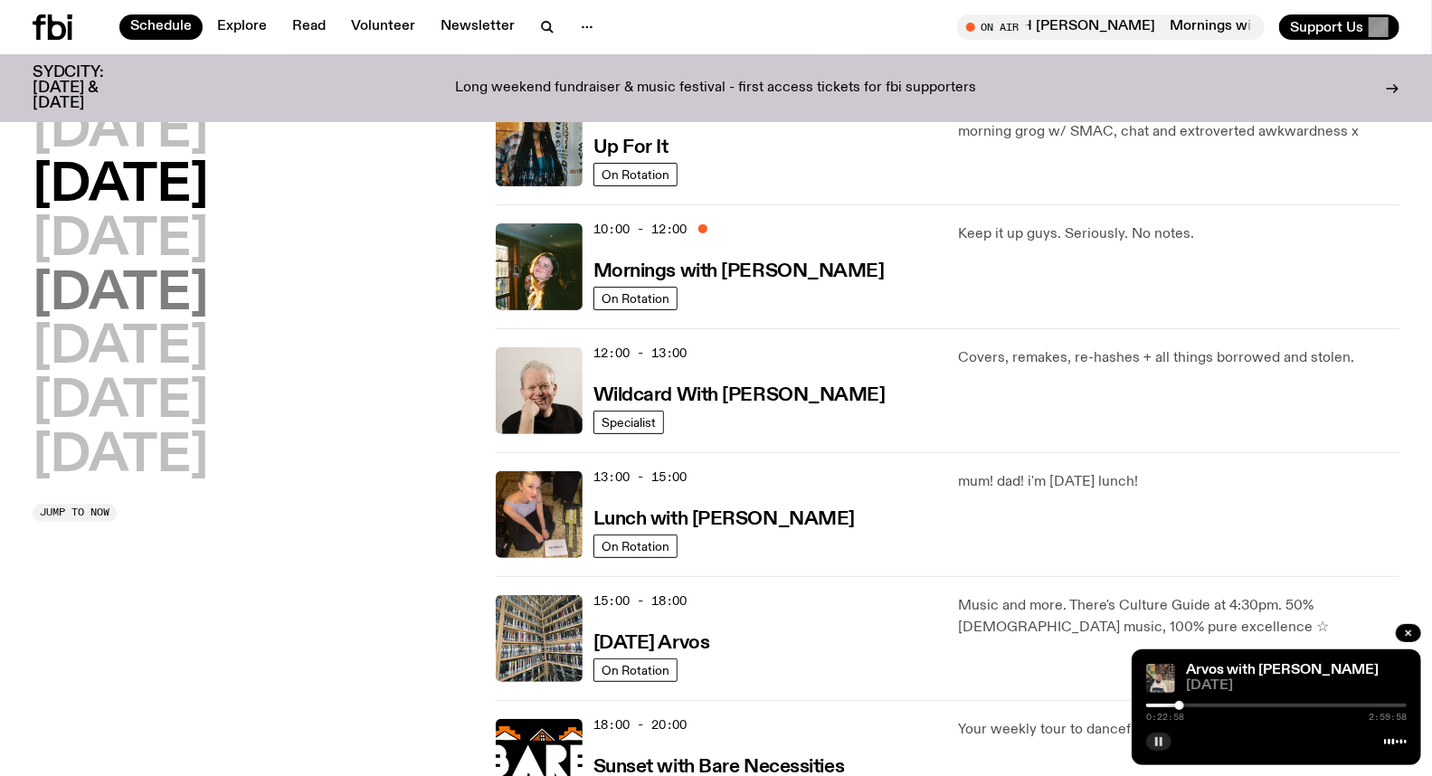
click at [158, 292] on h2 "[DATE]" at bounding box center [121, 295] width 176 height 51
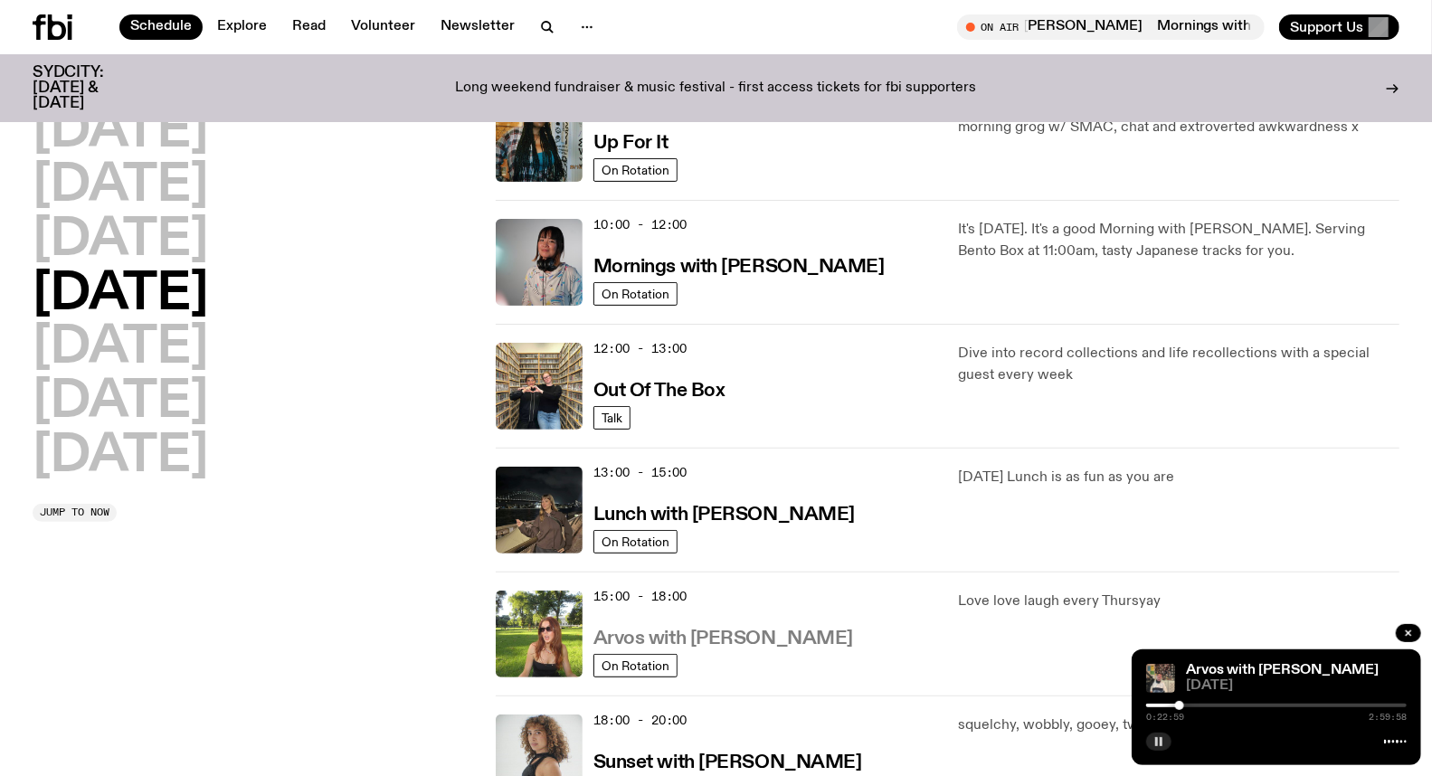
scroll to position [251, 0]
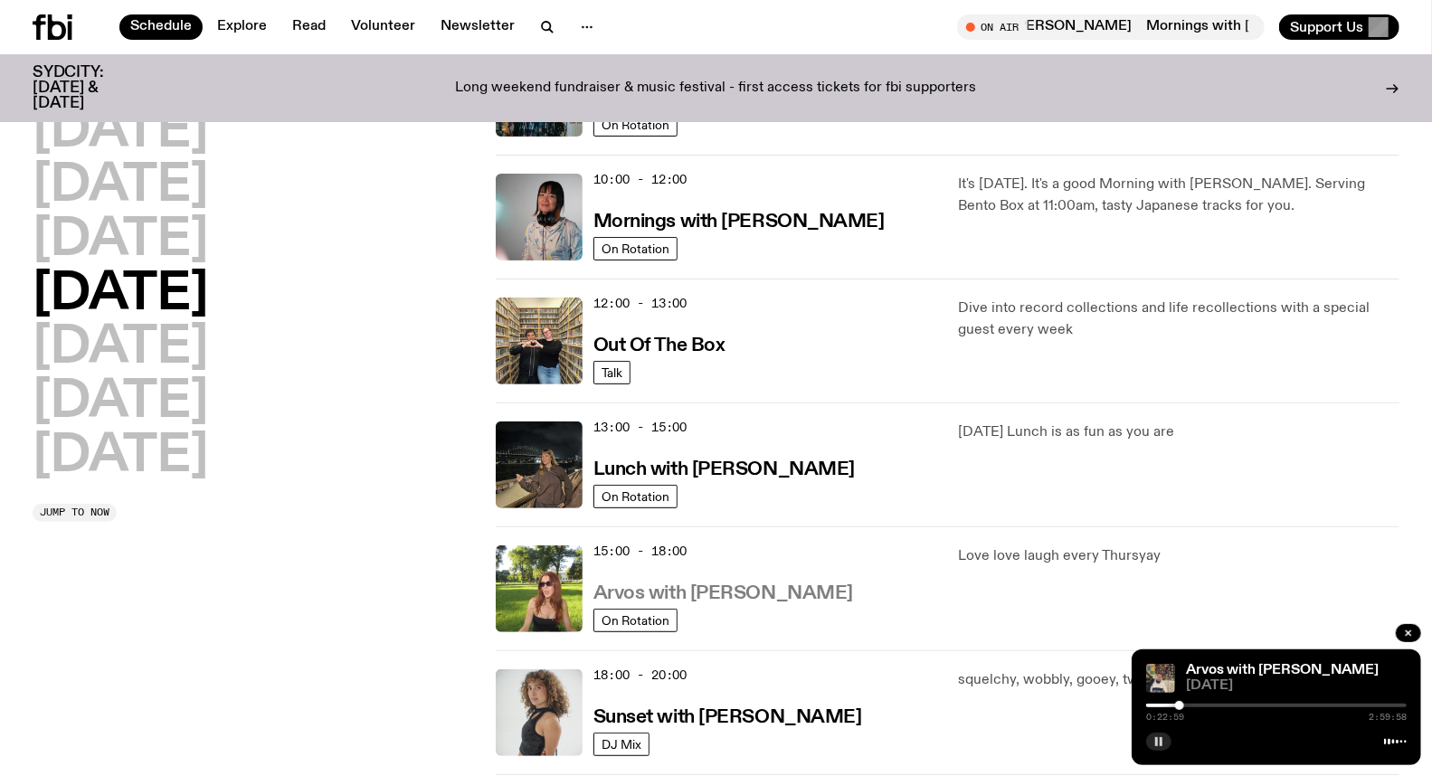
click at [725, 589] on h3 "Arvos with [PERSON_NAME]" at bounding box center [724, 594] width 260 height 19
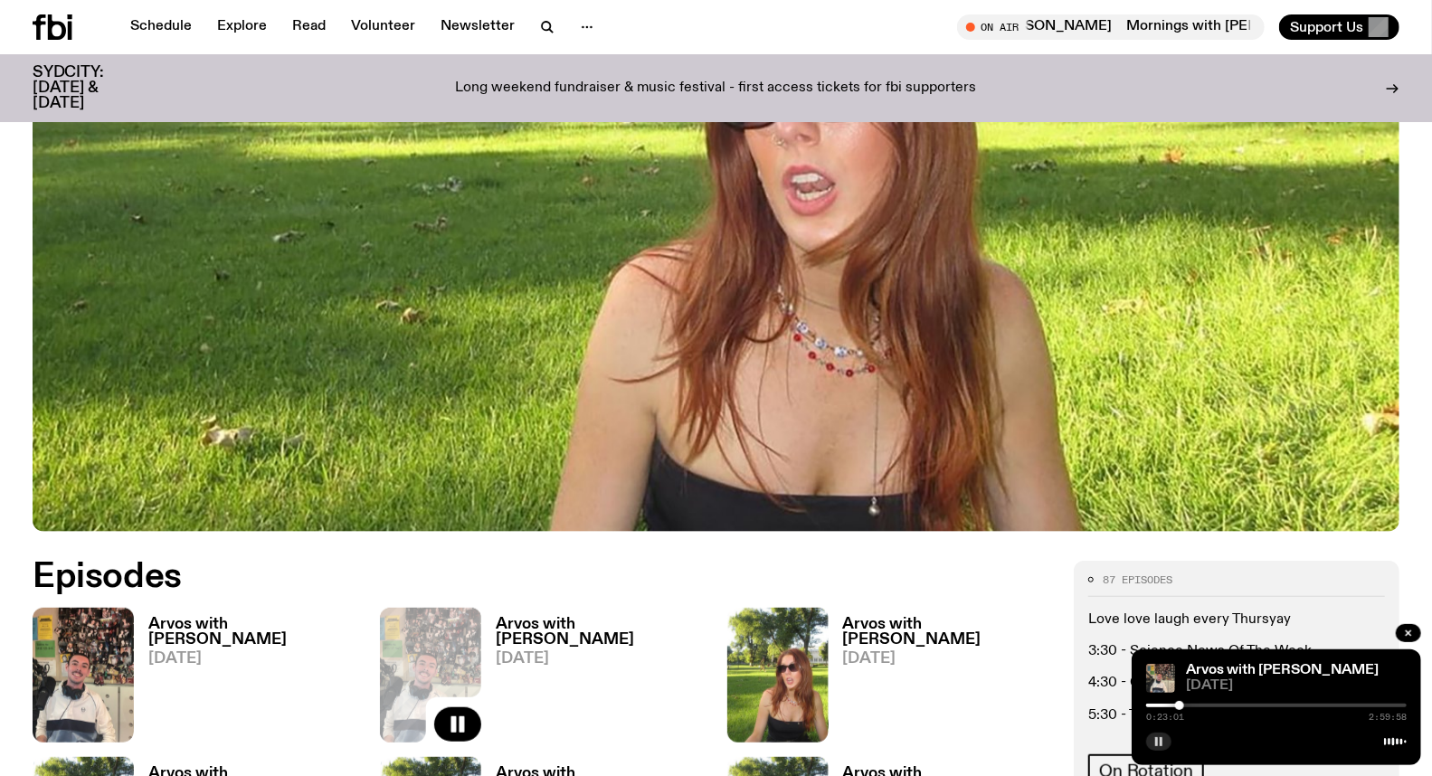
scroll to position [594, 0]
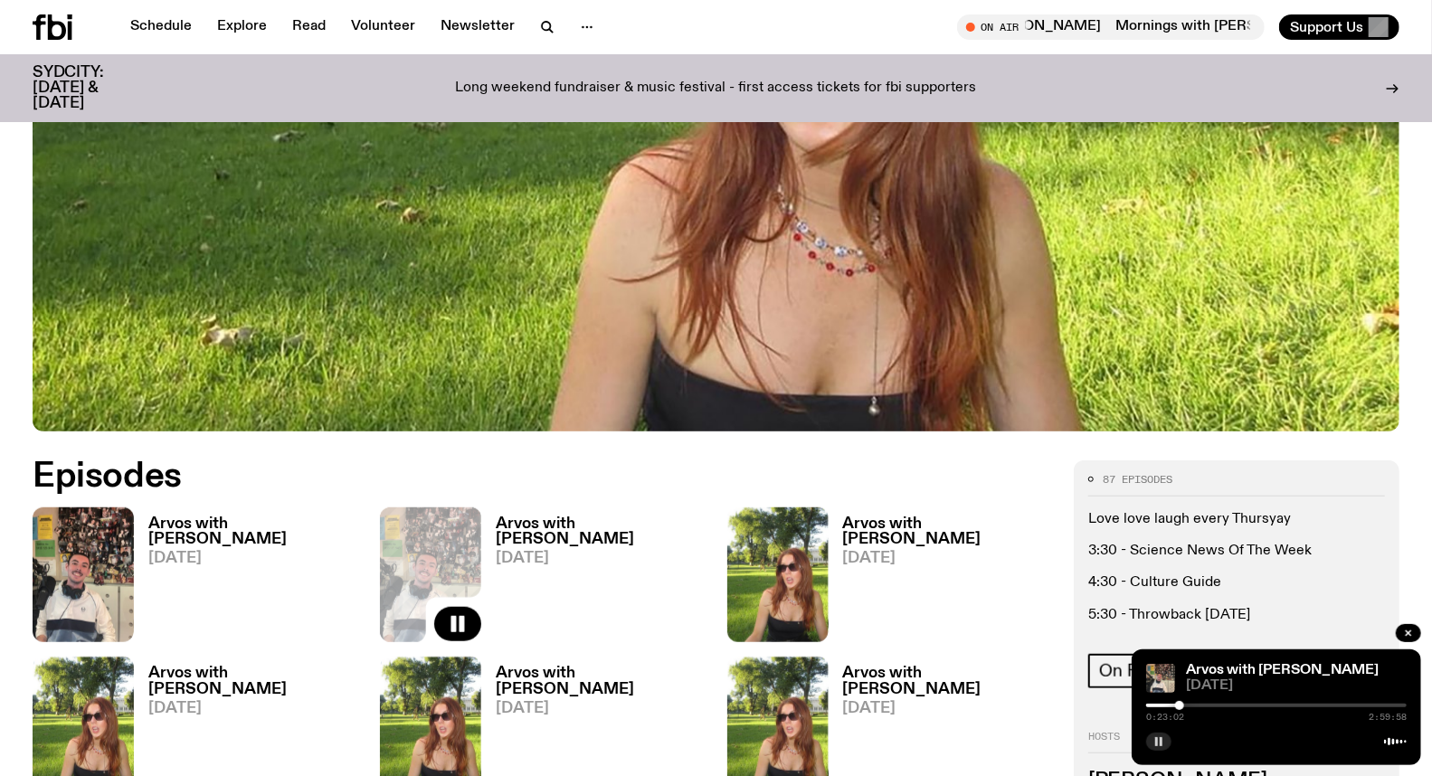
click at [557, 517] on h3 "Arvos with [PERSON_NAME]" at bounding box center [601, 532] width 210 height 31
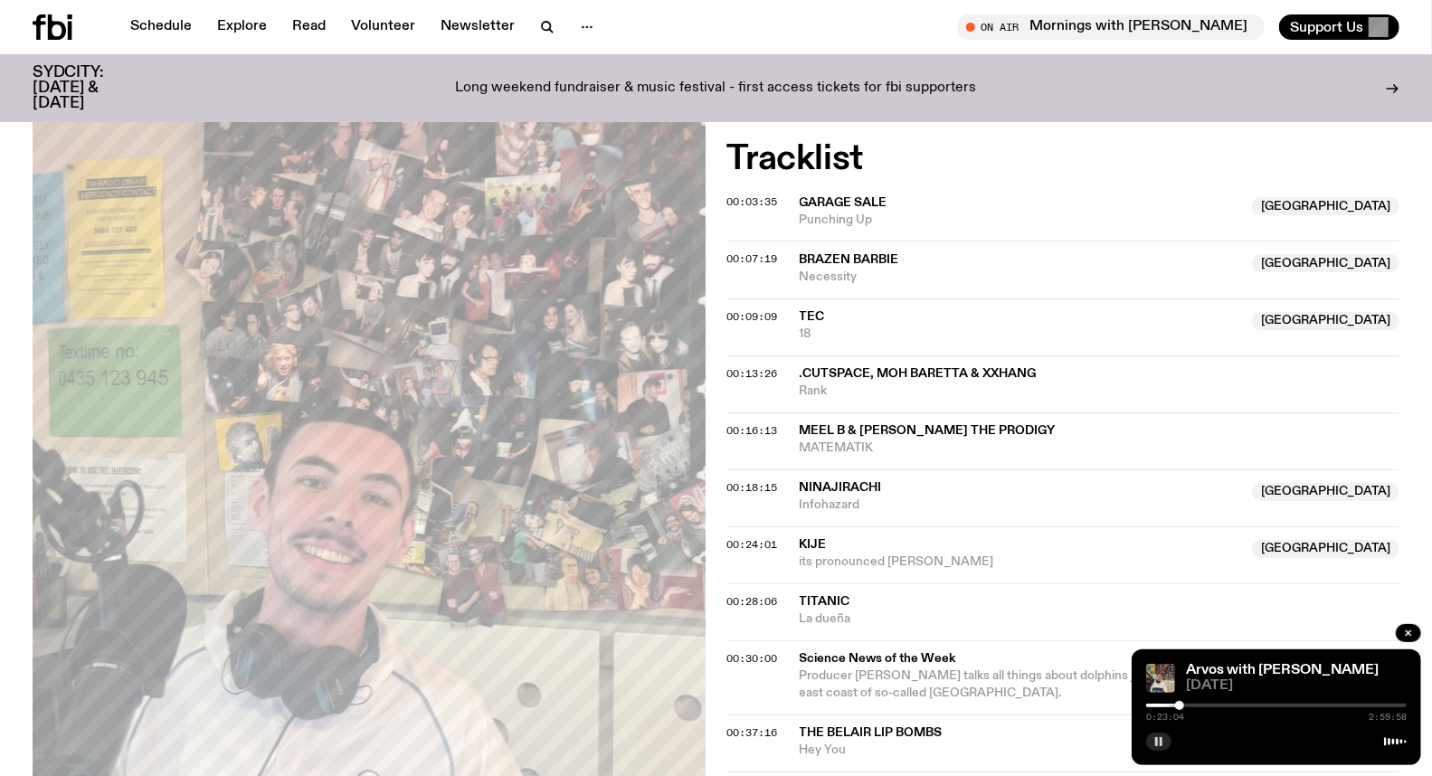
scroll to position [597, 0]
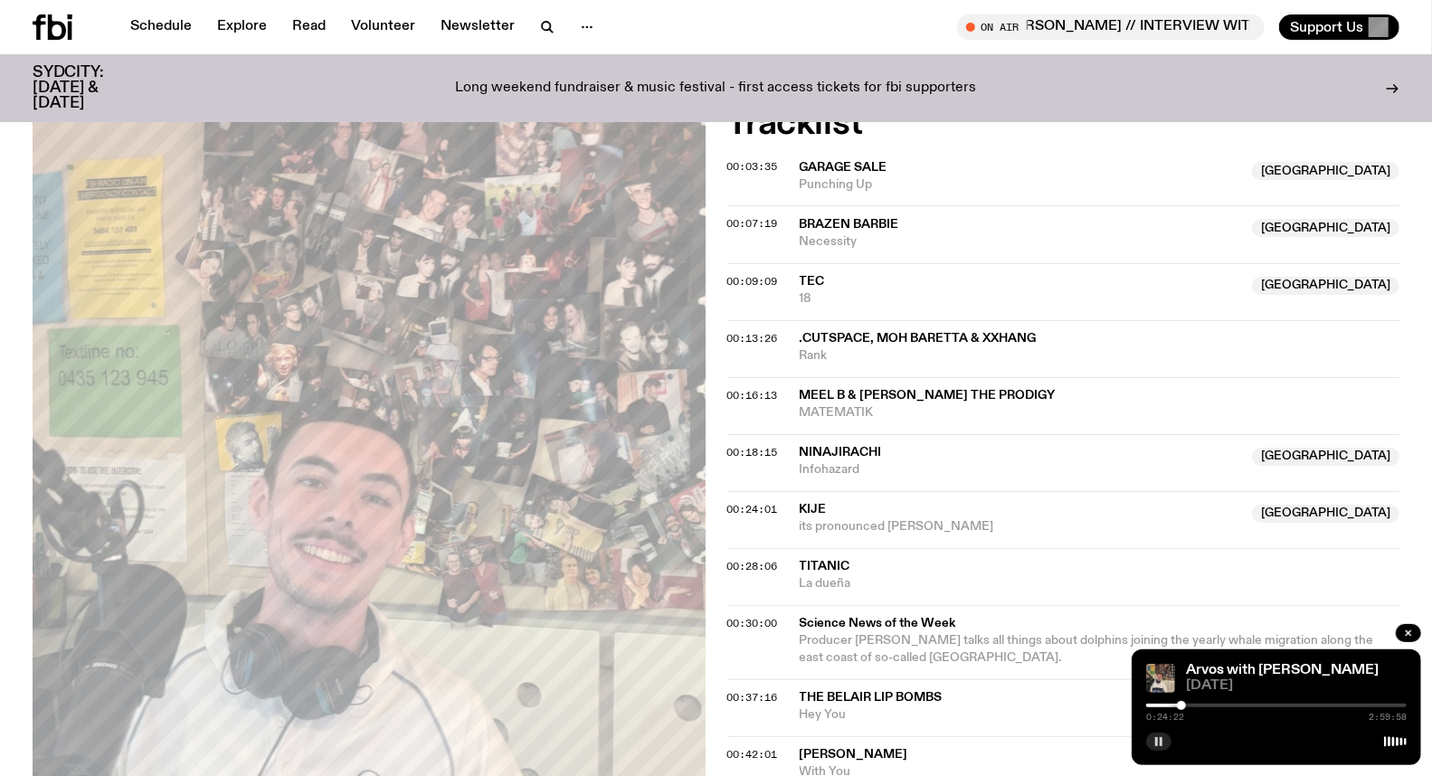
click at [1156, 739] on rect "button" at bounding box center [1156, 741] width 3 height 9
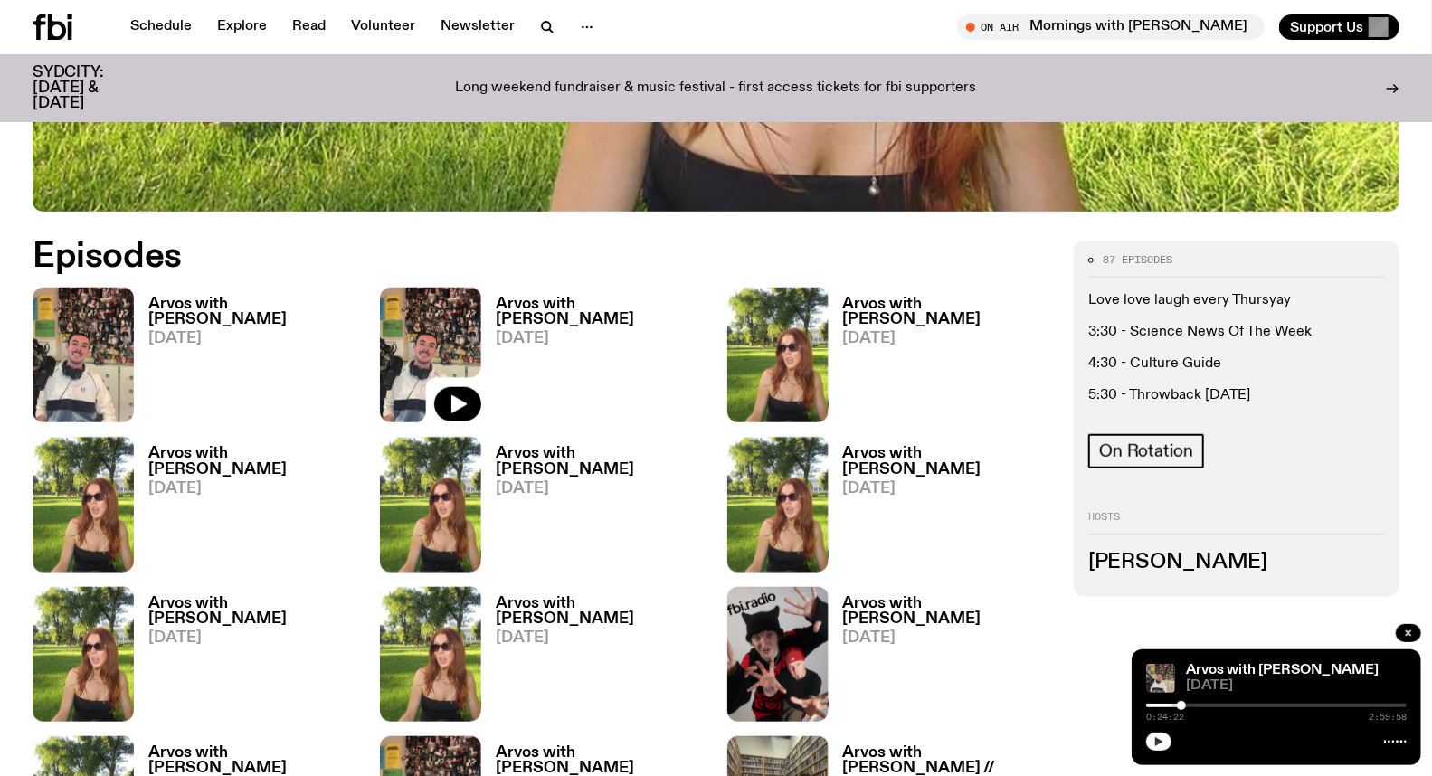
scroll to position [796, 0]
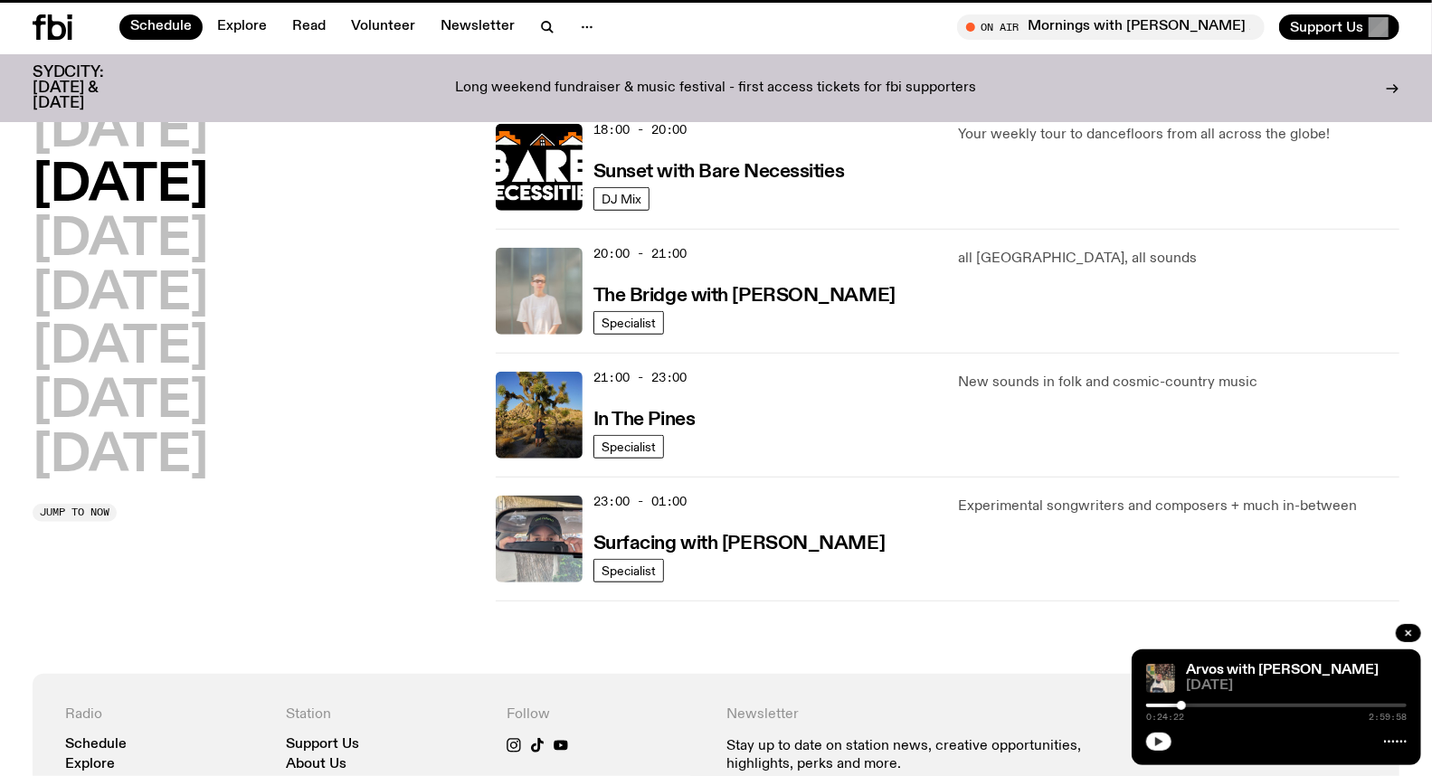
scroll to position [251, 0]
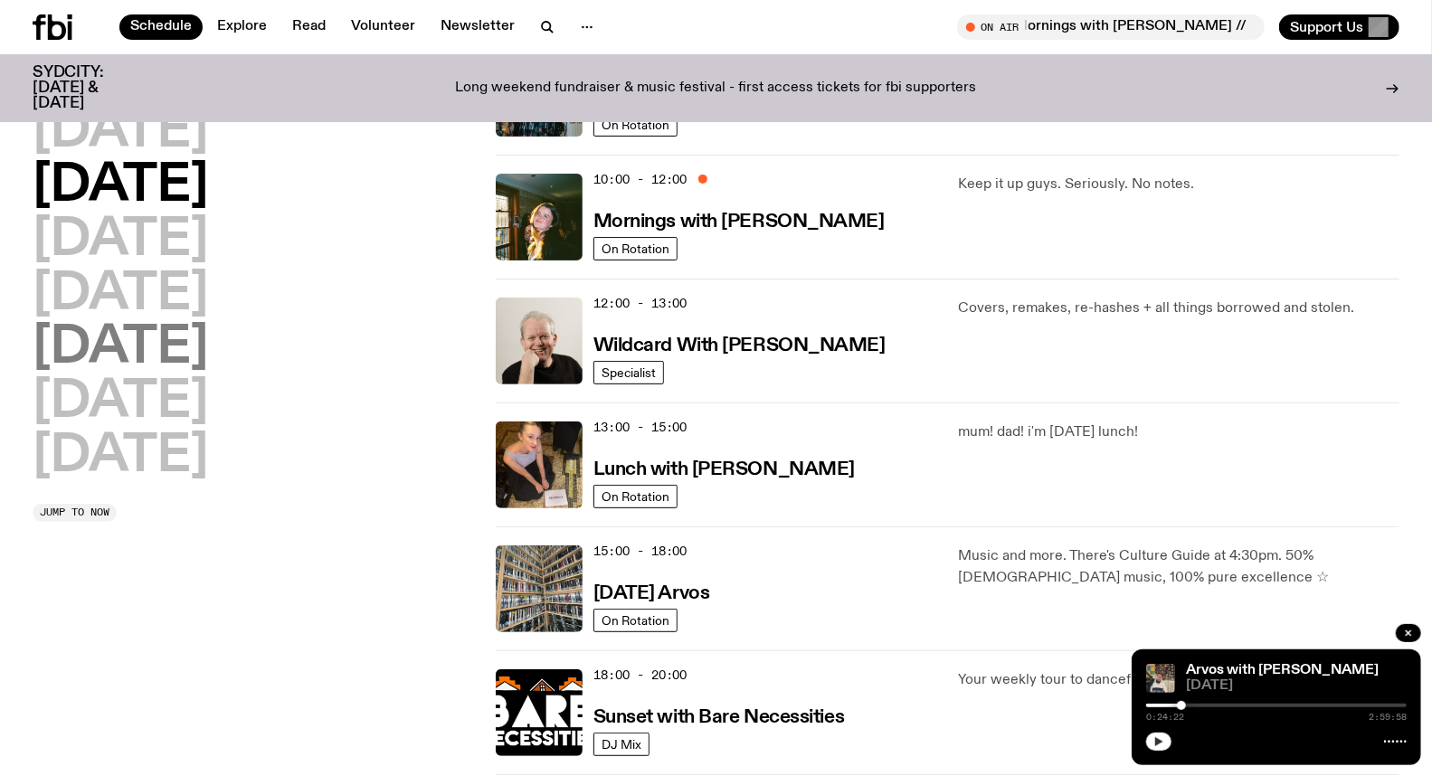
click at [129, 342] on h2 "[DATE]" at bounding box center [121, 348] width 176 height 51
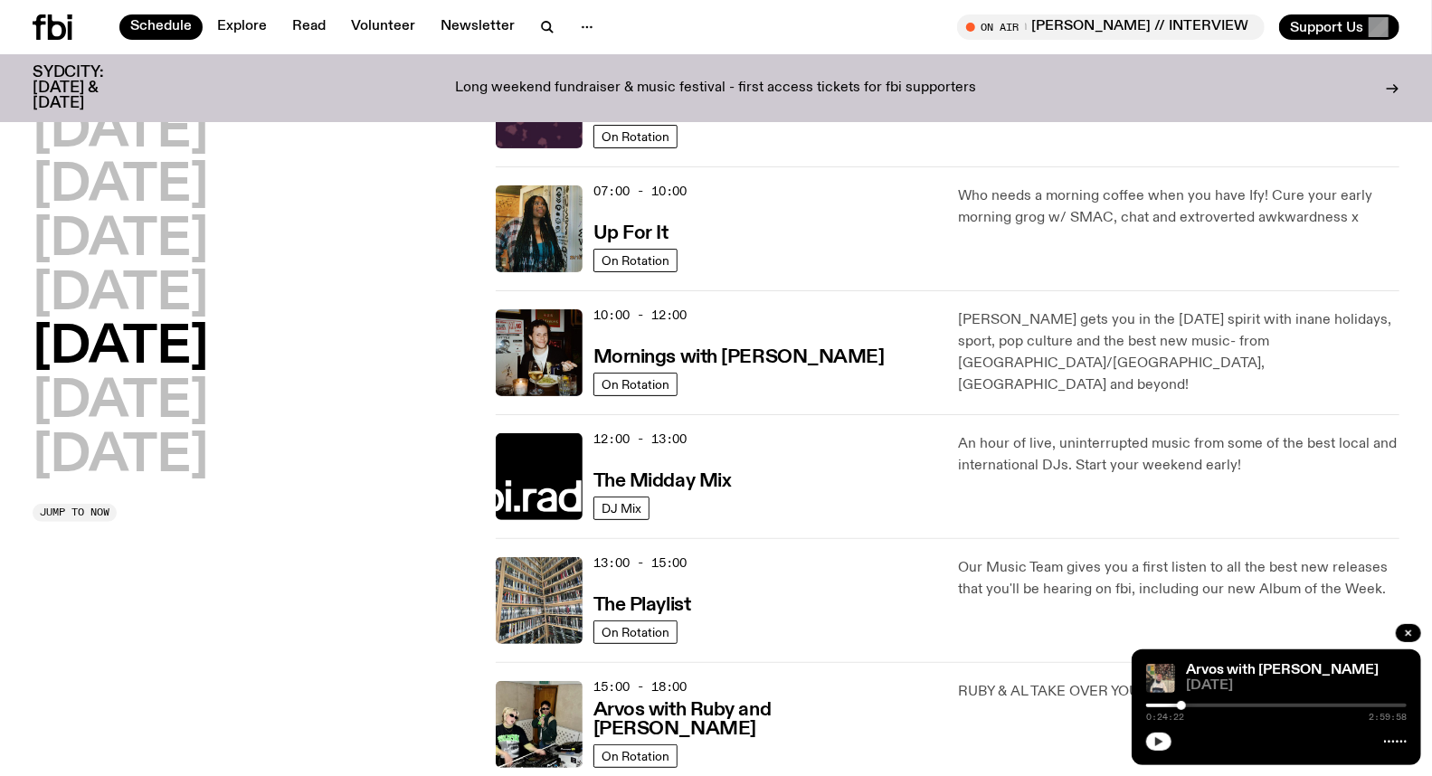
scroll to position [150, 0]
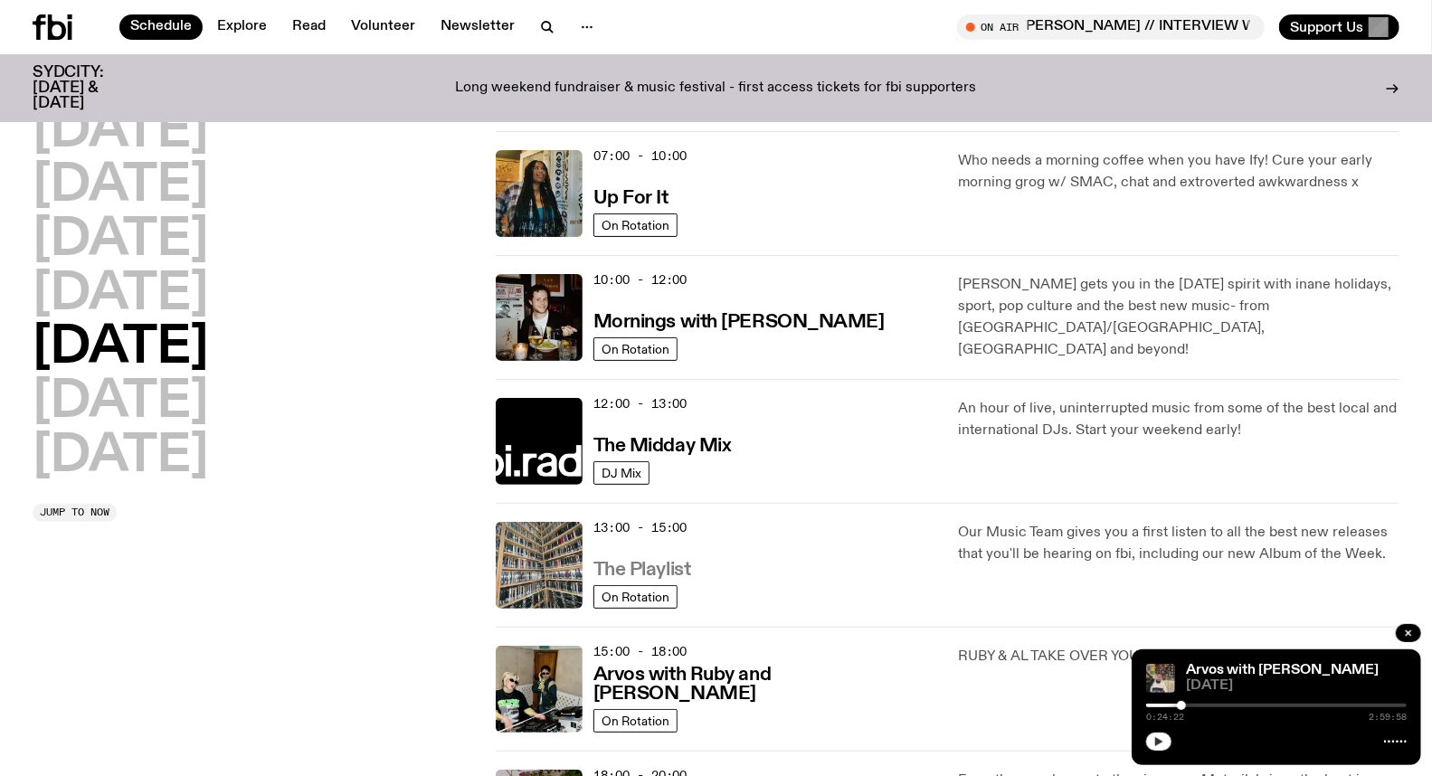
click at [665, 573] on h3 "The Playlist" at bounding box center [643, 570] width 98 height 19
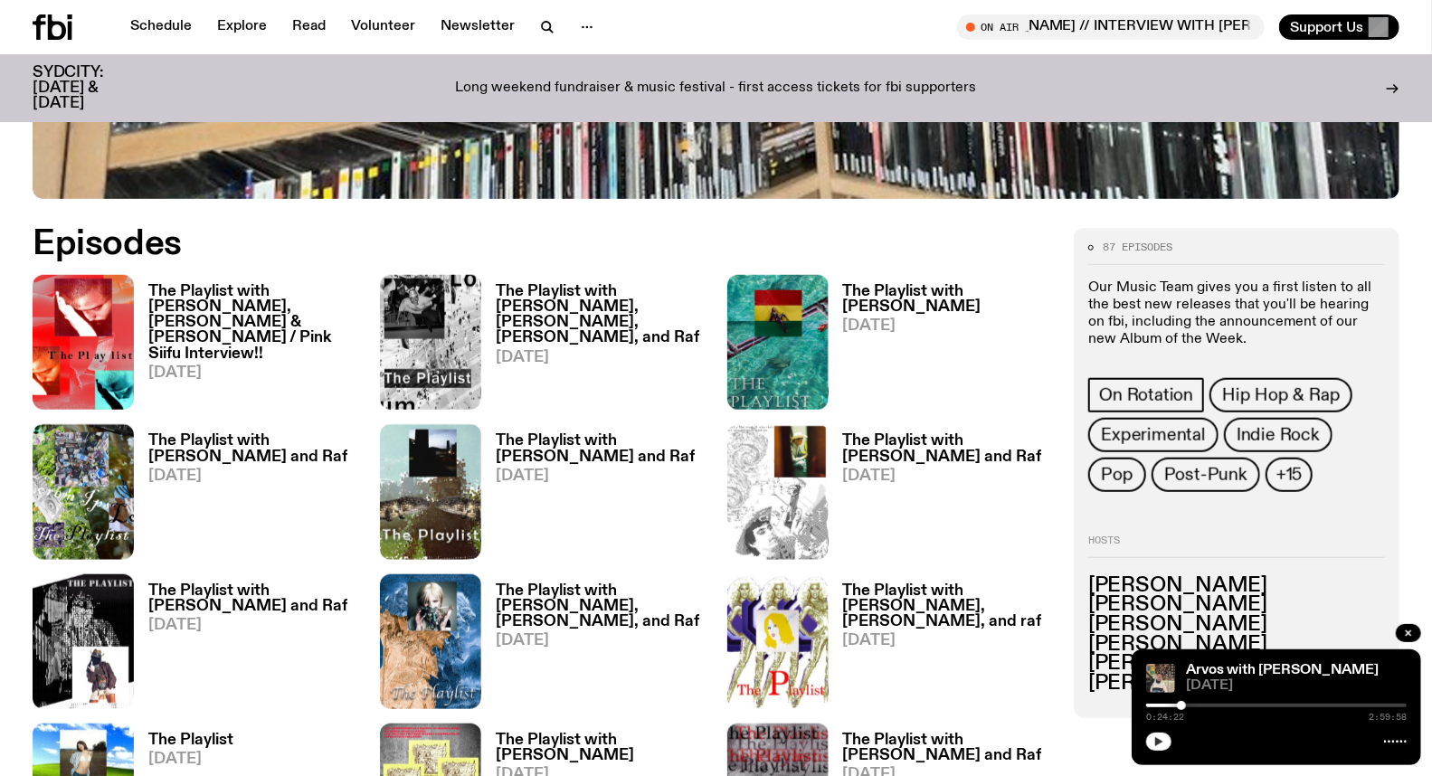
scroll to position [792, 0]
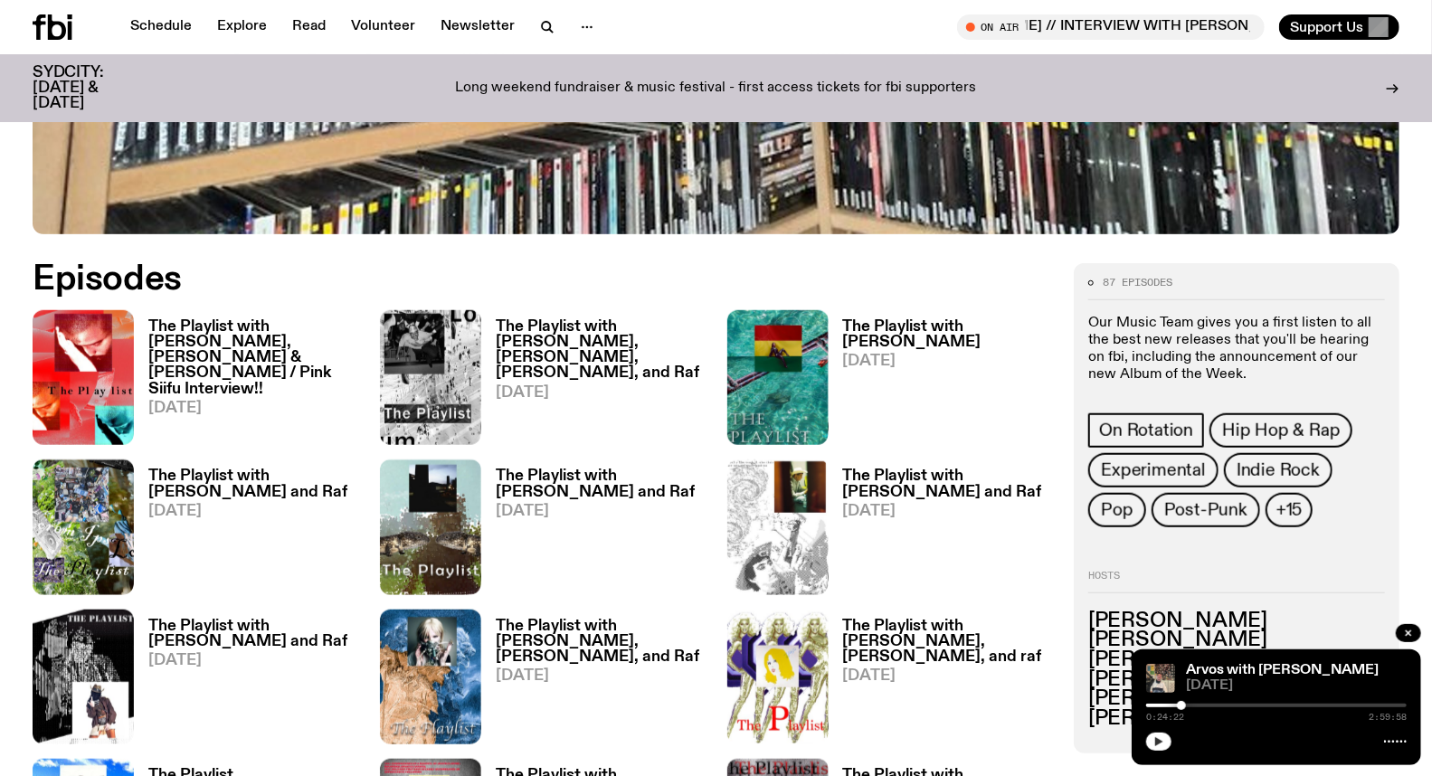
click at [550, 333] on h3 "The Playlist with [PERSON_NAME], [PERSON_NAME], [PERSON_NAME], and Raf" at bounding box center [601, 350] width 210 height 62
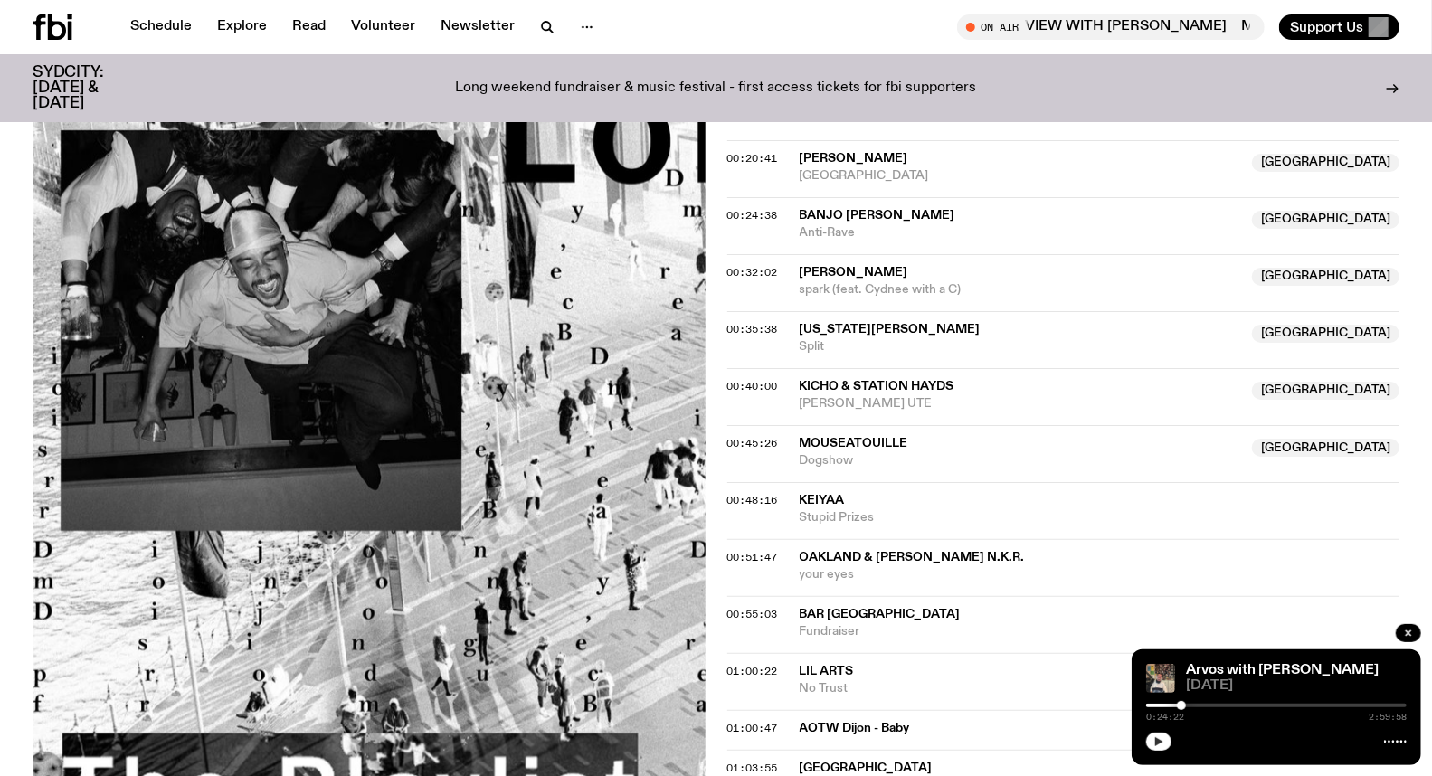
scroll to position [1099, 0]
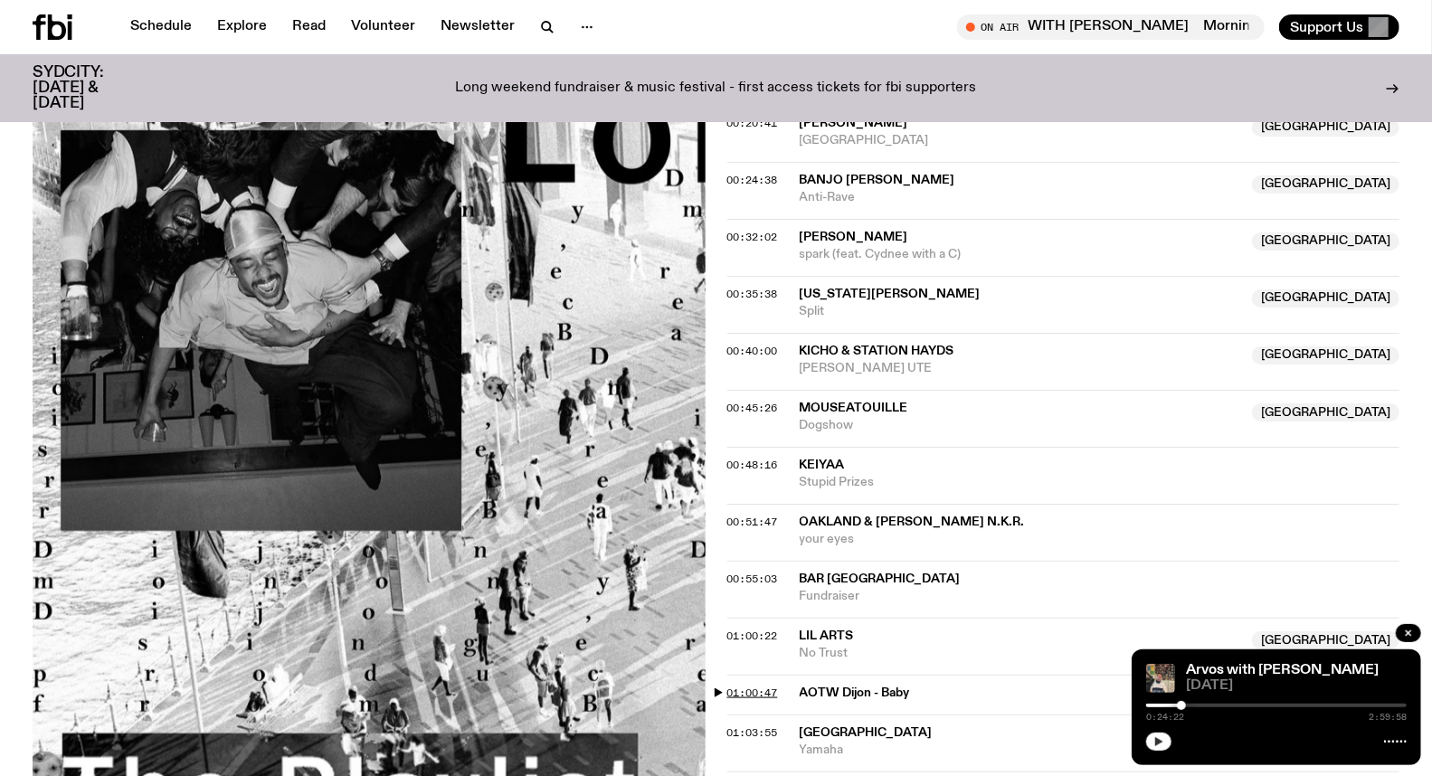
click at [738, 686] on span "01:00:47" at bounding box center [752, 693] width 51 height 14
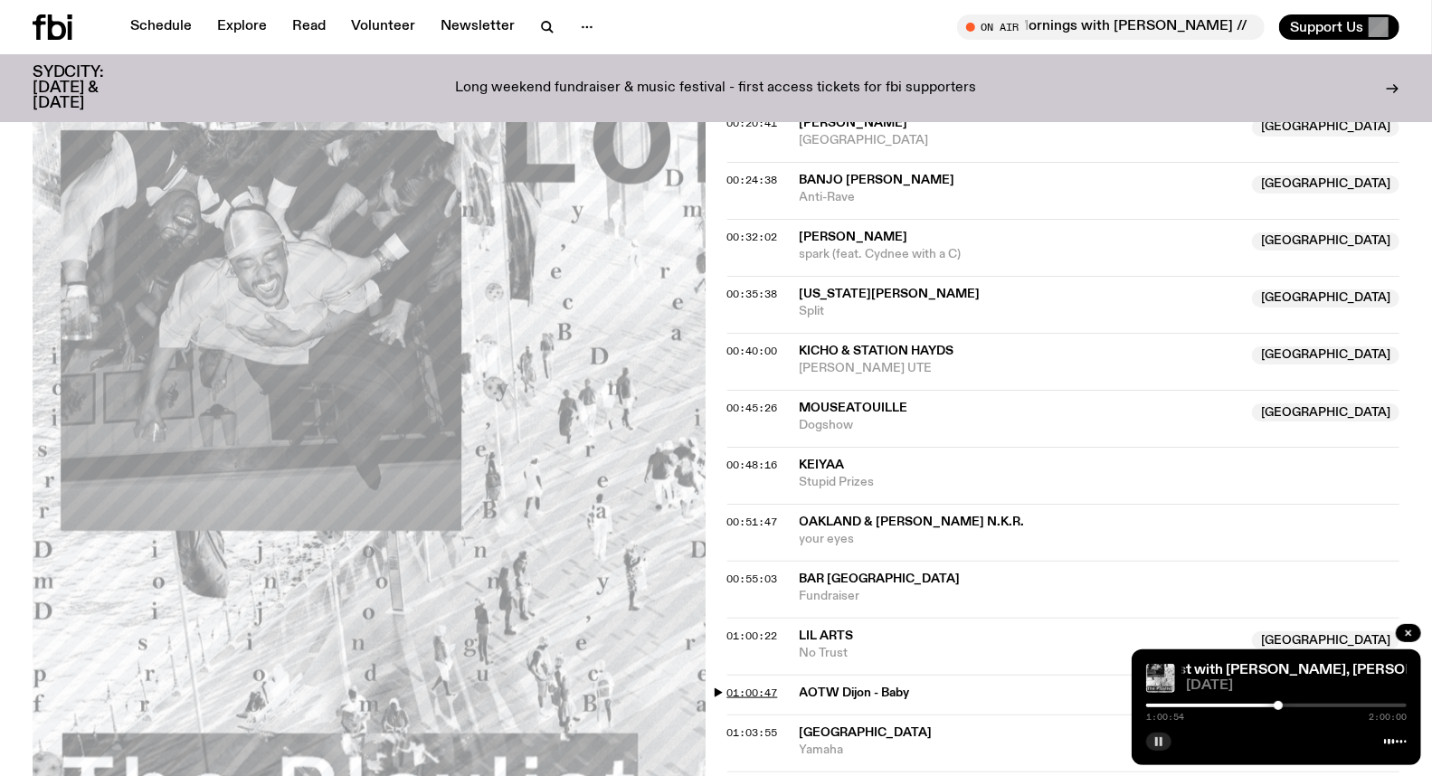
click at [727, 686] on span "01:00:47" at bounding box center [752, 693] width 51 height 14
click at [1169, 743] on button "button" at bounding box center [1158, 742] width 25 height 18
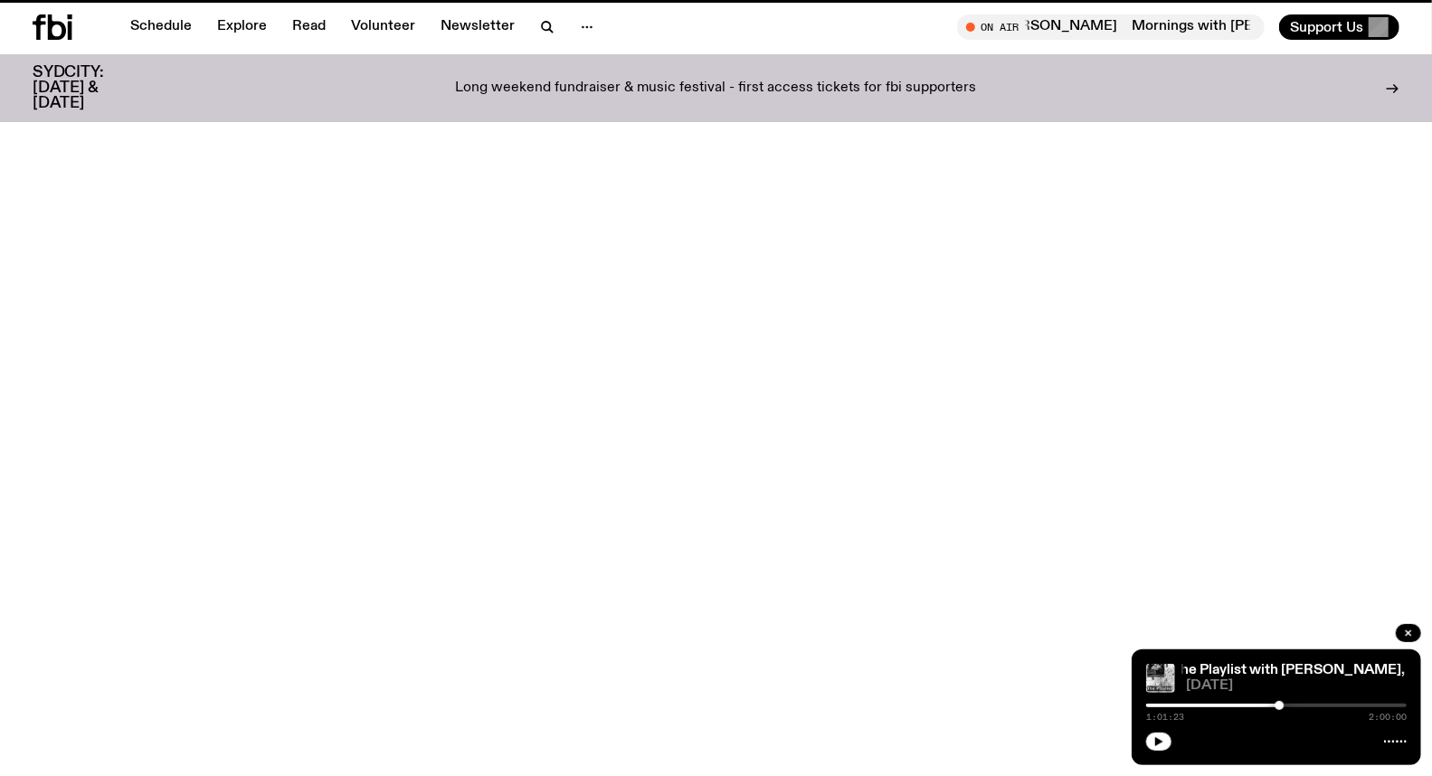
scroll to position [792, 0]
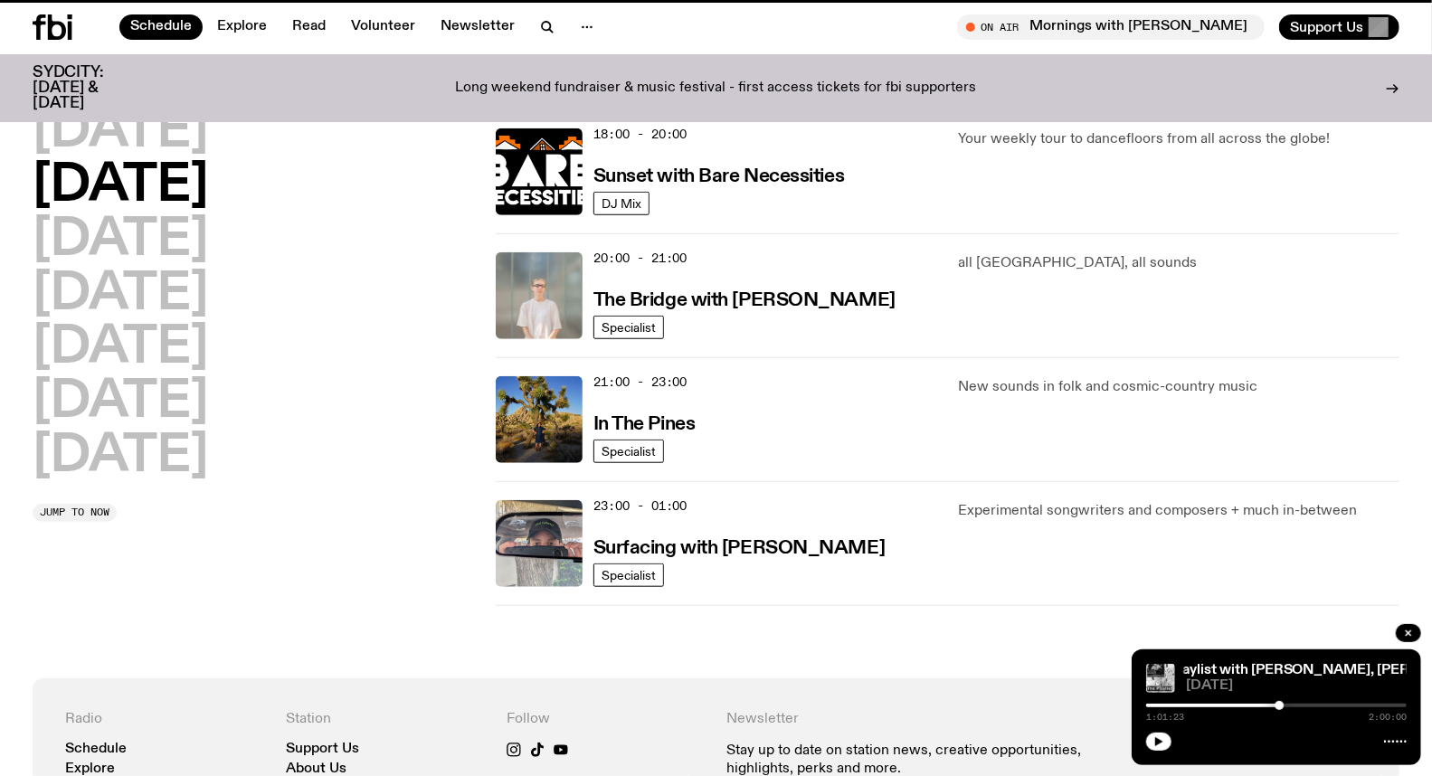
scroll to position [150, 0]
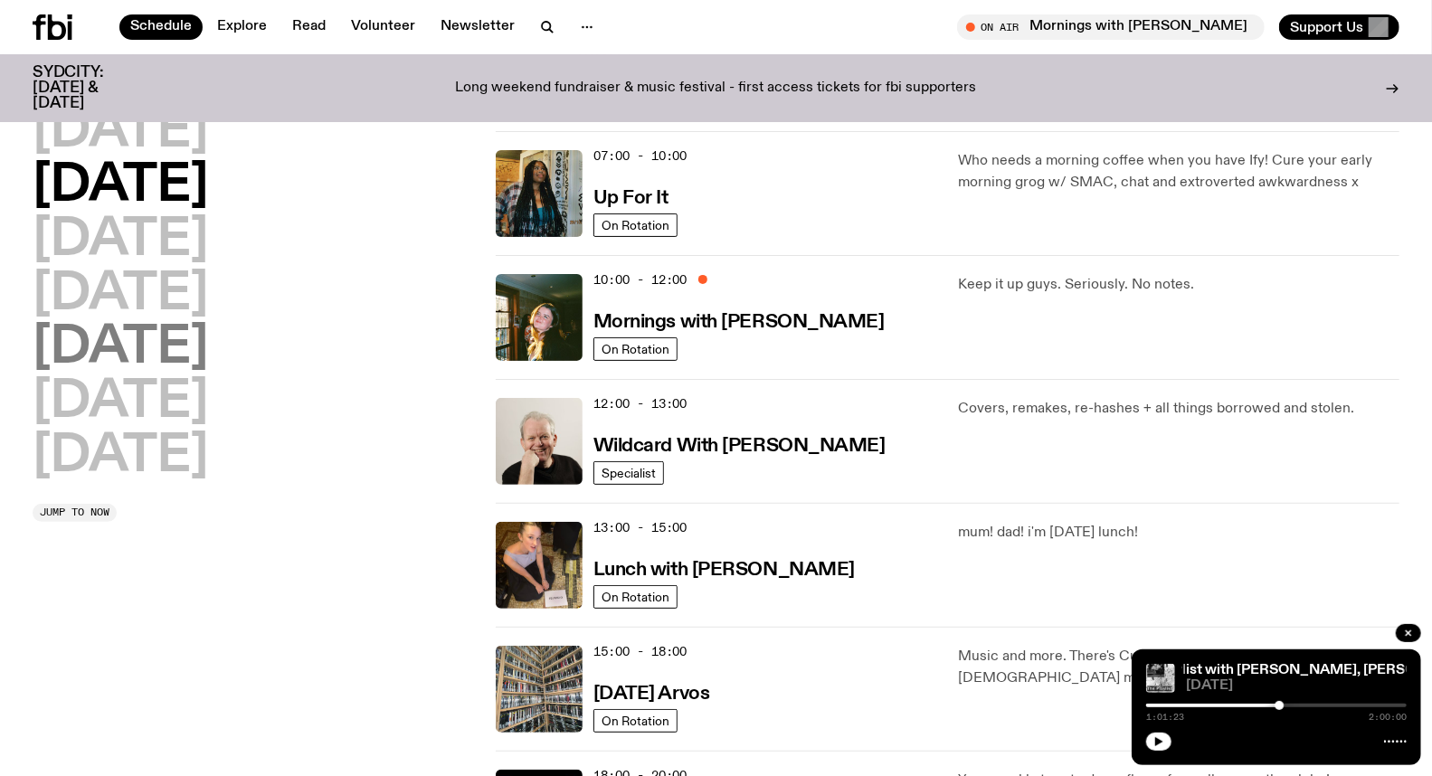
click at [139, 347] on h2 "[DATE]" at bounding box center [121, 348] width 176 height 51
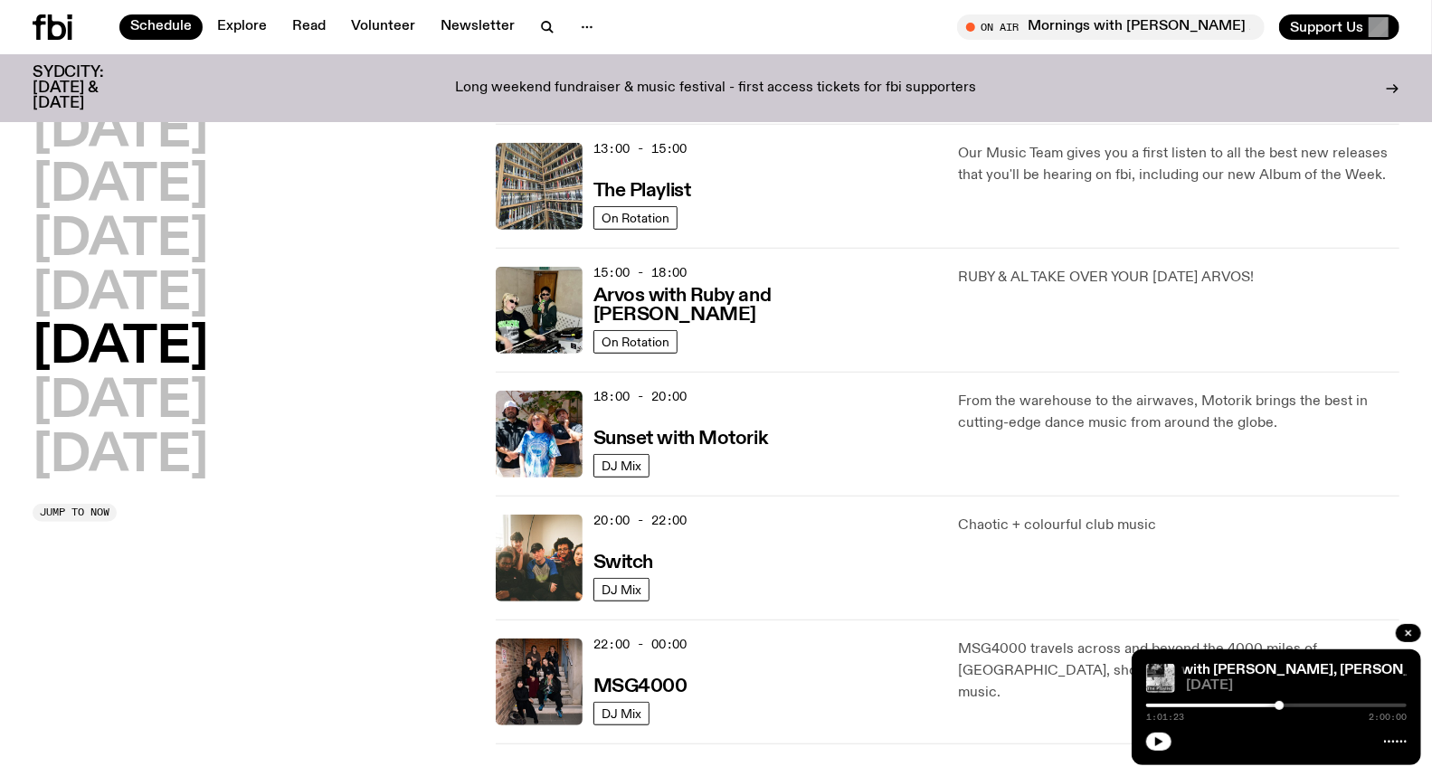
scroll to position [553, 0]
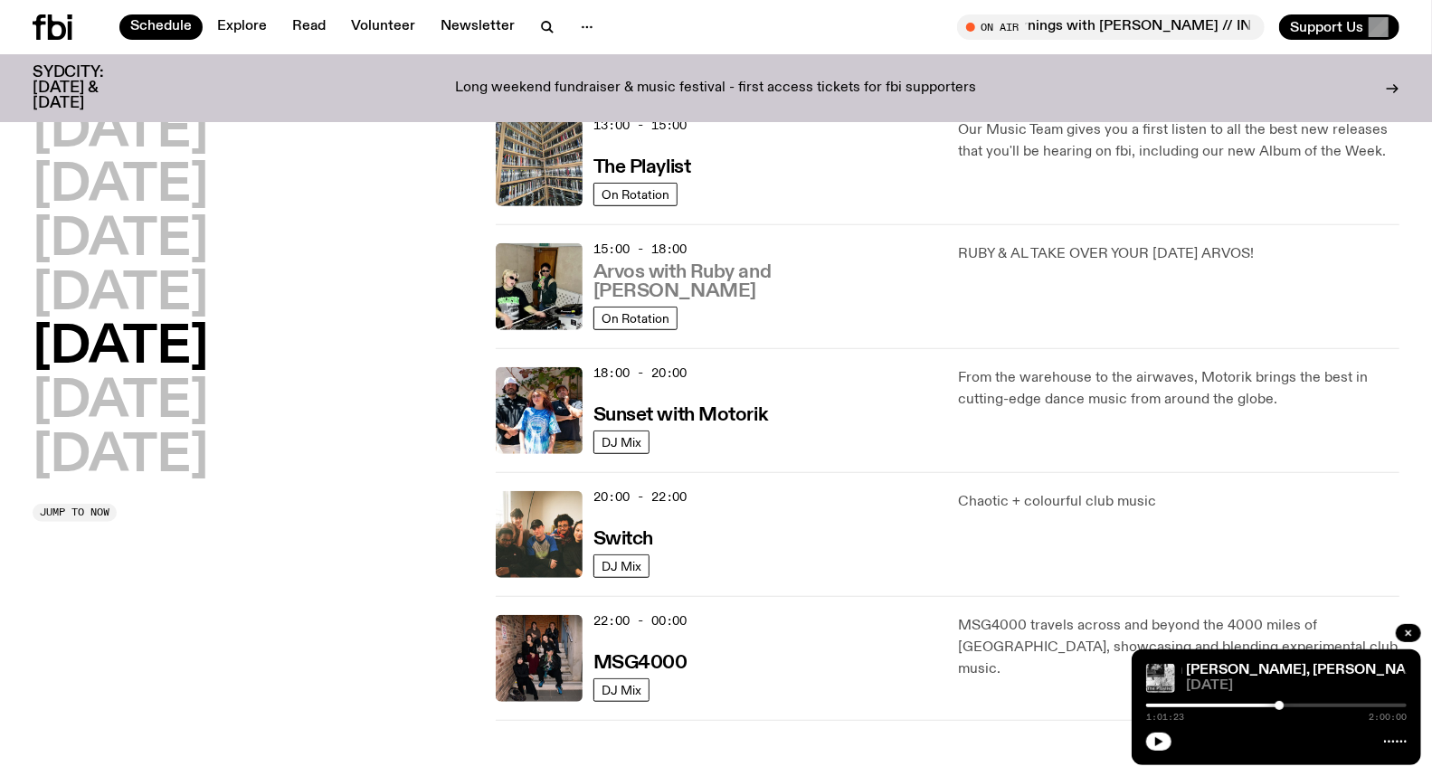
click at [721, 293] on h3 "Arvos with Ruby and [PERSON_NAME]" at bounding box center [766, 282] width 344 height 38
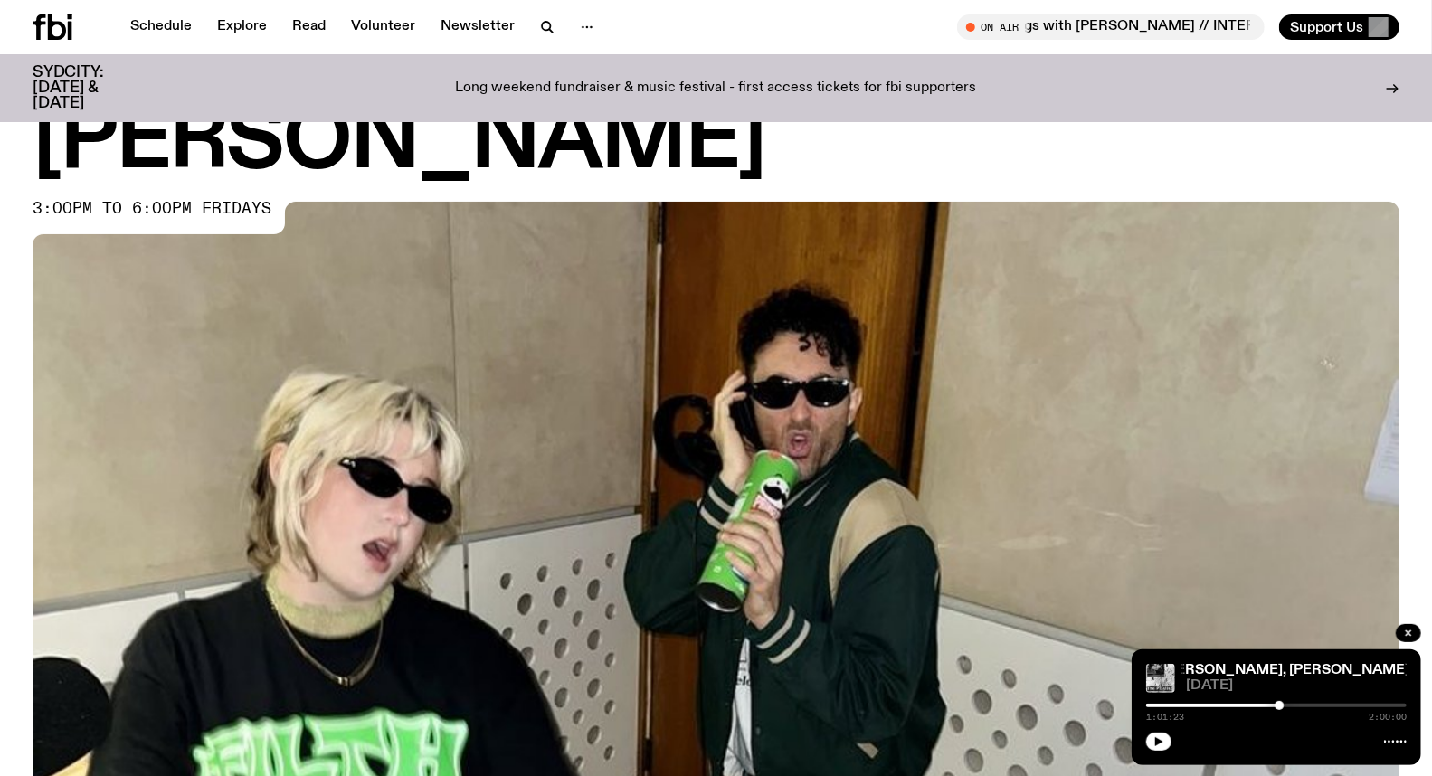
scroll to position [593, 0]
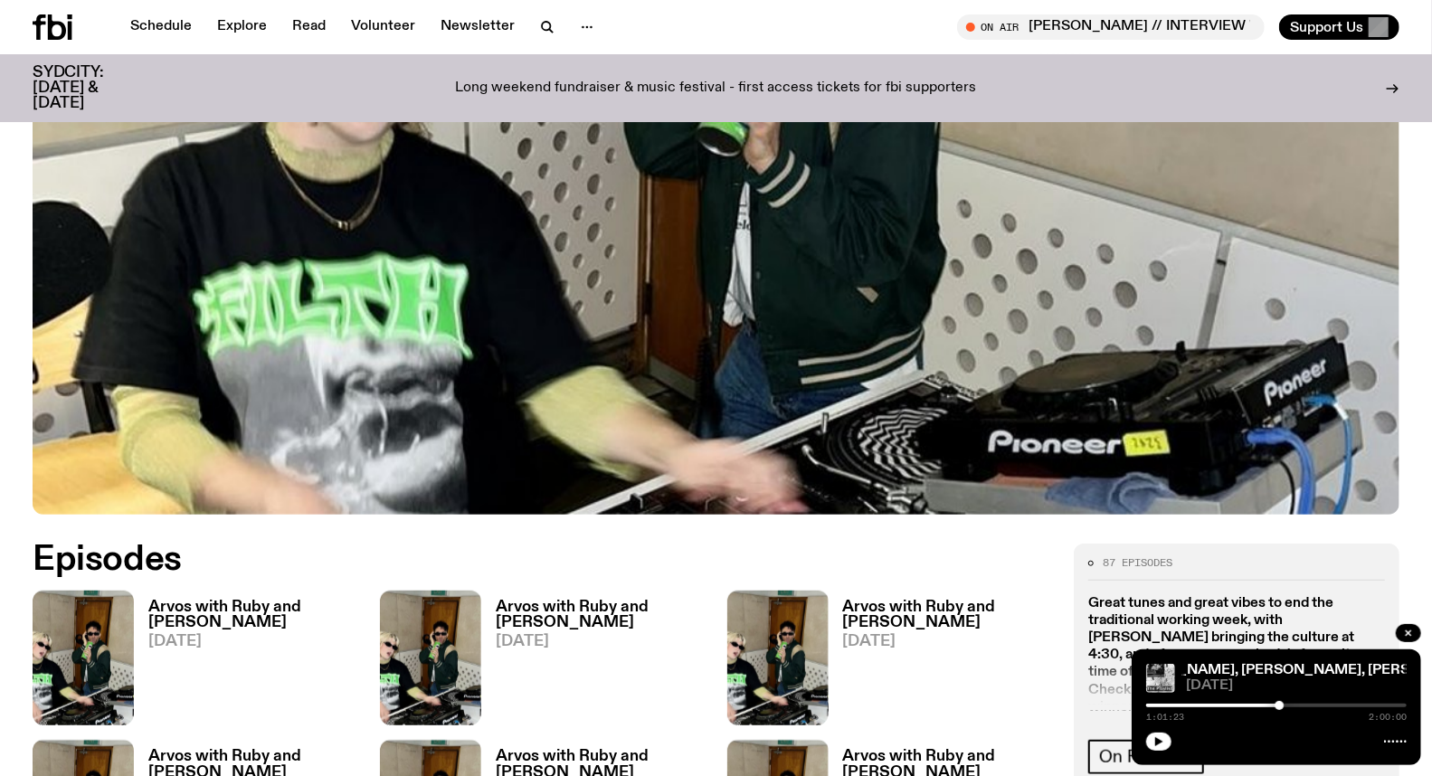
click at [565, 600] on h3 "Arvos with Ruby and [PERSON_NAME]" at bounding box center [601, 615] width 210 height 31
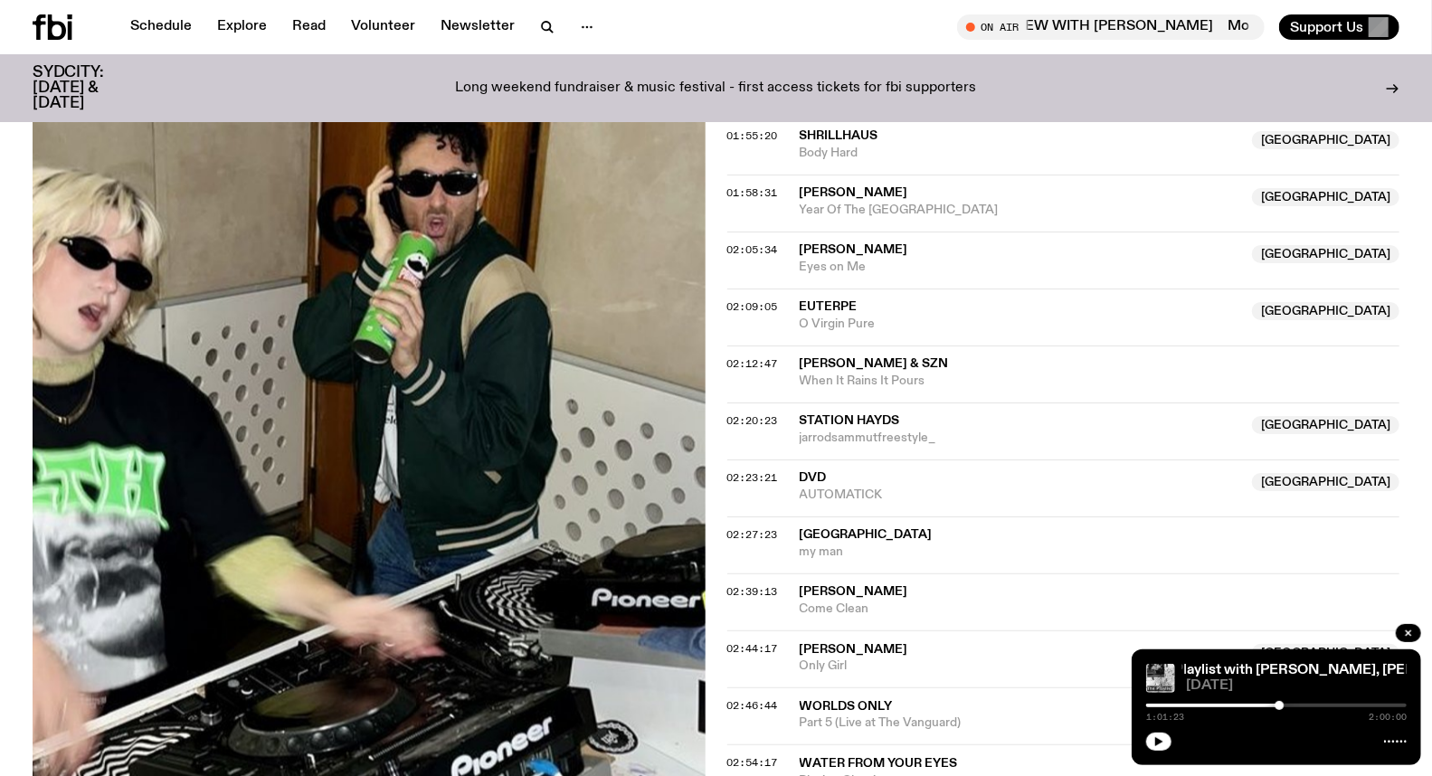
scroll to position [2301, 0]
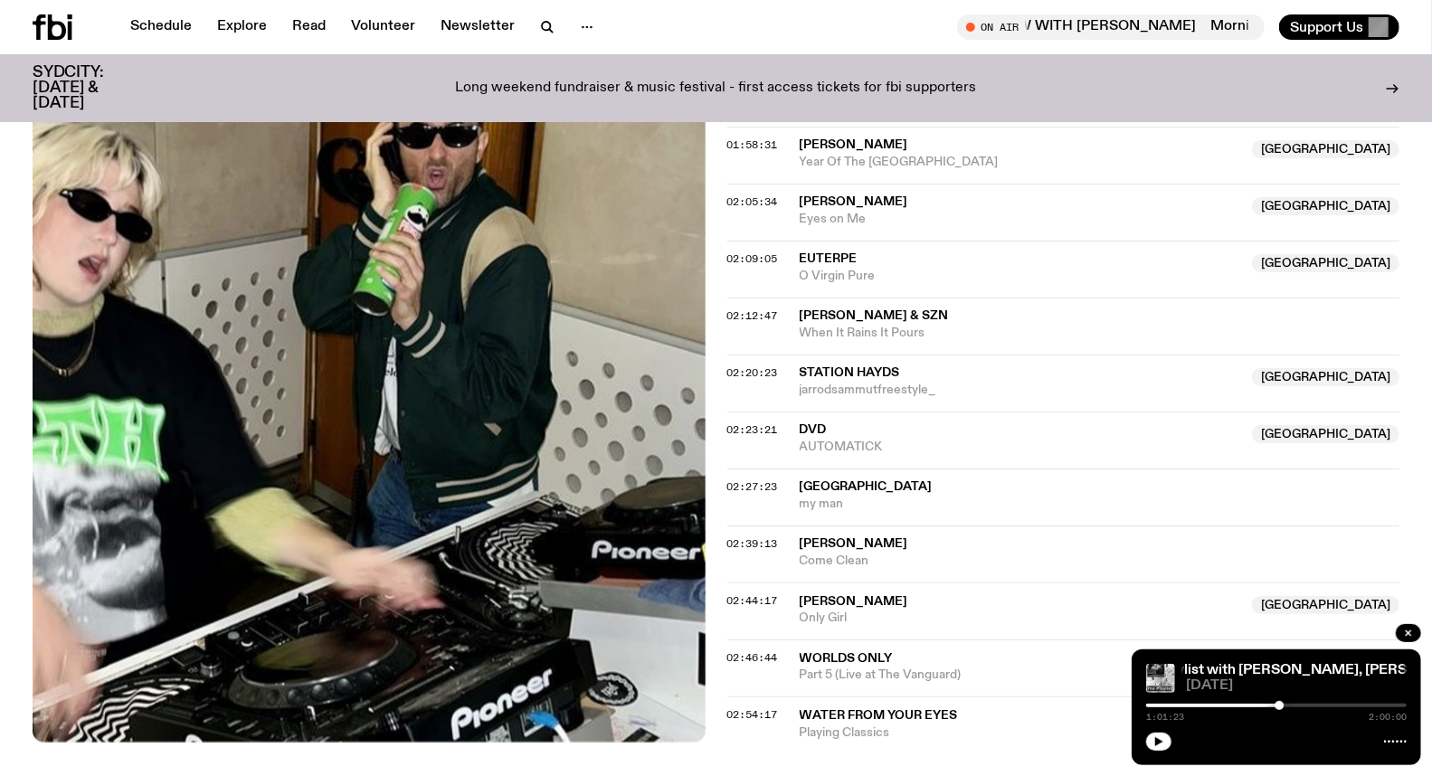
click at [803, 423] on span "DVD" at bounding box center [813, 429] width 27 height 13
click at [740, 480] on span "02:27:23" at bounding box center [752, 487] width 51 height 14
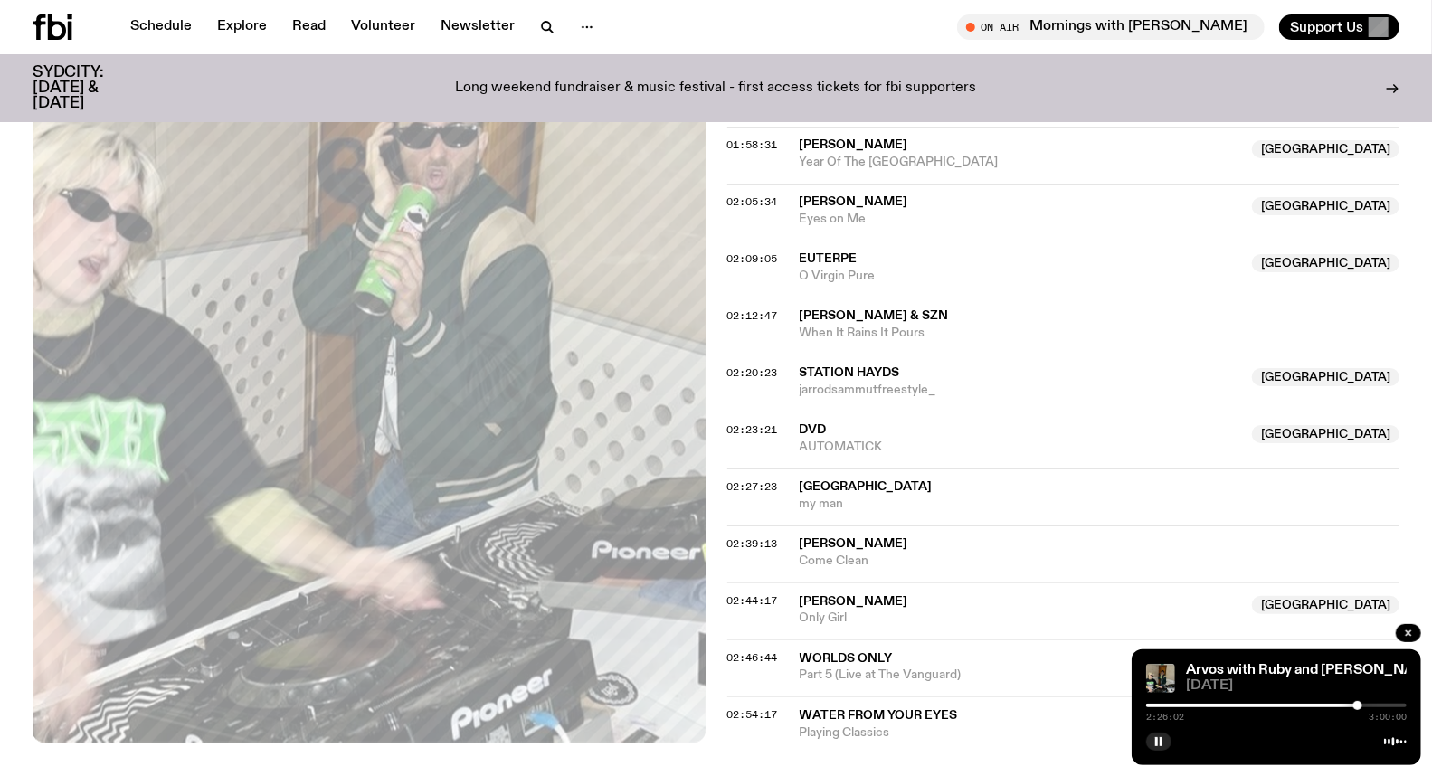
click at [1358, 707] on div at bounding box center [1358, 705] width 9 height 9
click at [1160, 737] on icon "button" at bounding box center [1159, 742] width 11 height 11
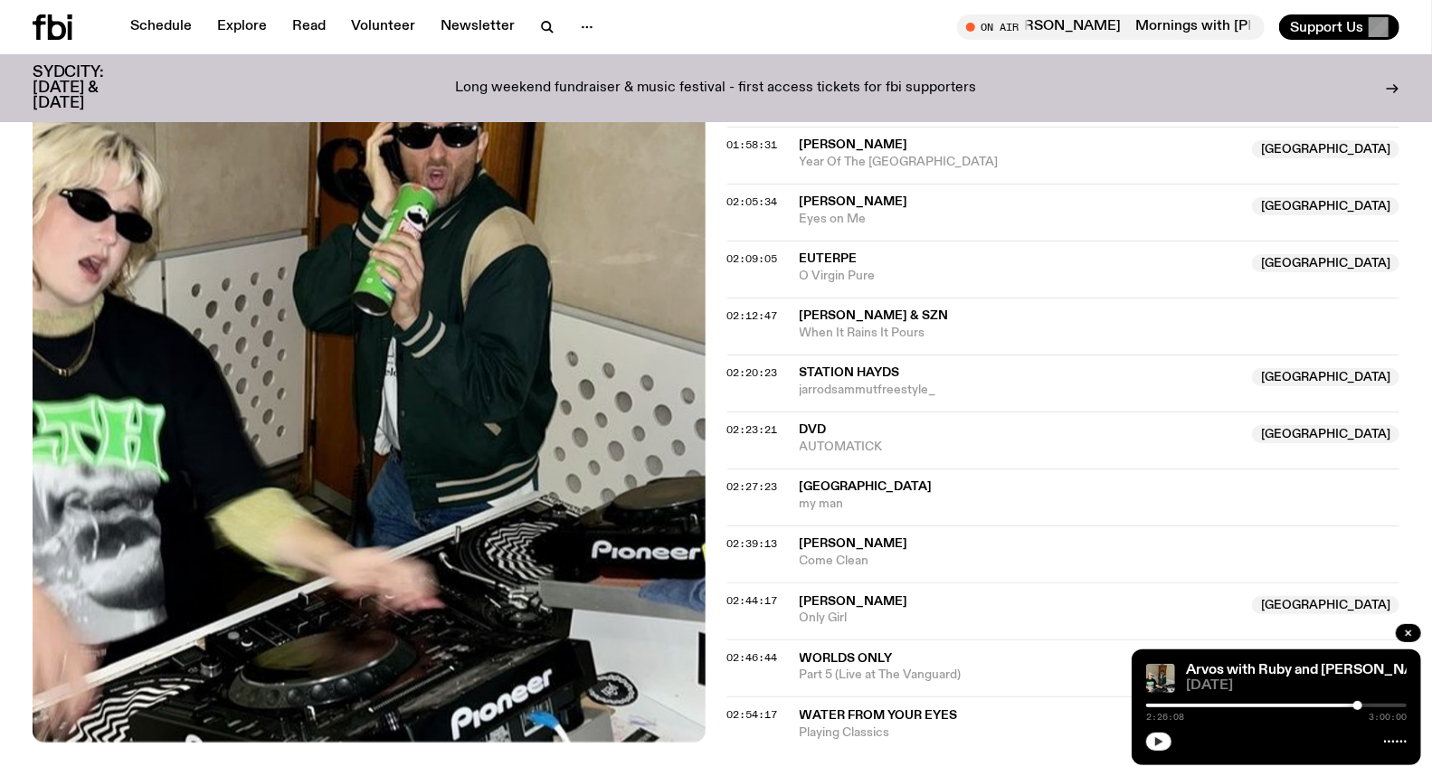
click at [1167, 738] on button "button" at bounding box center [1158, 742] width 25 height 18
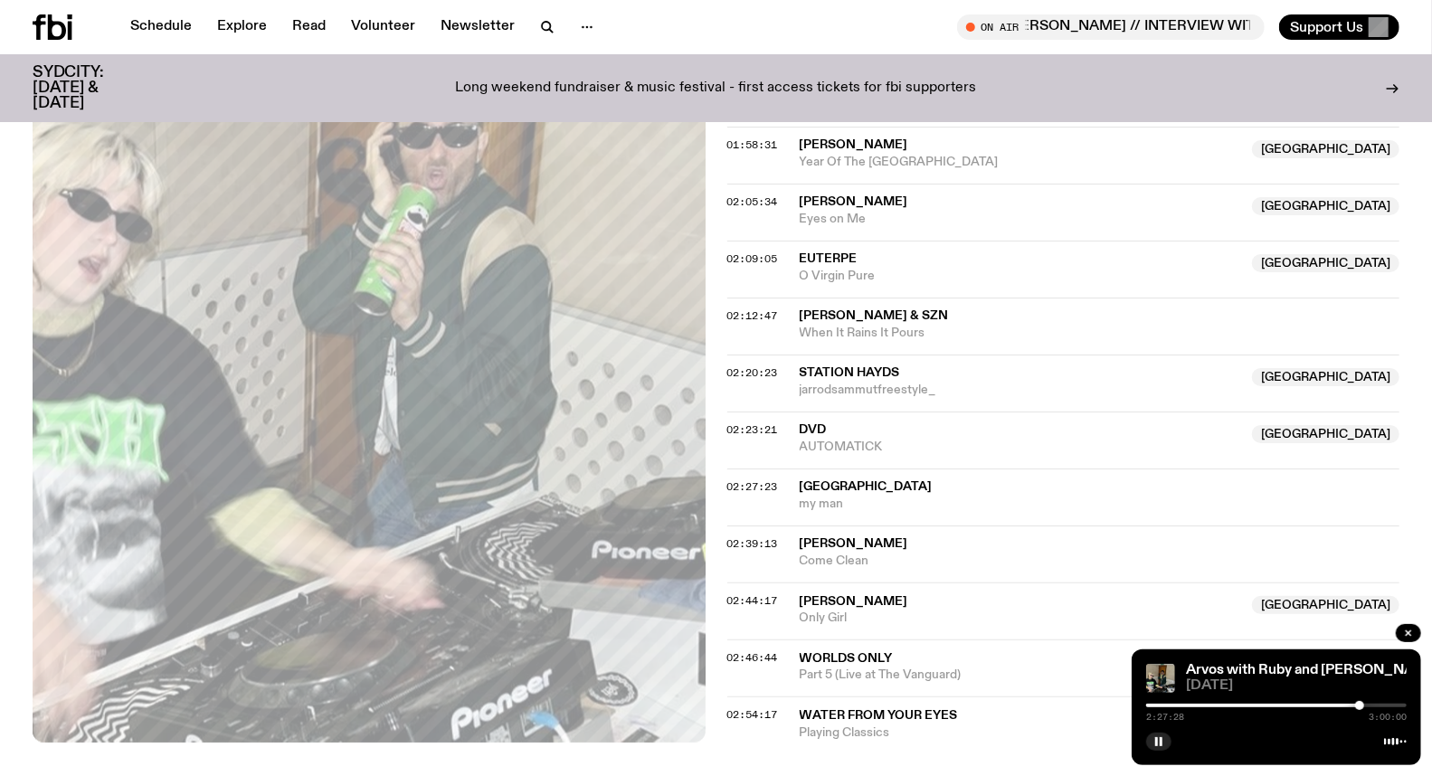
click at [1361, 706] on div at bounding box center [1359, 705] width 9 height 9
click at [1360, 706] on div at bounding box center [1359, 705] width 9 height 9
click at [1362, 706] on div at bounding box center [1361, 705] width 9 height 9
click at [1149, 742] on button "button" at bounding box center [1158, 742] width 25 height 18
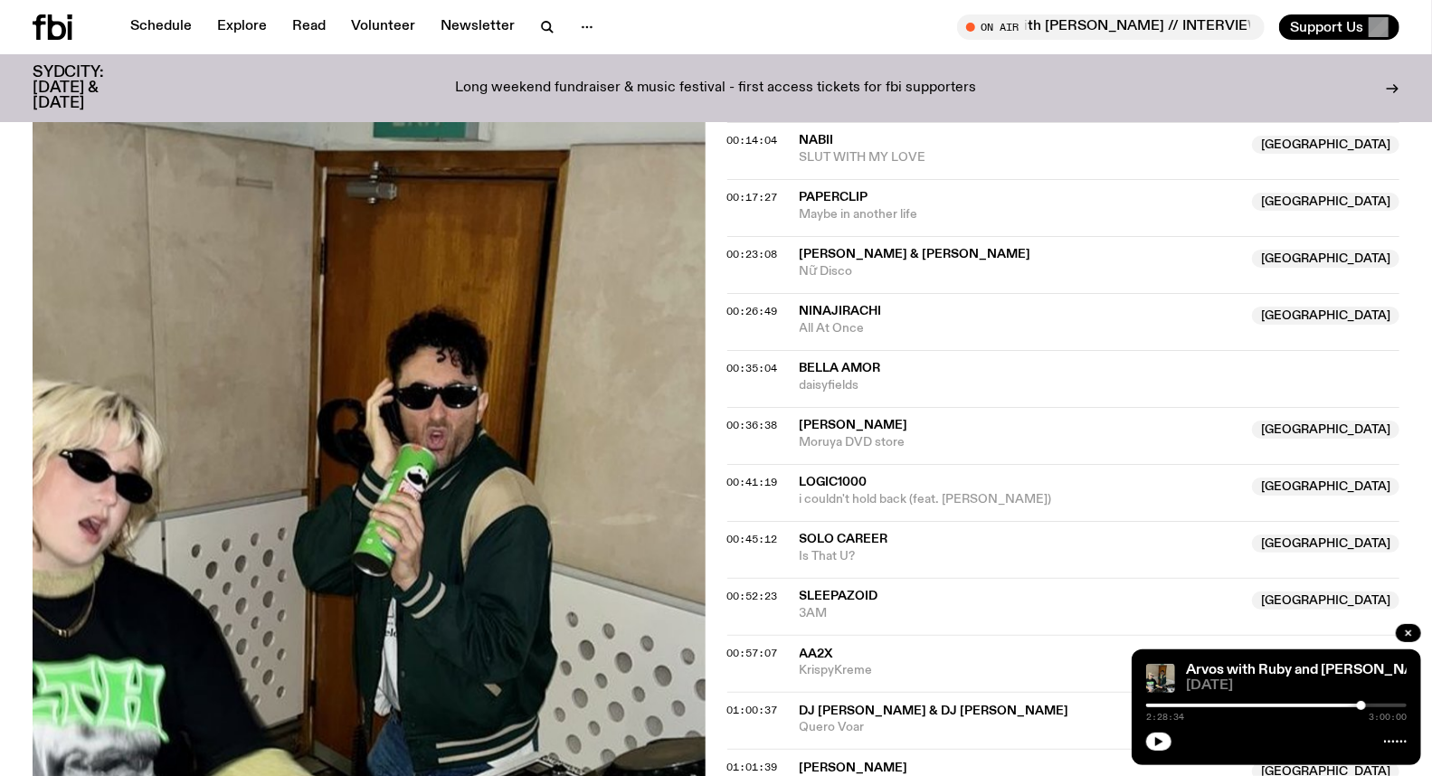
scroll to position [190, 0]
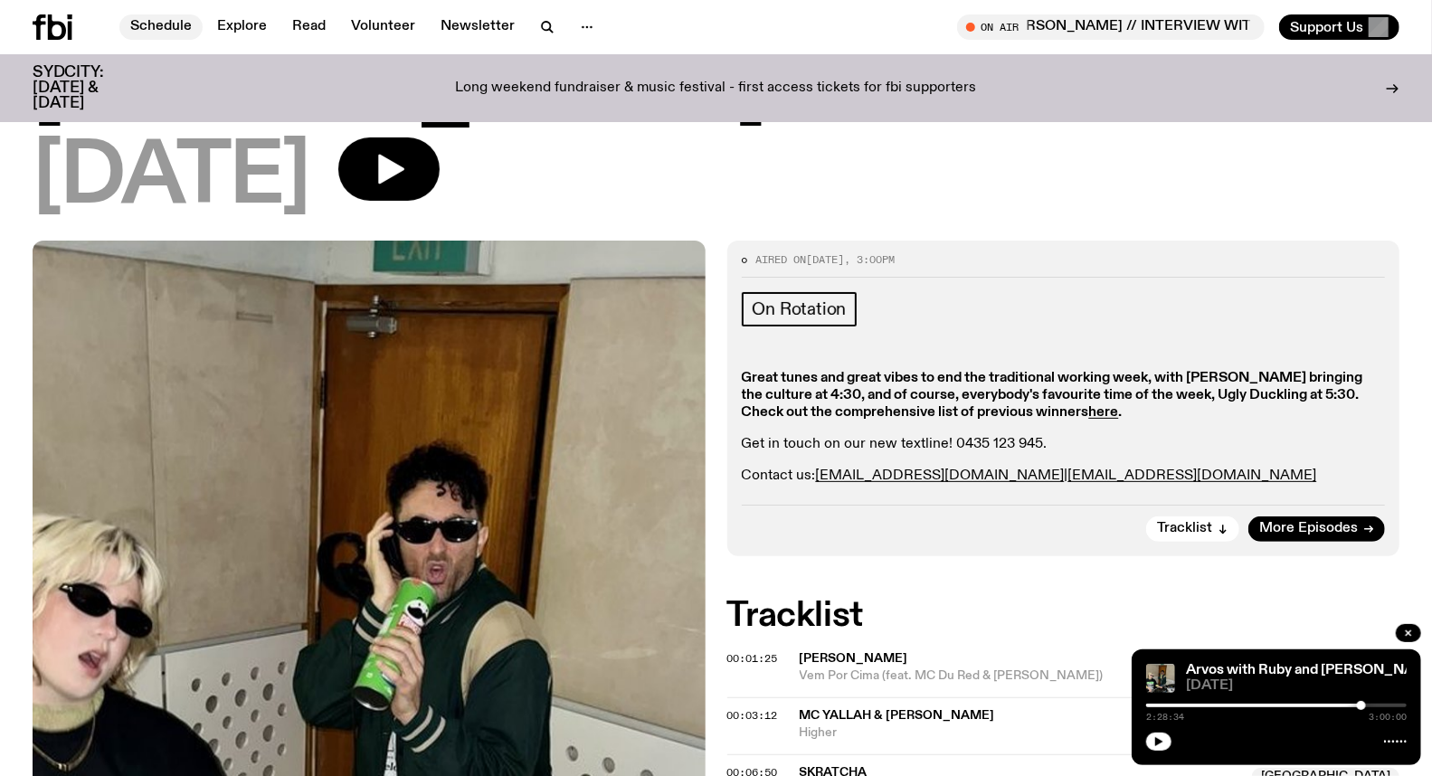
click at [166, 25] on link "Schedule" at bounding box center [160, 26] width 83 height 25
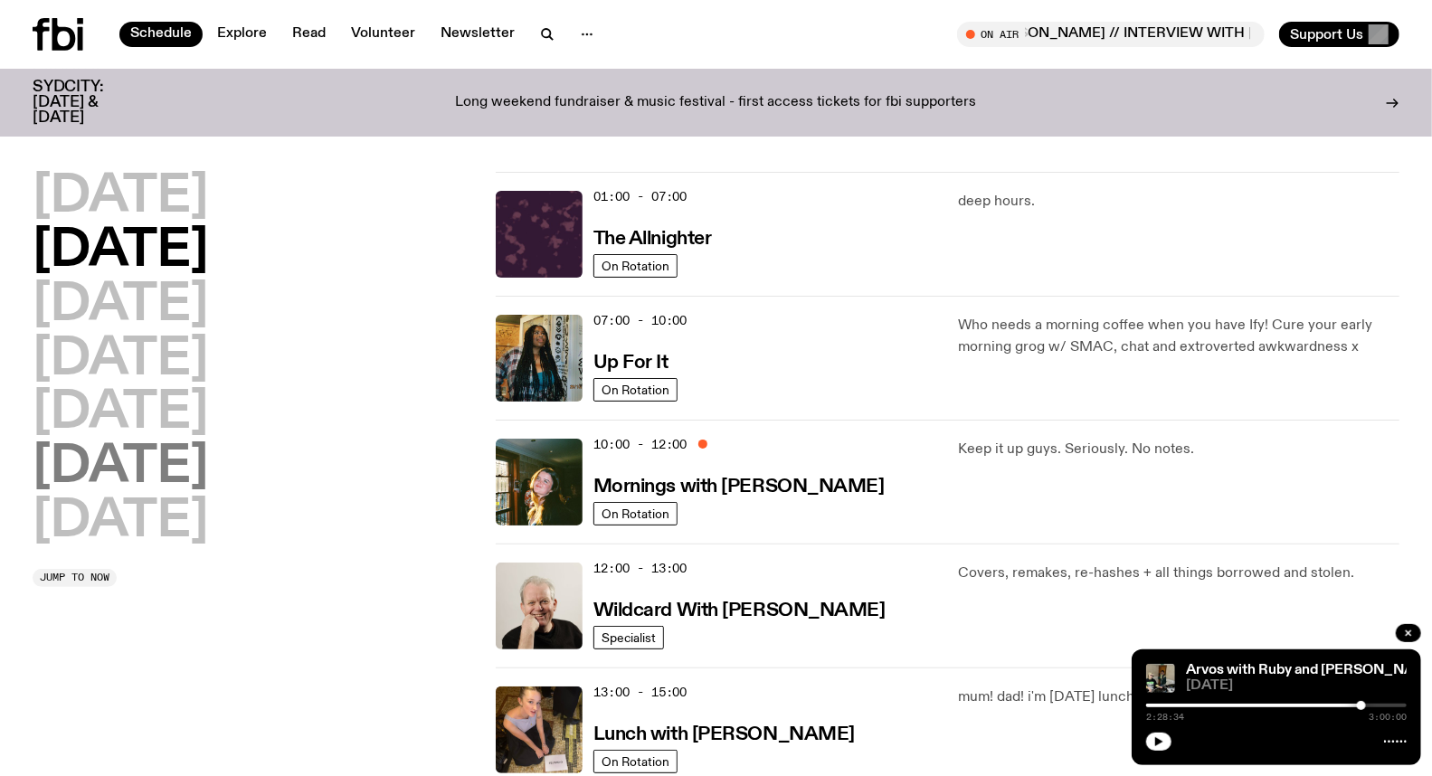
click at [148, 477] on h2 "[DATE]" at bounding box center [121, 467] width 176 height 51
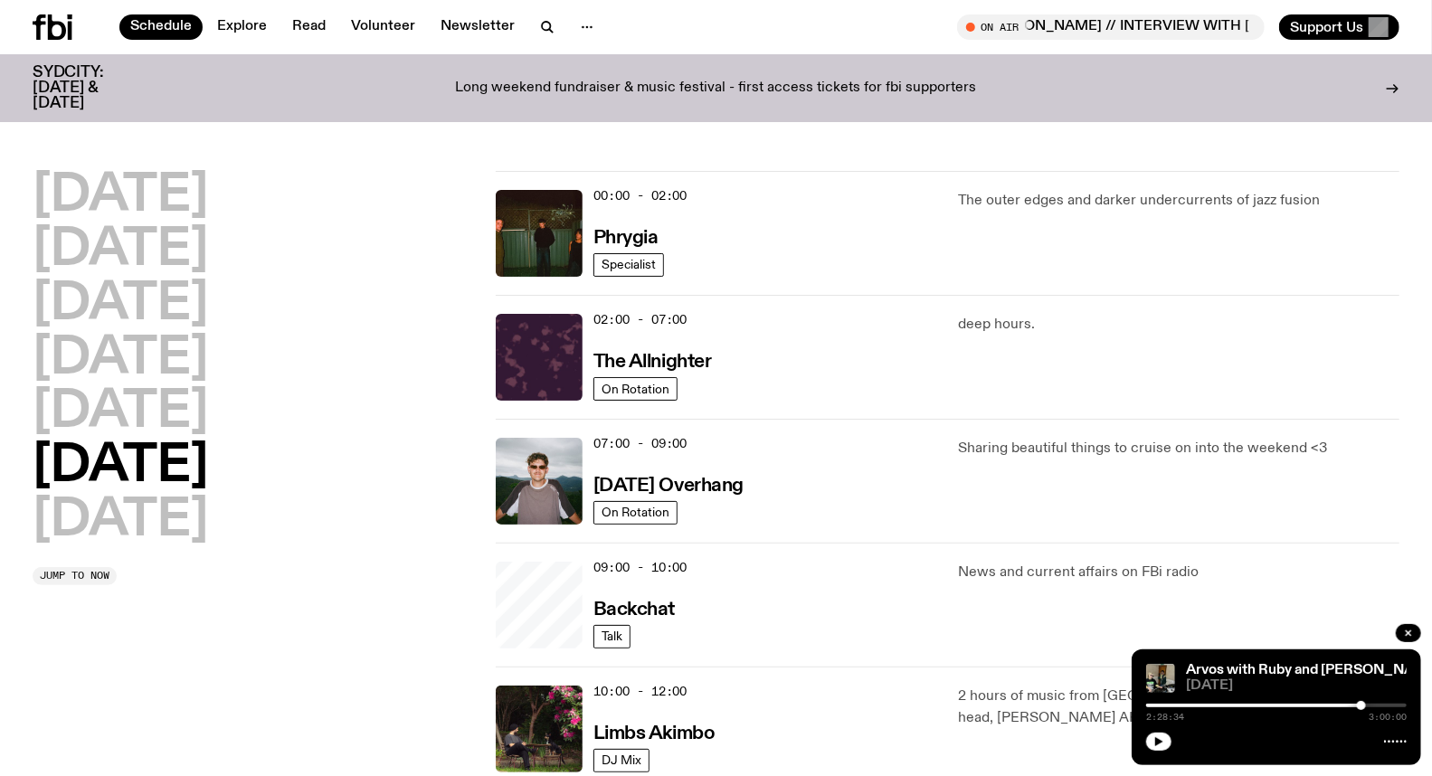
scroll to position [50, 0]
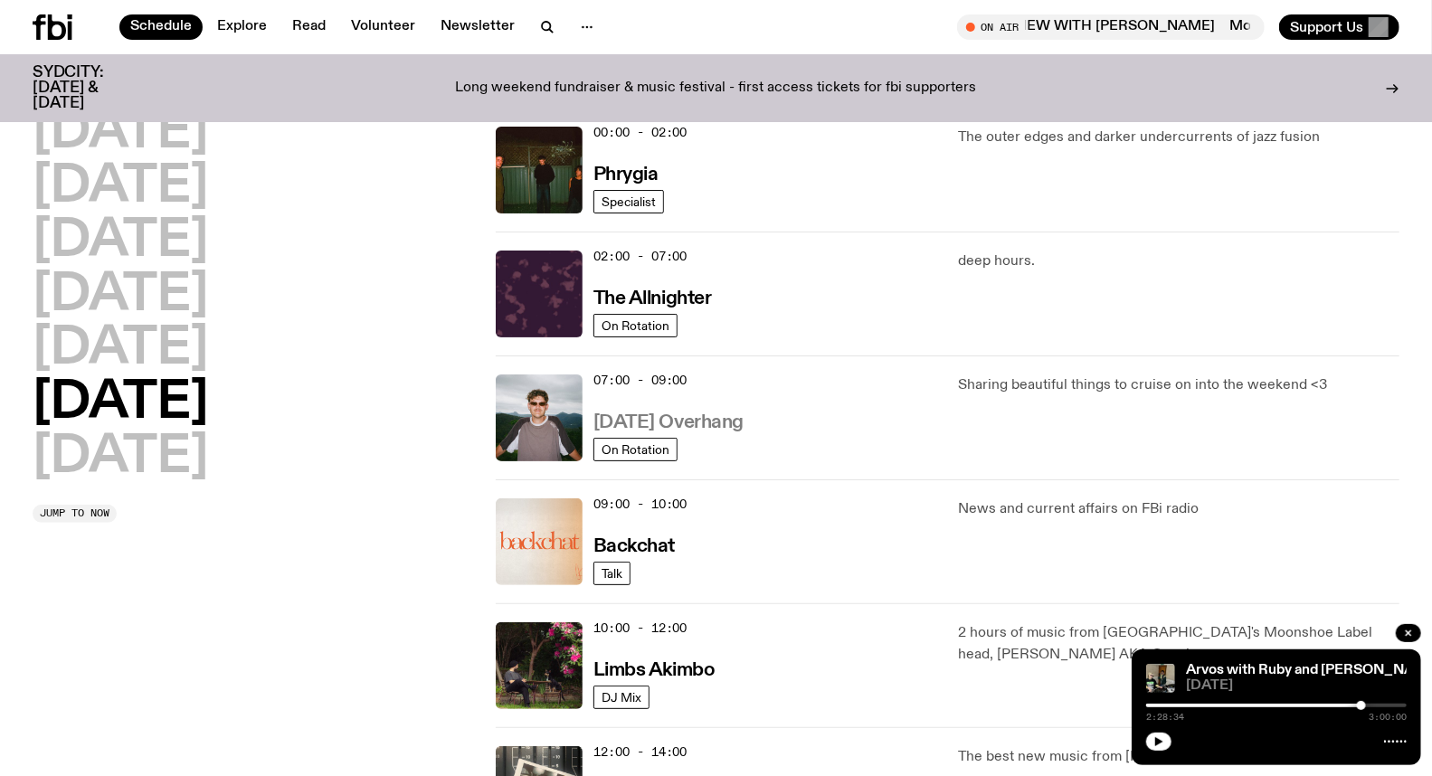
click at [665, 417] on h3 "[DATE] Overhang" at bounding box center [669, 423] width 150 height 19
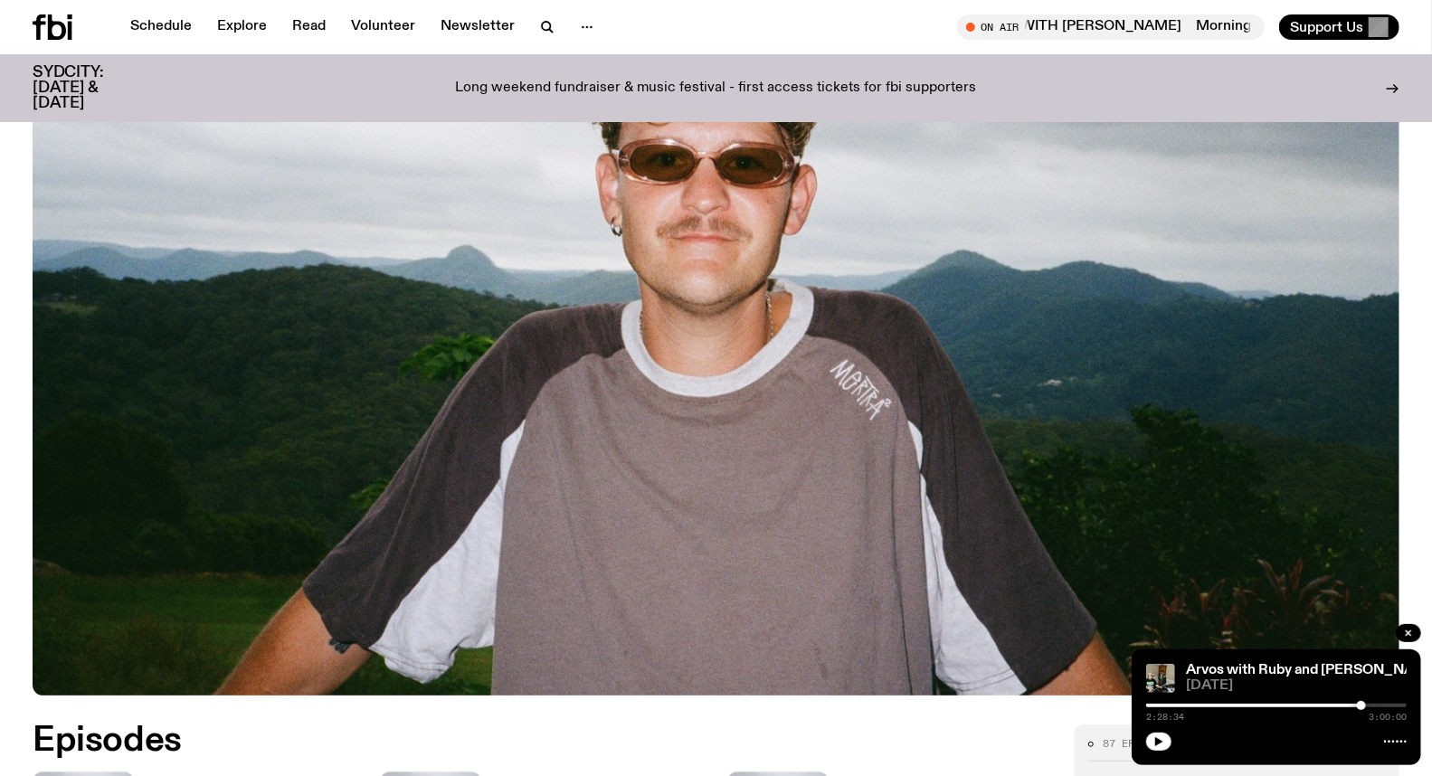
scroll to position [792, 0]
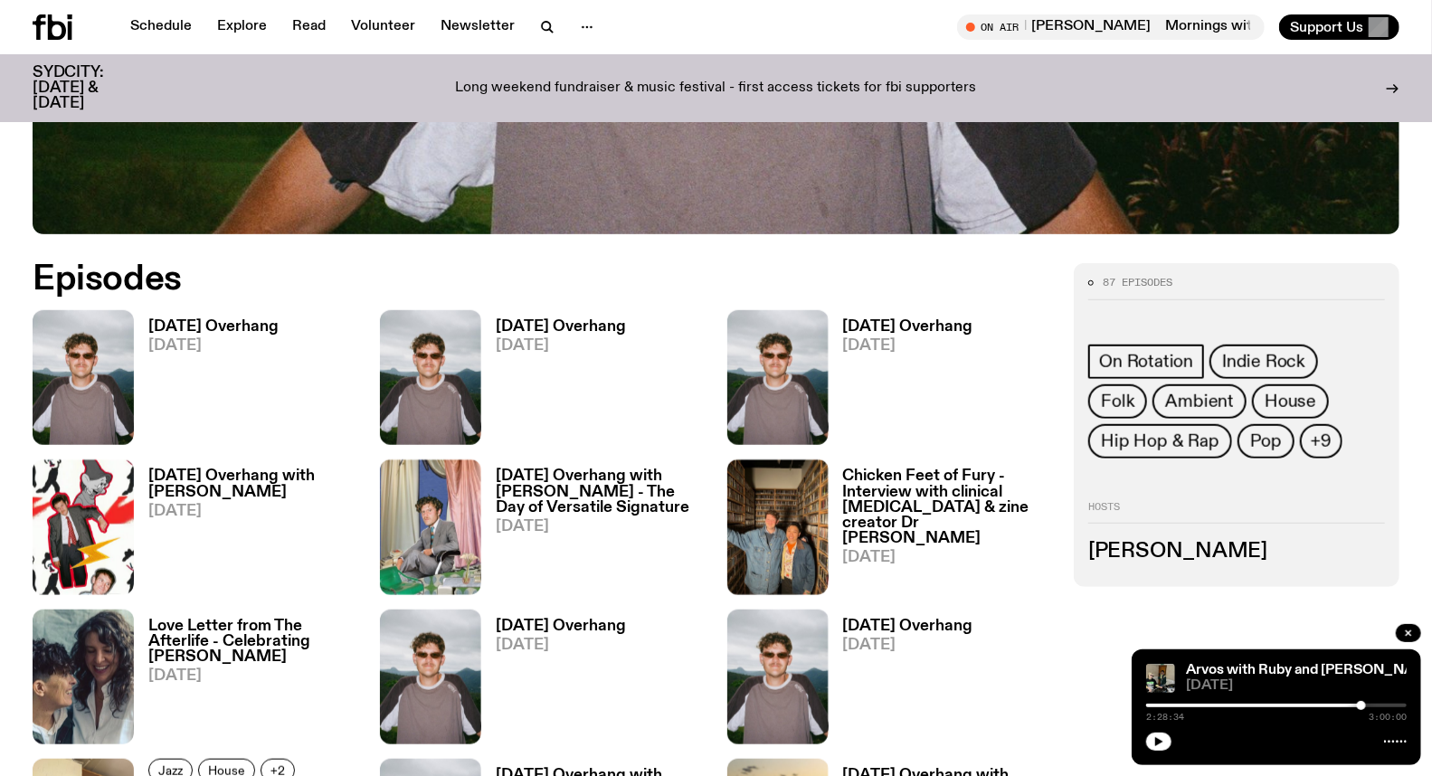
click at [531, 321] on h3 "[DATE] Overhang" at bounding box center [561, 326] width 130 height 15
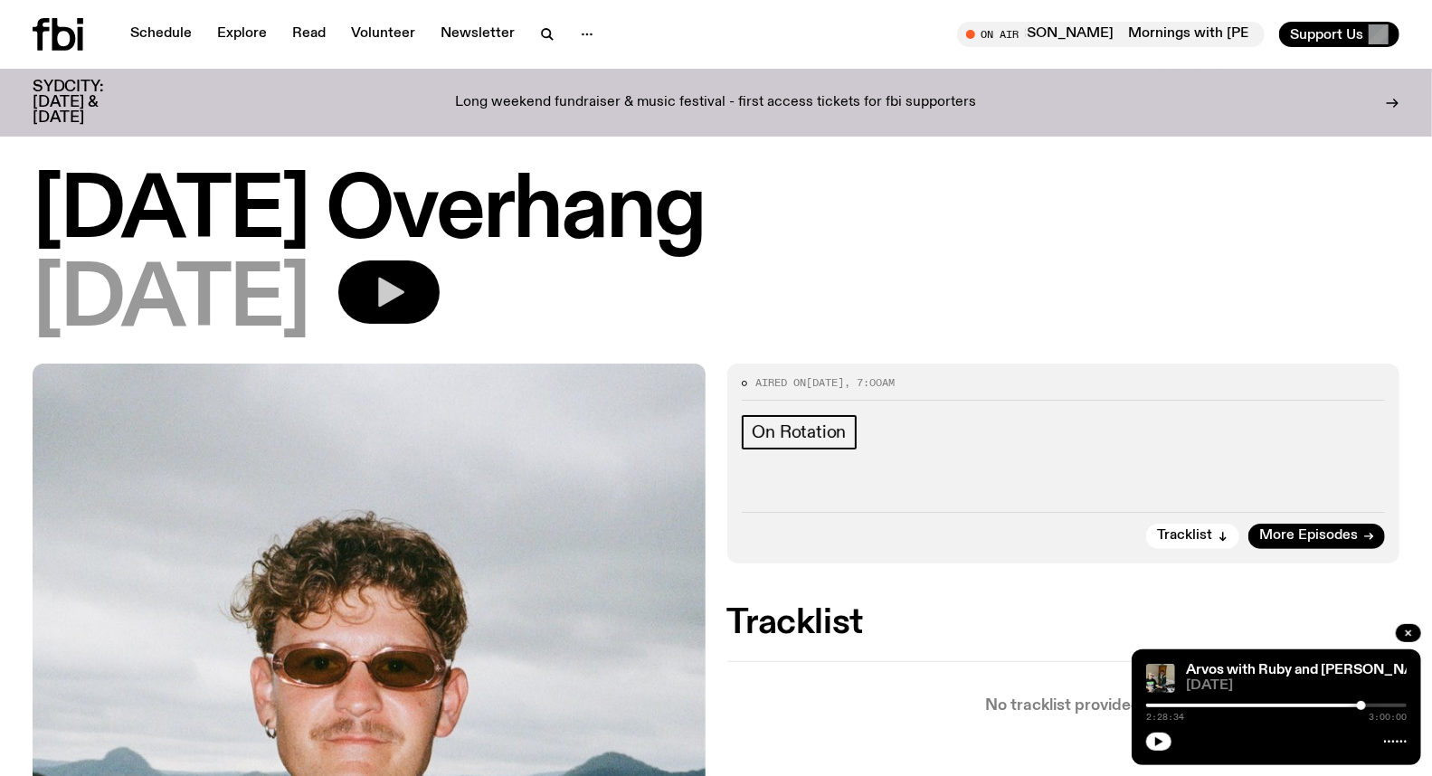
click at [440, 287] on button "button" at bounding box center [388, 292] width 101 height 63
click at [1222, 704] on div at bounding box center [1276, 706] width 261 height 4
click at [1214, 704] on div at bounding box center [1214, 705] width 9 height 9
click at [1212, 704] on div at bounding box center [1276, 706] width 261 height 4
click at [1204, 707] on div at bounding box center [1114, 706] width 261 height 4
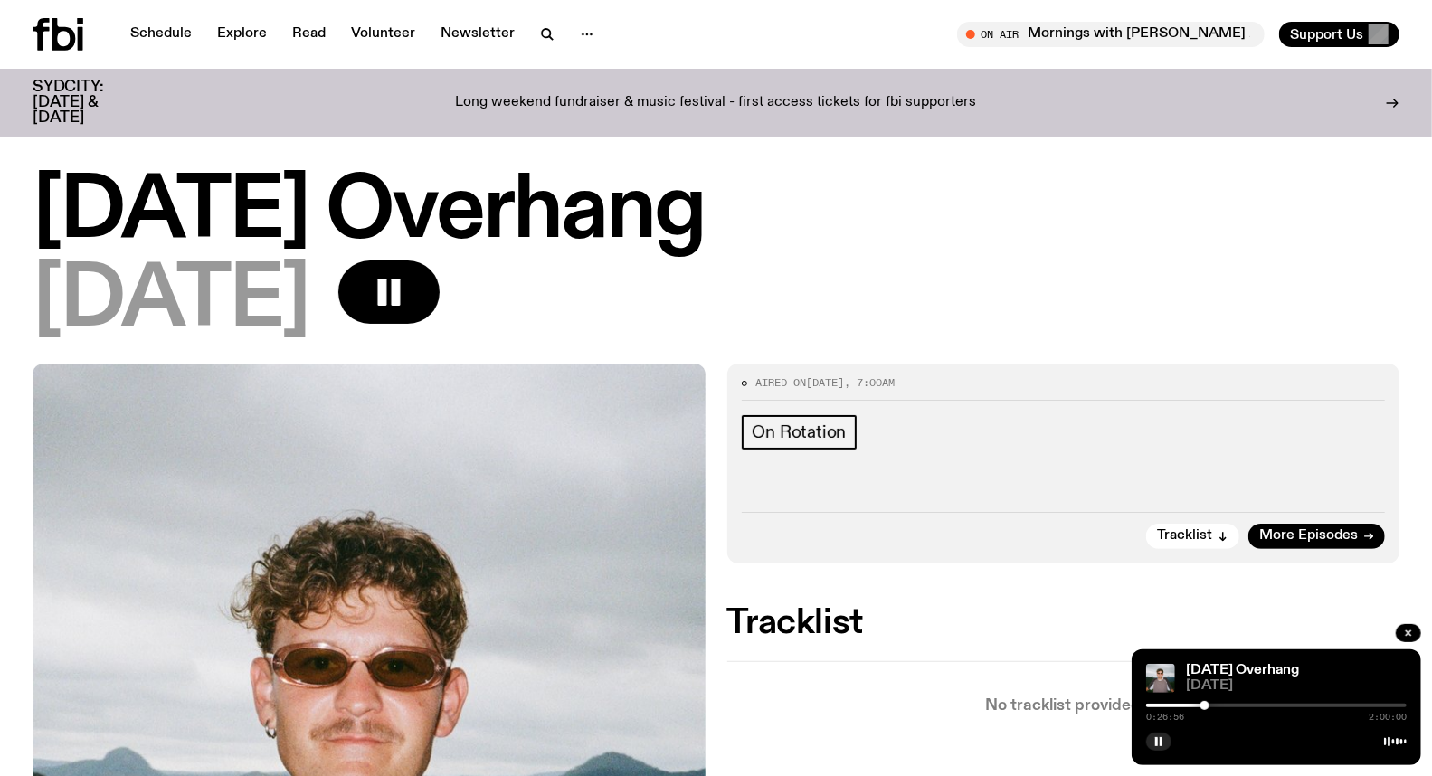
click at [1207, 707] on div at bounding box center [1205, 705] width 9 height 9
click at [1210, 707] on div at bounding box center [1207, 705] width 9 height 9
click at [1214, 704] on div at bounding box center [1276, 706] width 261 height 4
click at [1220, 704] on div at bounding box center [1276, 706] width 261 height 4
click at [1222, 706] on div at bounding box center [1219, 705] width 9 height 9
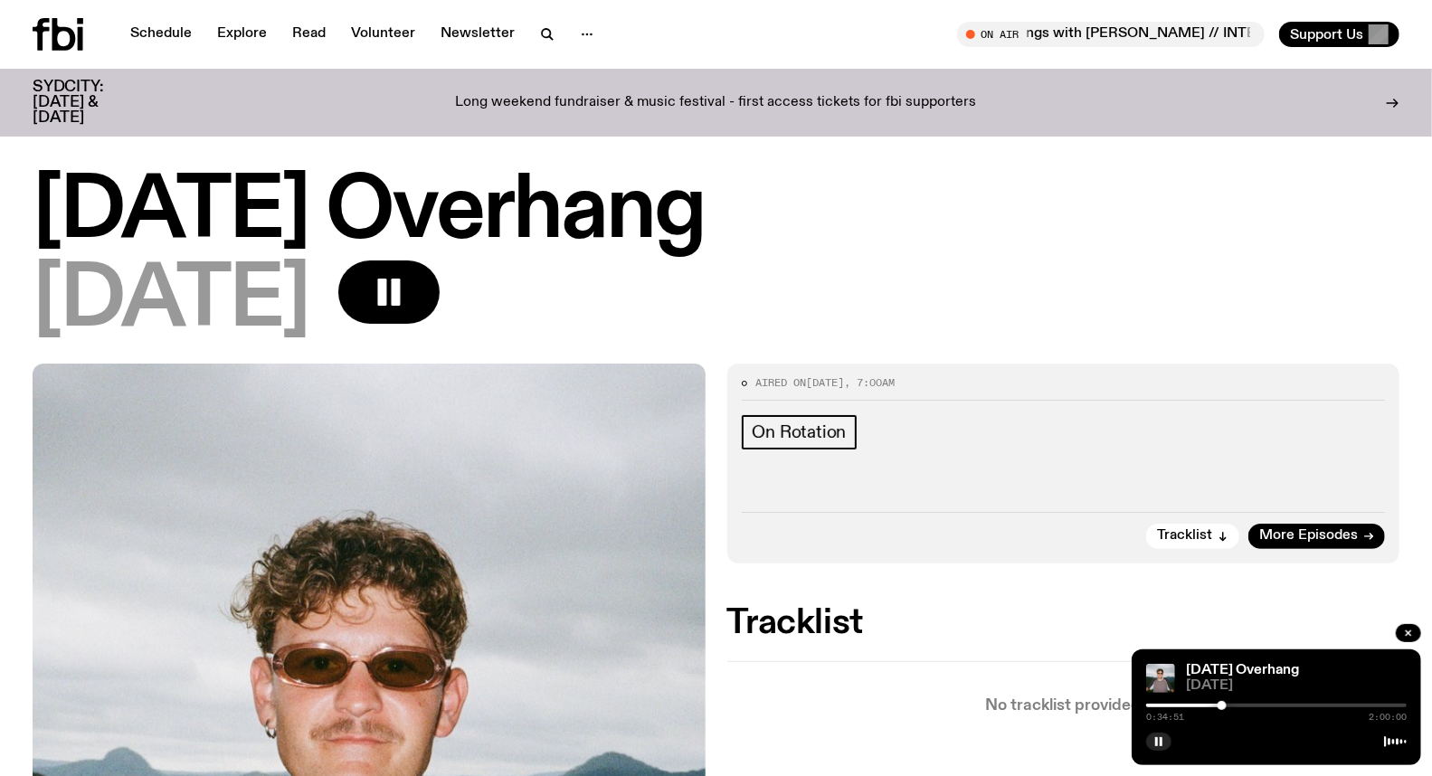
click at [1229, 706] on div at bounding box center [1276, 706] width 261 height 4
click at [1232, 704] on div at bounding box center [1228, 705] width 9 height 9
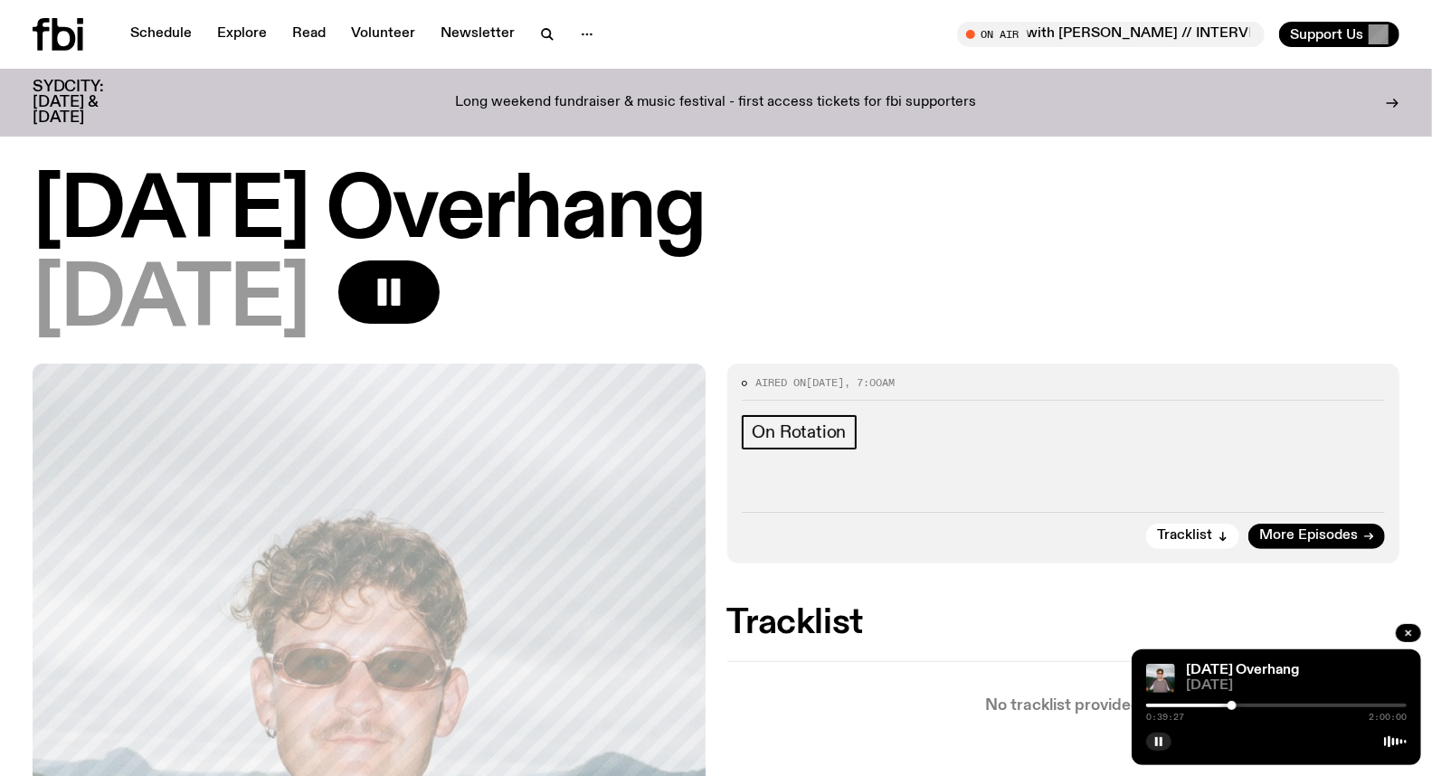
click at [1234, 706] on div at bounding box center [1232, 705] width 9 height 9
click at [1231, 706] on div at bounding box center [1231, 705] width 9 height 9
click at [1232, 706] on div at bounding box center [1231, 705] width 9 height 9
click at [1233, 706] on div at bounding box center [1232, 705] width 9 height 9
click at [1235, 706] on div at bounding box center [1233, 705] width 9 height 9
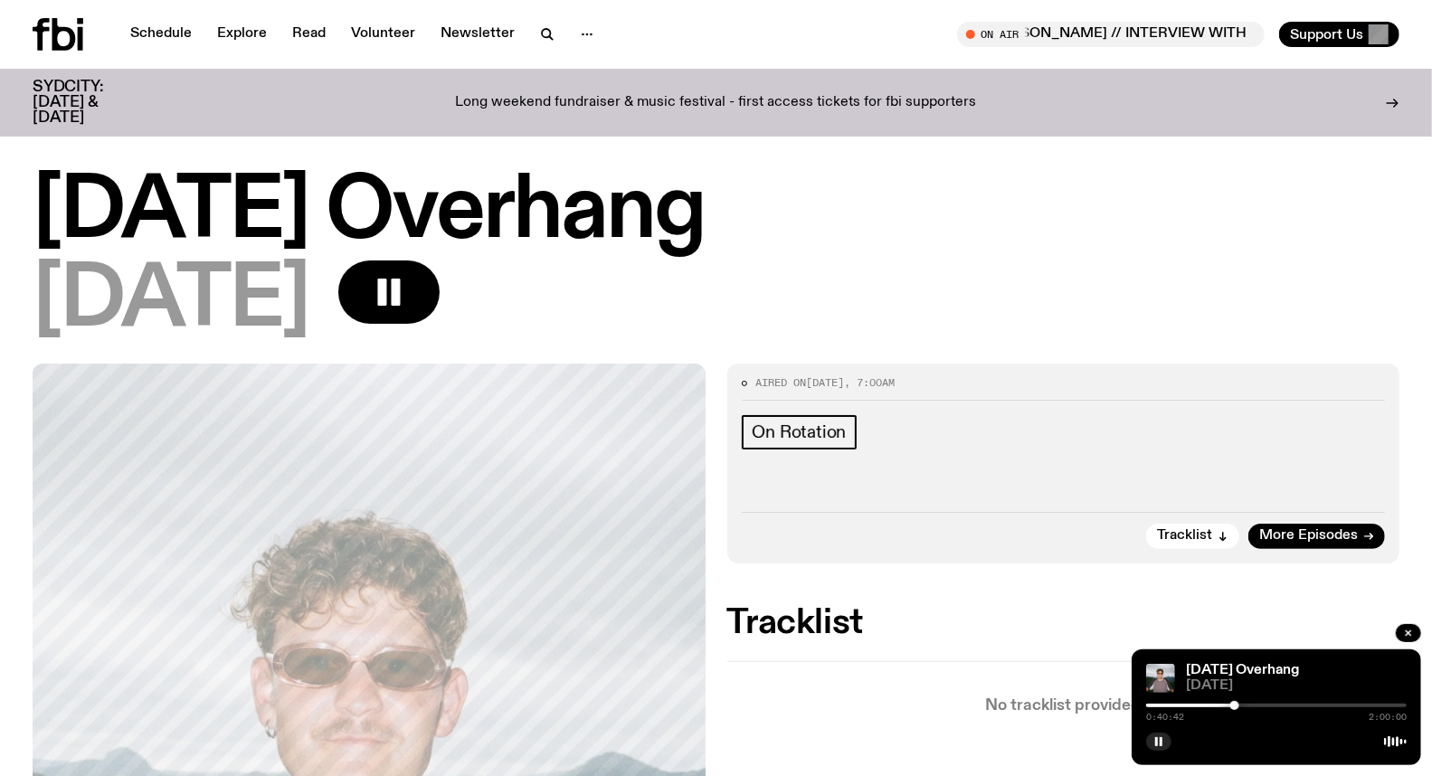
click at [1232, 706] on div at bounding box center [1235, 705] width 9 height 9
click at [1234, 706] on div at bounding box center [1234, 705] width 9 height 9
click at [1235, 706] on div at bounding box center [1234, 705] width 9 height 9
click at [1237, 706] on div at bounding box center [1236, 705] width 9 height 9
click at [1235, 706] on div at bounding box center [1235, 705] width 9 height 9
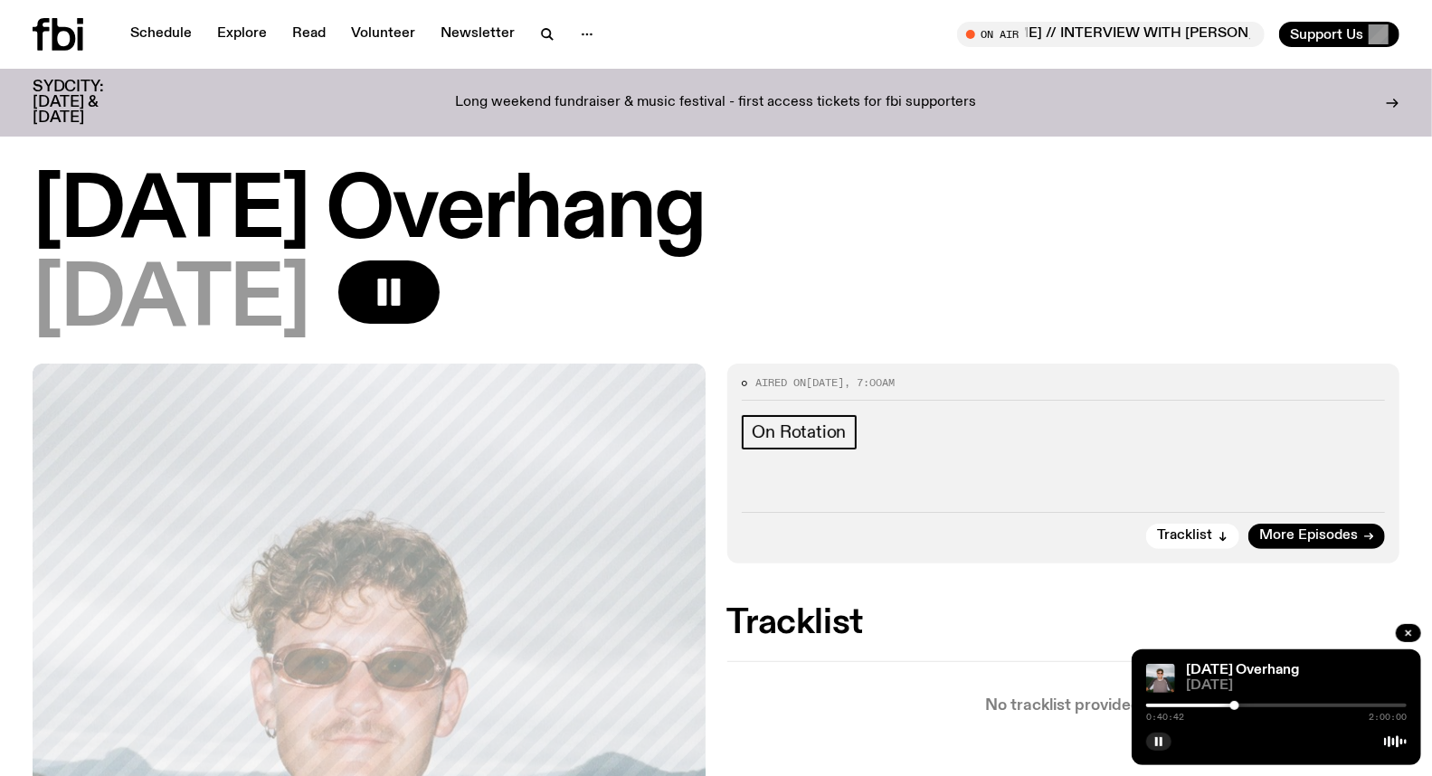
click at [1235, 706] on div at bounding box center [1235, 705] width 9 height 9
click at [1236, 706] on div at bounding box center [1235, 705] width 9 height 9
click at [1234, 706] on div at bounding box center [1235, 705] width 9 height 9
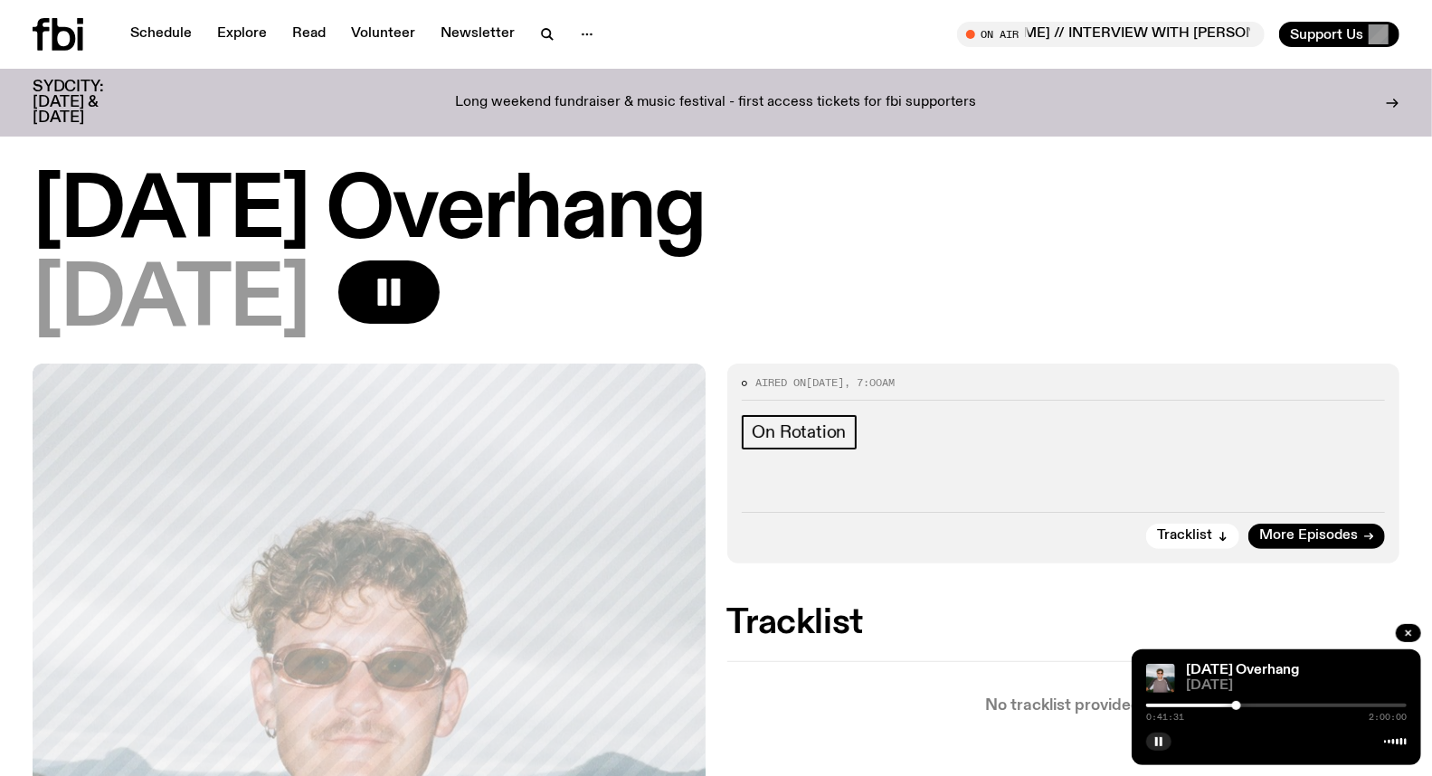
click at [1237, 706] on div at bounding box center [1236, 705] width 9 height 9
click at [1241, 706] on div at bounding box center [1236, 705] width 9 height 9
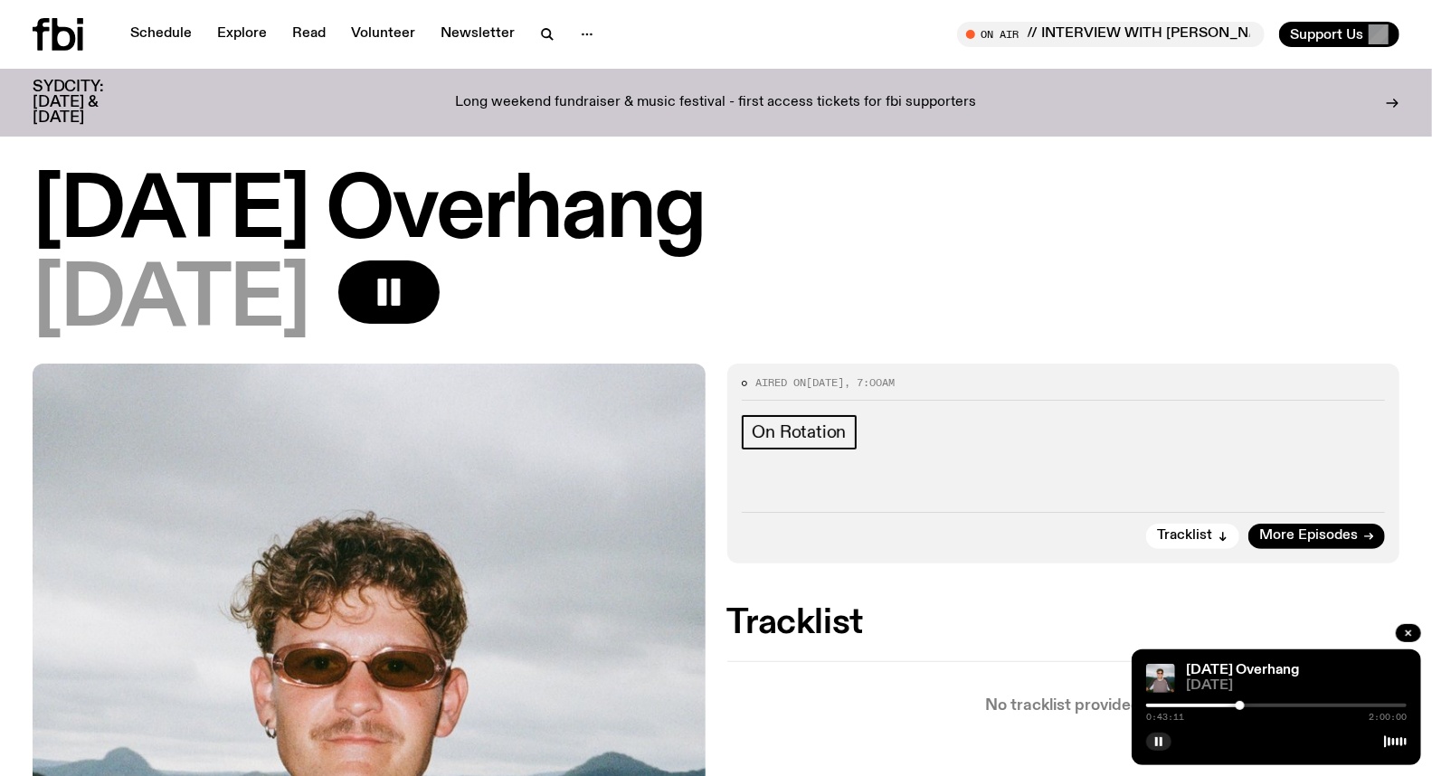
click at [1240, 706] on div at bounding box center [1240, 705] width 9 height 9
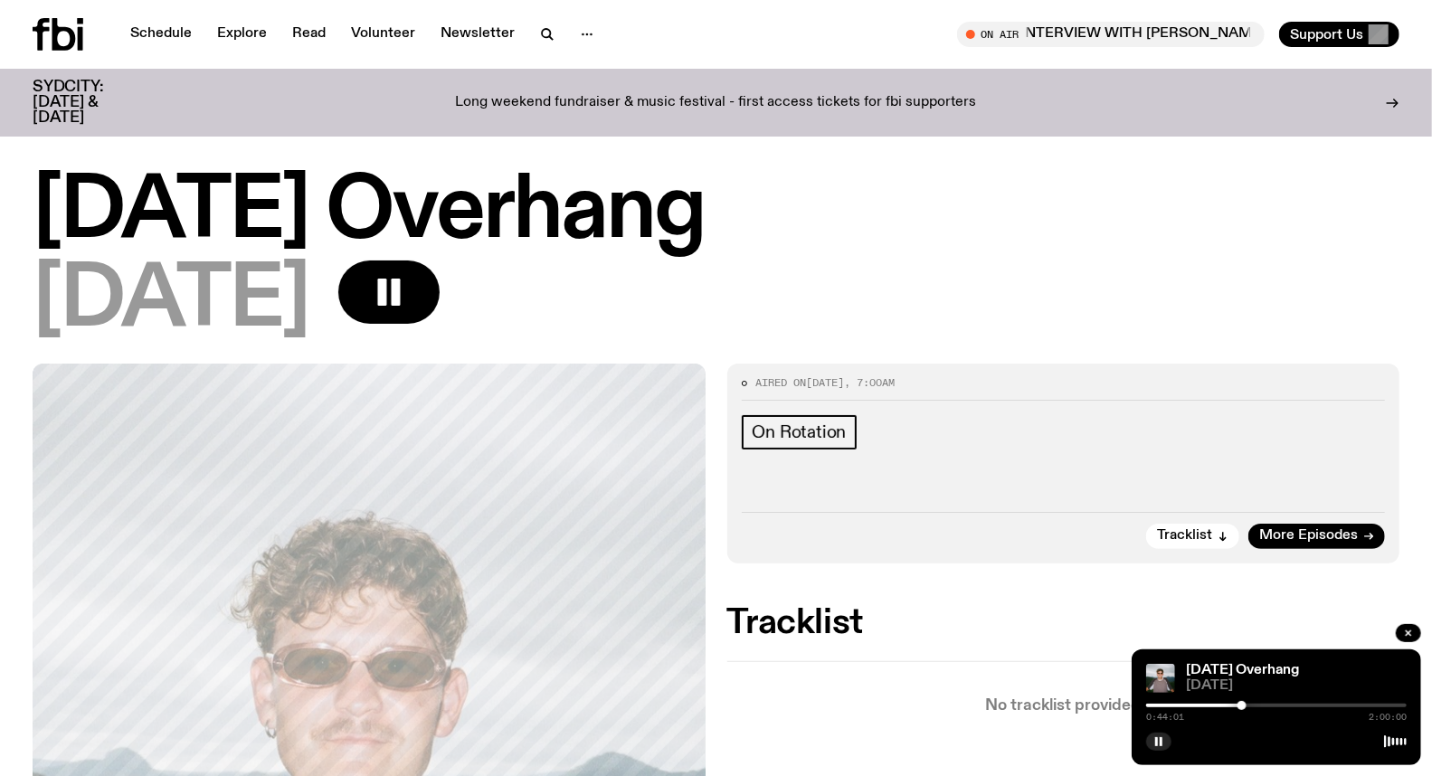
click at [1242, 706] on div at bounding box center [1242, 705] width 9 height 9
click at [1245, 706] on div at bounding box center [1242, 705] width 9 height 9
click at [1247, 706] on div at bounding box center [1246, 705] width 9 height 9
click at [1250, 706] on div at bounding box center [1246, 705] width 9 height 9
click at [1253, 706] on div at bounding box center [1249, 705] width 9 height 9
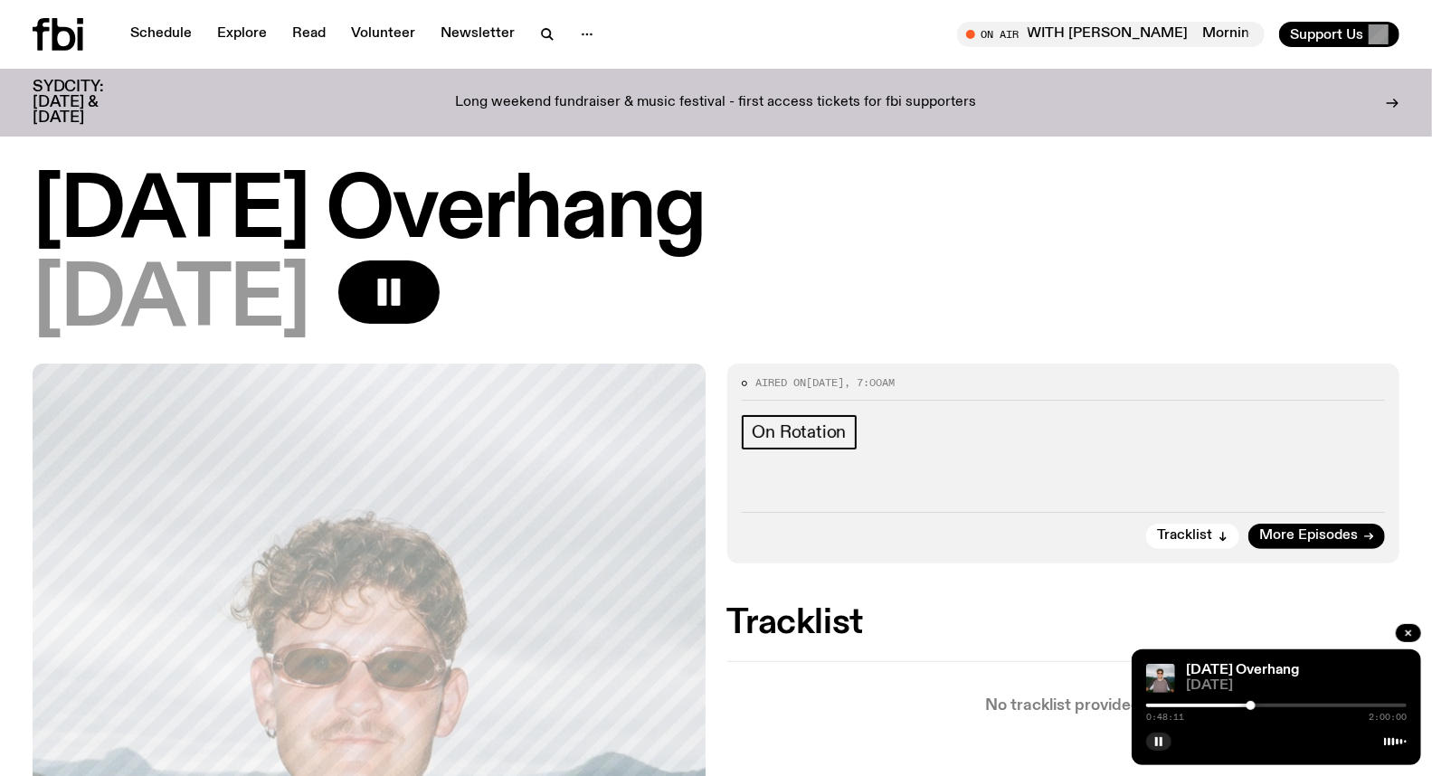
click at [1251, 703] on div at bounding box center [1251, 705] width 9 height 9
click at [1165, 742] on button "button" at bounding box center [1158, 742] width 25 height 18
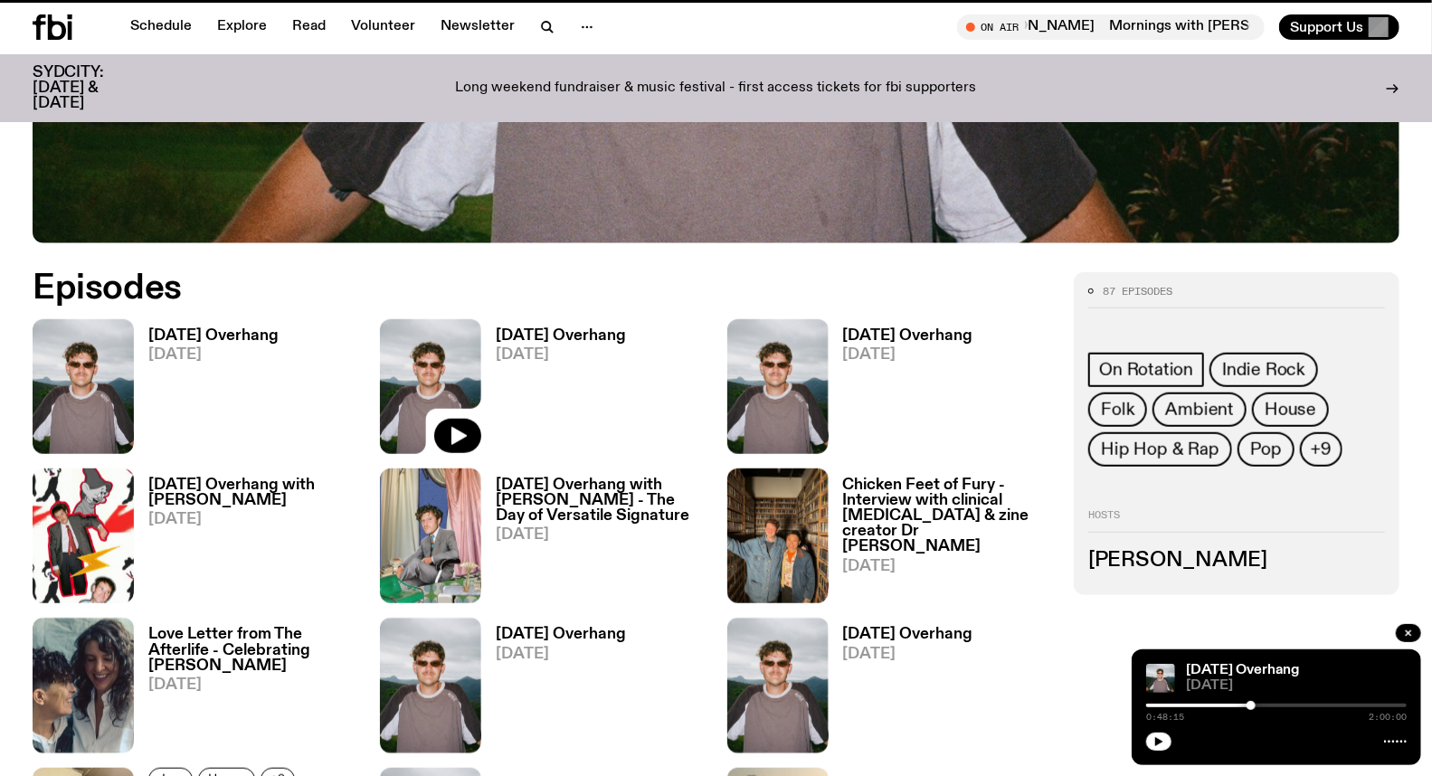
scroll to position [778, 0]
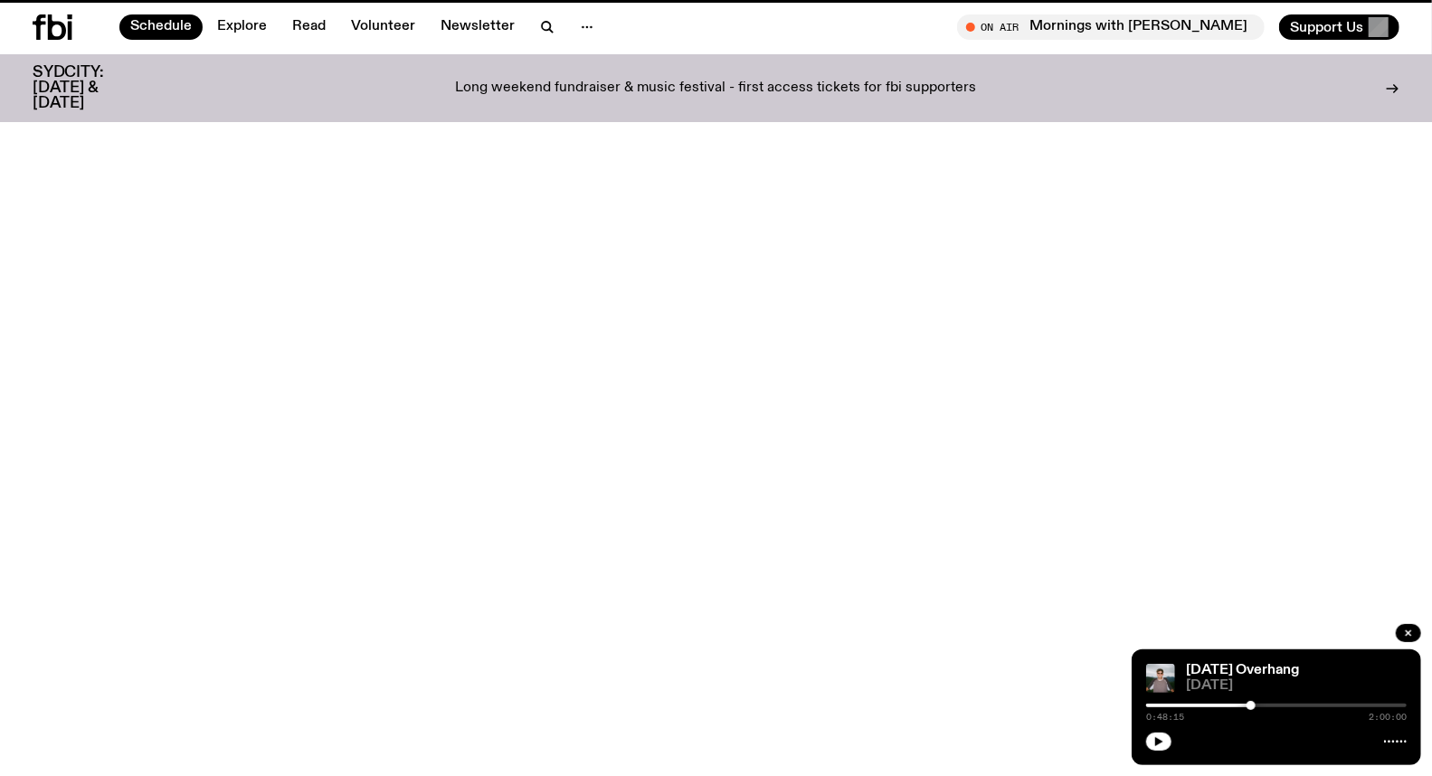
scroll to position [50, 0]
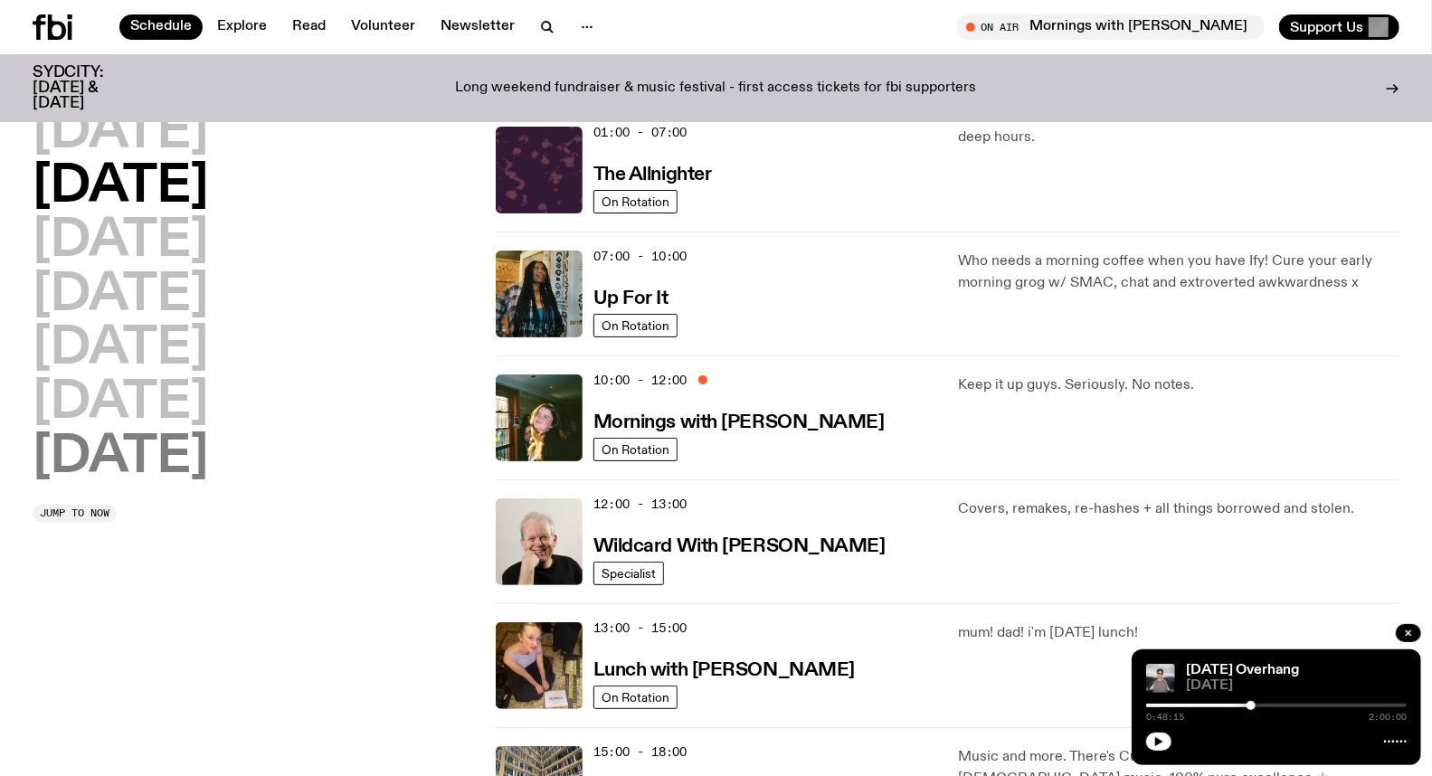
click at [152, 471] on h2 "[DATE]" at bounding box center [121, 458] width 176 height 51
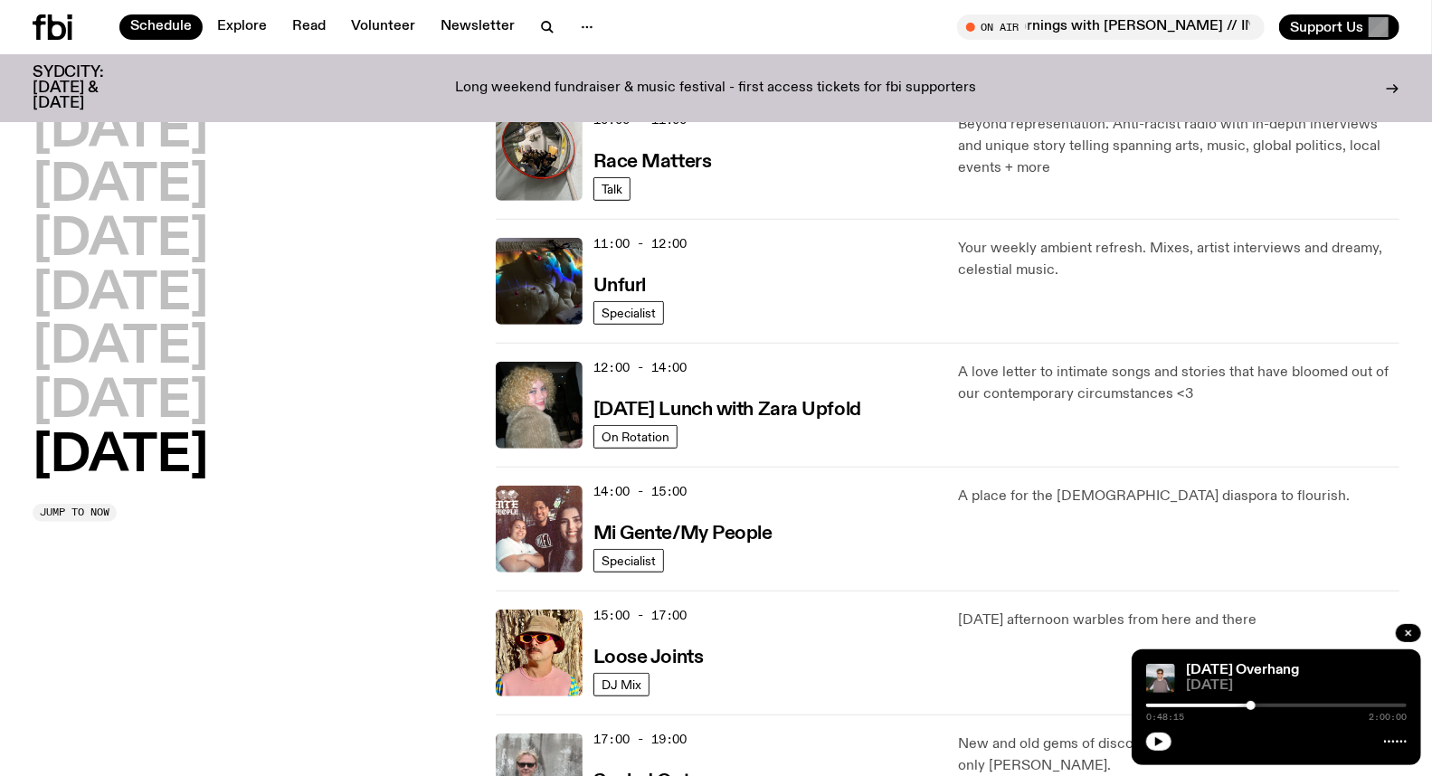
scroll to position [754, 0]
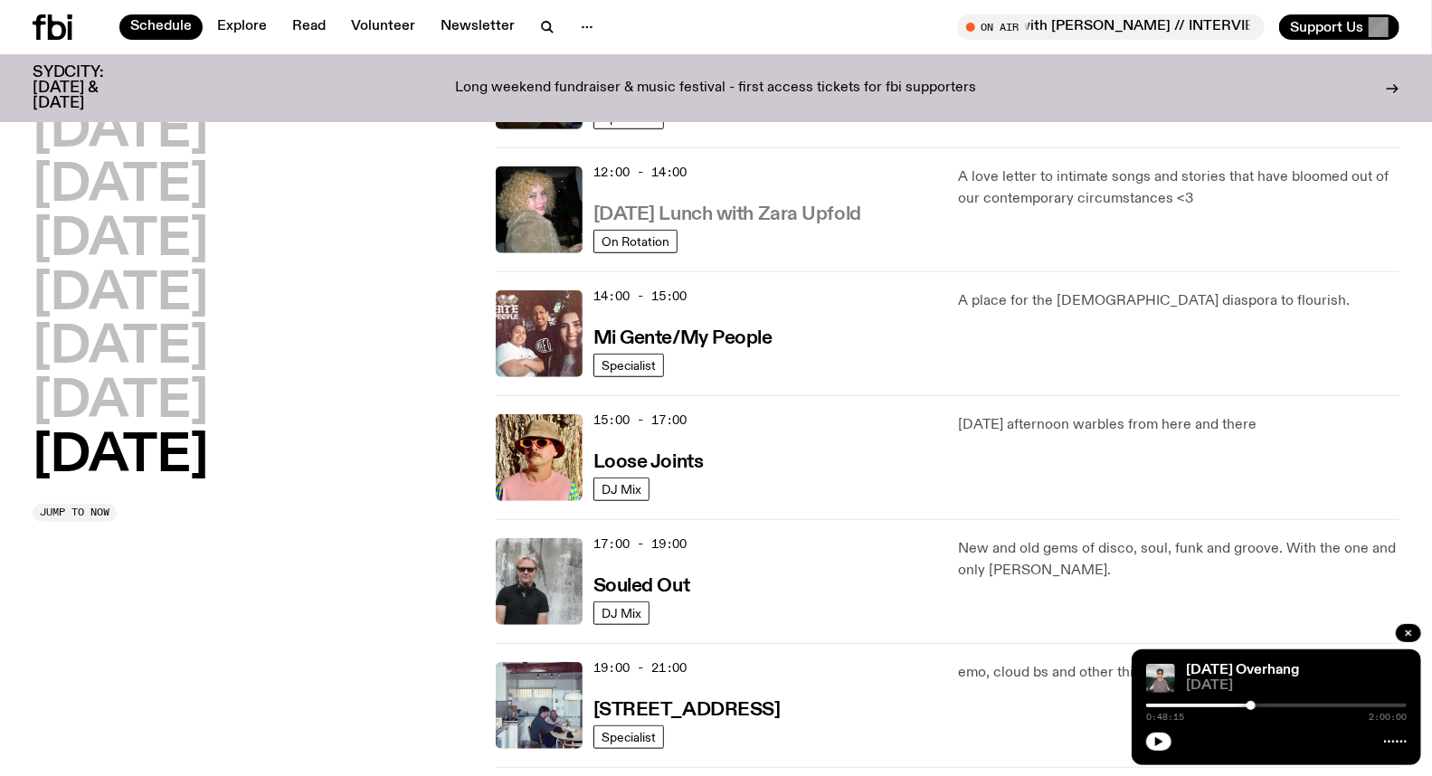
click at [719, 212] on h3 "[DATE] Lunch with Zara Upfold" at bounding box center [728, 214] width 268 height 19
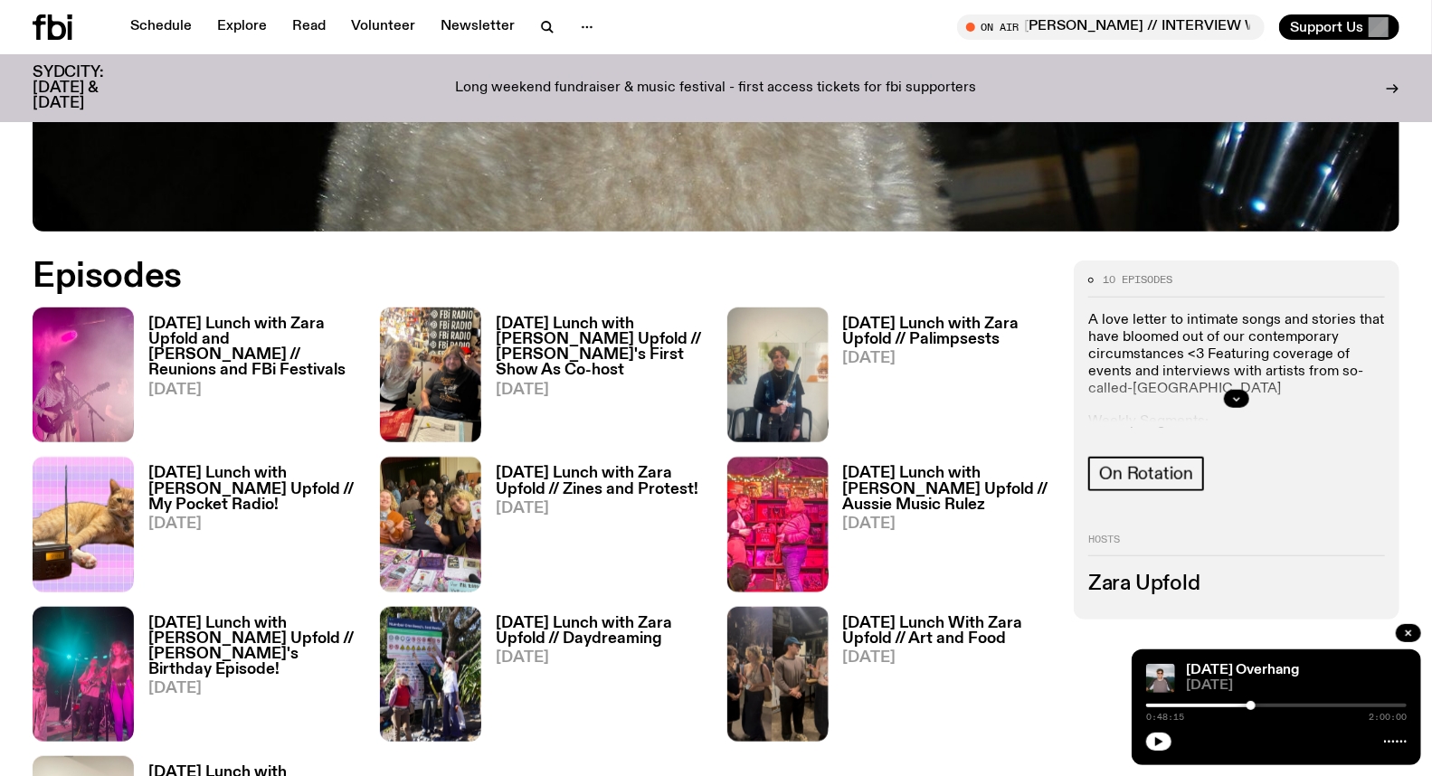
scroll to position [796, 0]
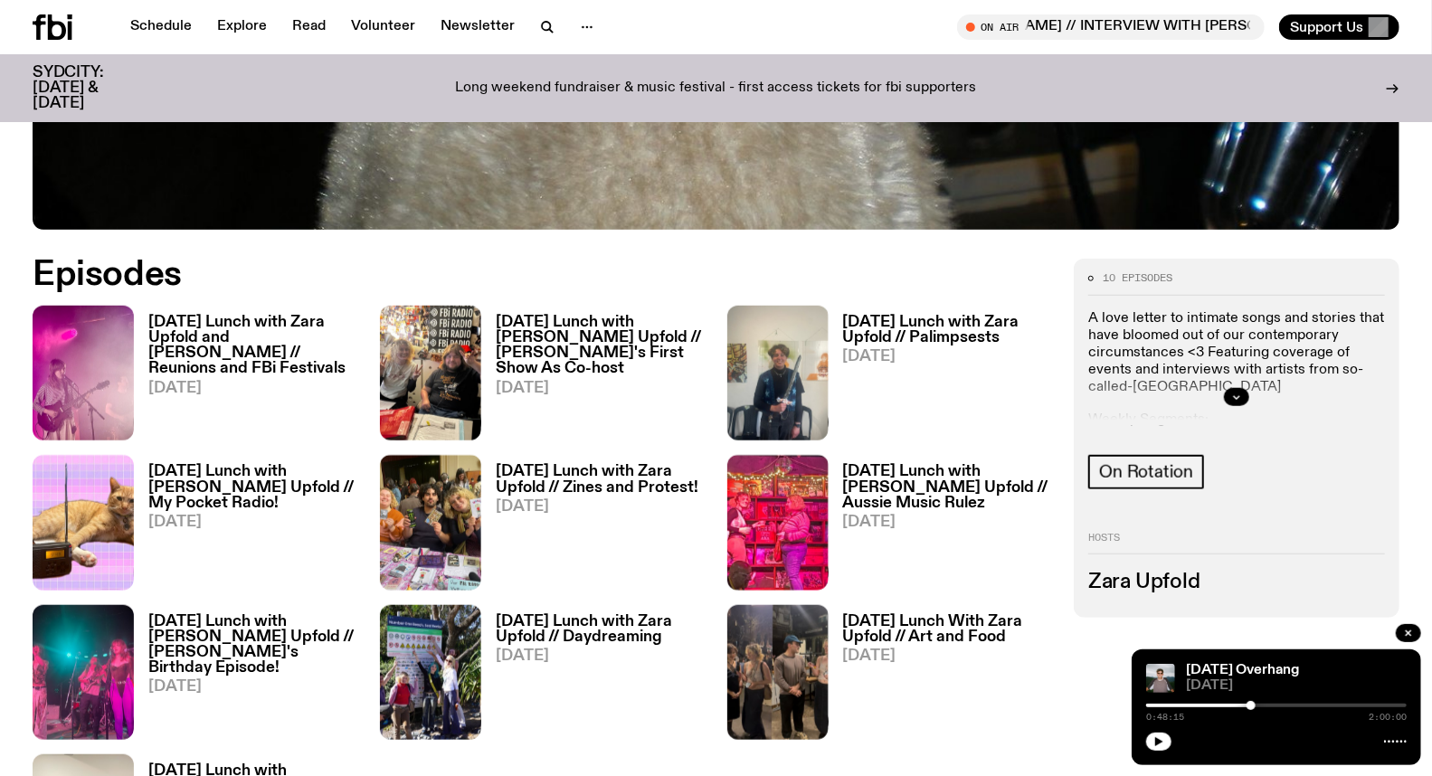
click at [604, 337] on h3 "[DATE] Lunch with [PERSON_NAME] Upfold // [PERSON_NAME]'s First Show As Co-host" at bounding box center [601, 346] width 210 height 62
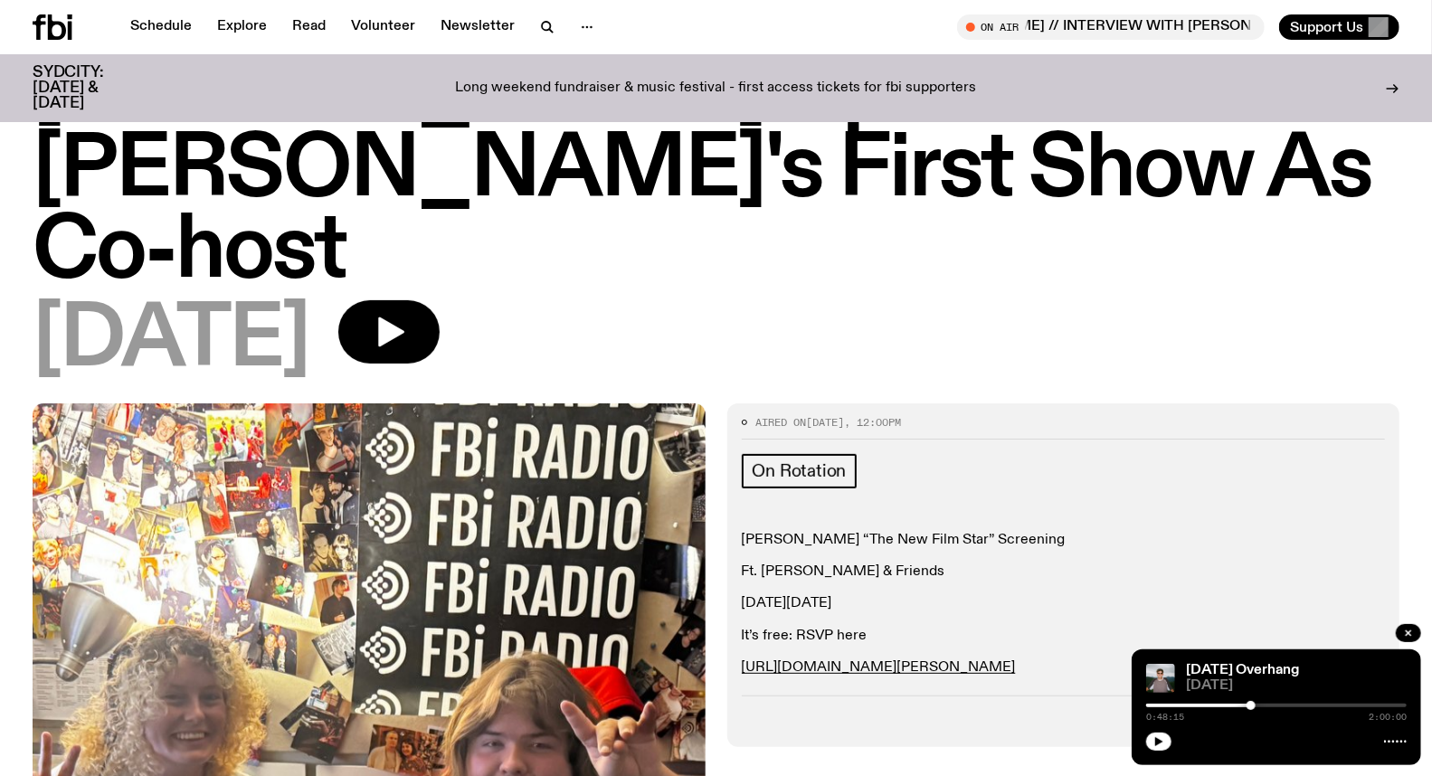
scroll to position [195, 0]
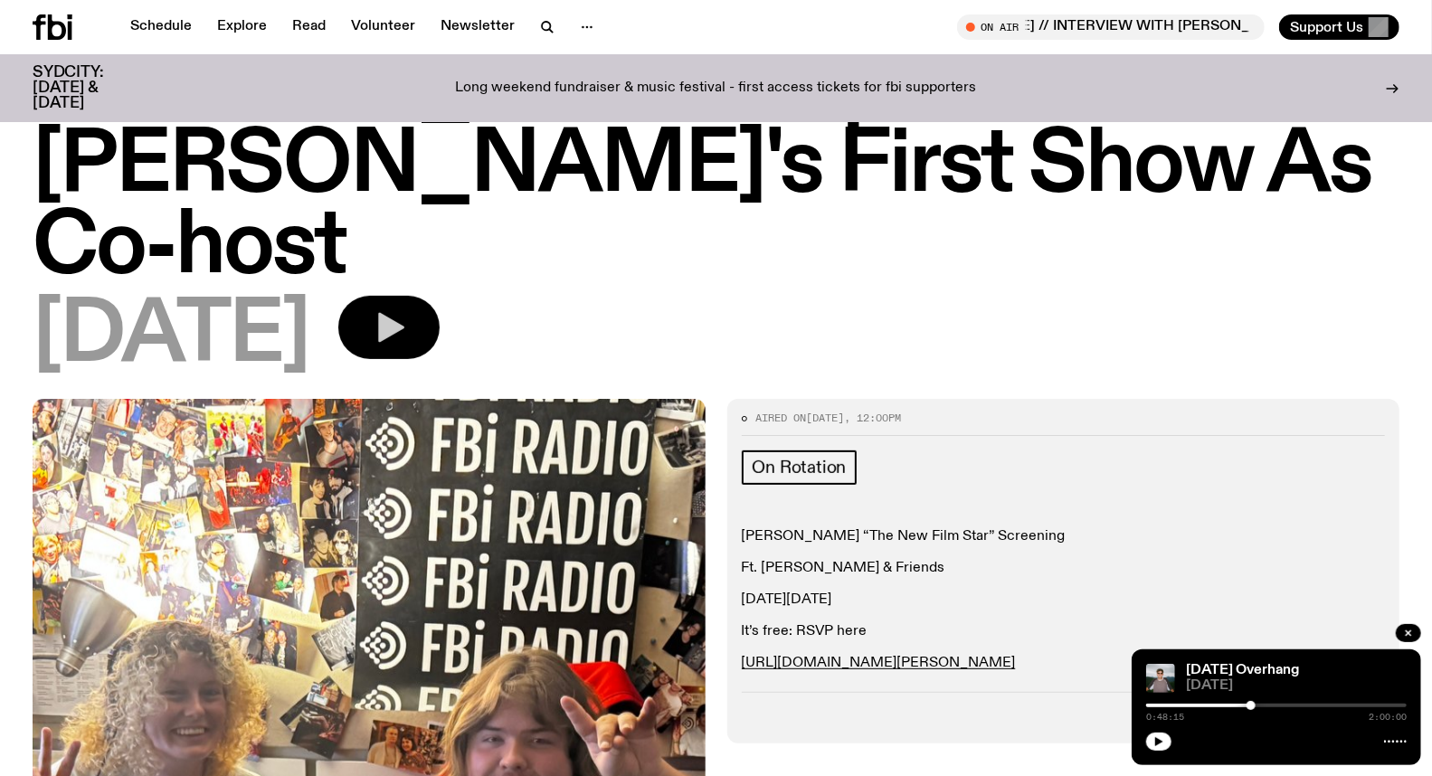
click at [440, 296] on button "button" at bounding box center [388, 327] width 101 height 63
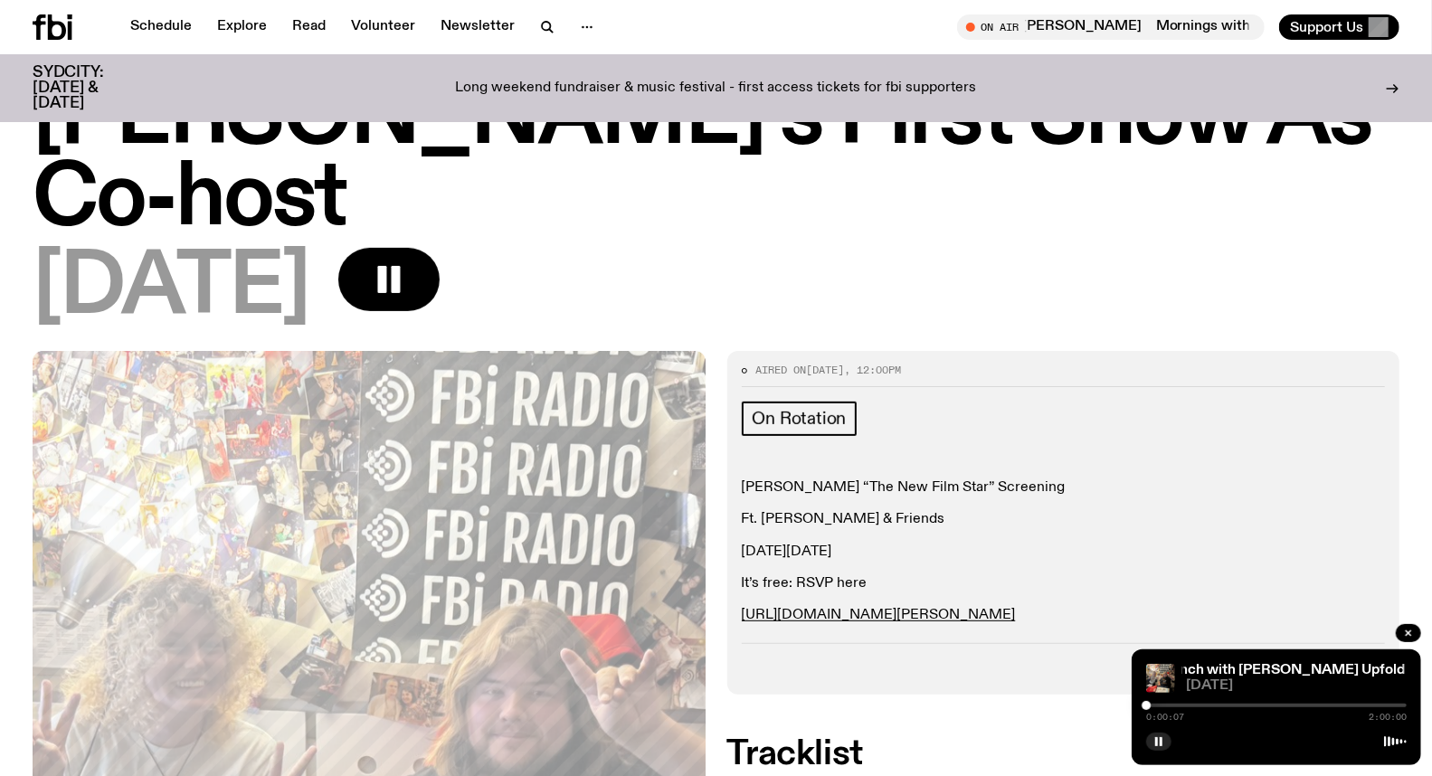
scroll to position [295, 0]
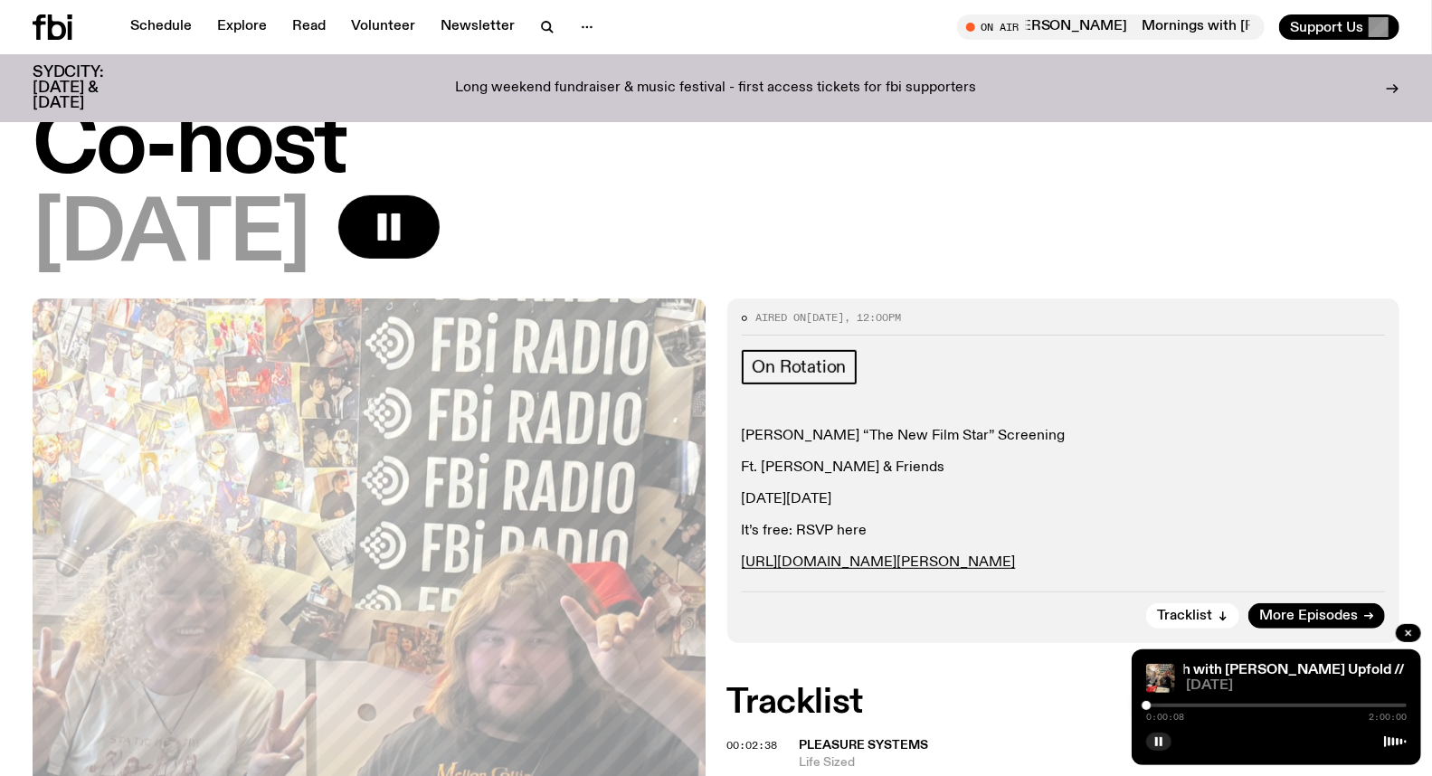
click at [1281, 706] on div at bounding box center [1276, 706] width 261 height 4
click at [1312, 704] on div at bounding box center [1276, 706] width 261 height 4
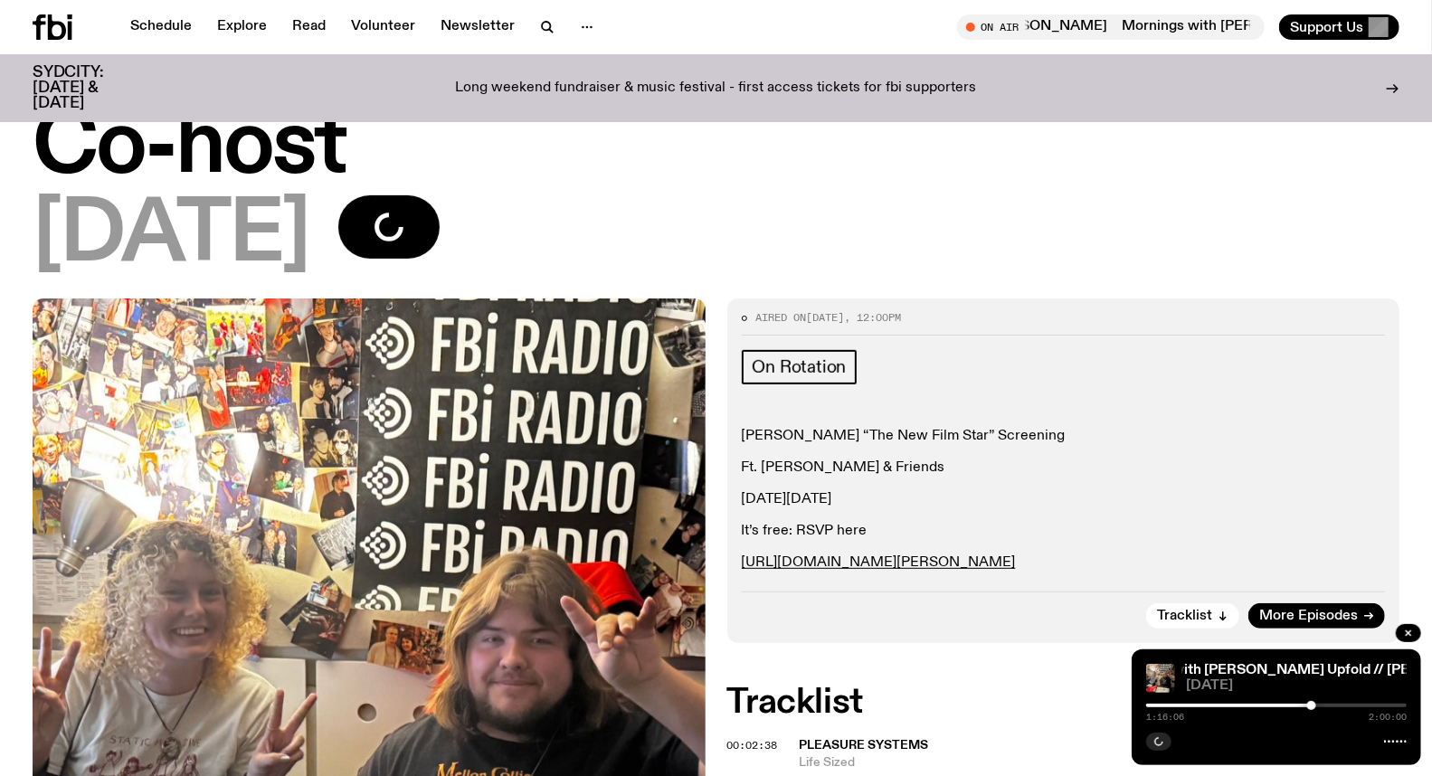
click at [1342, 704] on div at bounding box center [1276, 706] width 261 height 4
drag, startPoint x: 1350, startPoint y: 706, endPoint x: 1360, endPoint y: 707, distance: 10.0
click at [1350, 707] on div at bounding box center [1276, 706] width 261 height 4
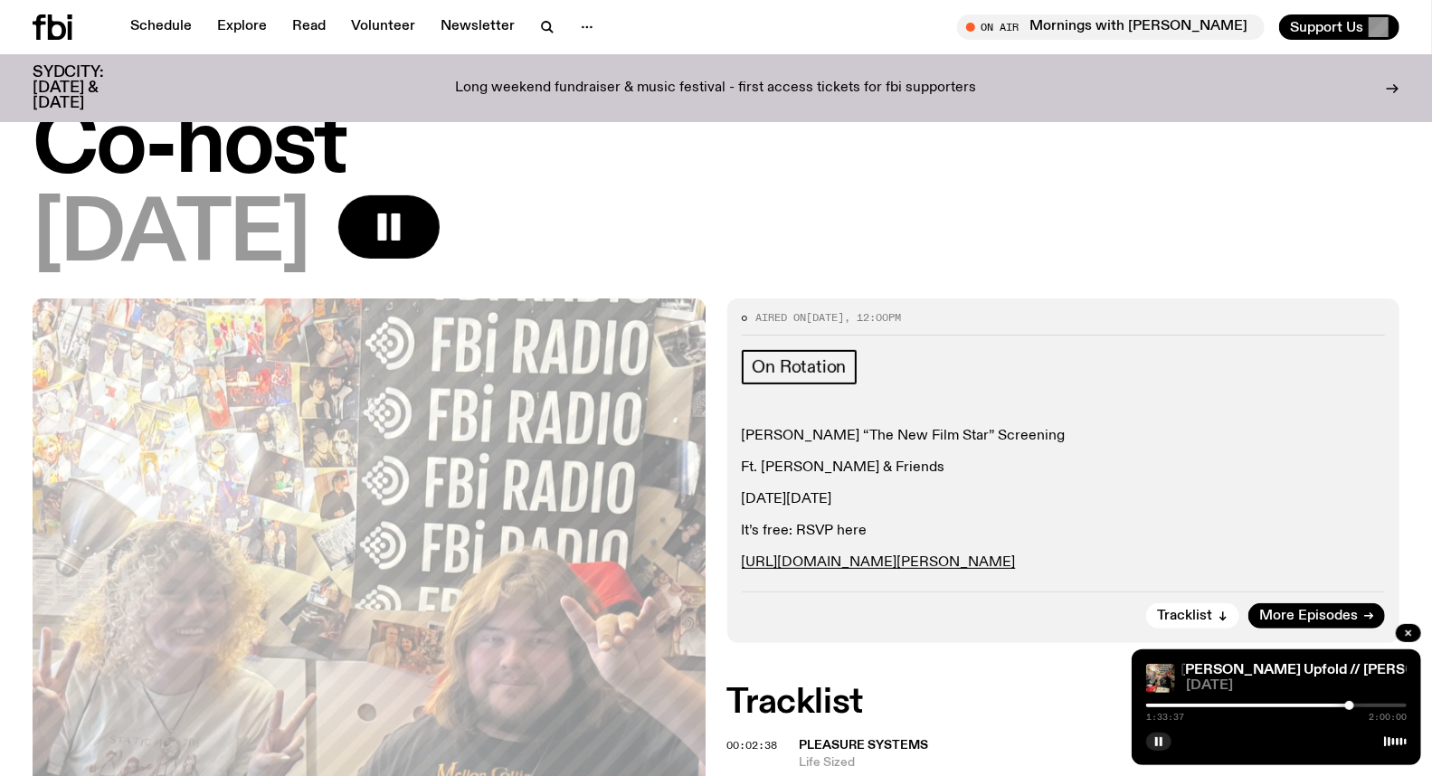
click at [1362, 707] on div at bounding box center [1276, 706] width 261 height 4
click at [1363, 703] on div at bounding box center [1361, 705] width 9 height 9
click at [1363, 703] on div at bounding box center [1362, 705] width 9 height 9
click at [1364, 703] on div at bounding box center [1363, 705] width 9 height 9
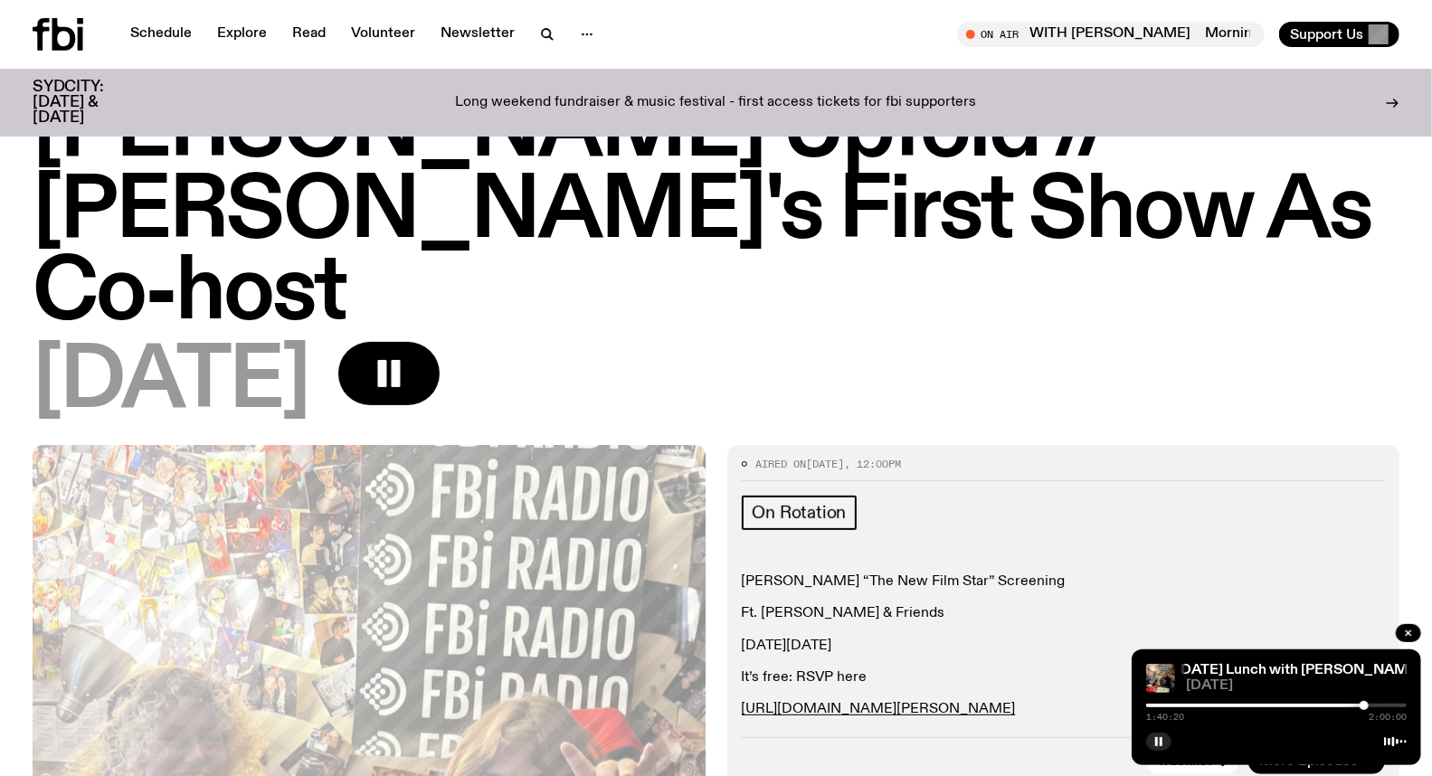
scroll to position [0, 0]
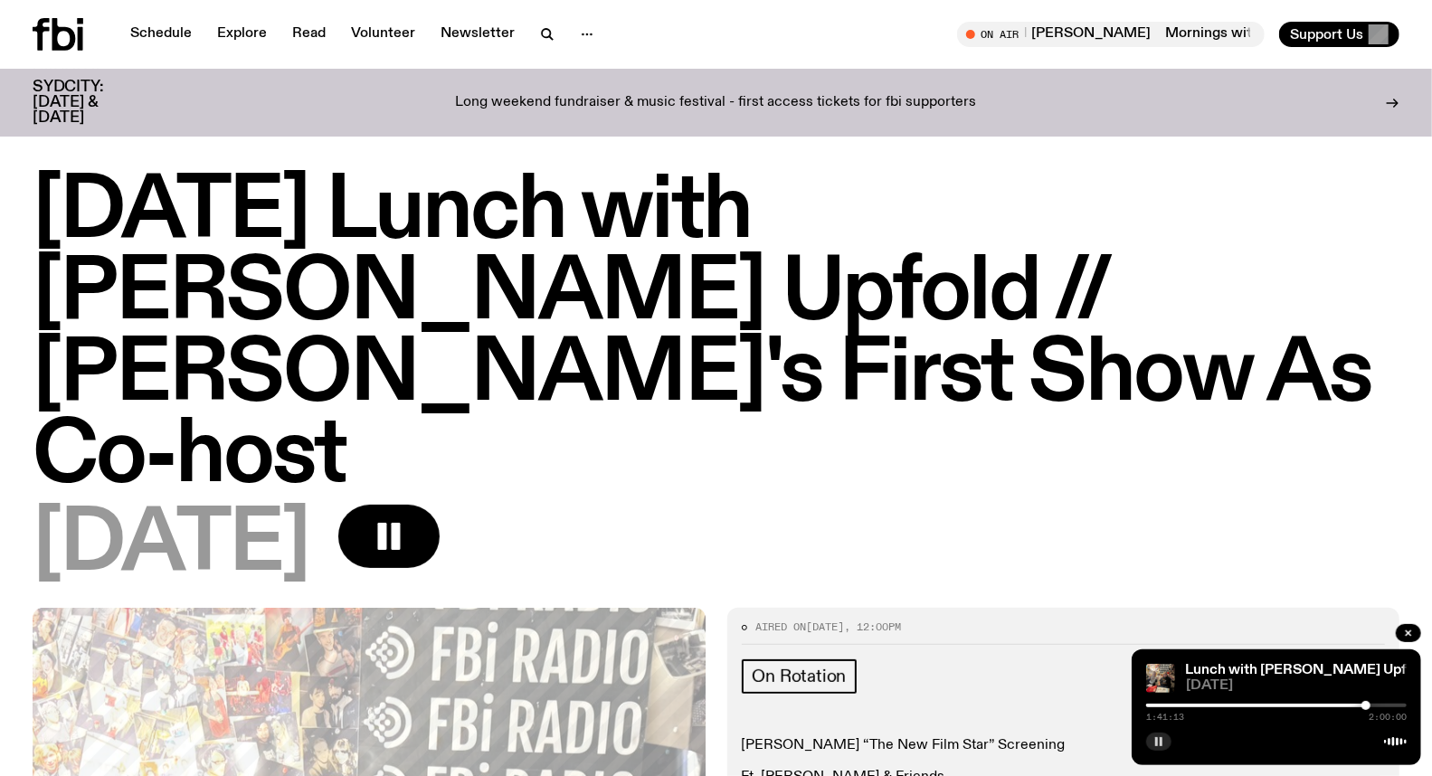
click at [1155, 743] on icon "button" at bounding box center [1159, 742] width 11 height 11
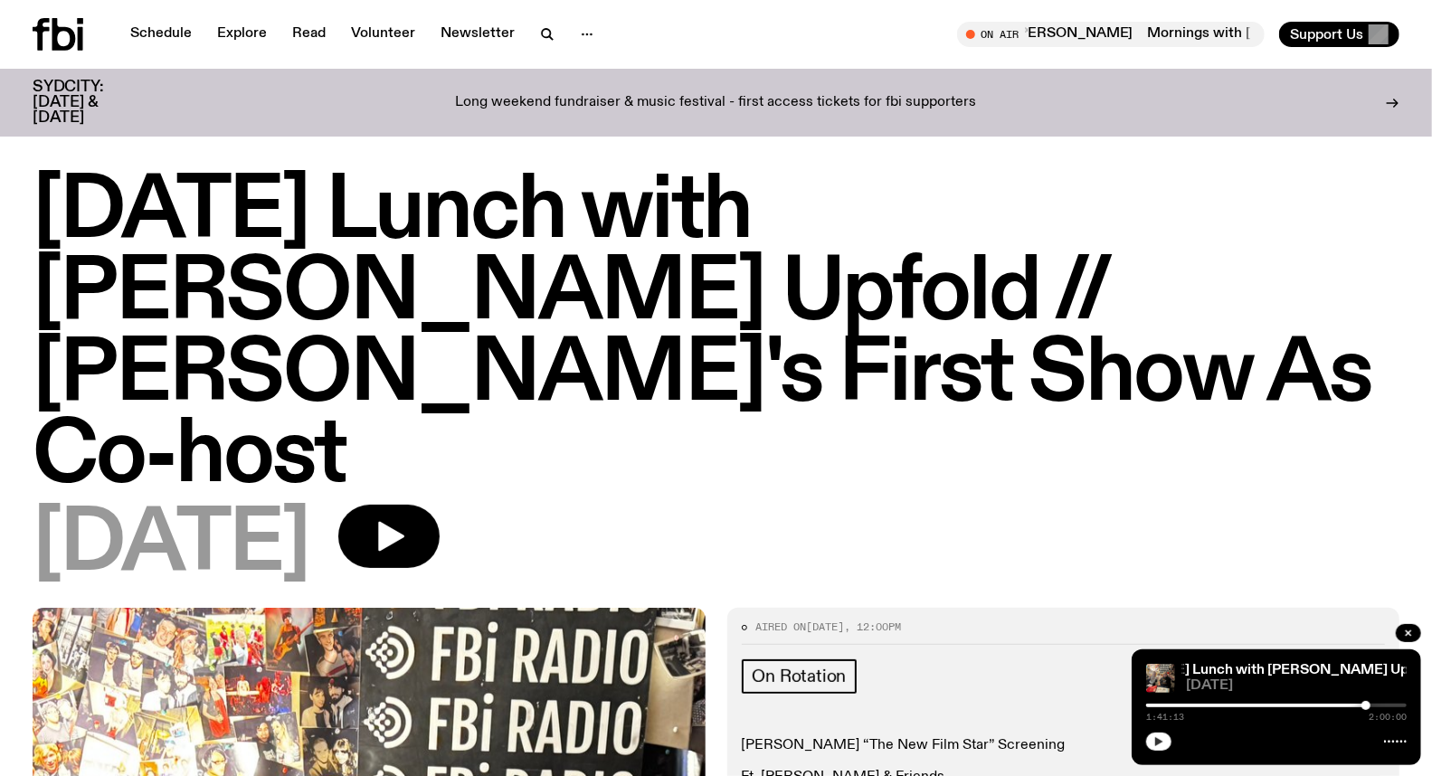
click at [1160, 742] on icon "button" at bounding box center [1159, 741] width 8 height 9
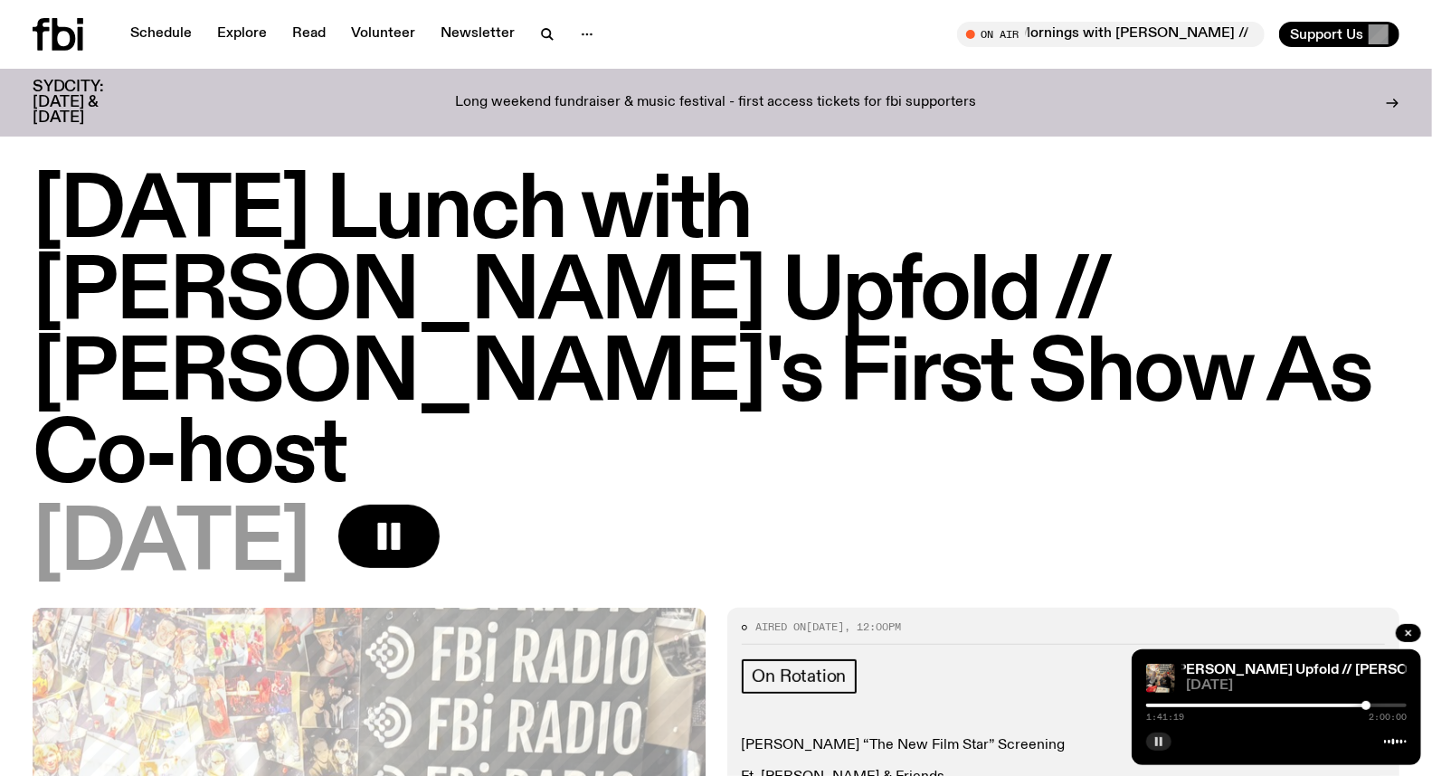
click at [919, 505] on div "[DATE]" at bounding box center [716, 545] width 1367 height 81
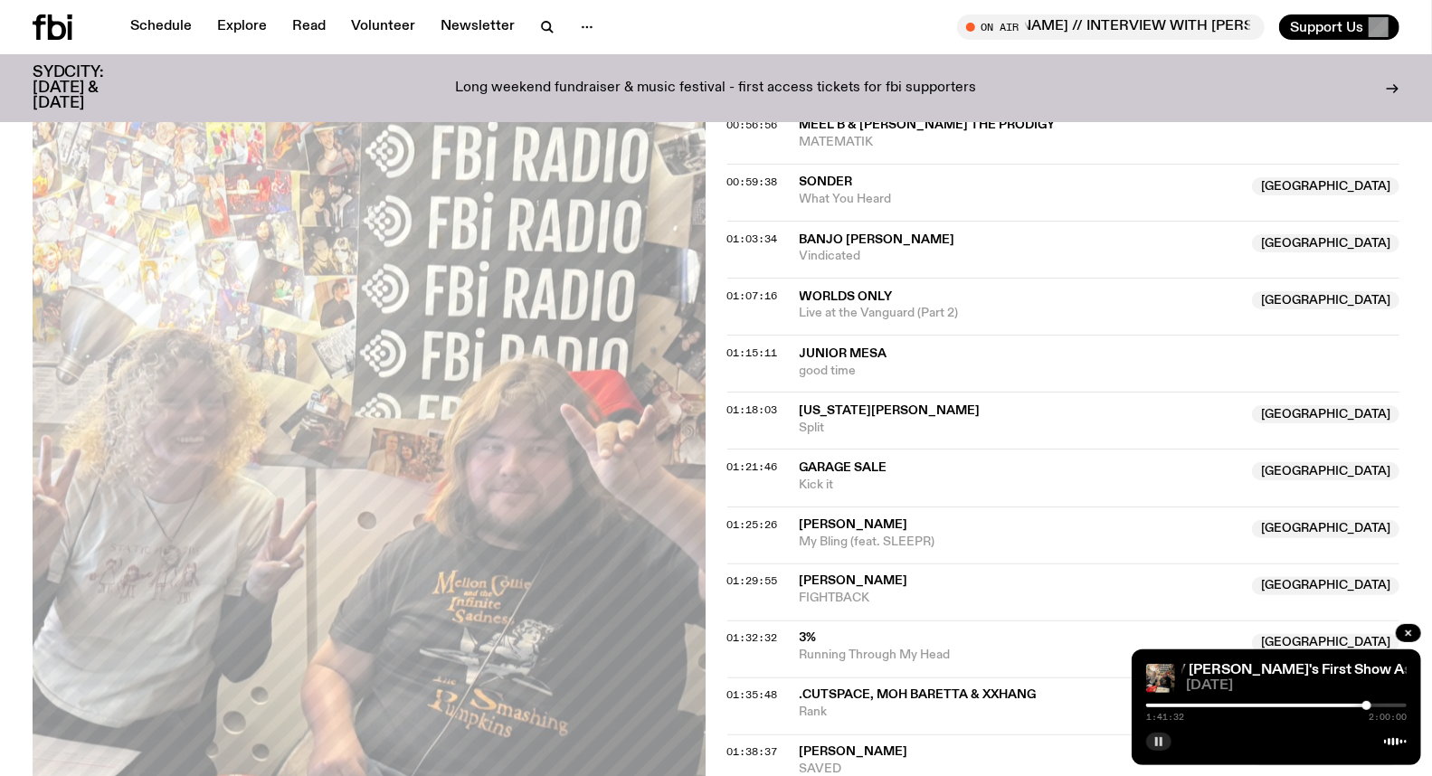
scroll to position [1701, 0]
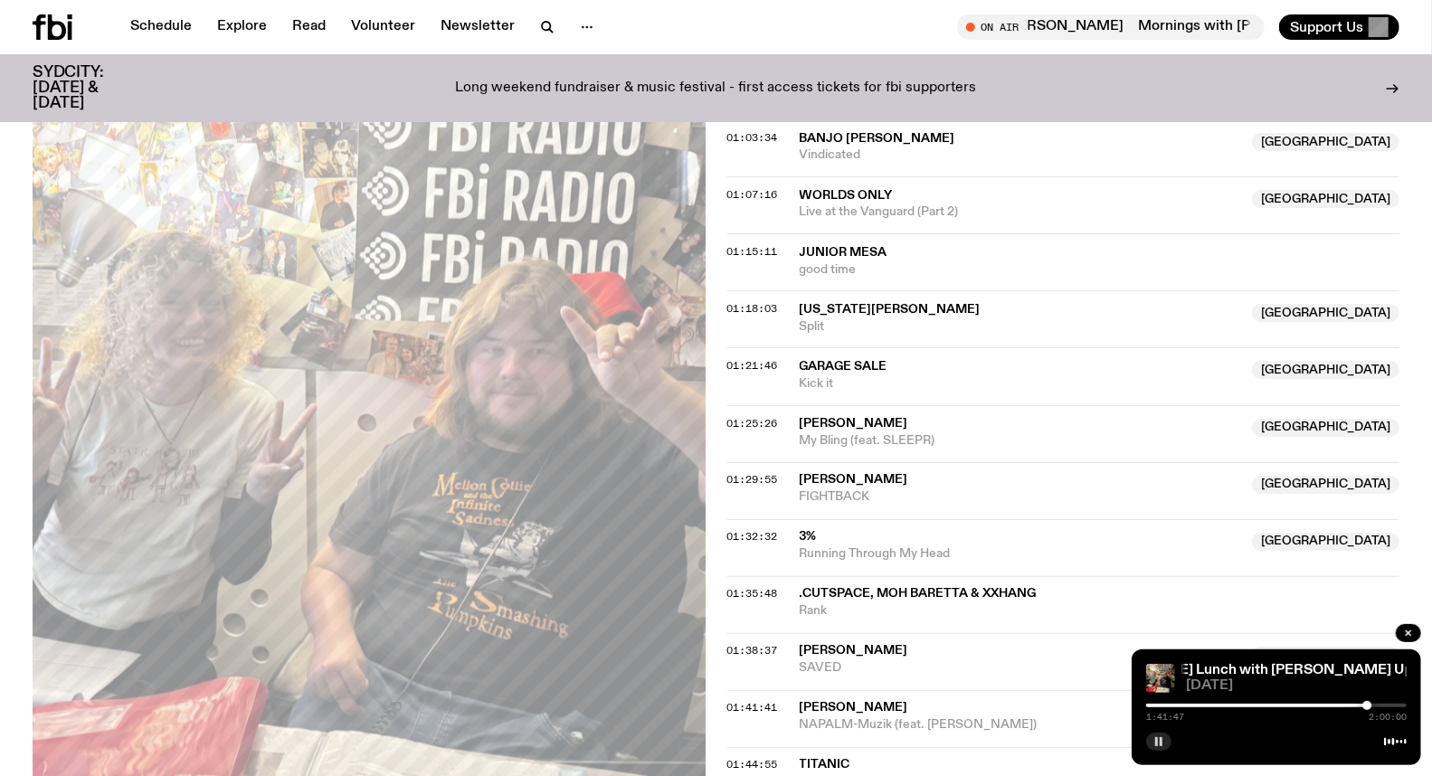
click at [1160, 746] on icon "button" at bounding box center [1159, 742] width 11 height 11
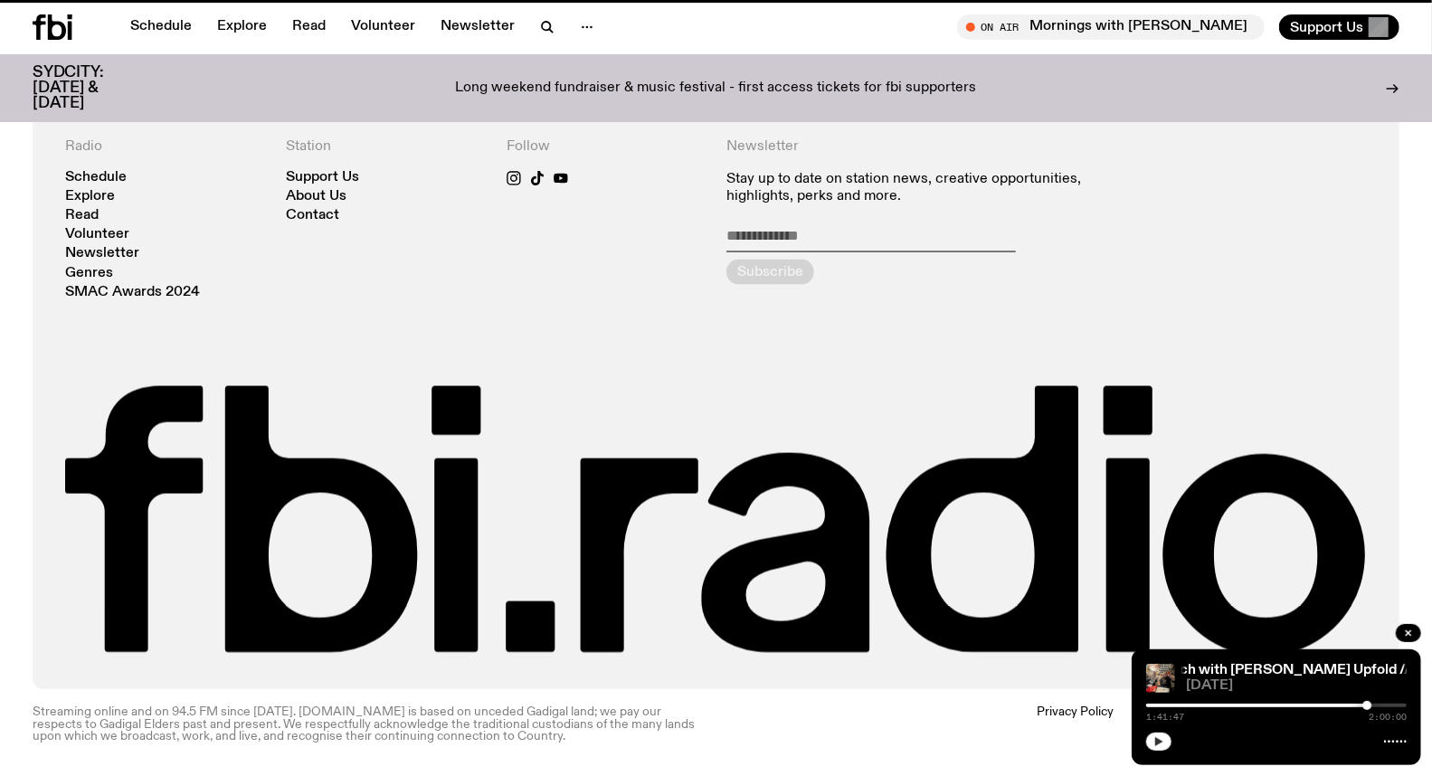
scroll to position [796, 0]
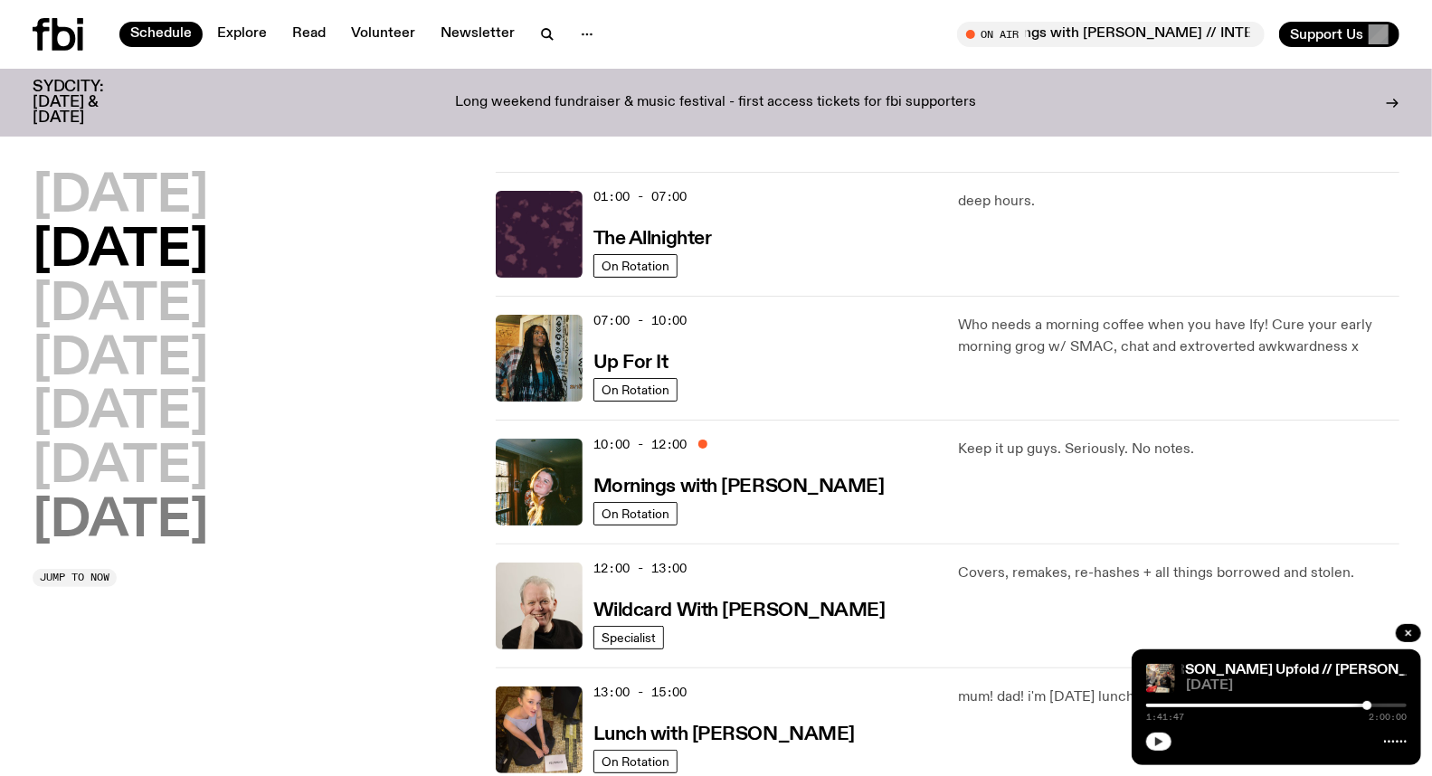
click at [128, 537] on h2 "[DATE]" at bounding box center [121, 522] width 176 height 51
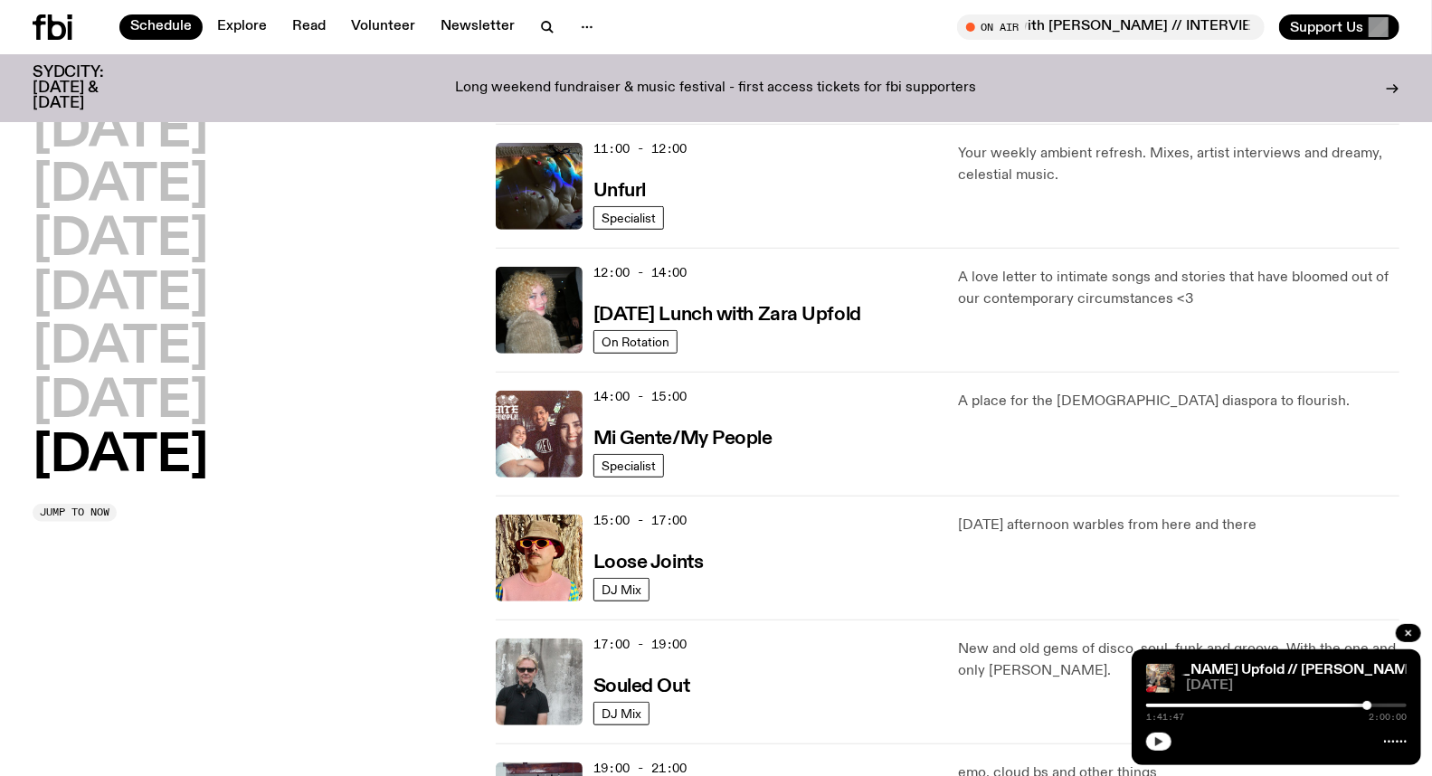
scroll to position [754, 0]
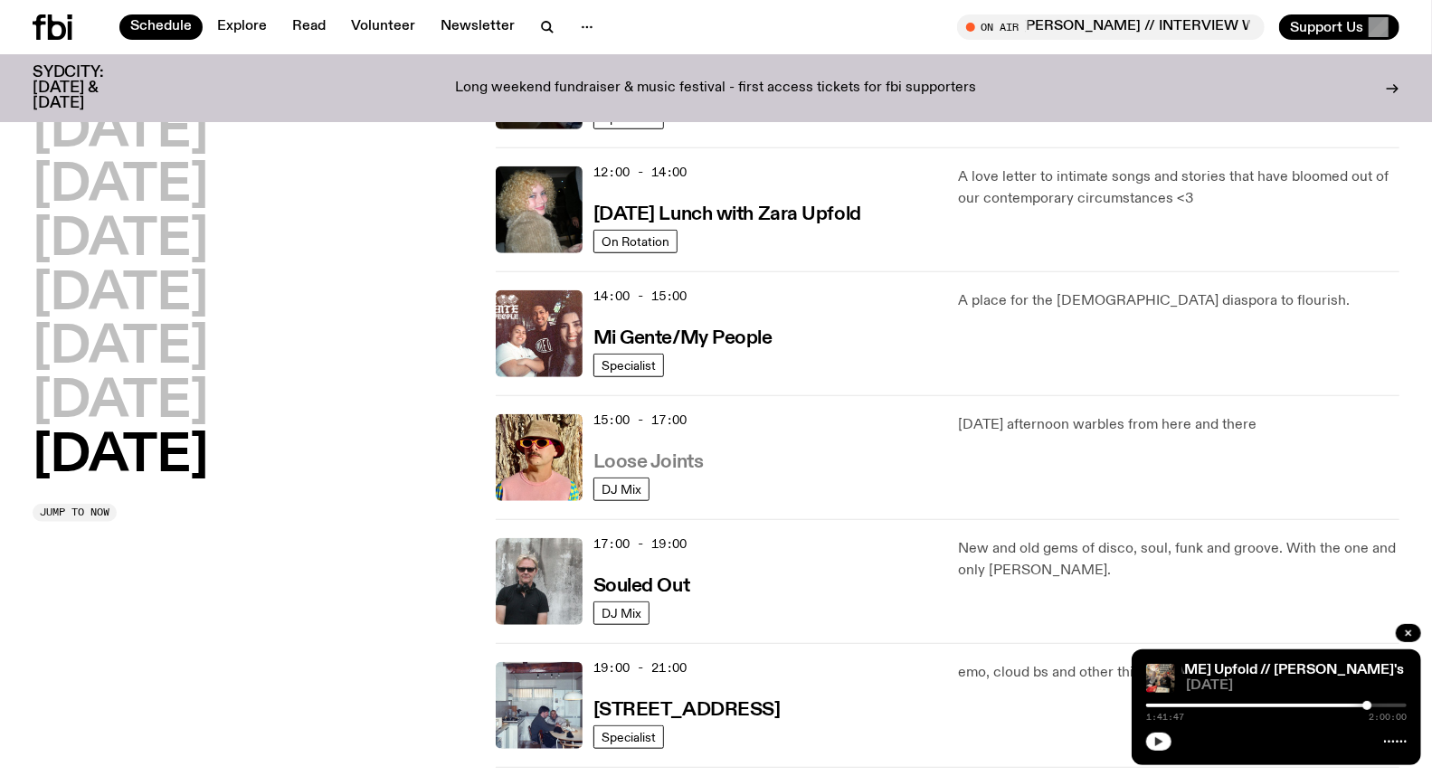
click at [677, 465] on h3 "Loose Joints" at bounding box center [649, 462] width 110 height 19
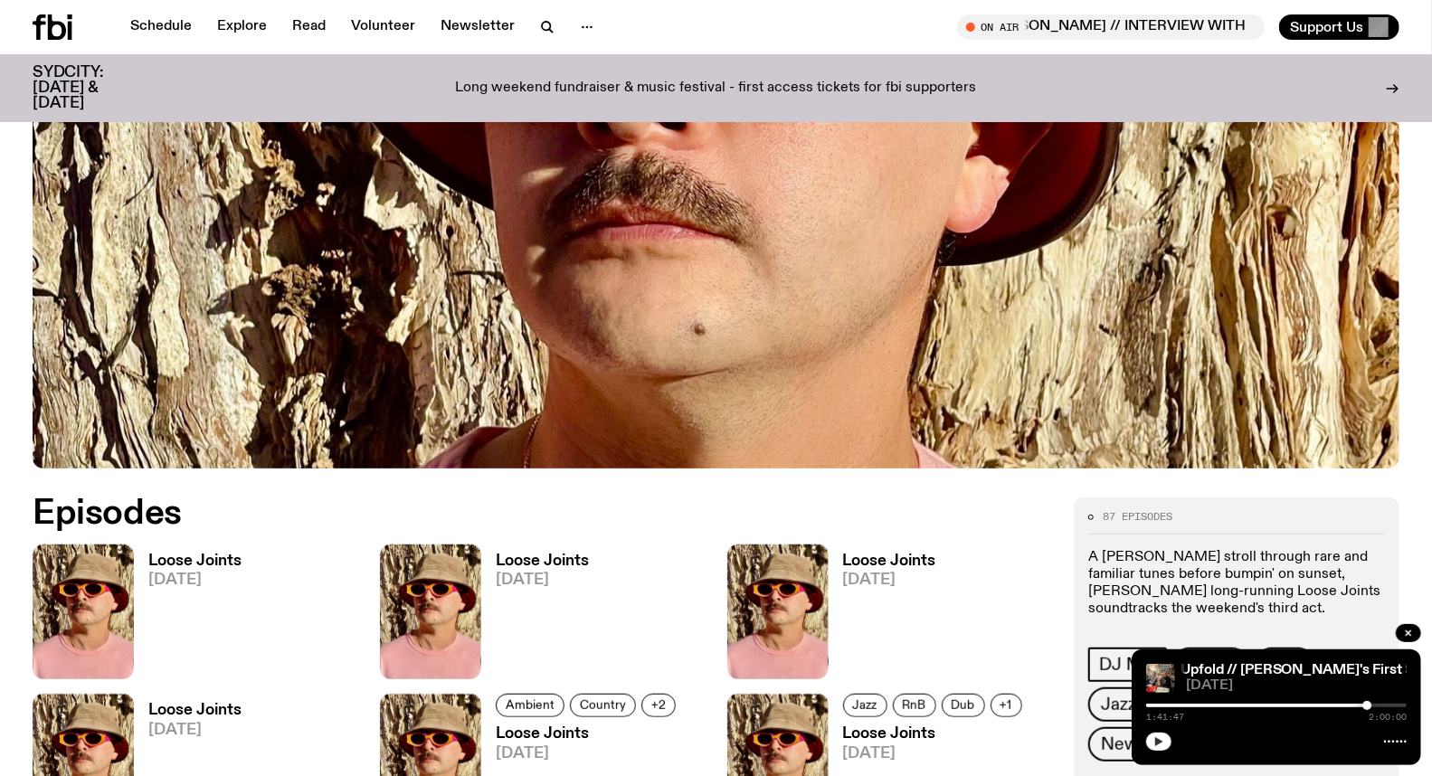
scroll to position [593, 0]
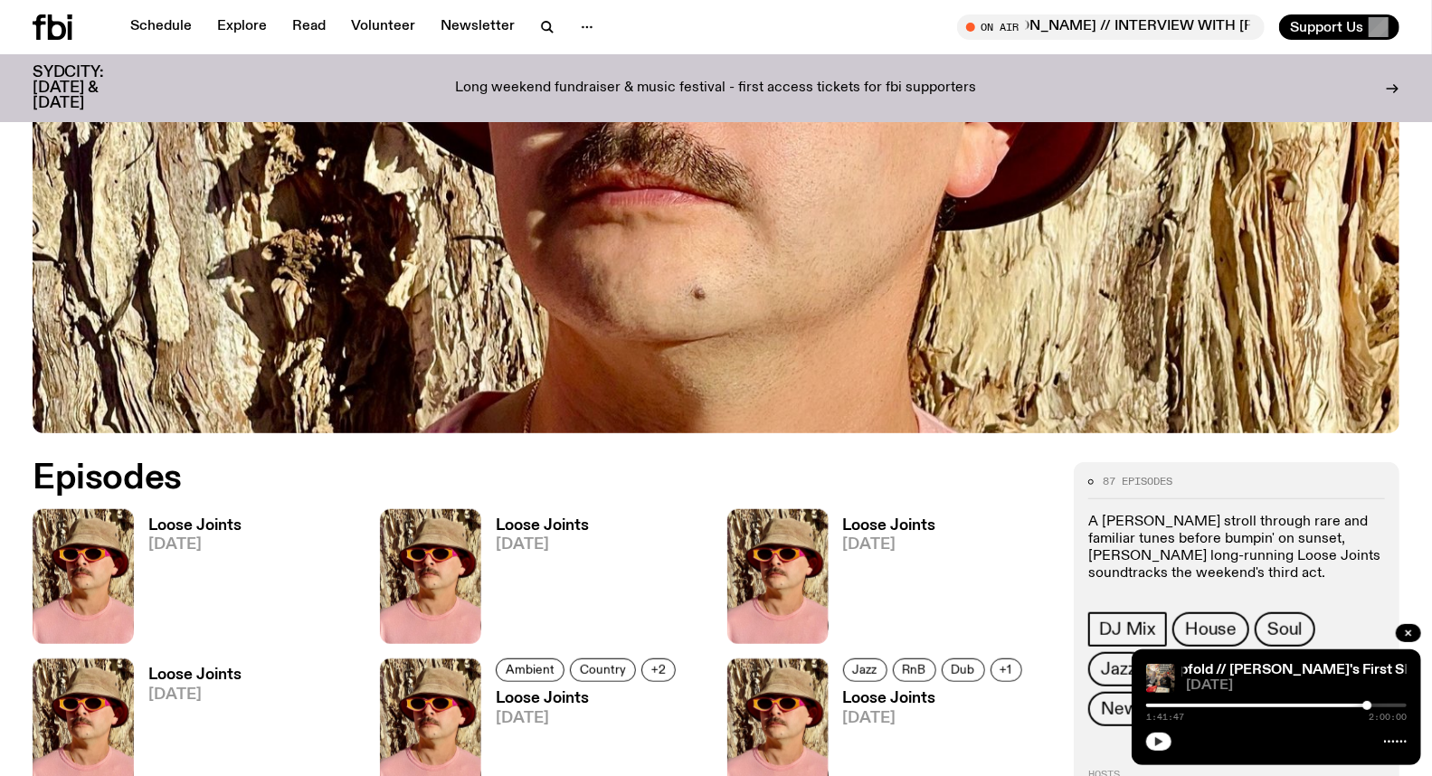
click at [549, 523] on h3 "Loose Joints" at bounding box center [542, 525] width 93 height 15
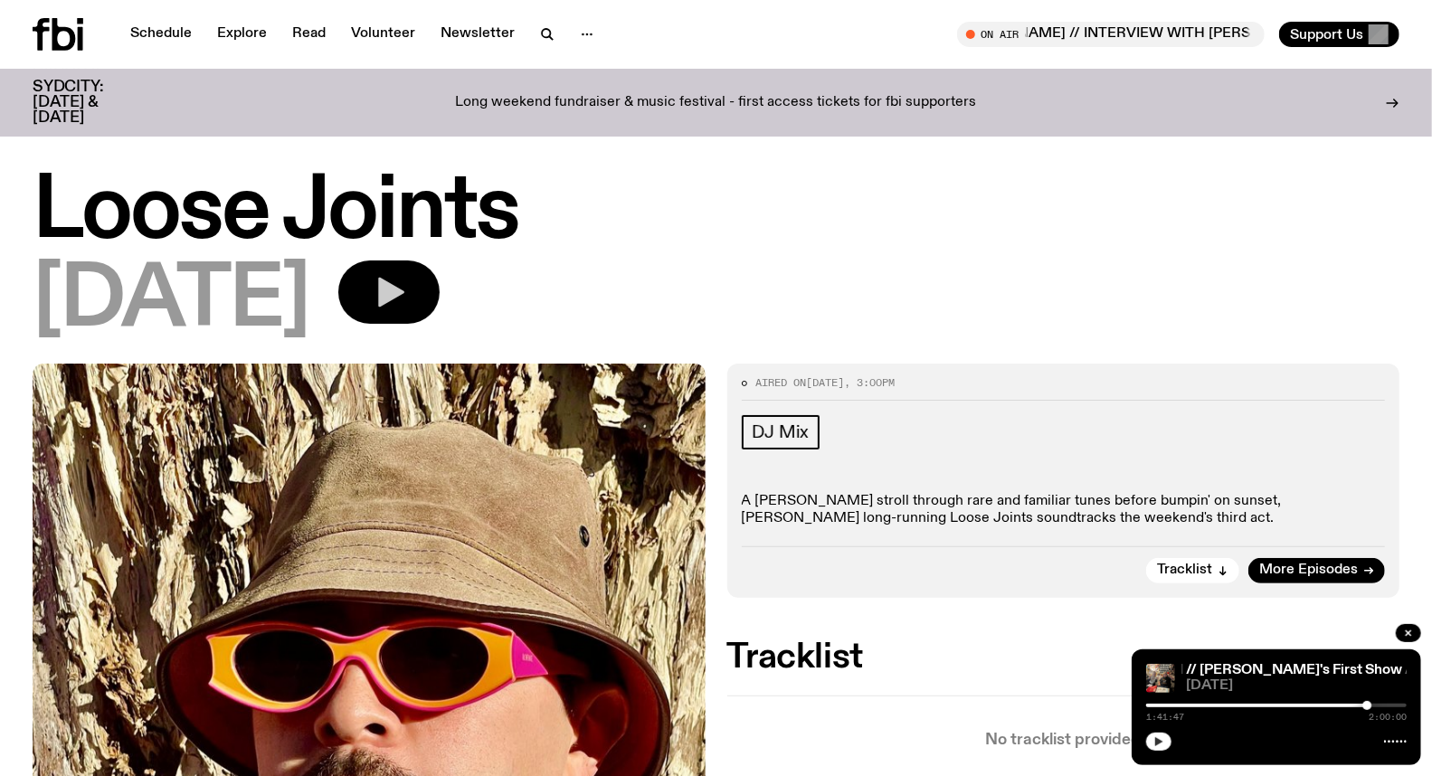
click at [404, 285] on icon "button" at bounding box center [391, 293] width 26 height 30
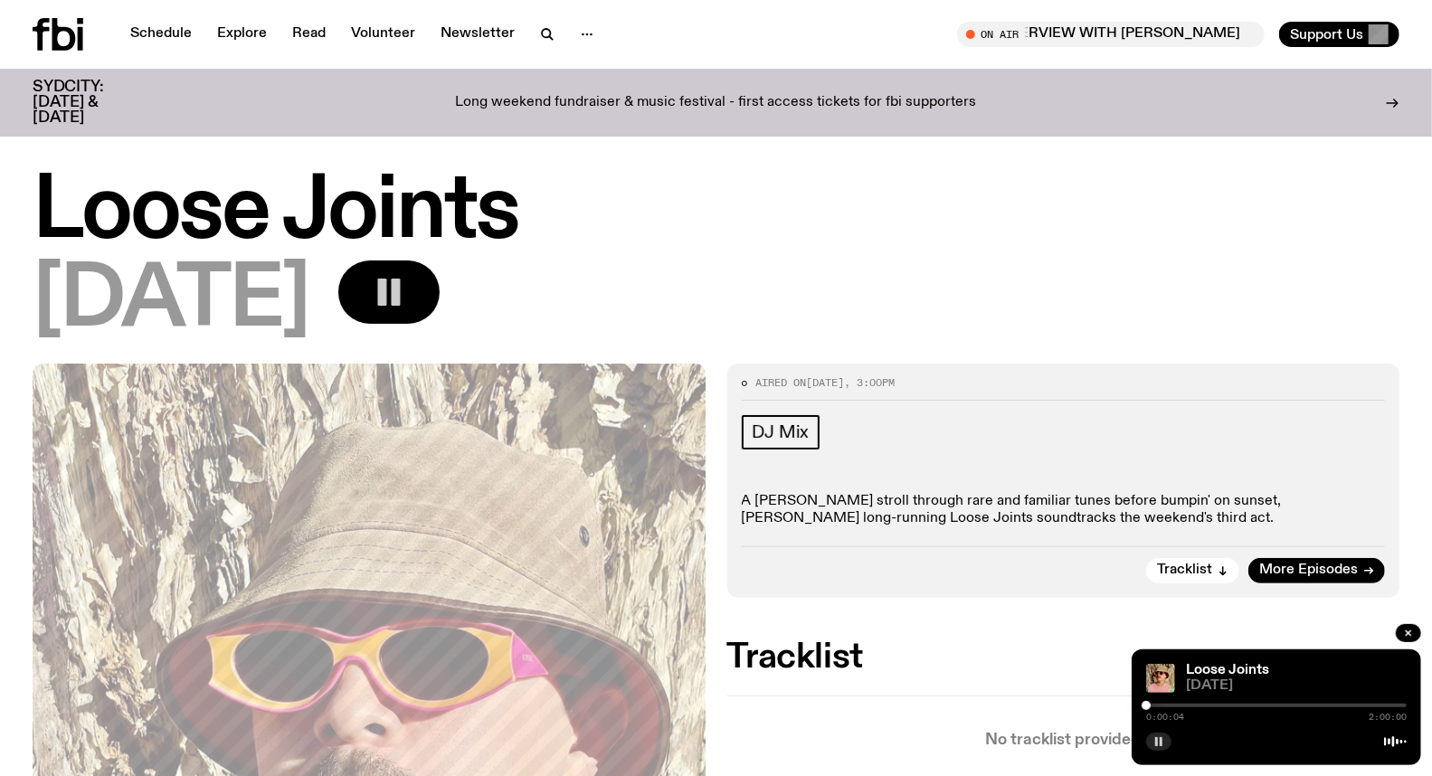
click at [1210, 702] on div "0:00:04 2:00:00" at bounding box center [1276, 711] width 261 height 22
click at [1211, 704] on div at bounding box center [1276, 706] width 261 height 4
click at [1217, 704] on div at bounding box center [1276, 706] width 261 height 4
click at [1235, 706] on div at bounding box center [1276, 706] width 261 height 4
click at [1232, 704] on div at bounding box center [1232, 705] width 9 height 9
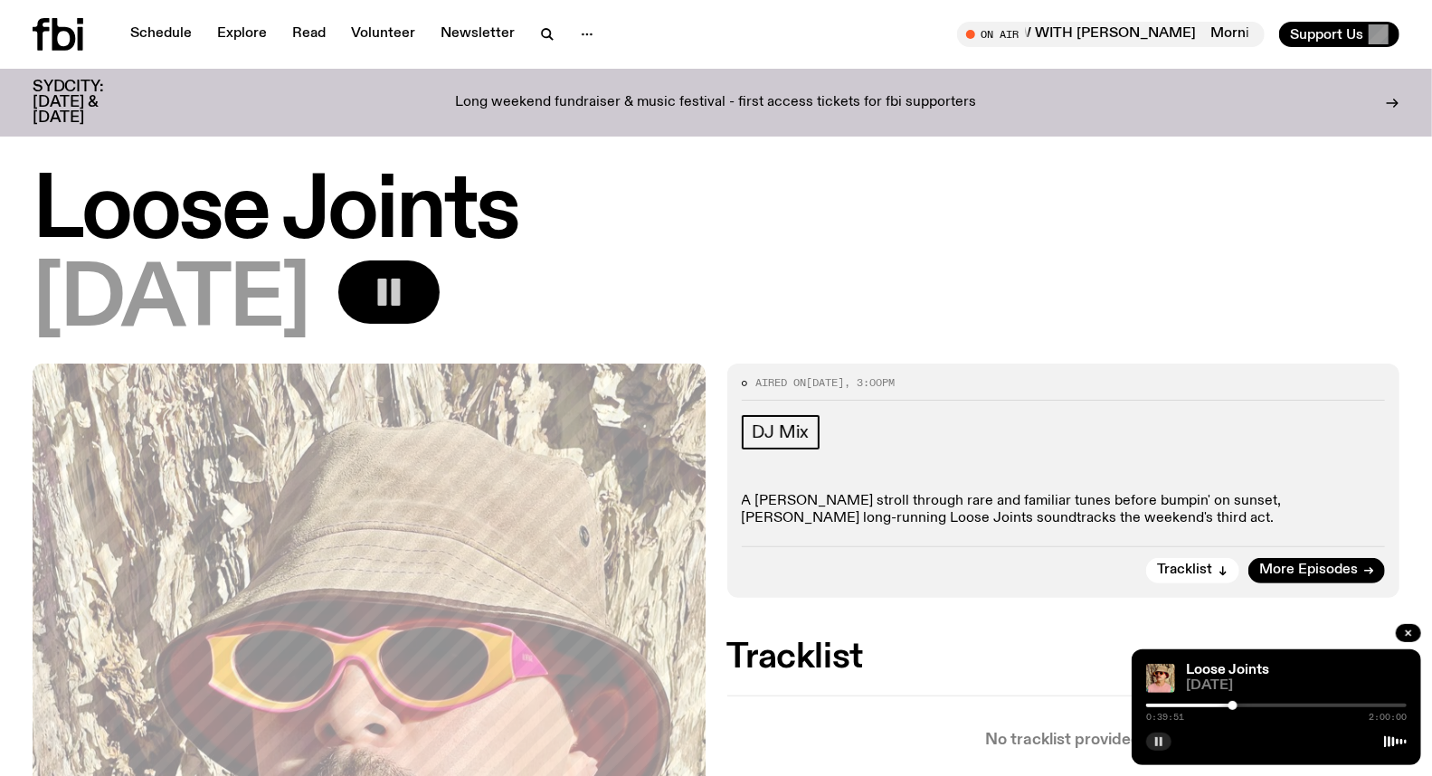
click at [1233, 704] on div at bounding box center [1233, 705] width 9 height 9
click at [1235, 704] on div at bounding box center [1235, 705] width 9 height 9
click at [1235, 706] on div at bounding box center [1235, 705] width 9 height 9
click at [1237, 706] on div at bounding box center [1235, 705] width 9 height 9
click at [1240, 706] on div at bounding box center [1236, 705] width 9 height 9
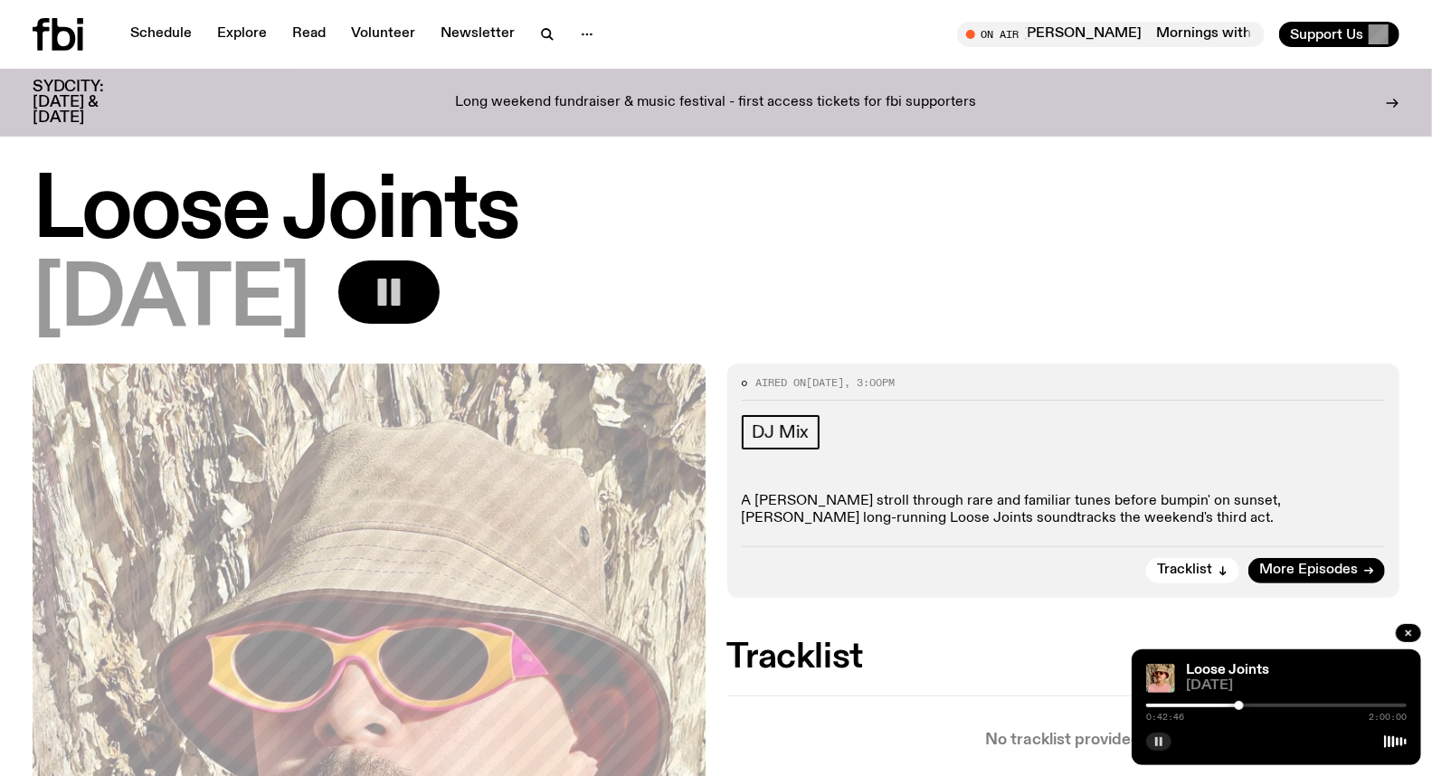
click at [1240, 707] on div at bounding box center [1239, 705] width 9 height 9
click at [1238, 707] on div at bounding box center [1239, 705] width 9 height 9
click at [1240, 708] on div at bounding box center [1238, 705] width 9 height 9
click at [1161, 737] on icon "button" at bounding box center [1159, 742] width 11 height 11
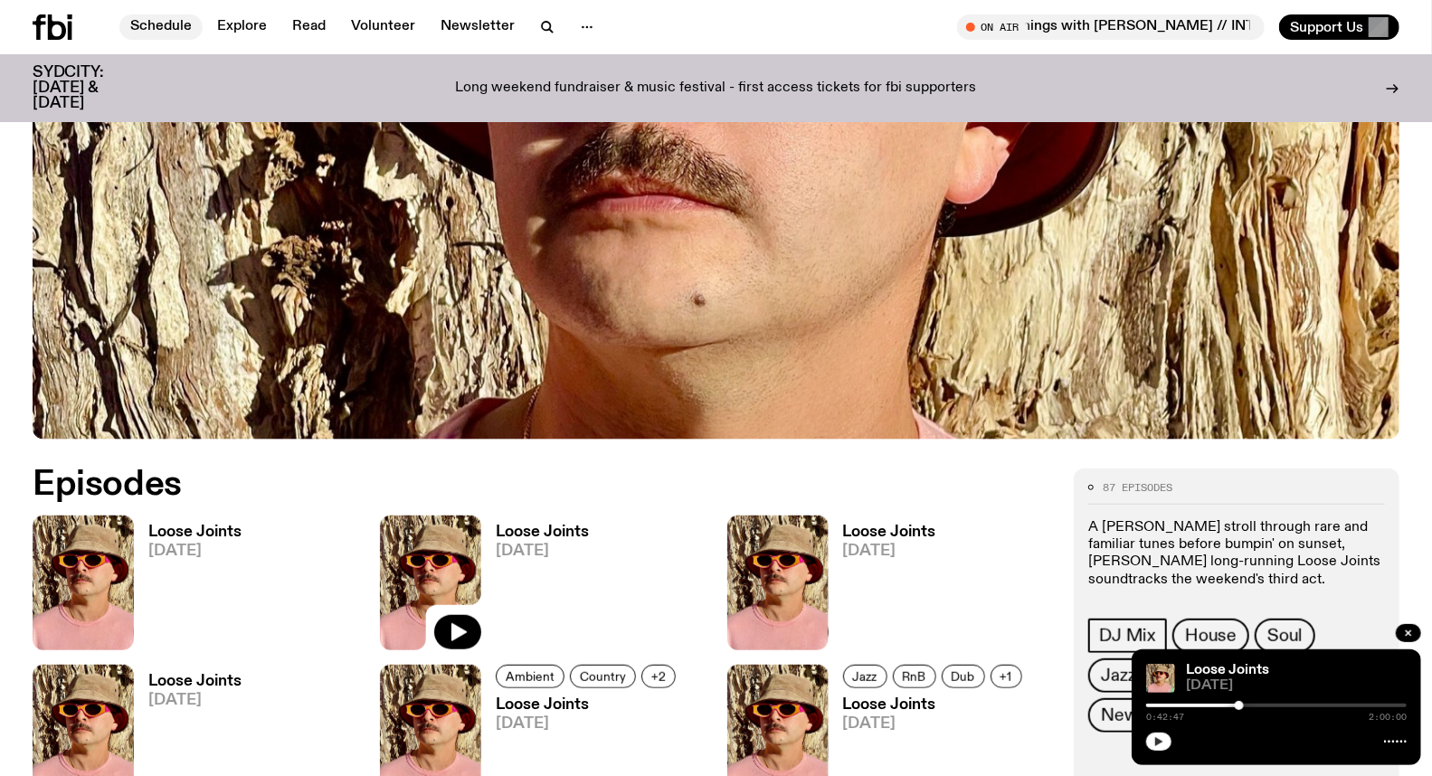
scroll to position [579, 0]
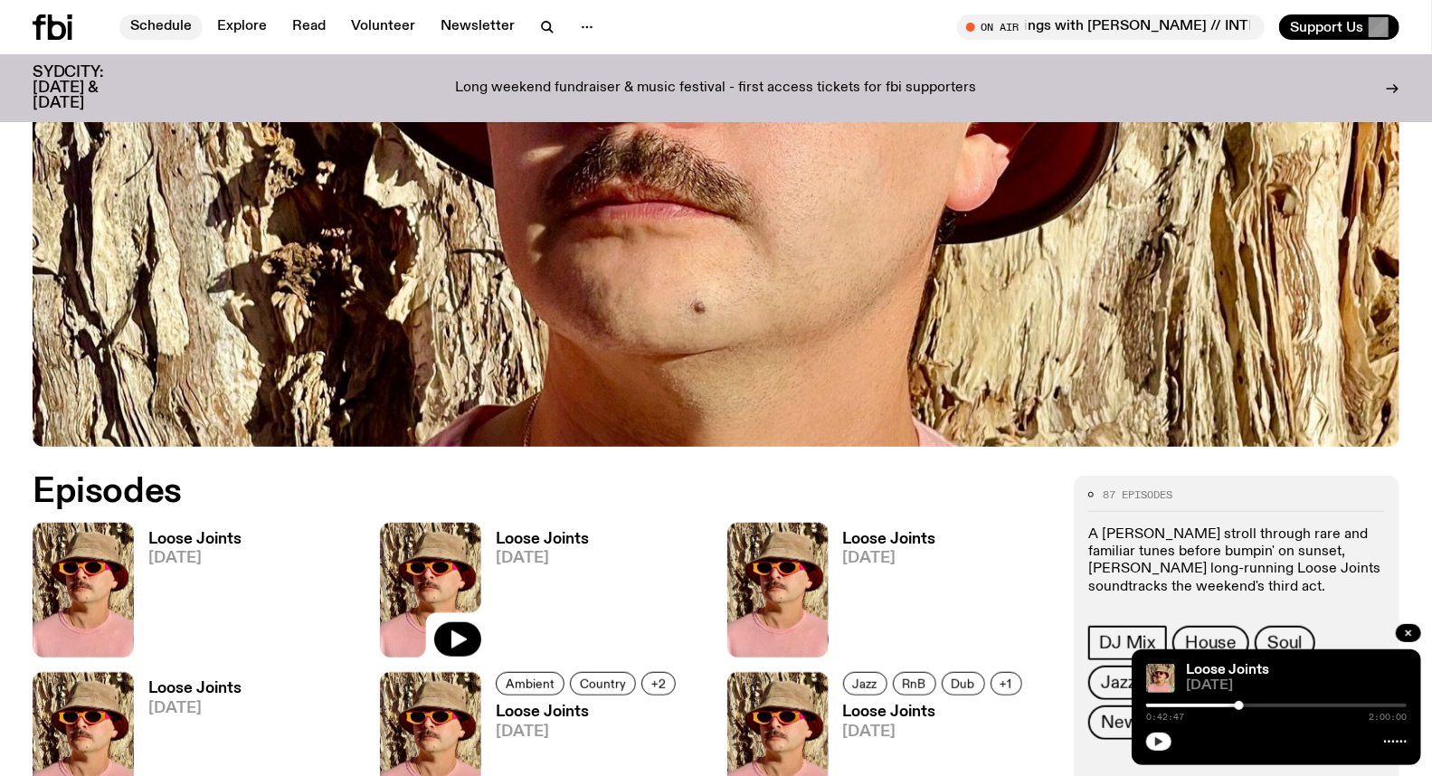
click at [157, 30] on link "Schedule" at bounding box center [160, 26] width 83 height 25
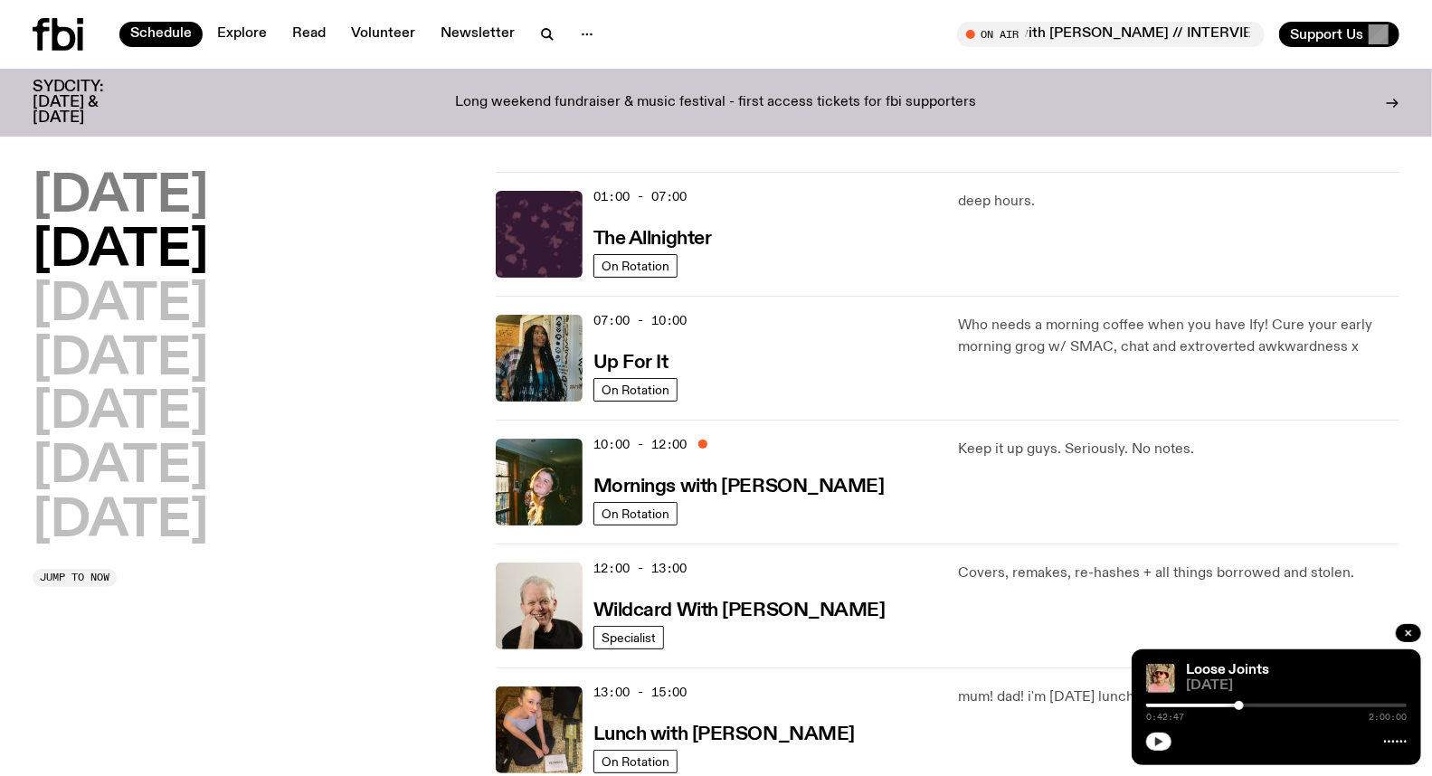
click at [202, 209] on h2 "[DATE]" at bounding box center [121, 197] width 176 height 51
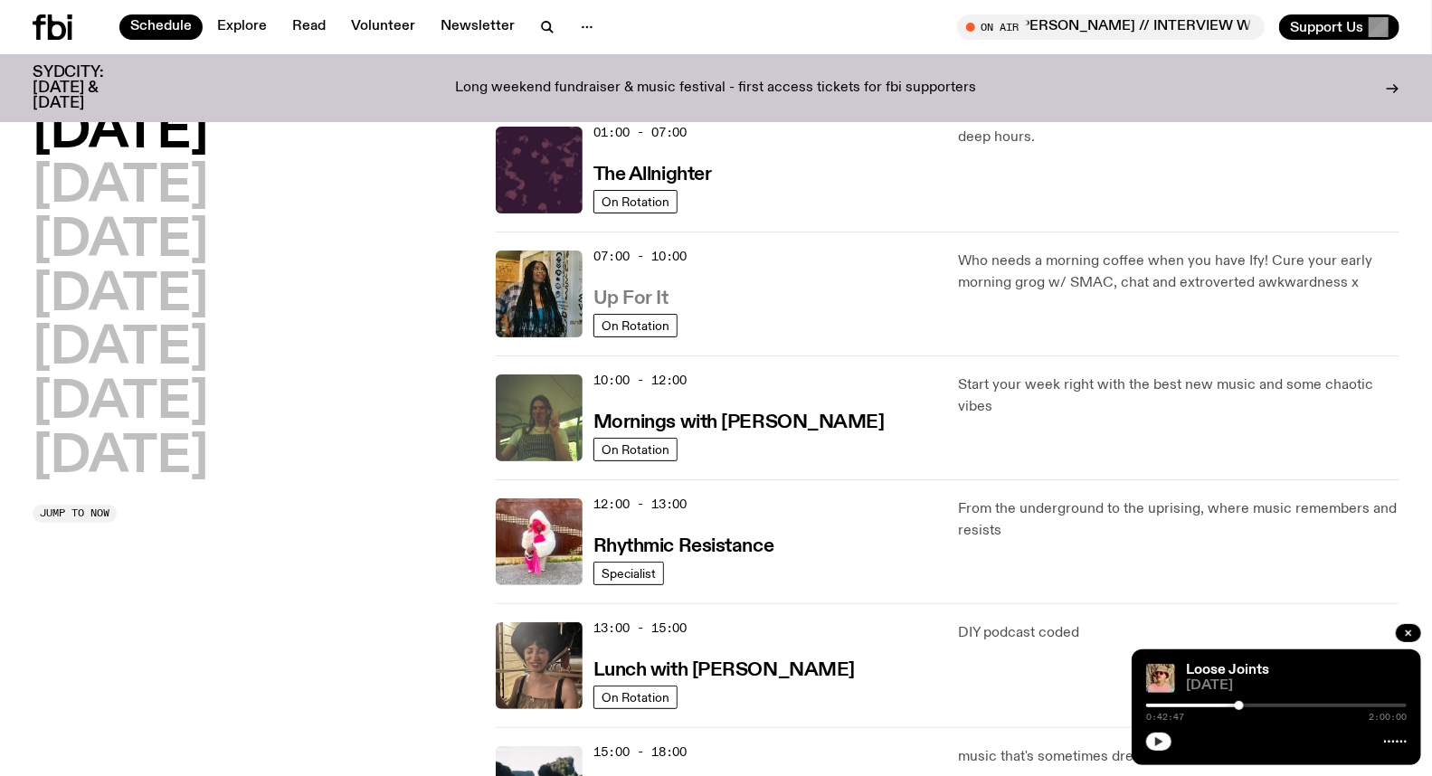
click at [637, 297] on h3 "Up For It" at bounding box center [631, 299] width 75 height 19
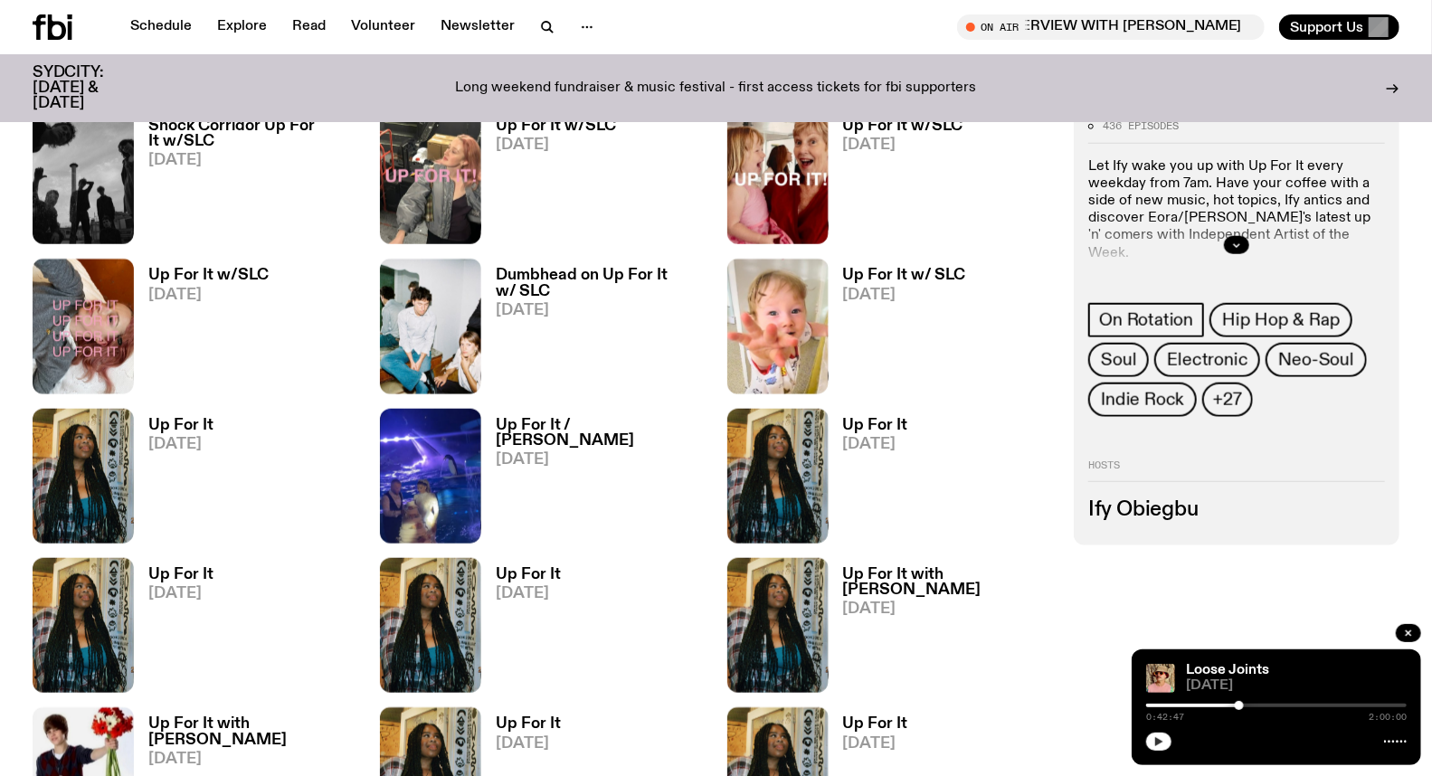
scroll to position [892, 0]
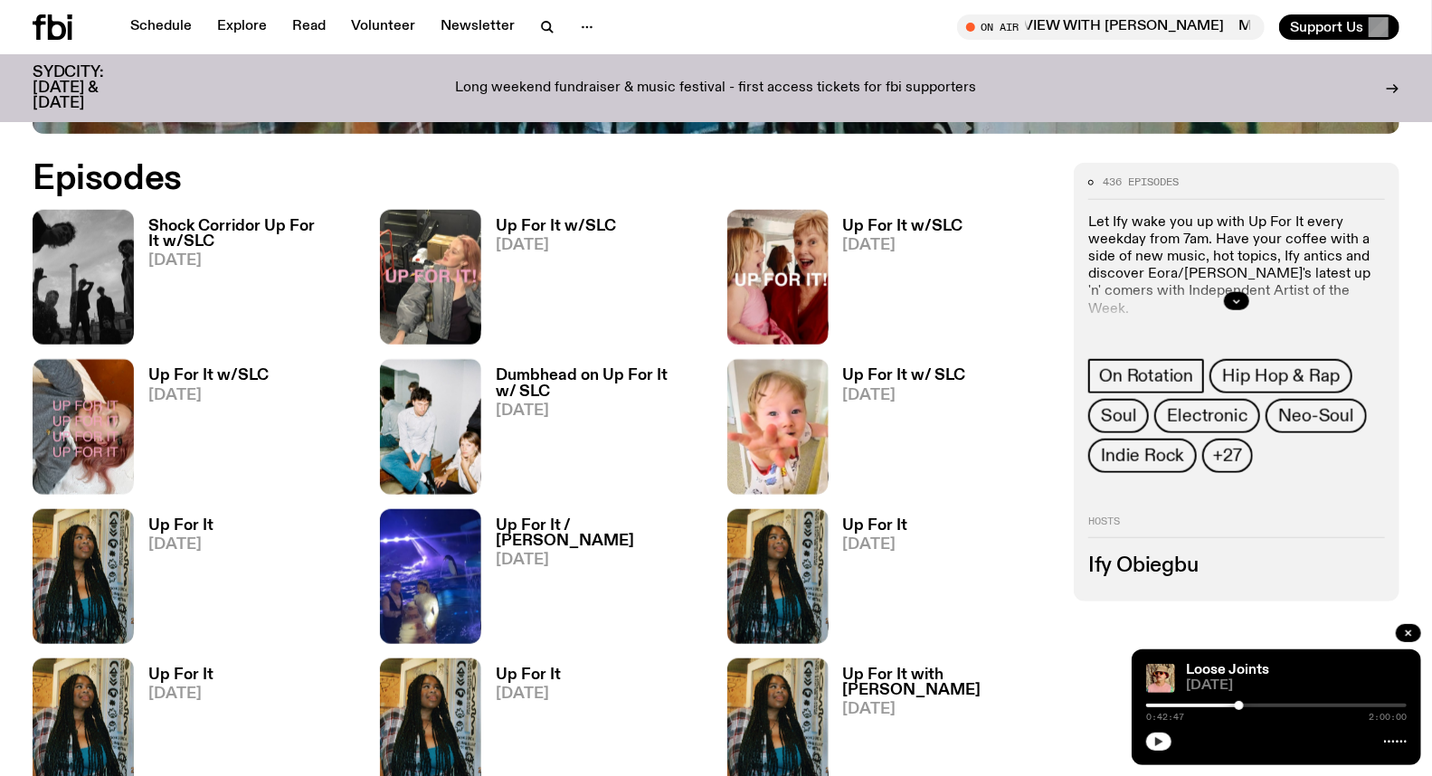
click at [183, 540] on span "[DATE]" at bounding box center [180, 544] width 65 height 15
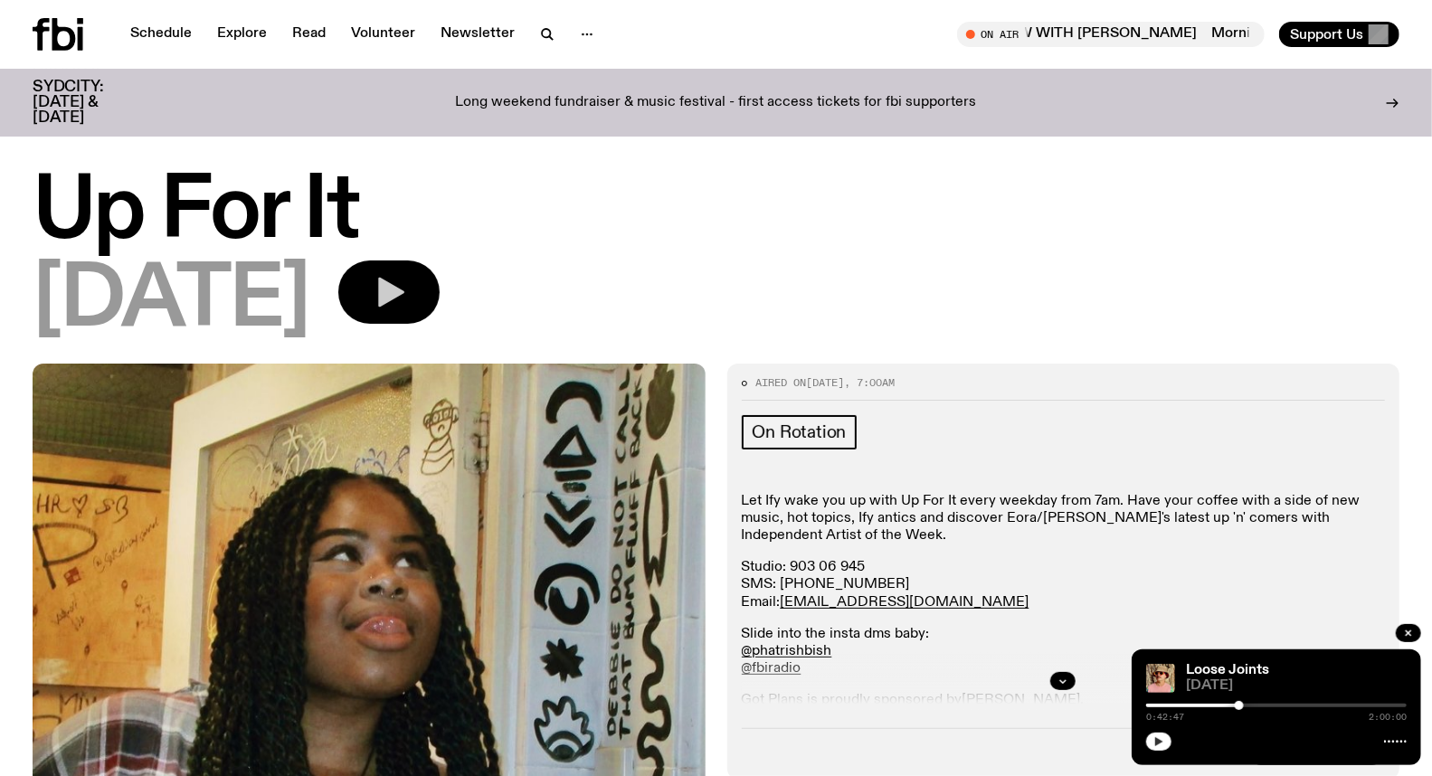
click at [440, 281] on button "button" at bounding box center [388, 292] width 101 height 63
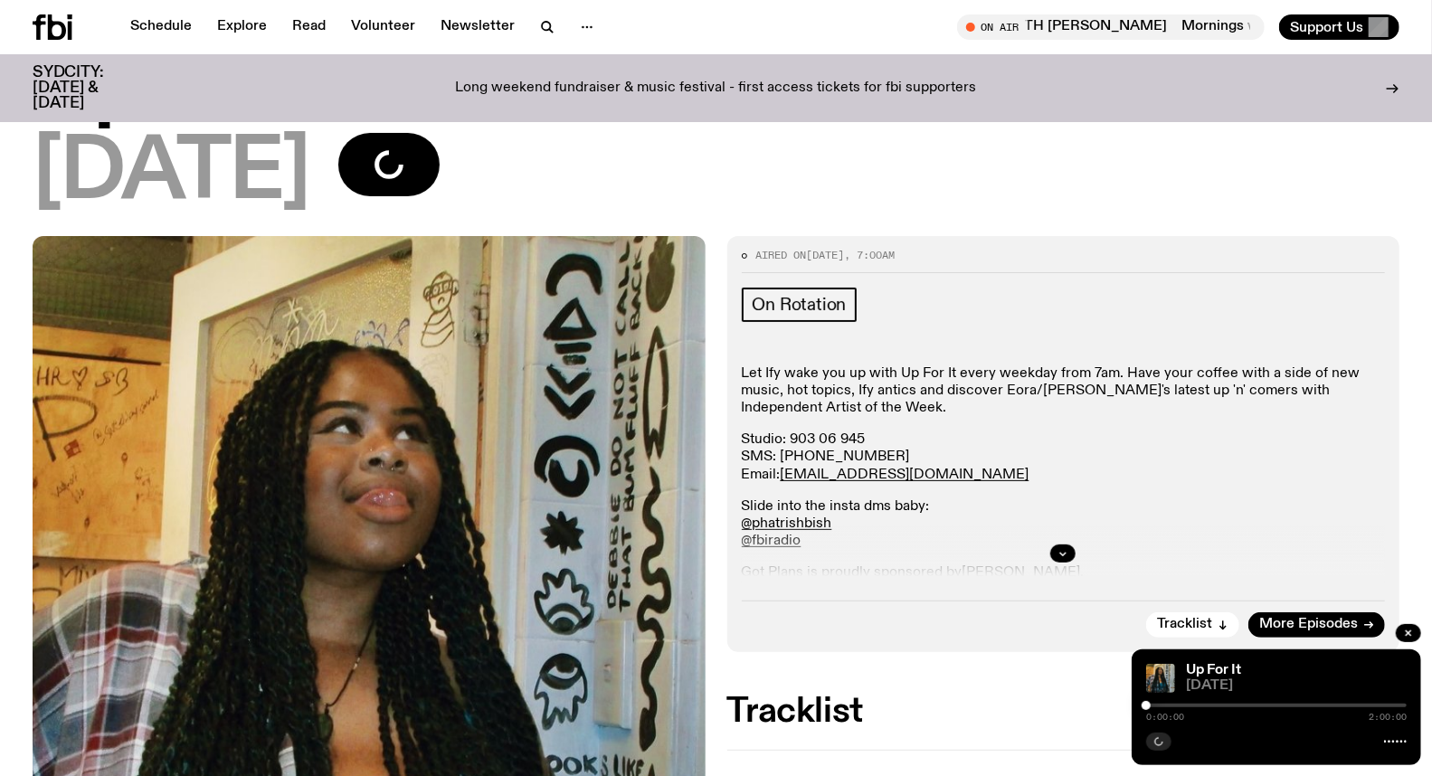
scroll to position [201, 0]
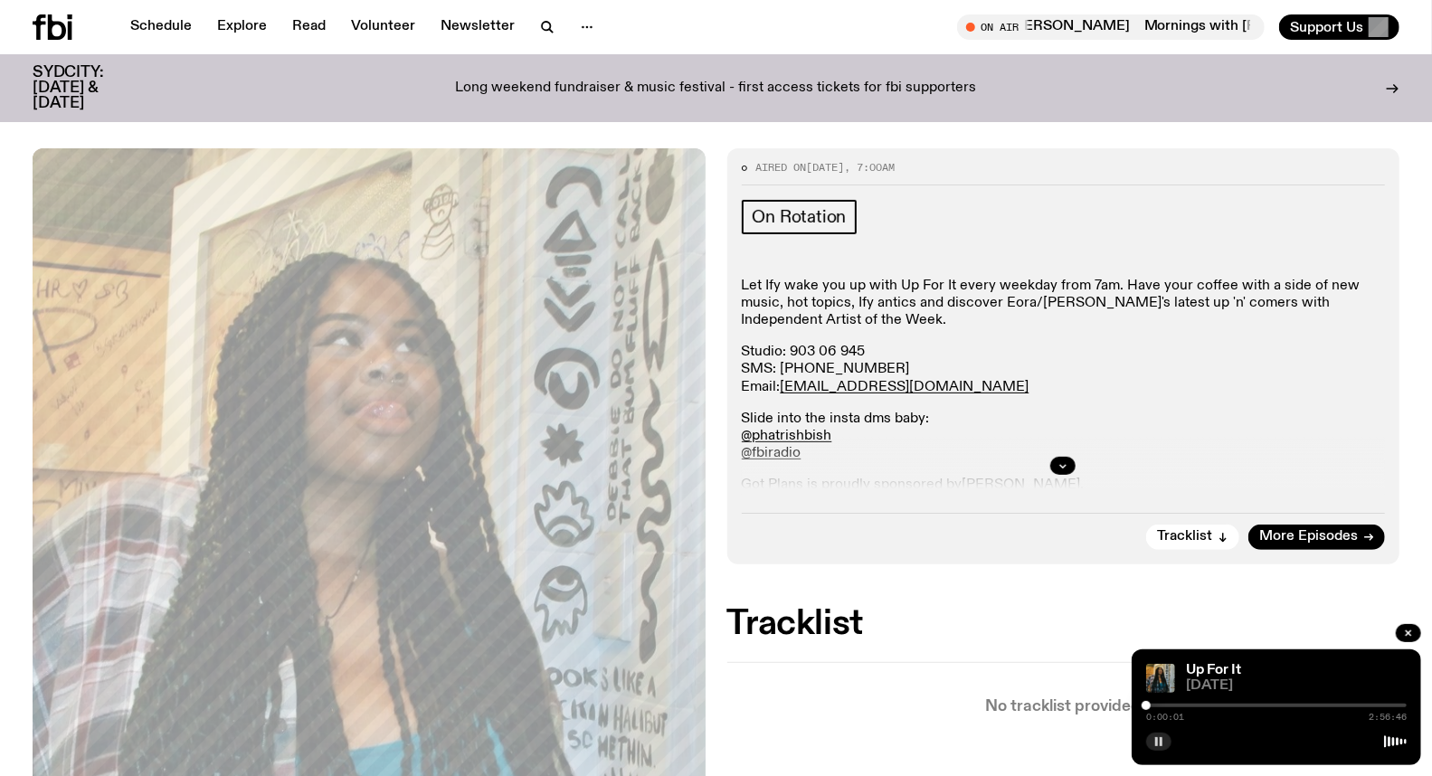
click at [1151, 708] on div at bounding box center [1276, 706] width 261 height 4
click at [1165, 708] on div at bounding box center [1276, 706] width 261 height 4
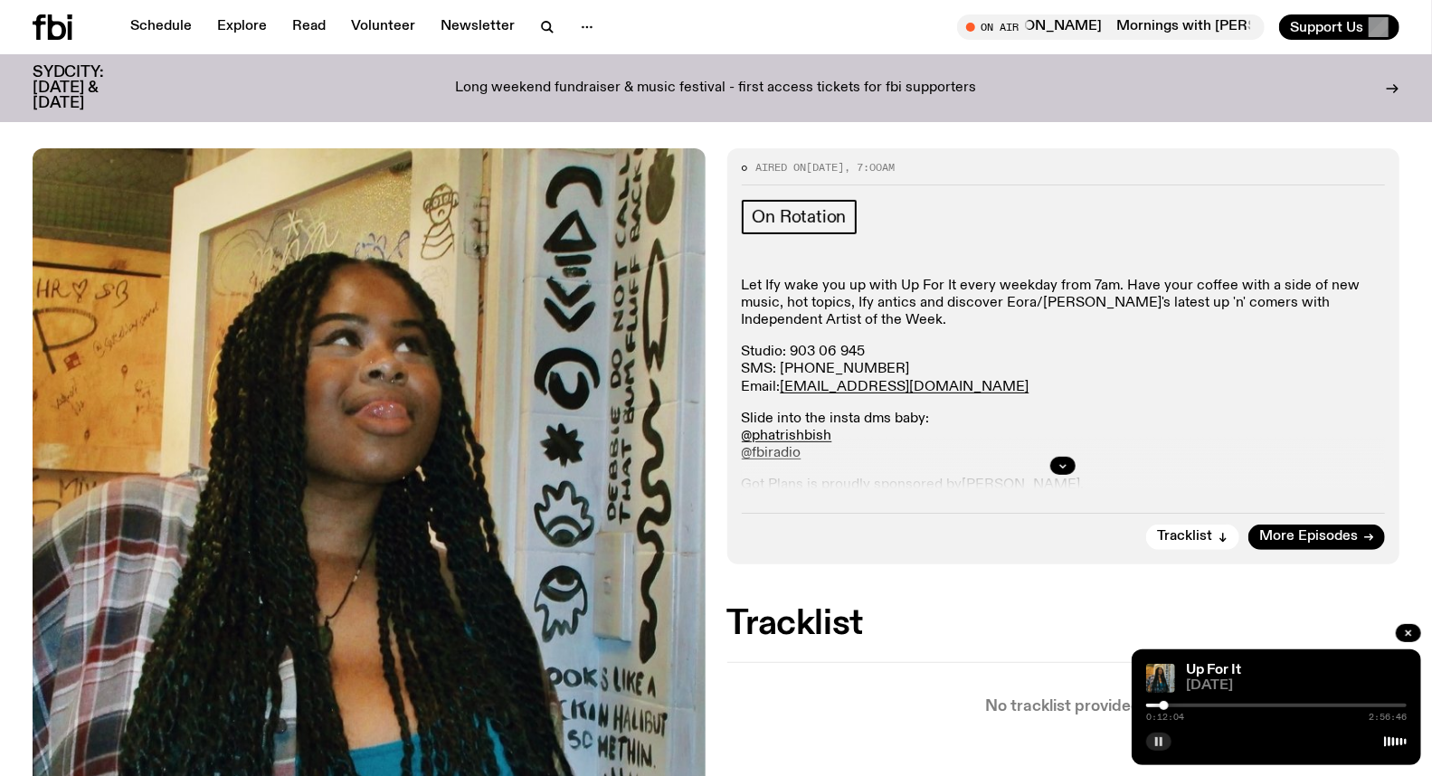
click at [1179, 706] on div at bounding box center [1276, 706] width 261 height 4
click at [1192, 706] on div at bounding box center [1276, 706] width 261 height 4
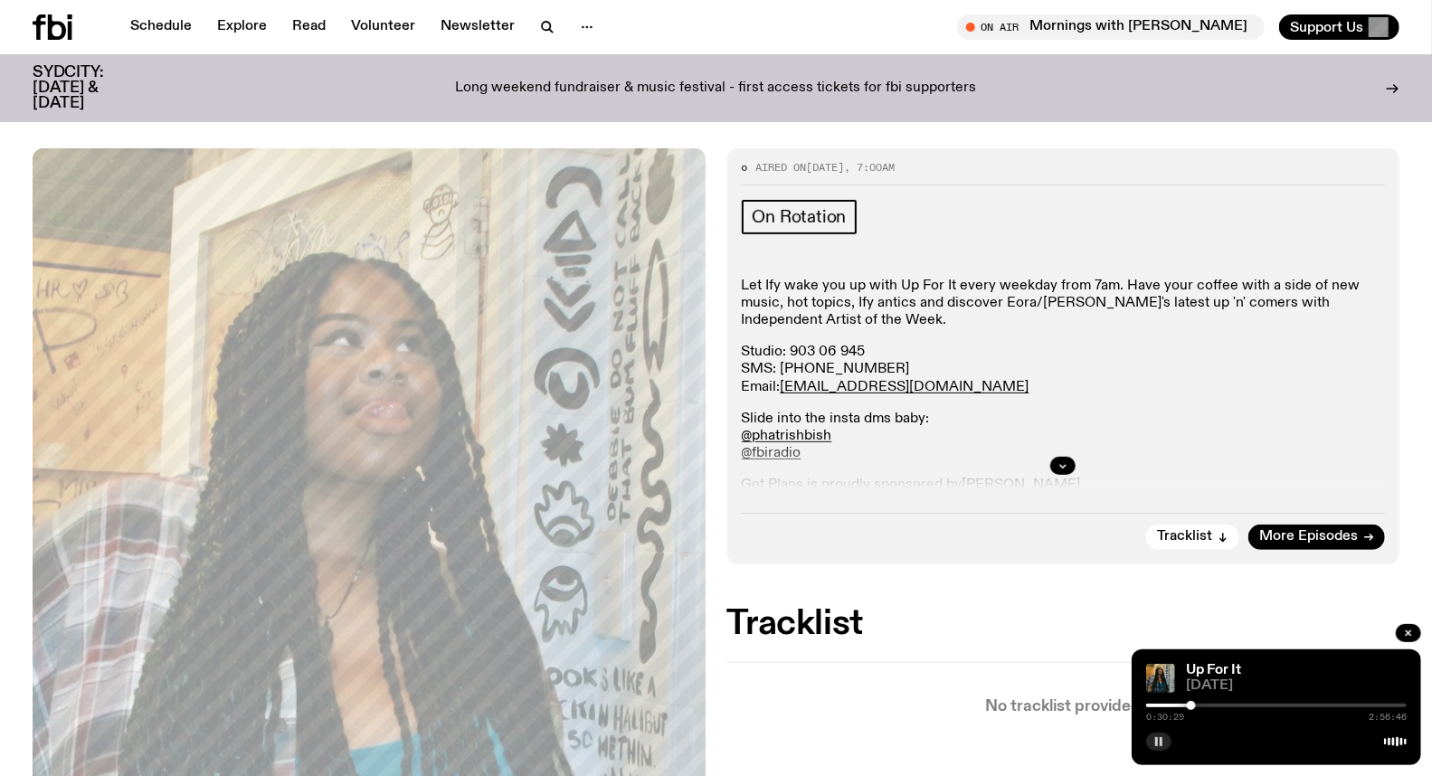
click at [1198, 706] on div at bounding box center [1276, 706] width 261 height 4
click at [1201, 706] on div at bounding box center [1197, 705] width 9 height 9
click at [1207, 706] on div at bounding box center [1276, 706] width 261 height 4
click at [1212, 706] on div at bounding box center [1276, 706] width 261 height 4
click at [1216, 706] on div at bounding box center [1216, 705] width 9 height 9
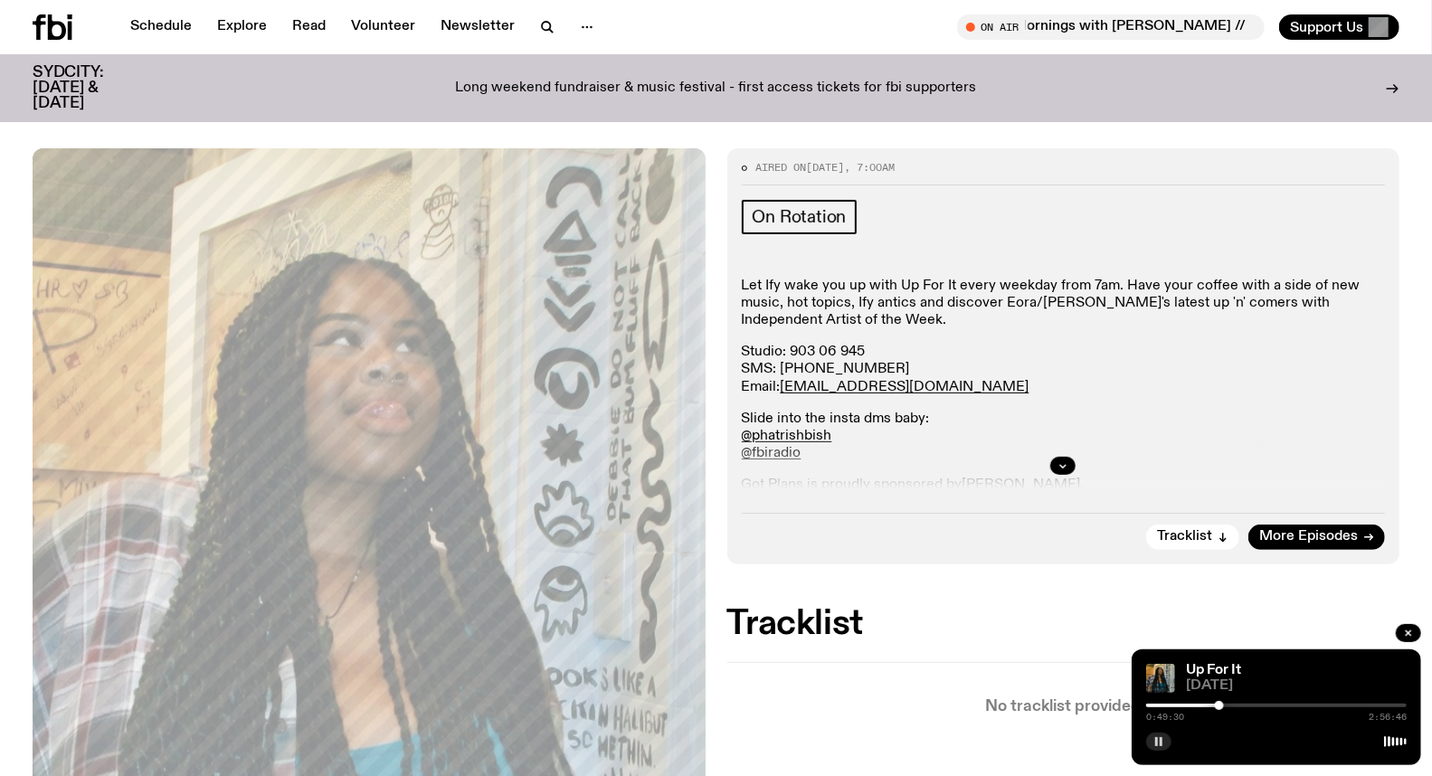
click at [1220, 706] on div at bounding box center [1219, 705] width 9 height 9
click at [1224, 706] on div at bounding box center [1223, 705] width 9 height 9
click at [1170, 738] on div at bounding box center [1276, 740] width 261 height 22
click at [1154, 740] on icon "button" at bounding box center [1159, 742] width 11 height 11
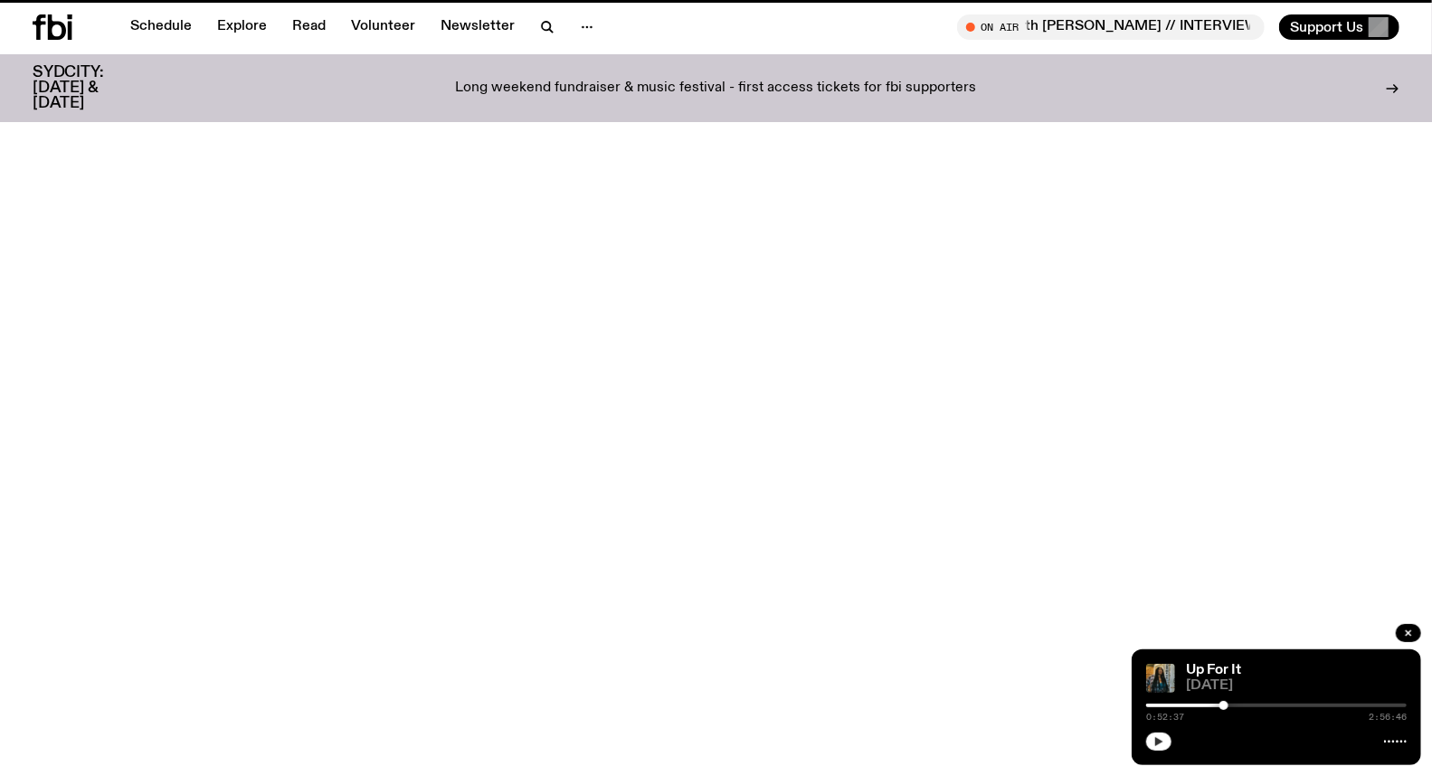
scroll to position [892, 0]
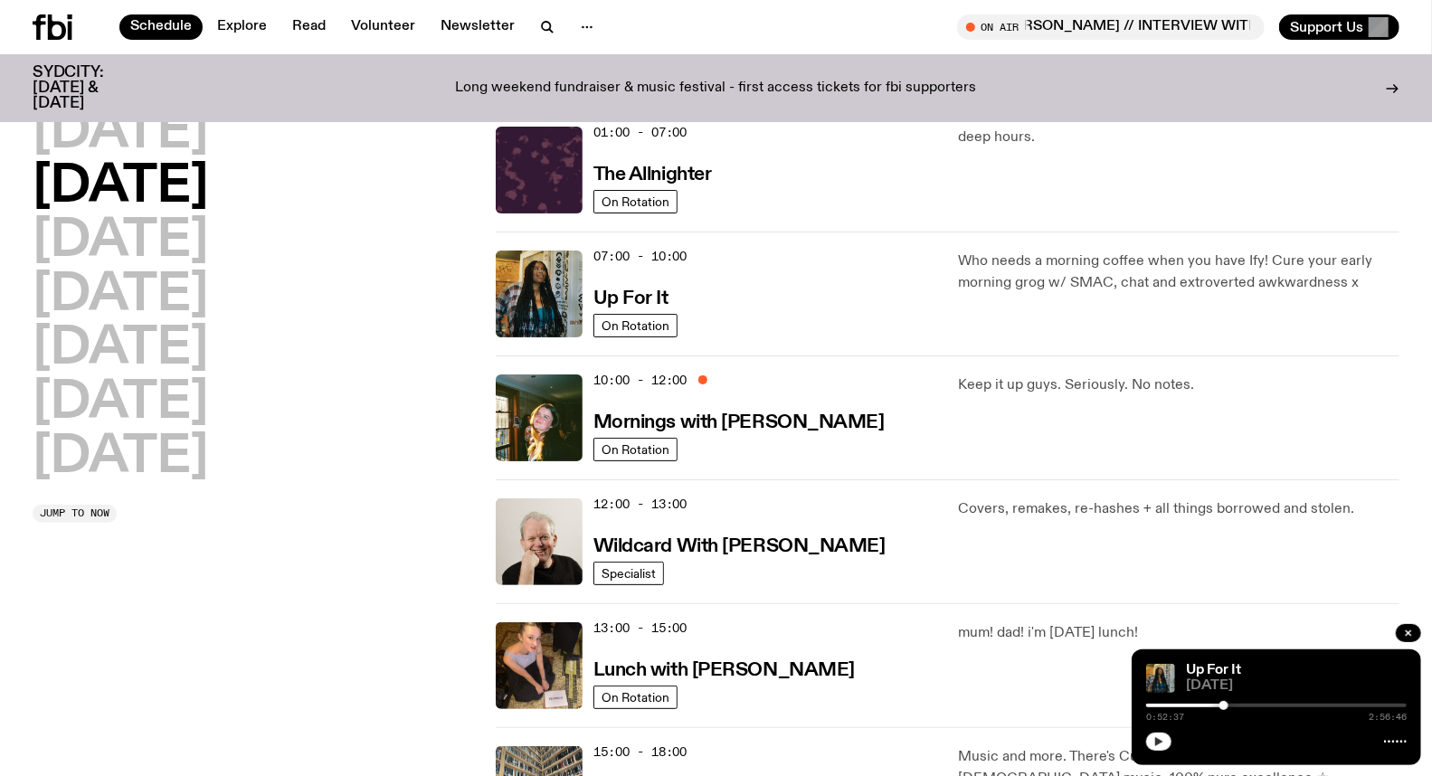
click at [190, 187] on h2 "[DATE]" at bounding box center [121, 187] width 176 height 51
click at [643, 299] on h3 "Up For It" at bounding box center [631, 299] width 75 height 19
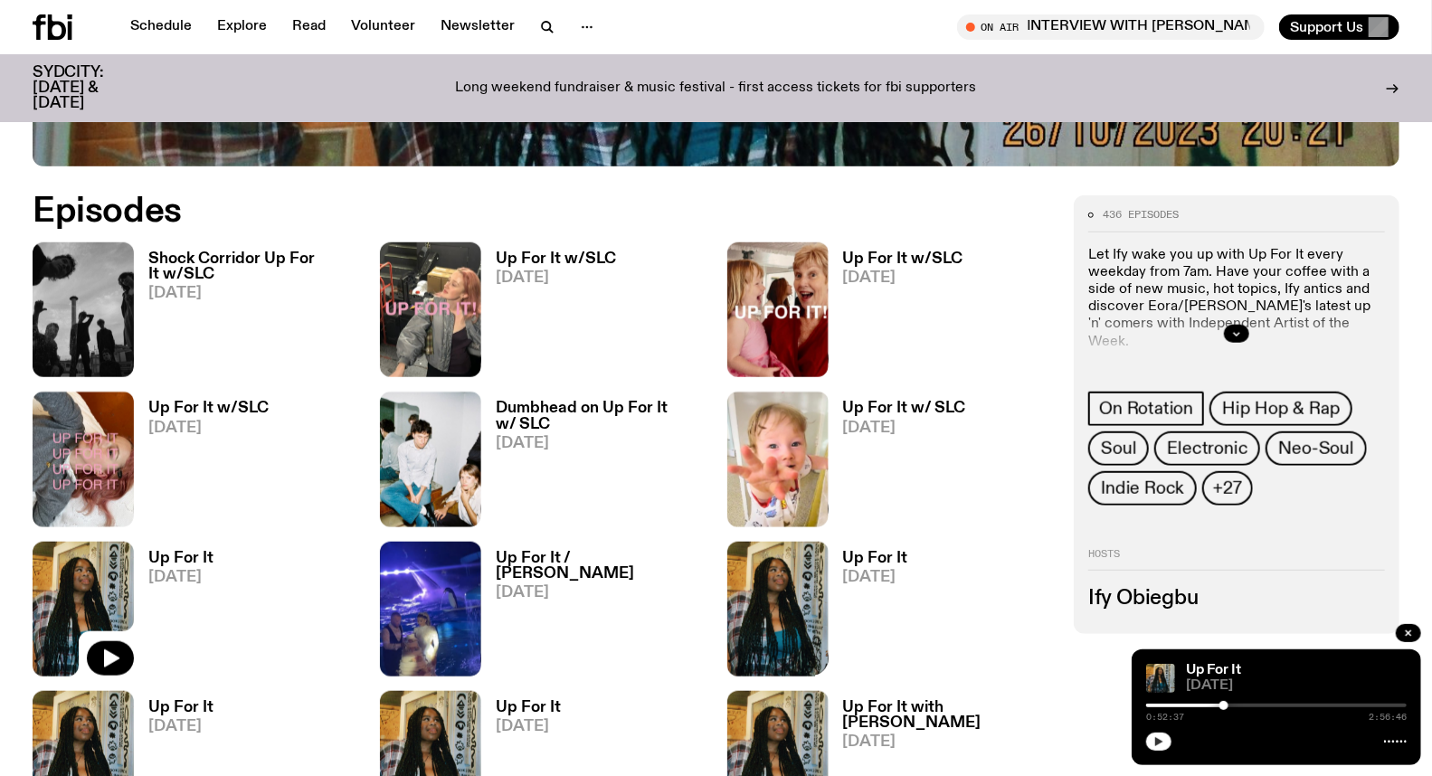
scroll to position [894, 0]
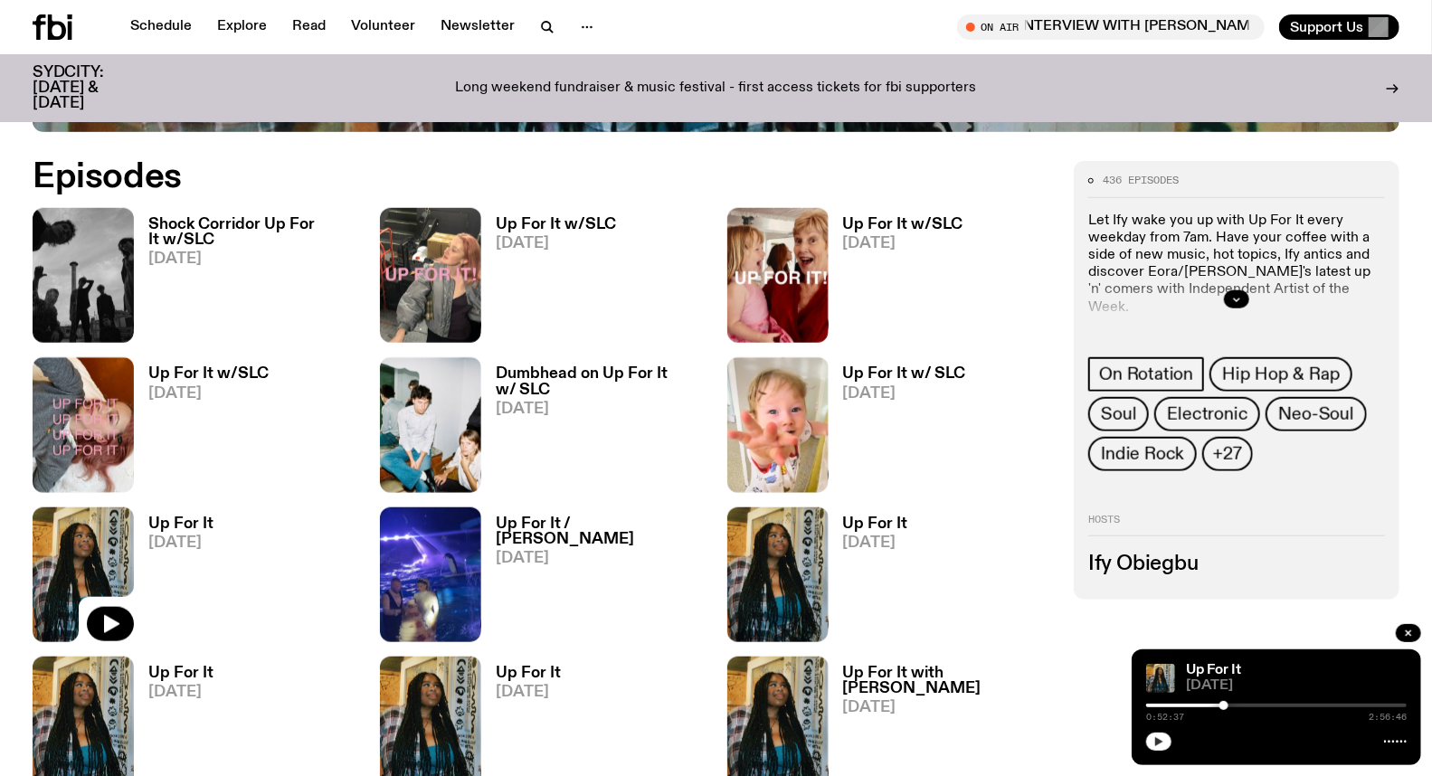
click at [915, 381] on h3 "Up For It w/ SLC" at bounding box center [904, 373] width 123 height 15
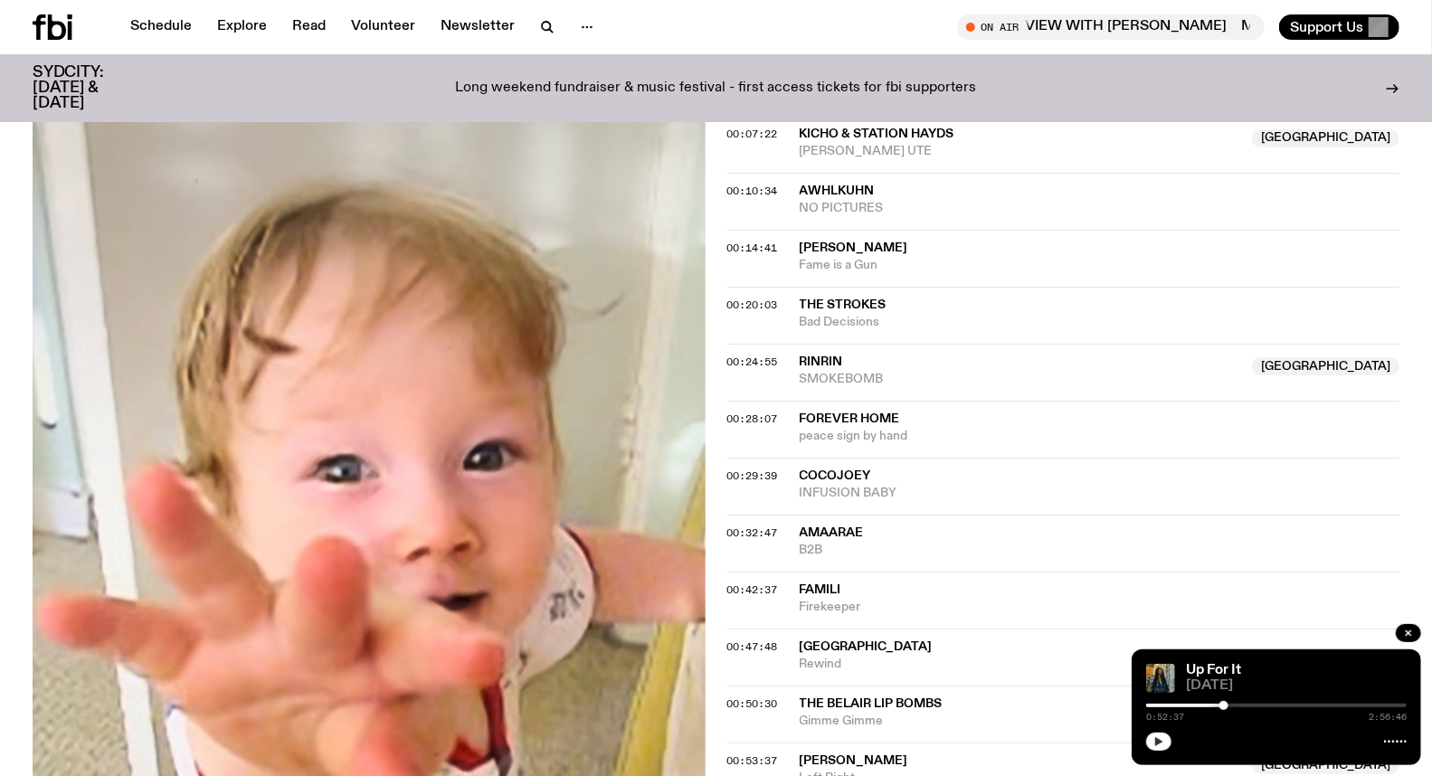
scroll to position [794, 0]
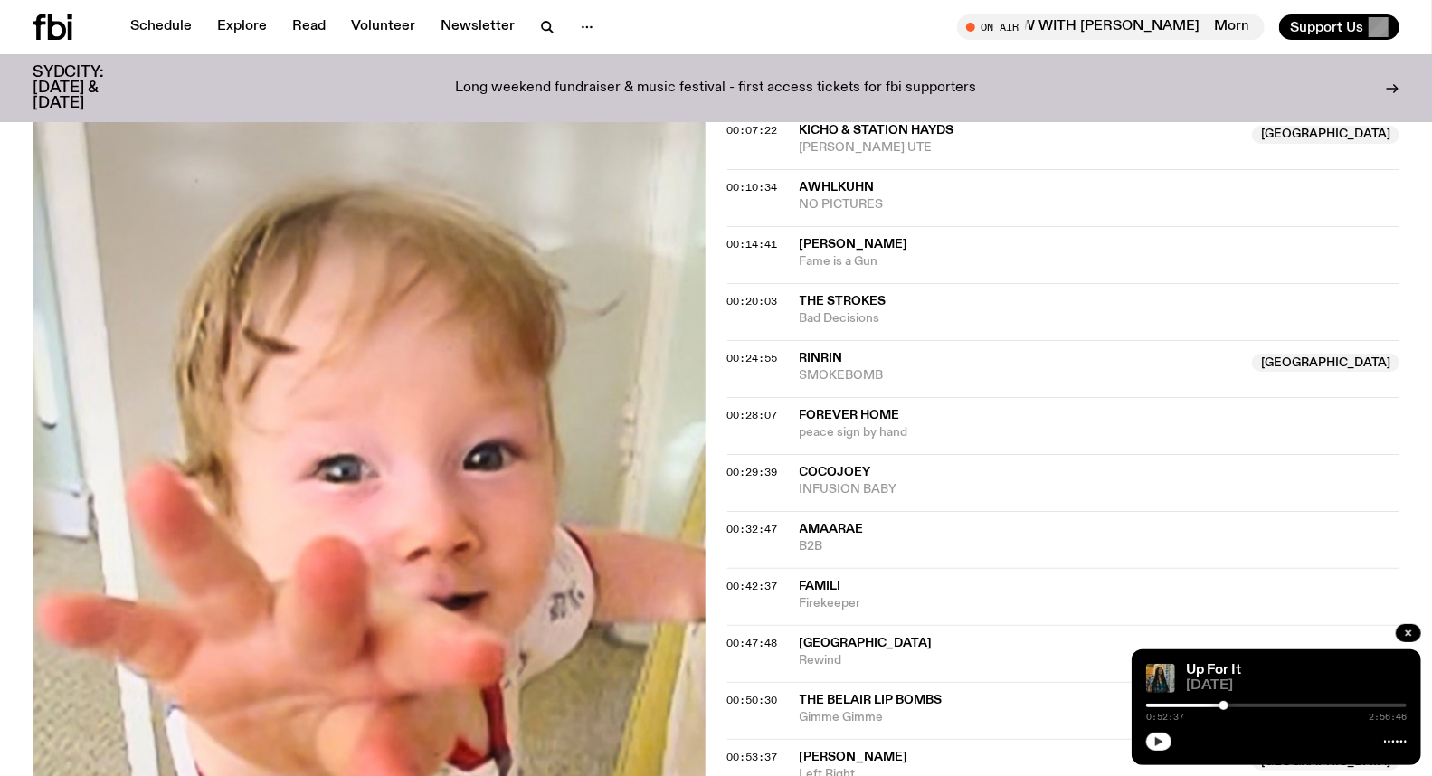
click at [839, 532] on span "Amaarae" at bounding box center [832, 529] width 64 height 13
click at [749, 568] on div "00:32:47 Amaarae B2B Copied" at bounding box center [1063, 596] width 673 height 57
click at [769, 529] on span "00:32:47" at bounding box center [752, 529] width 51 height 14
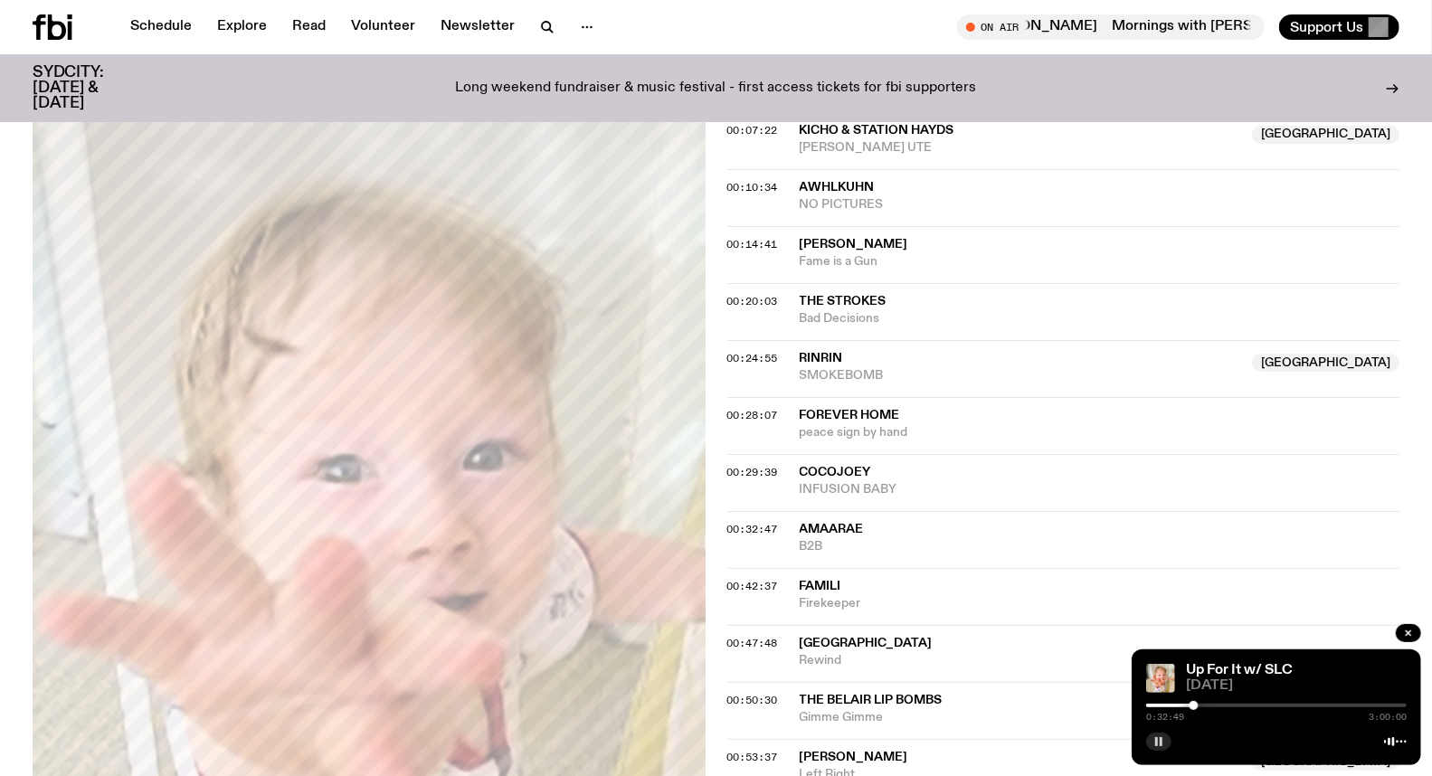
click at [1165, 745] on button "button" at bounding box center [1158, 742] width 25 height 18
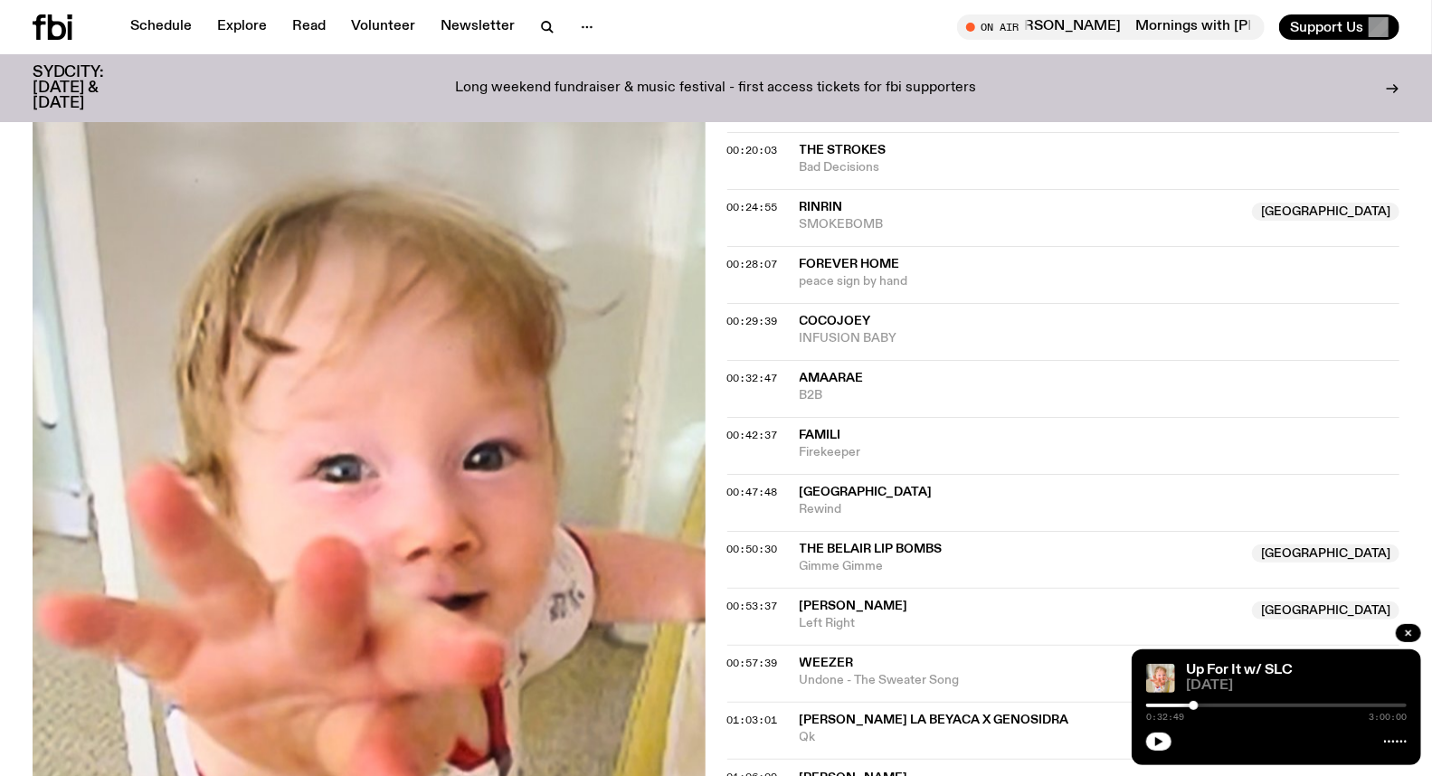
scroll to position [896, 0]
